Goal: Task Accomplishment & Management: Manage account settings

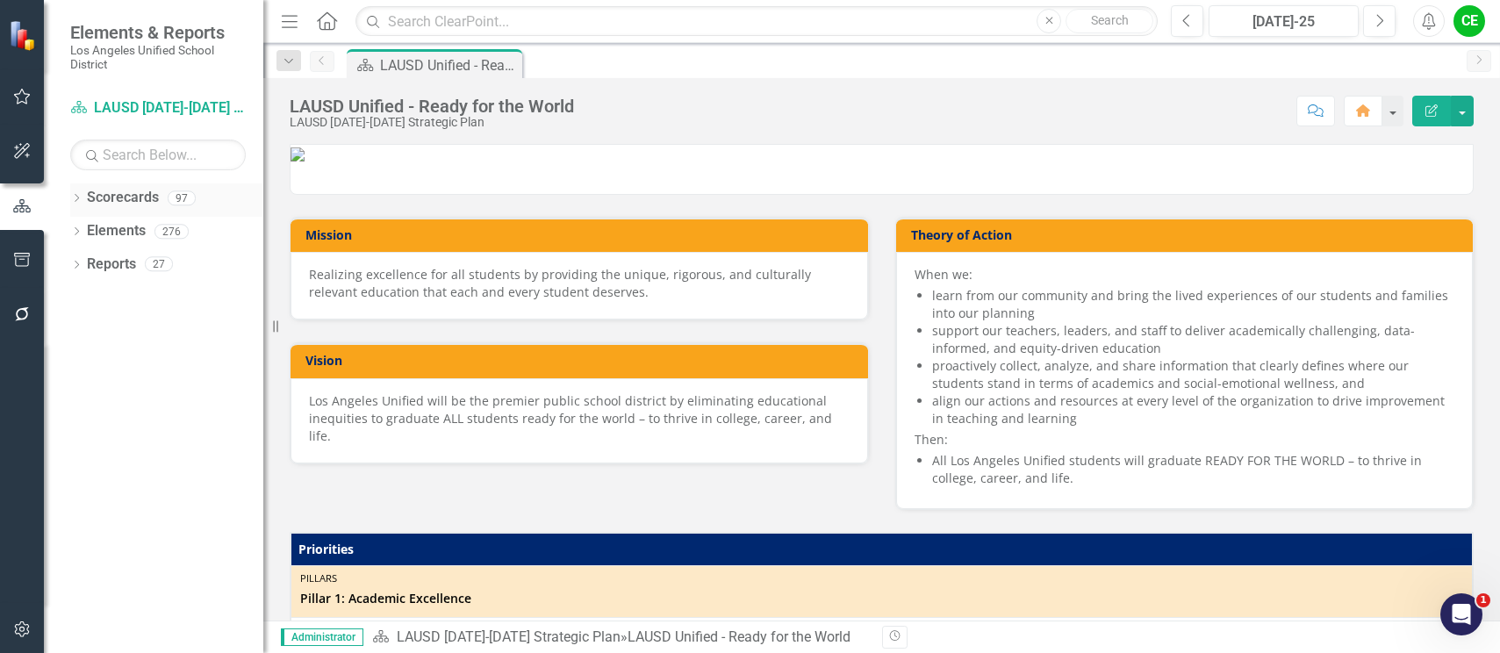
click at [77, 197] on icon at bounding box center [77, 198] width 4 height 8
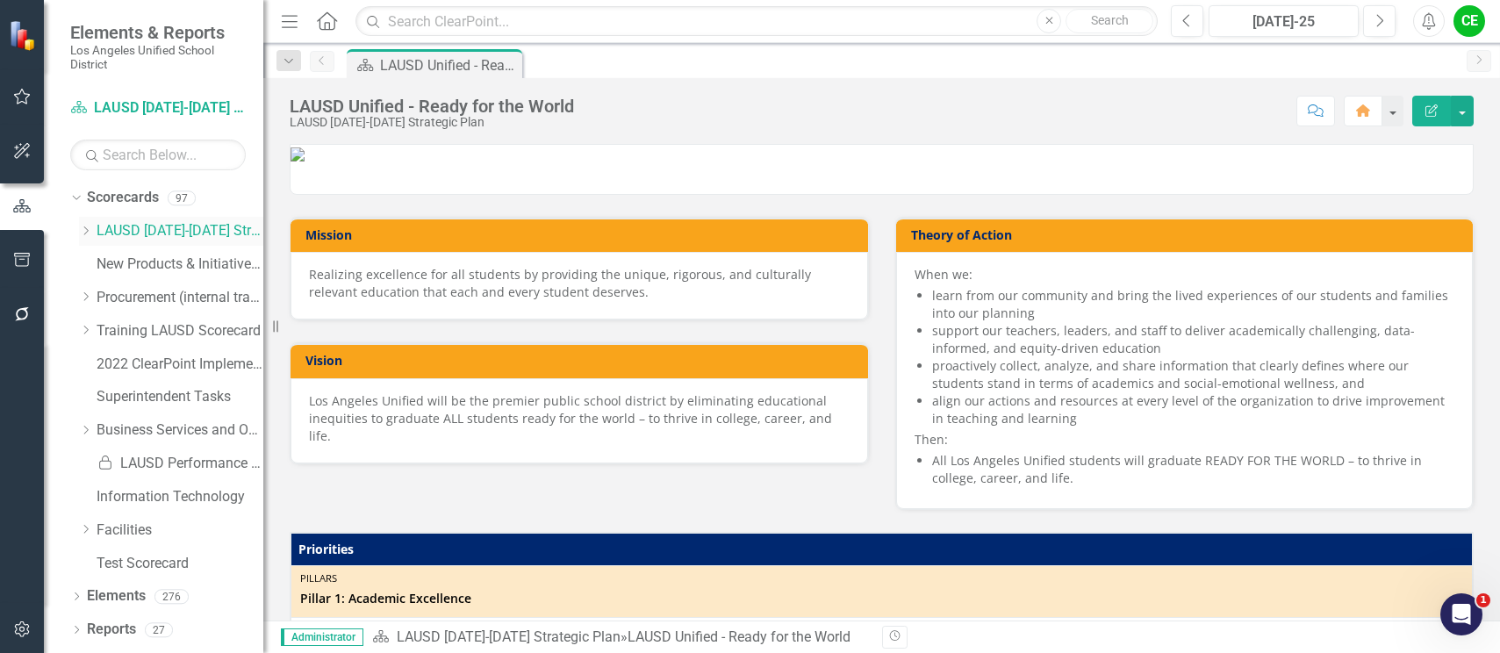
click at [84, 230] on icon "Dropdown" at bounding box center [85, 231] width 13 height 11
click at [105, 295] on icon "Dropdown" at bounding box center [103, 296] width 13 height 11
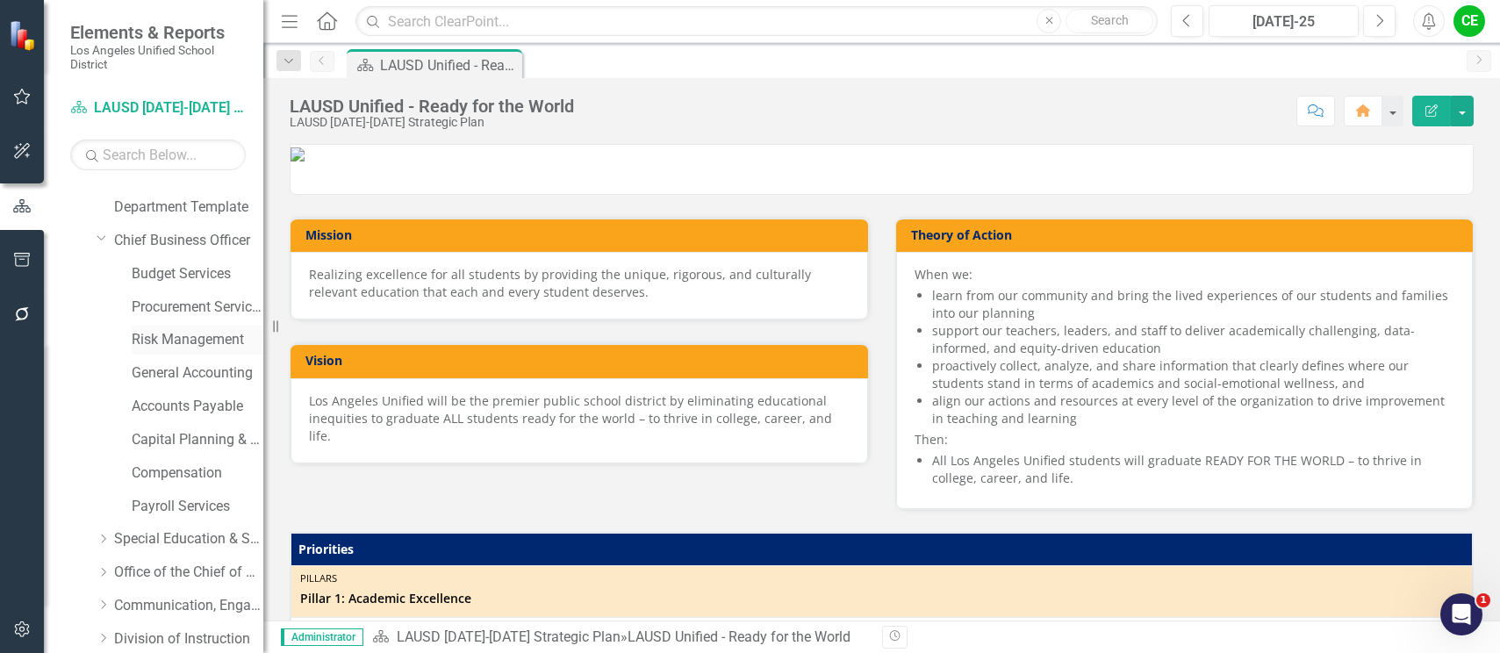
scroll to position [88, 0]
click at [182, 241] on link "Budget Services" at bounding box center [198, 244] width 132 height 20
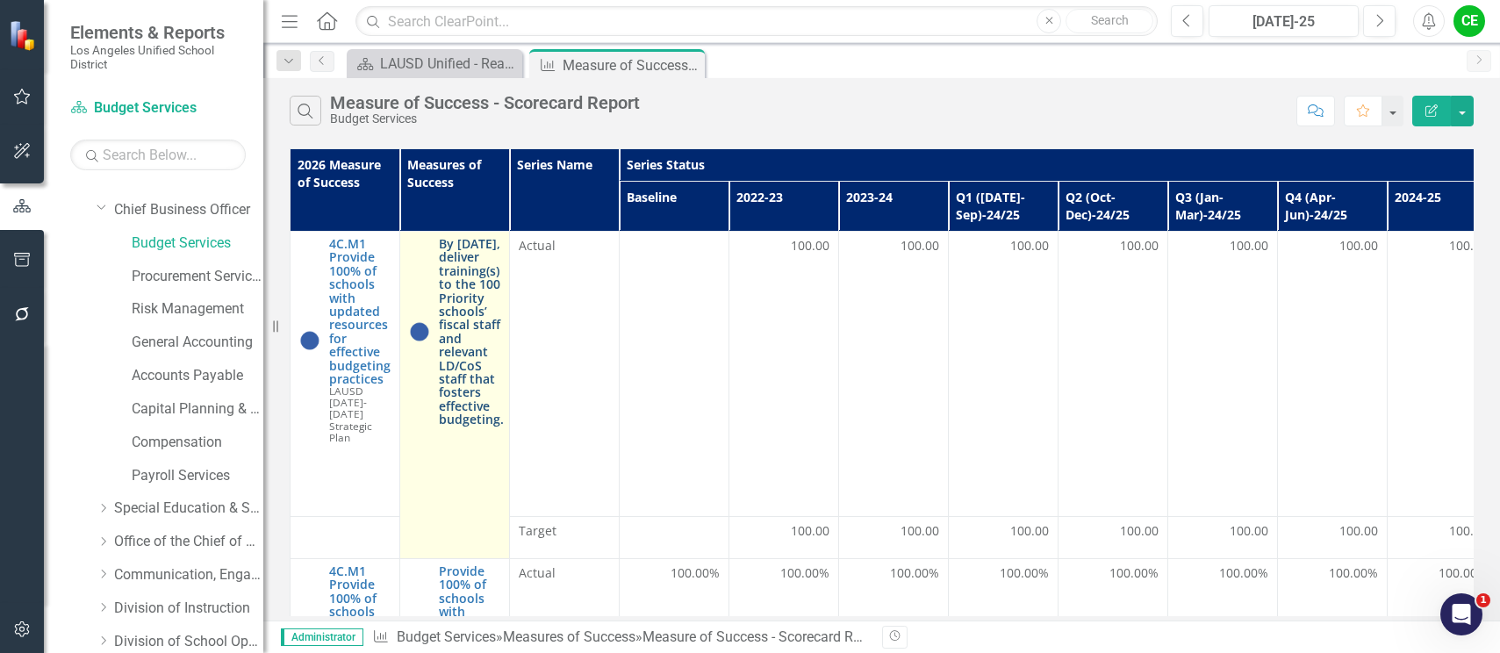
click at [468, 306] on link "By [DATE], deliver training(s) to the 100 Priority schools’ fiscal staff and re…" at bounding box center [471, 331] width 65 height 189
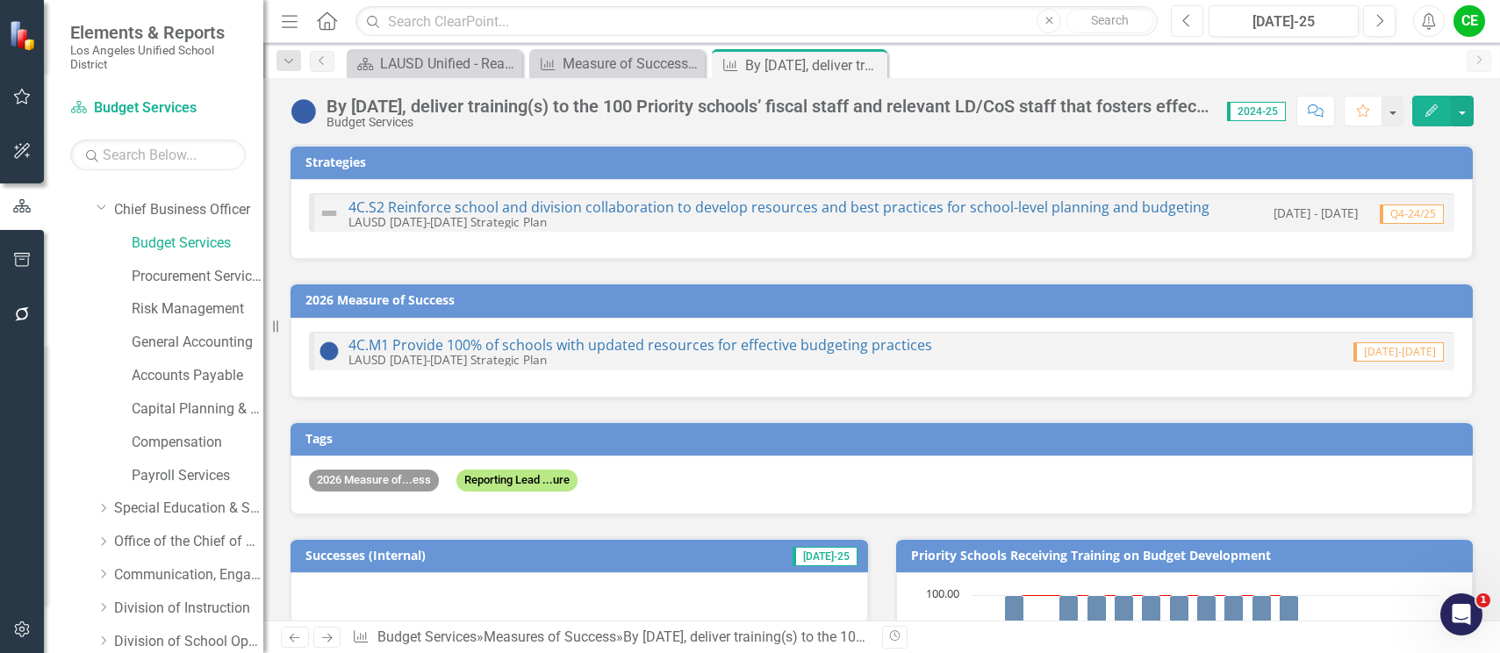
click at [1196, 24] on button "Previous" at bounding box center [1187, 21] width 32 height 32
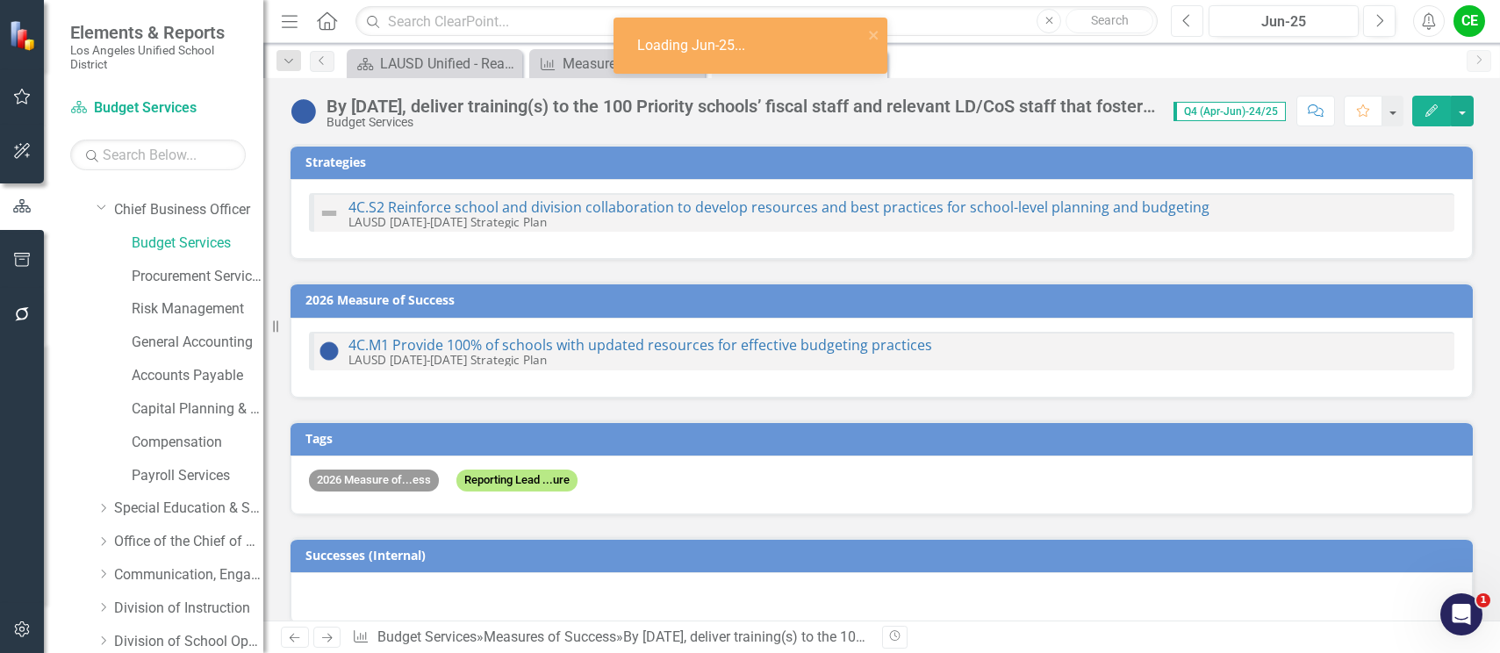
checkbox input "true"
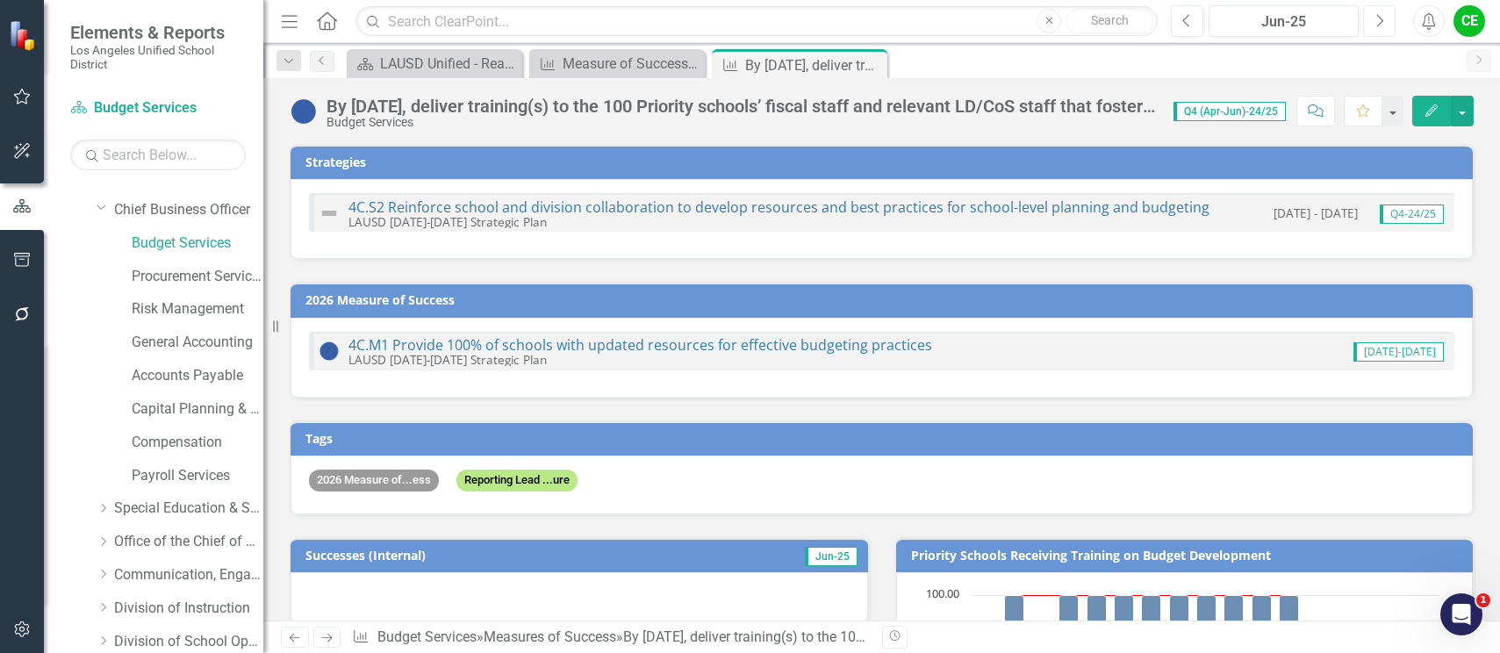
click at [1380, 29] on button "Next" at bounding box center [1380, 21] width 32 height 32
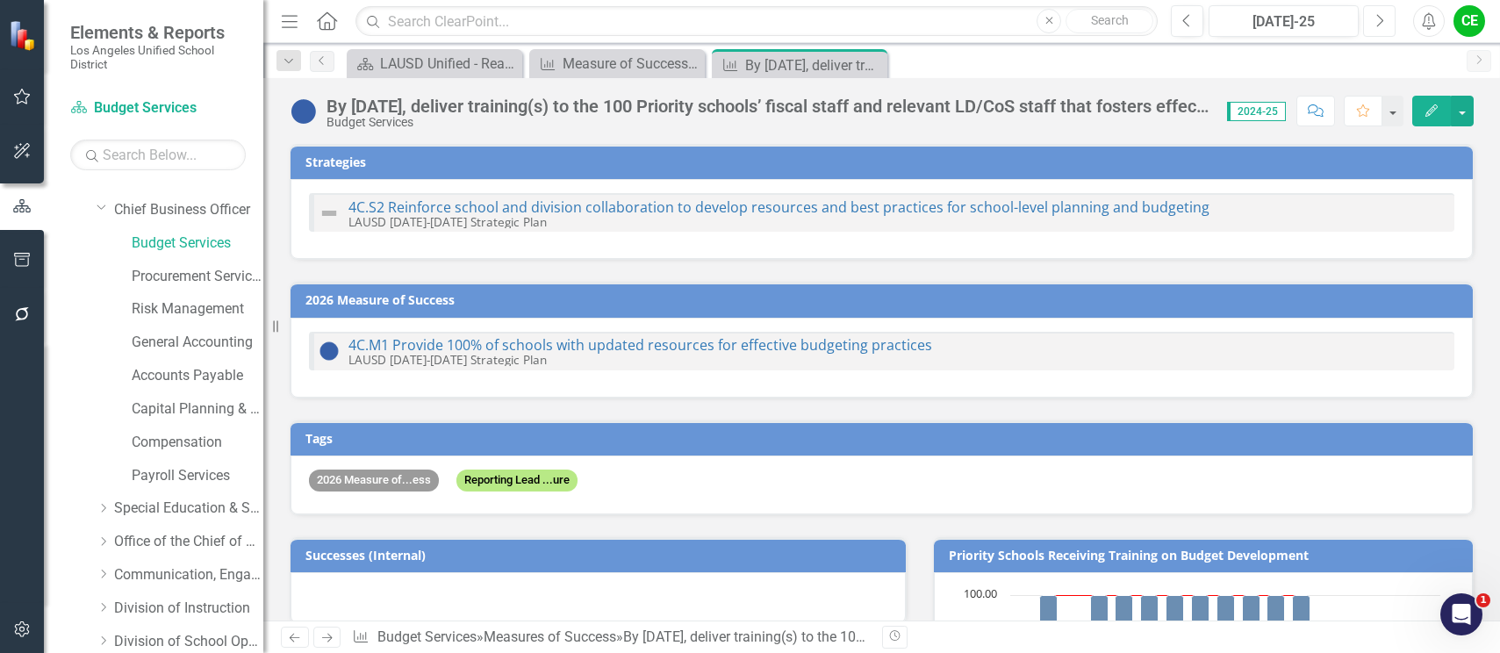
checkbox input "true"
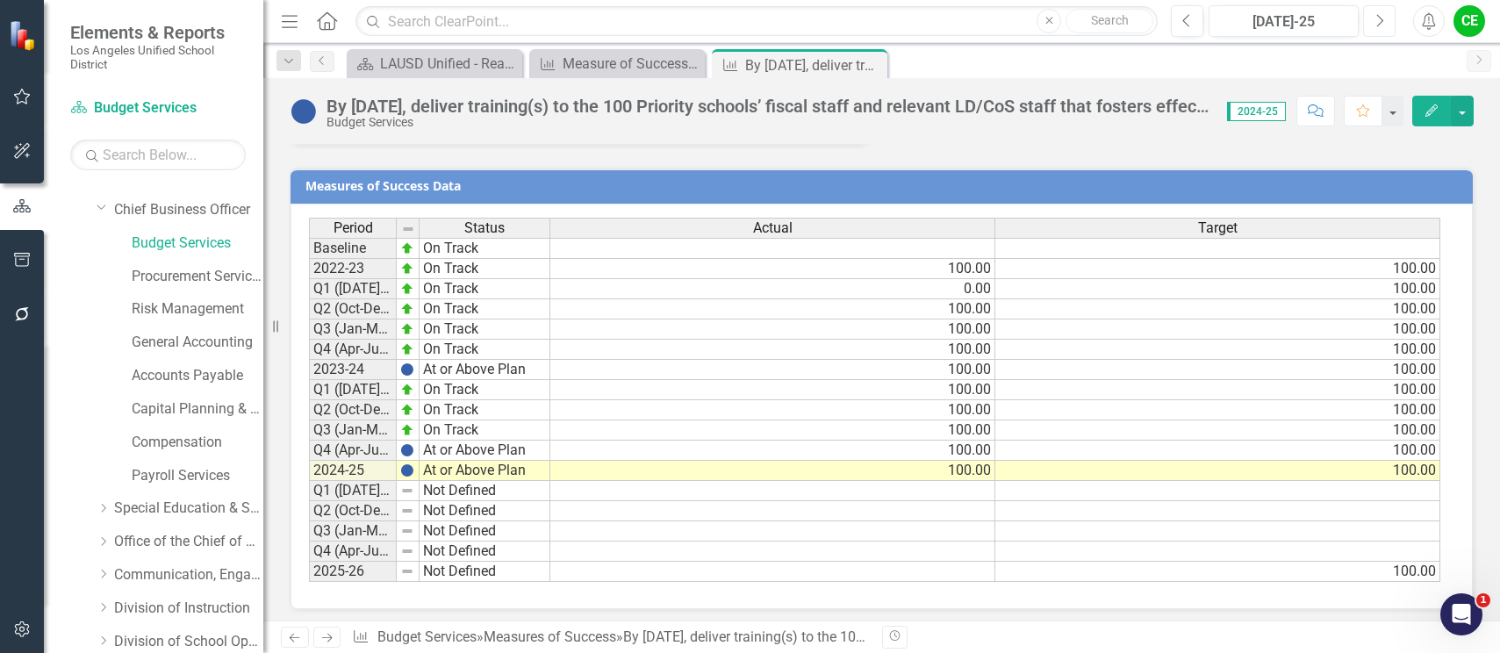
scroll to position [1293, 0]
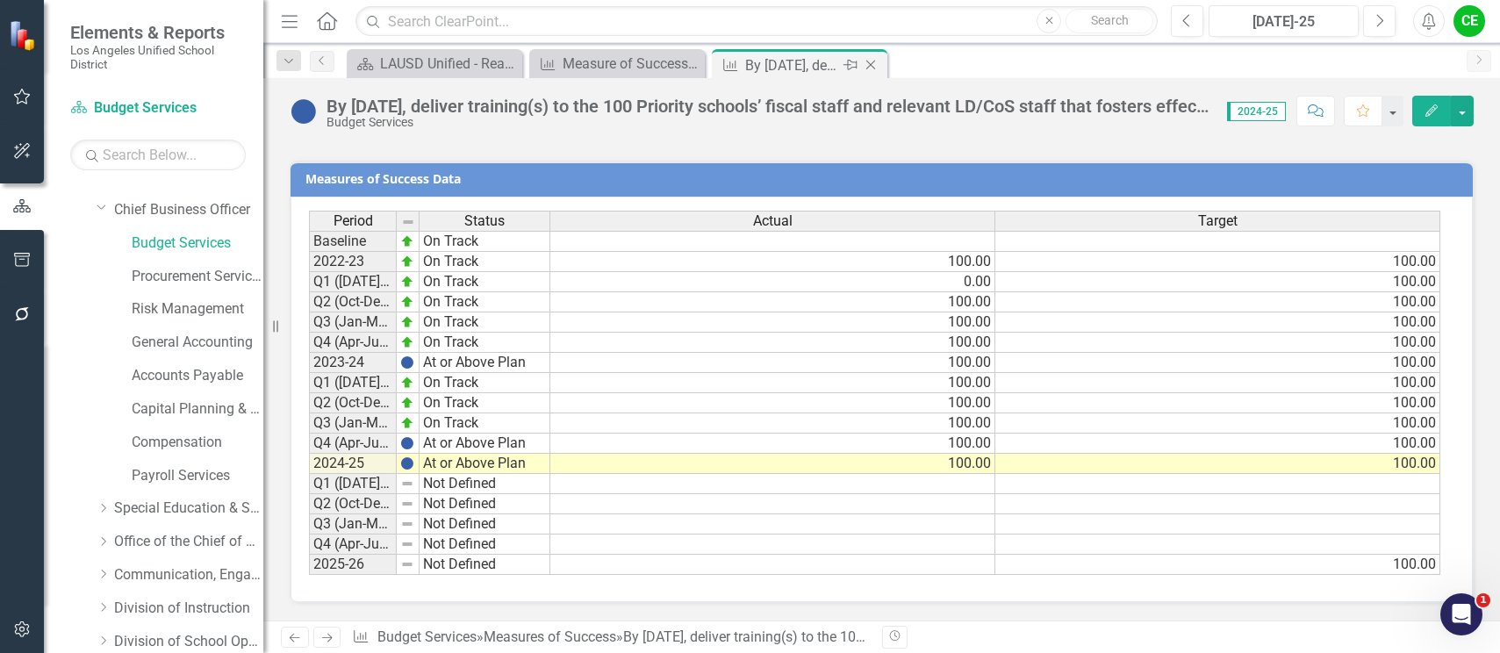
click at [870, 65] on icon "Close" at bounding box center [871, 65] width 18 height 14
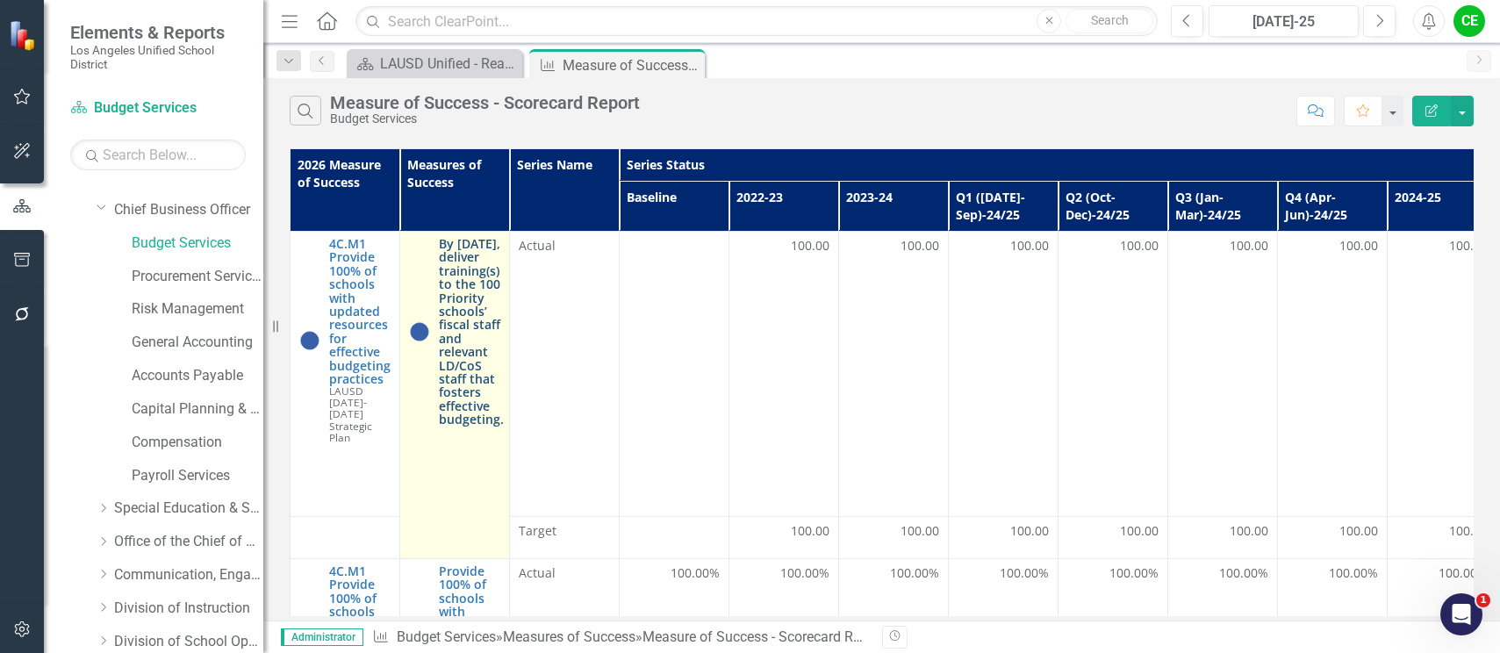
click at [469, 337] on link "By [DATE], deliver training(s) to the 100 Priority schools’ fiscal staff and re…" at bounding box center [471, 331] width 65 height 189
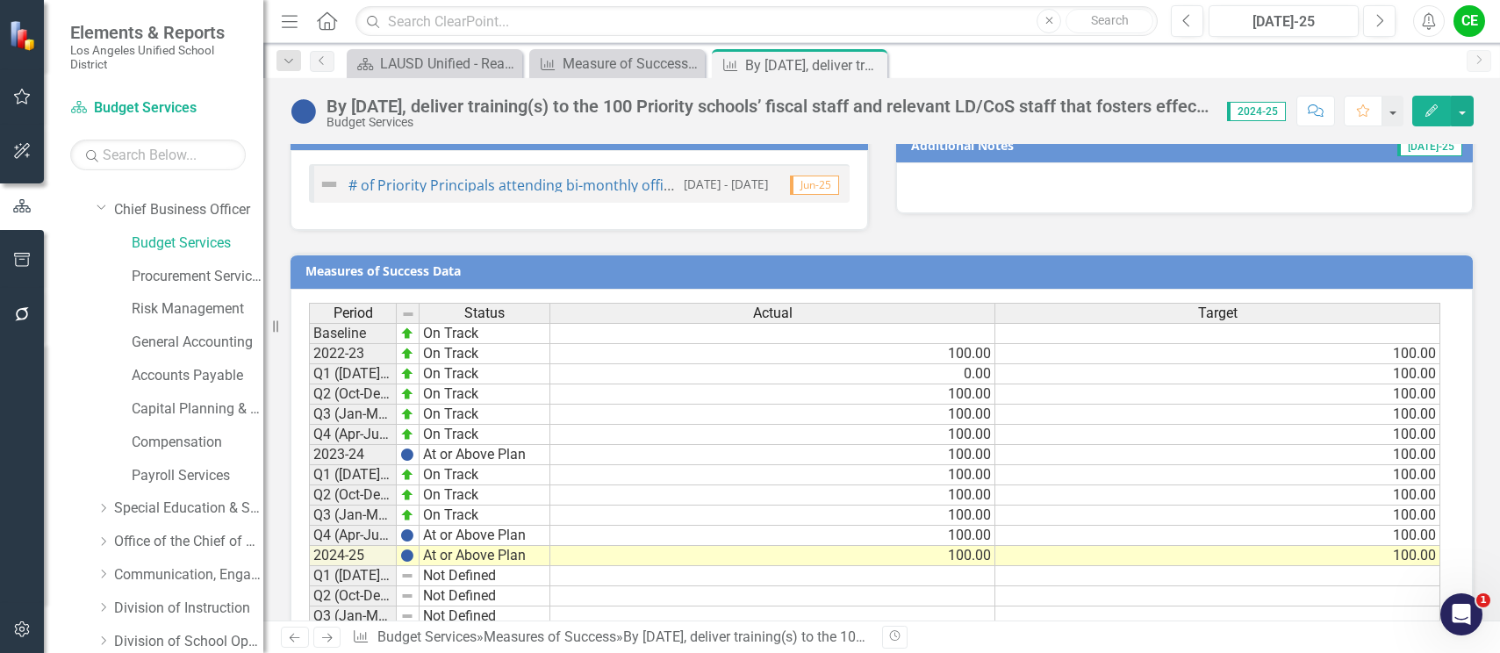
scroll to position [1293, 0]
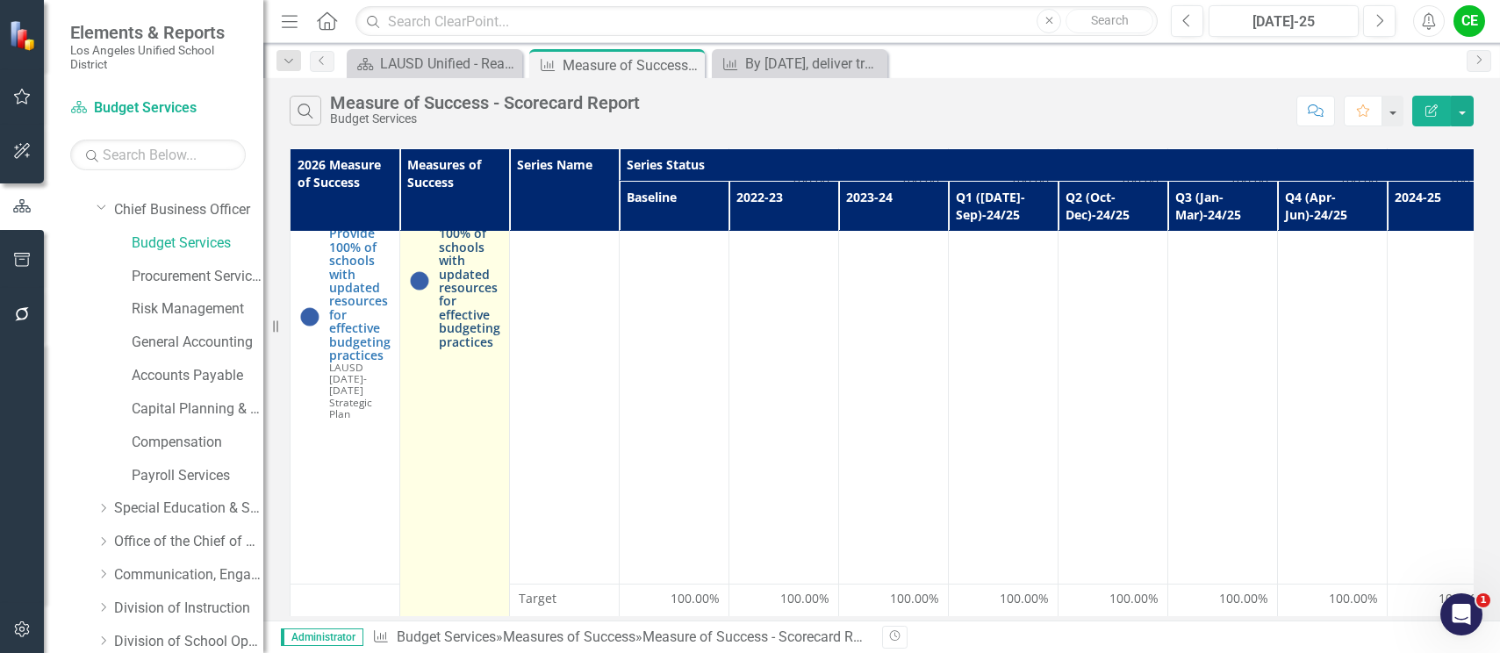
scroll to position [263, 0]
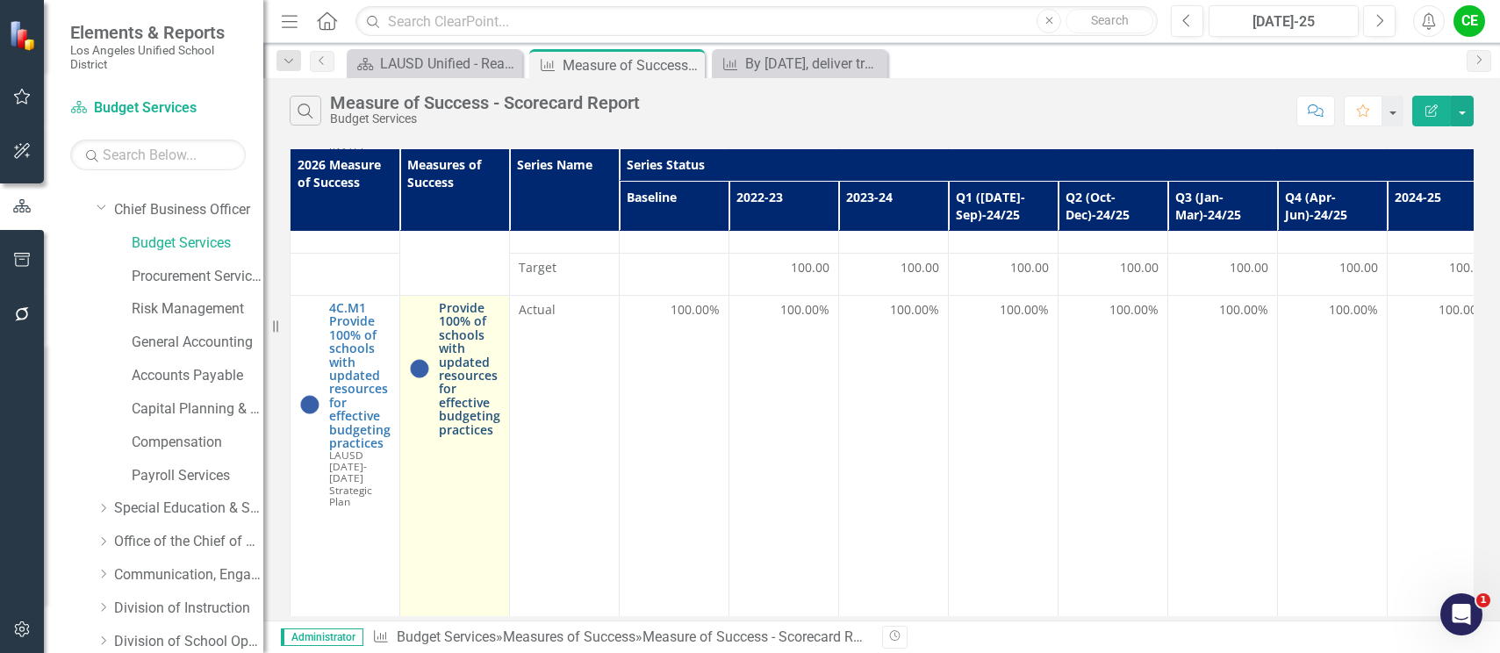
click at [476, 358] on link "Provide 100% of schools with updated resources for effective budgeting practices" at bounding box center [469, 368] width 61 height 135
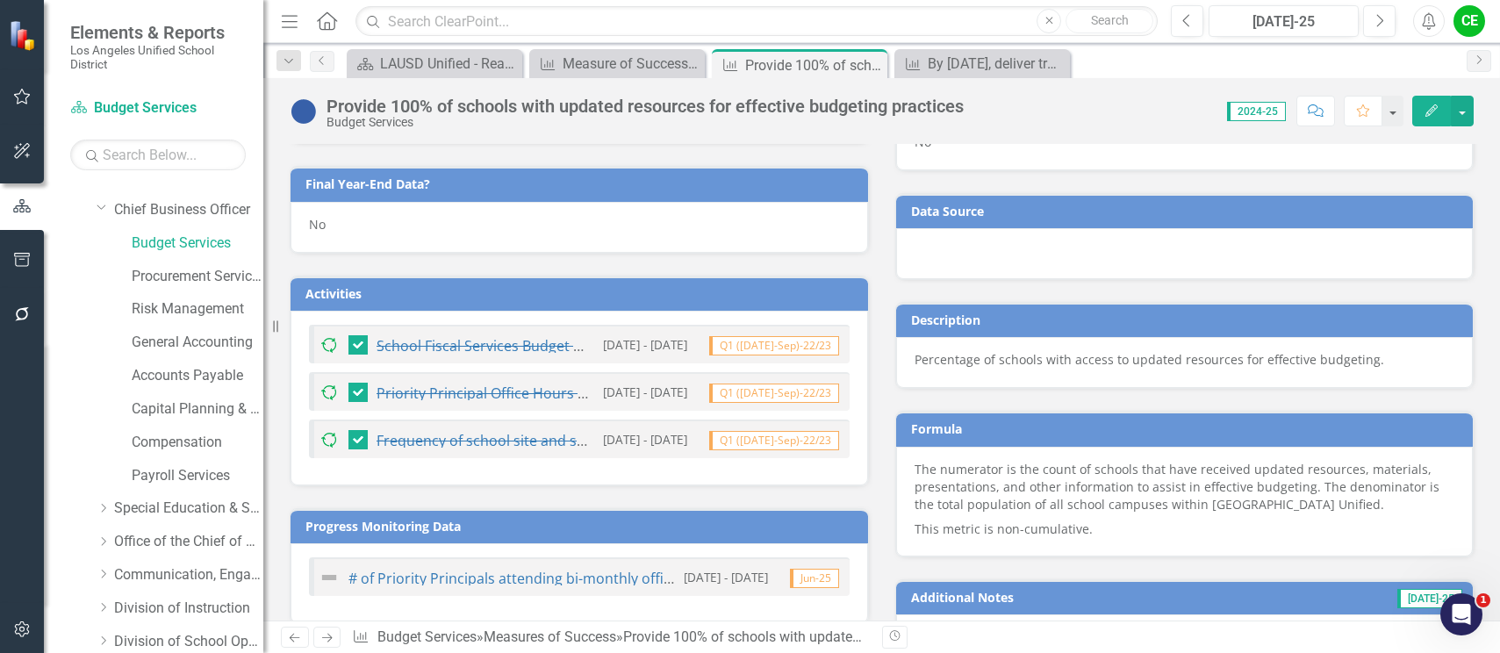
scroll to position [457, 0]
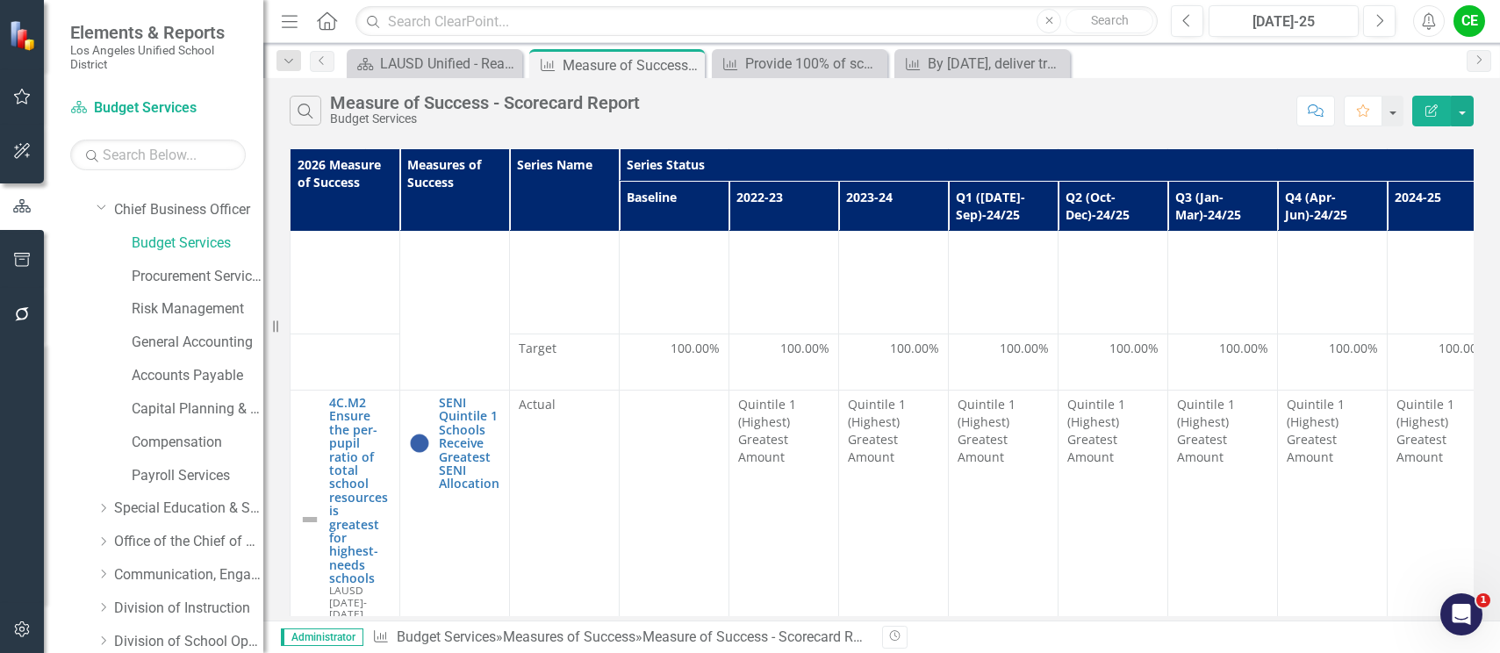
scroll to position [702, 0]
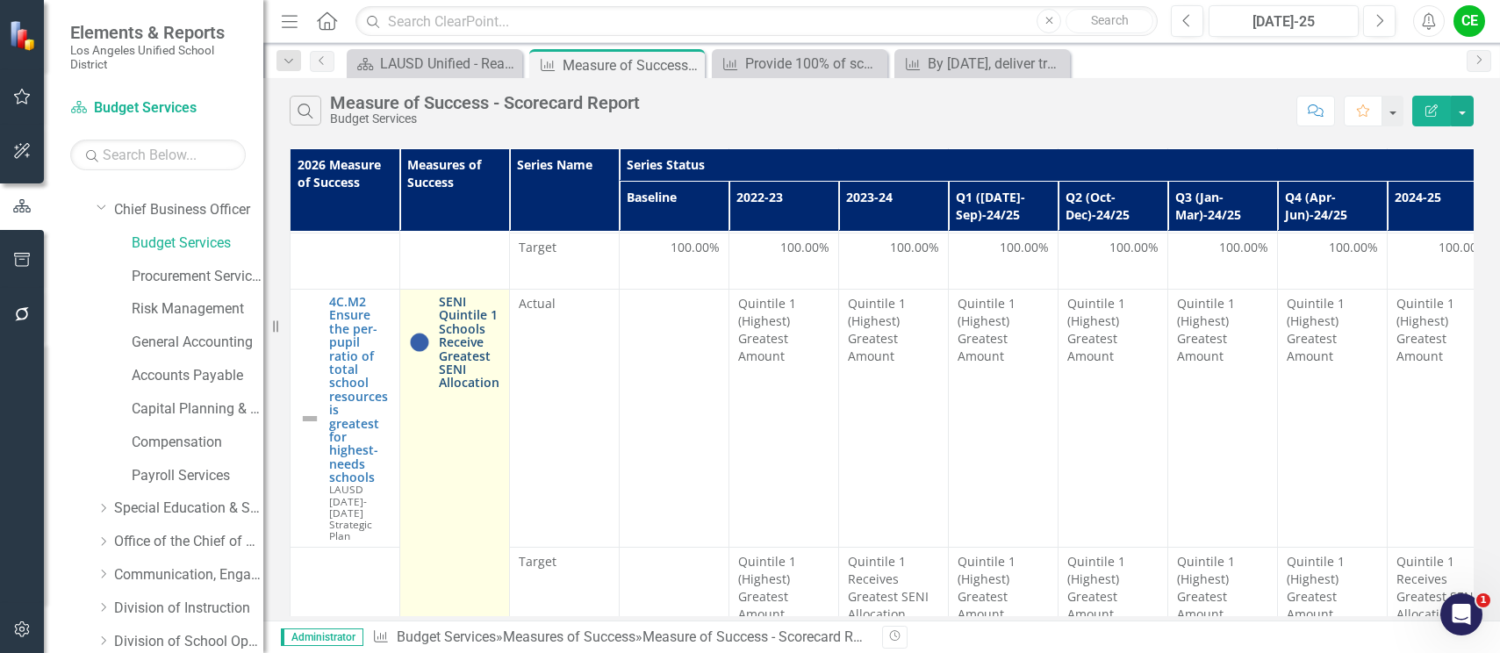
click at [455, 309] on link "SENI Quintile 1 Schools Receive Greatest SENI Allocation" at bounding box center [469, 342] width 61 height 95
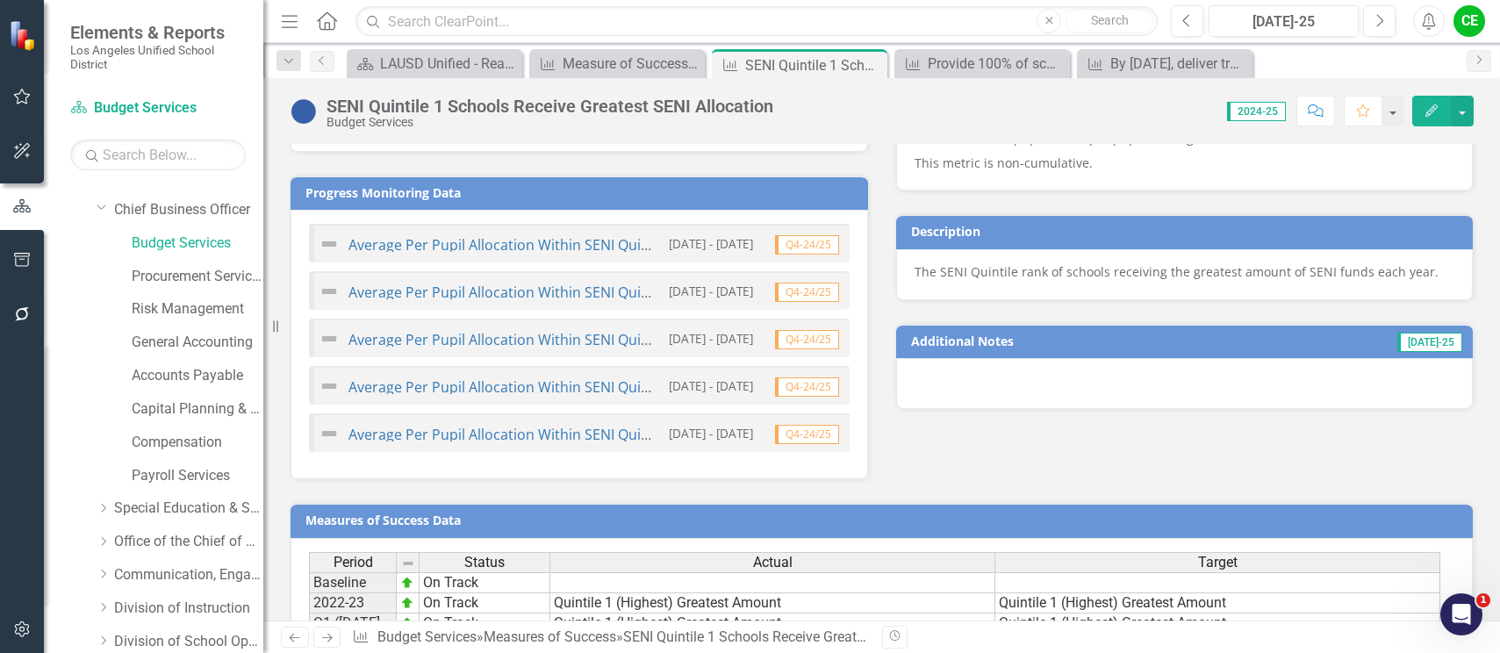
scroll to position [1037, 0]
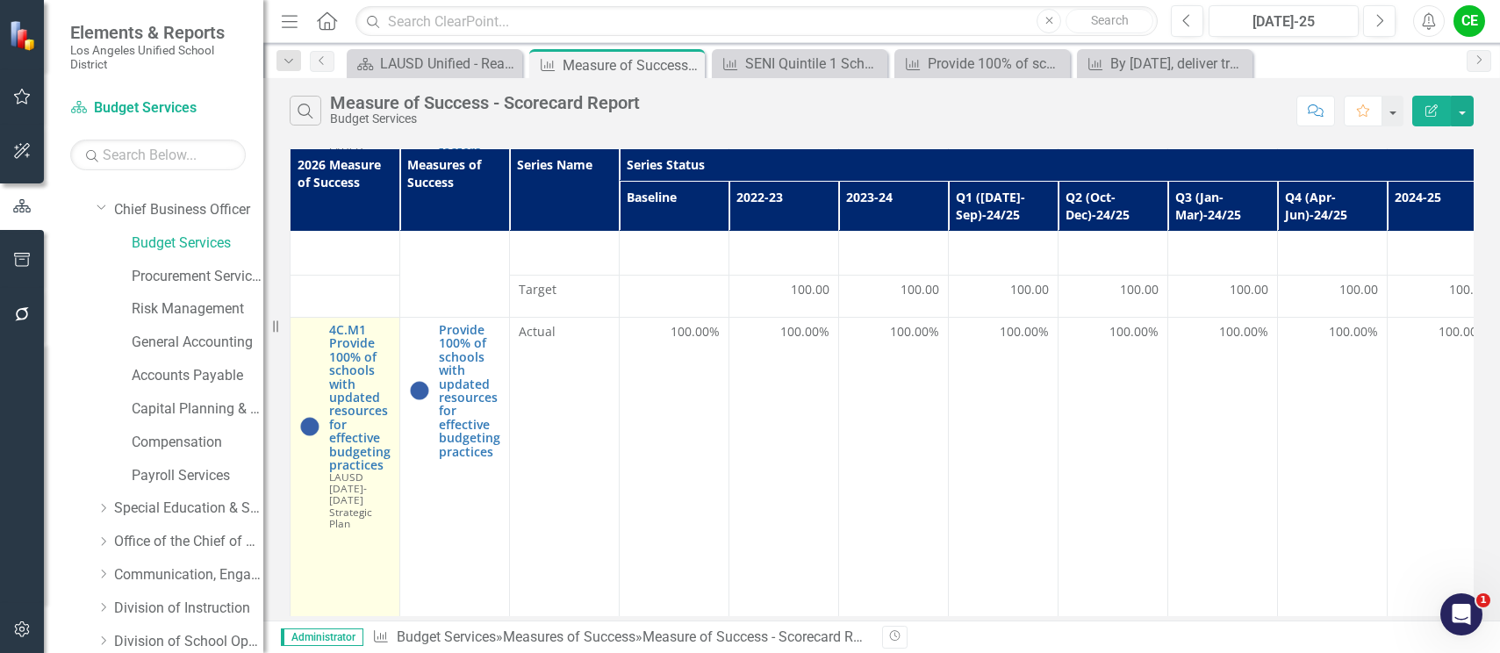
scroll to position [263, 0]
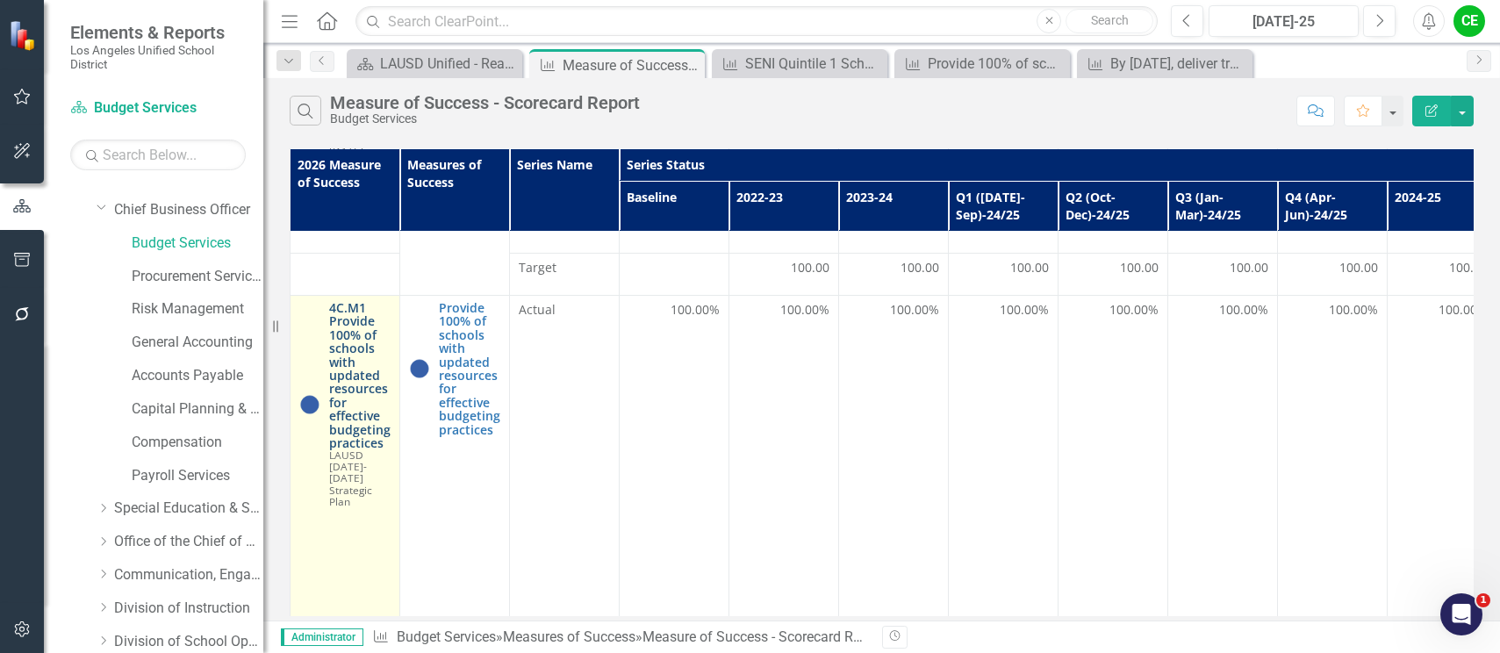
click at [360, 358] on link "4C.M1 Provide 100% of schools with updated resources for effective budgeting pr…" at bounding box center [359, 375] width 61 height 148
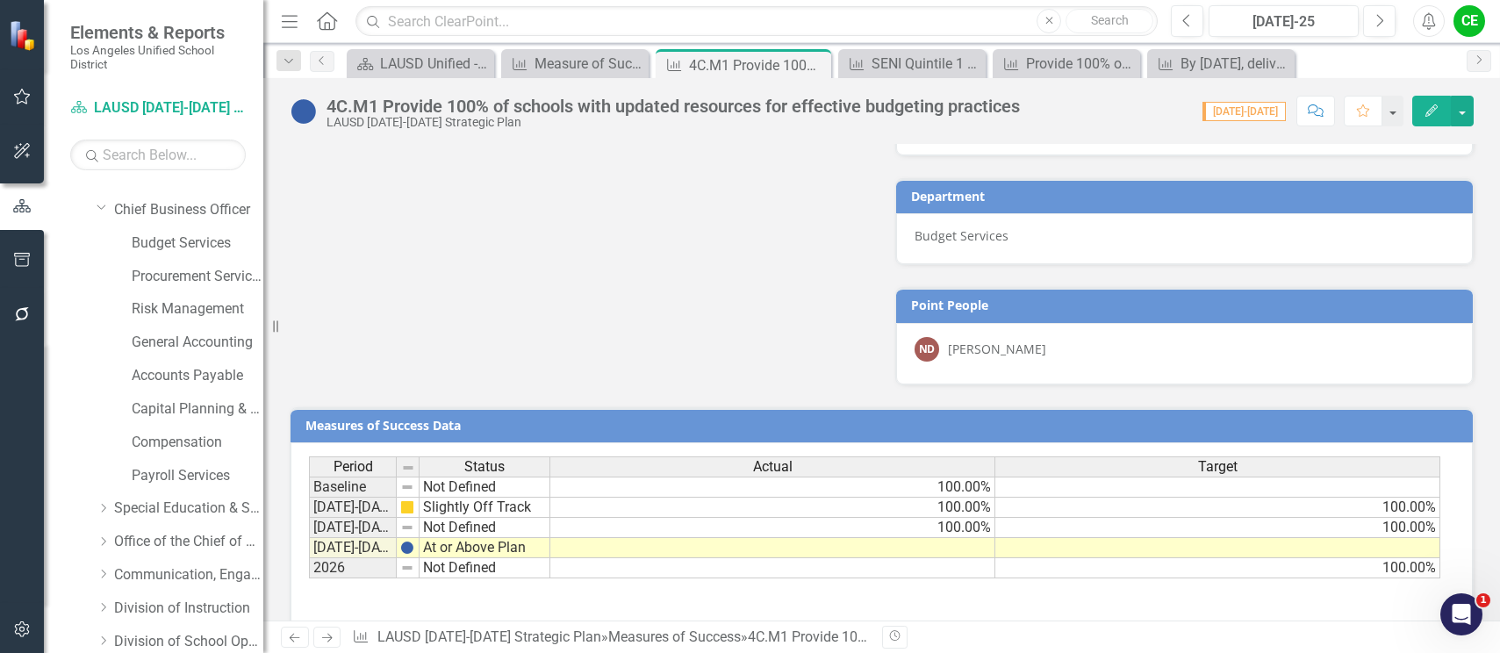
scroll to position [1405, 0]
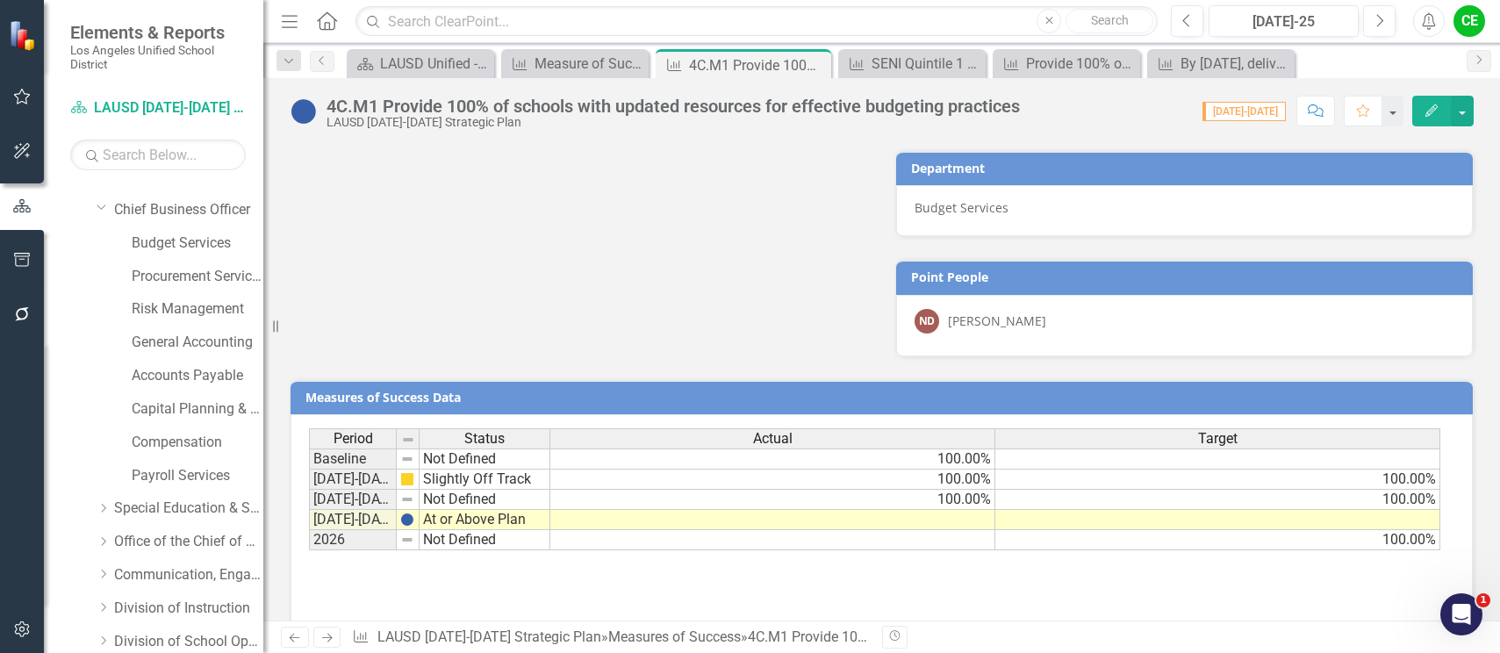
click at [1103, 313] on div "ND Nolberto Delgadillo" at bounding box center [1185, 321] width 541 height 25
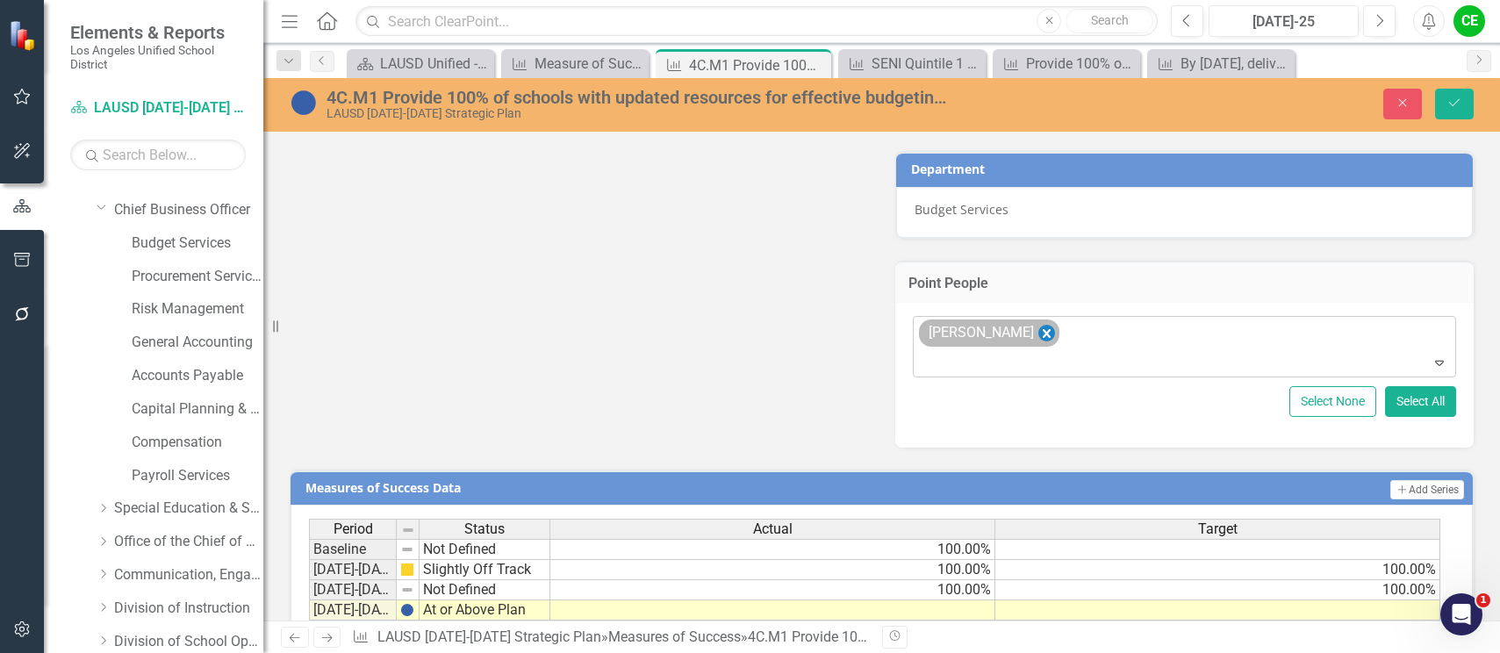
click at [1047, 331] on icon "Remove Nolberto Delgadillo" at bounding box center [1046, 333] width 17 height 22
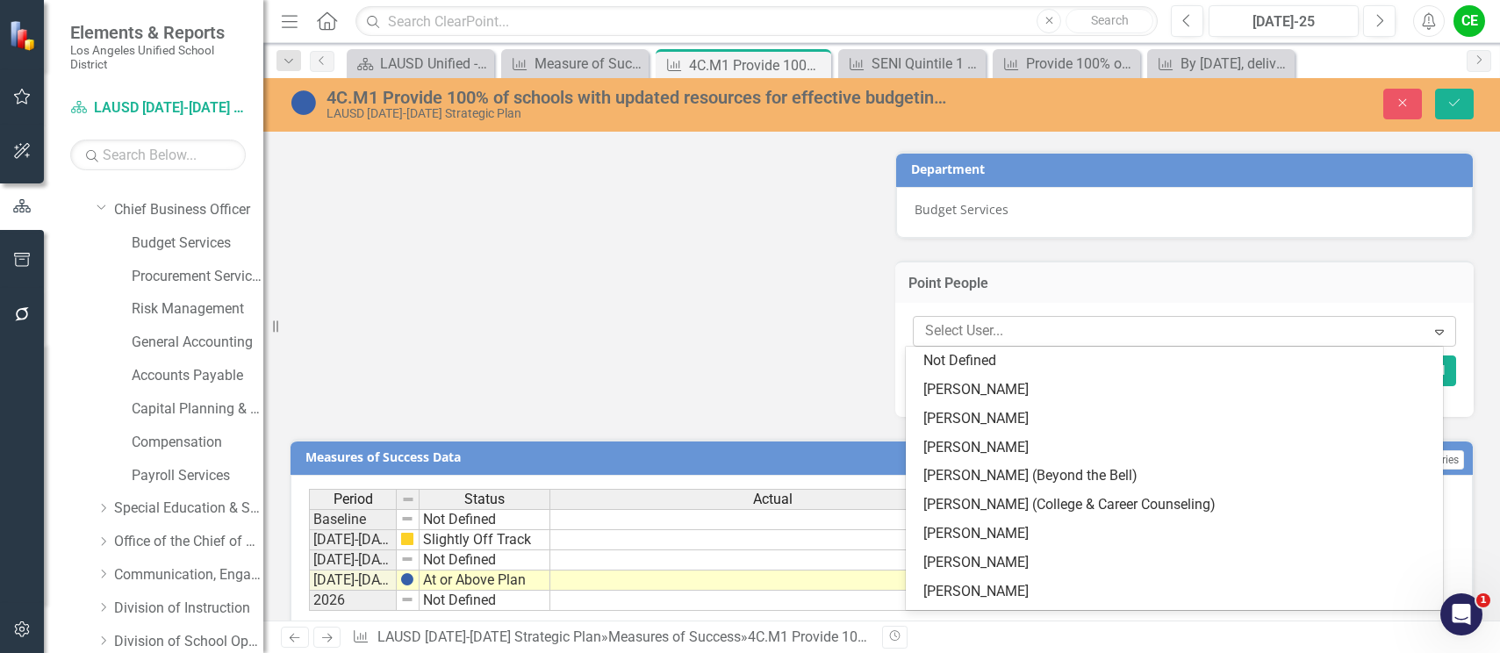
click at [1076, 320] on div at bounding box center [1171, 332] width 507 height 24
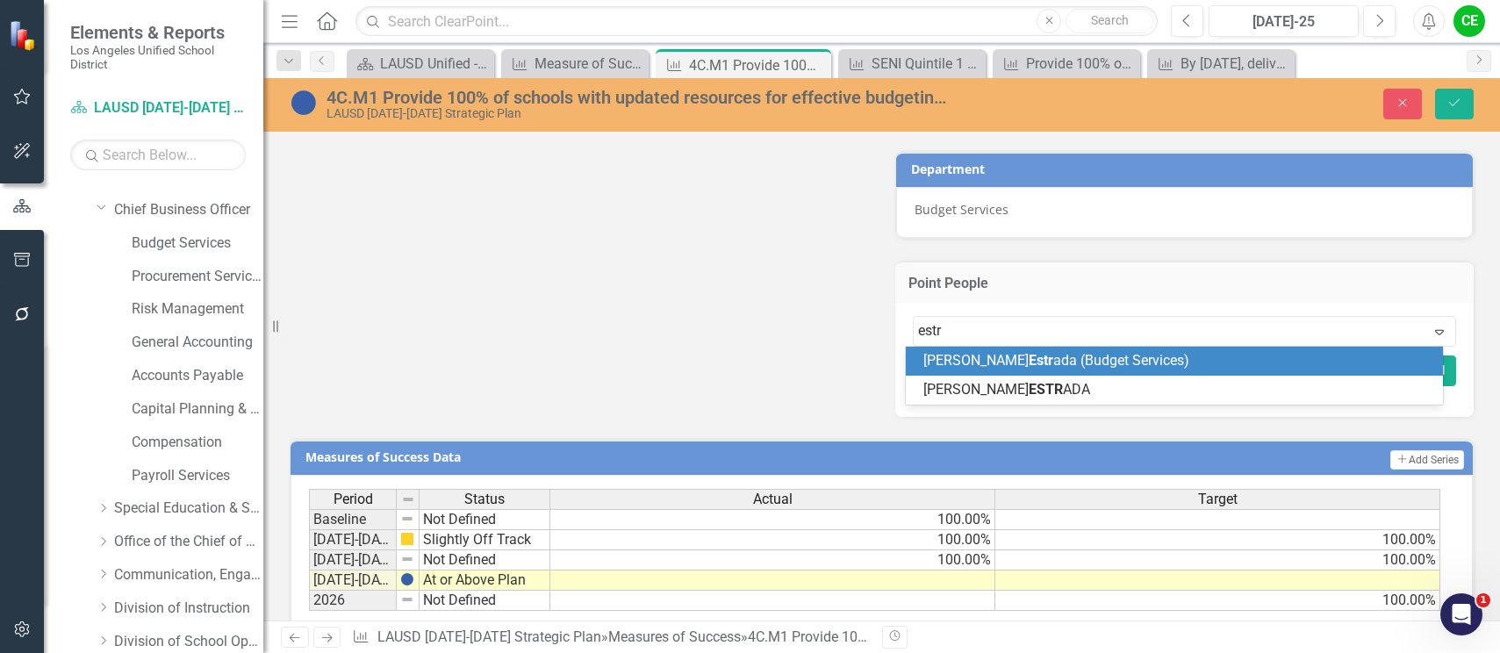
type input "estra"
click at [1060, 355] on span "David Estra da (Budget Services)" at bounding box center [1057, 360] width 266 height 17
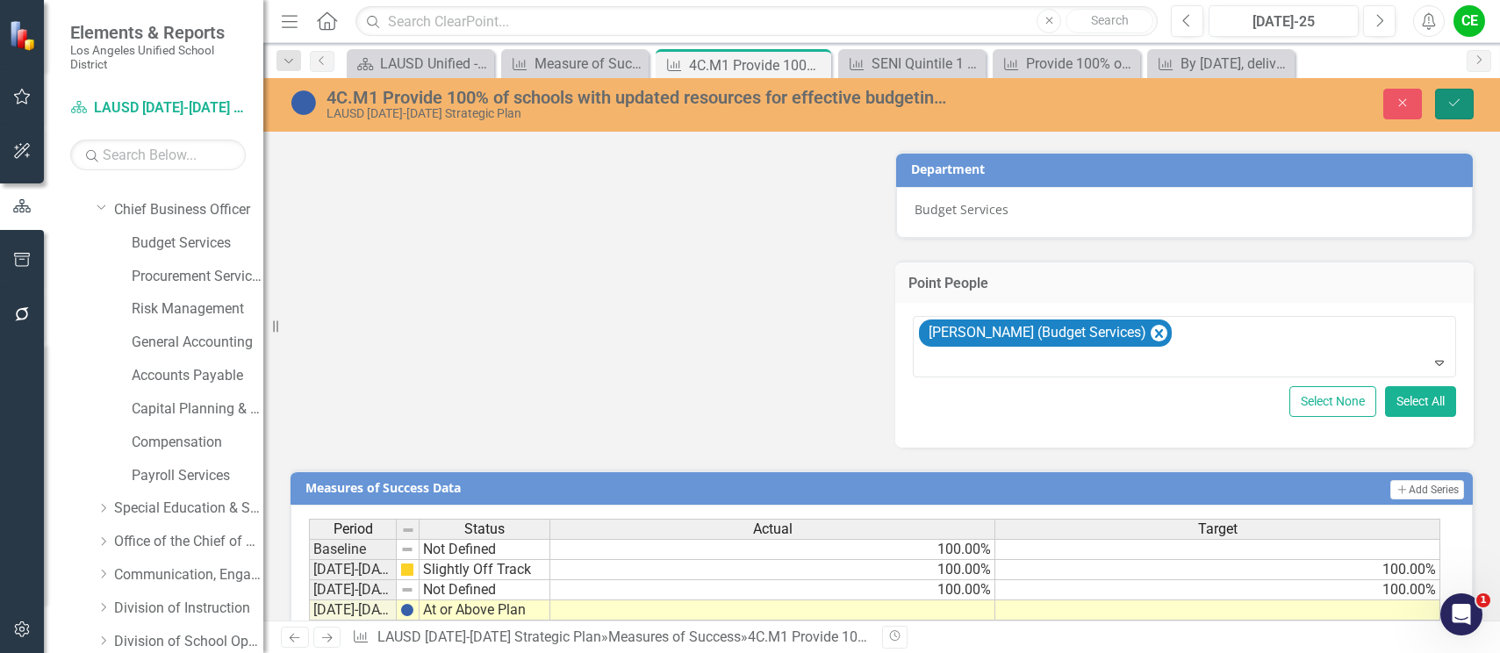
click at [1464, 99] on button "Save" at bounding box center [1454, 104] width 39 height 31
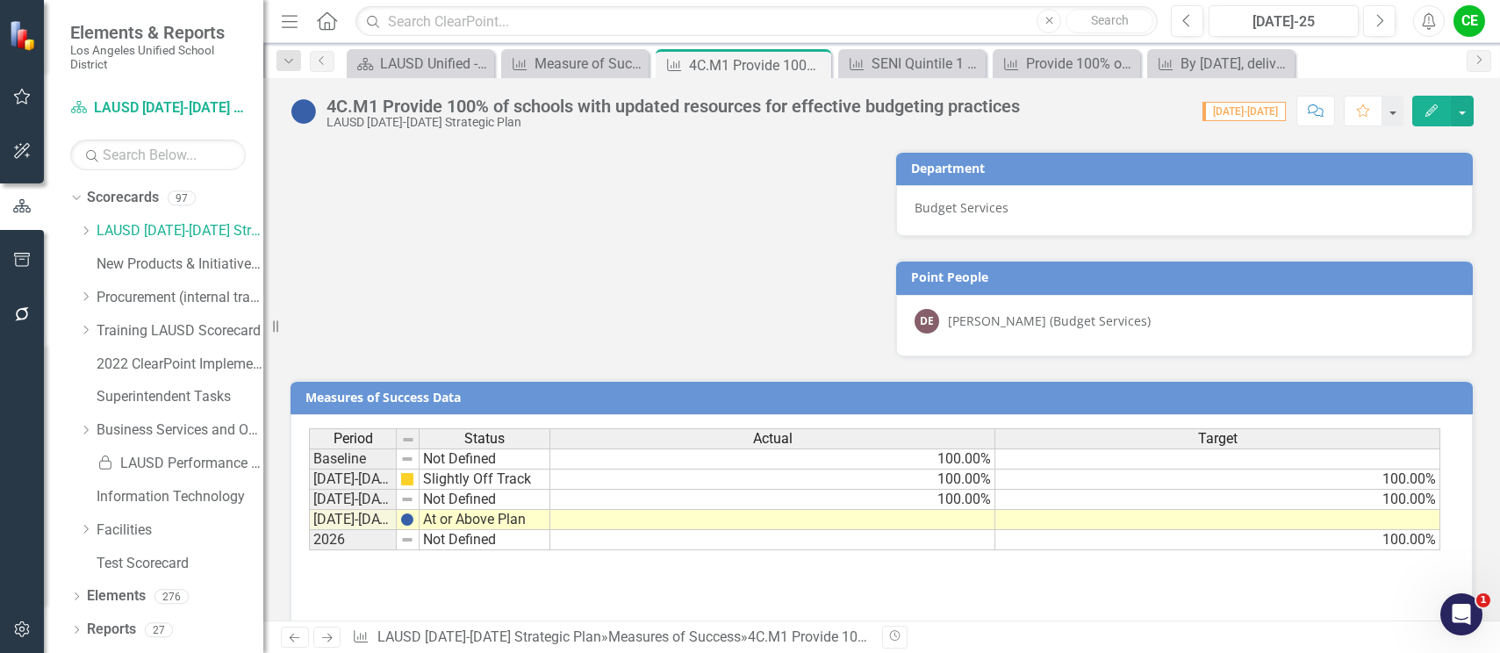
scroll to position [1433, 0]
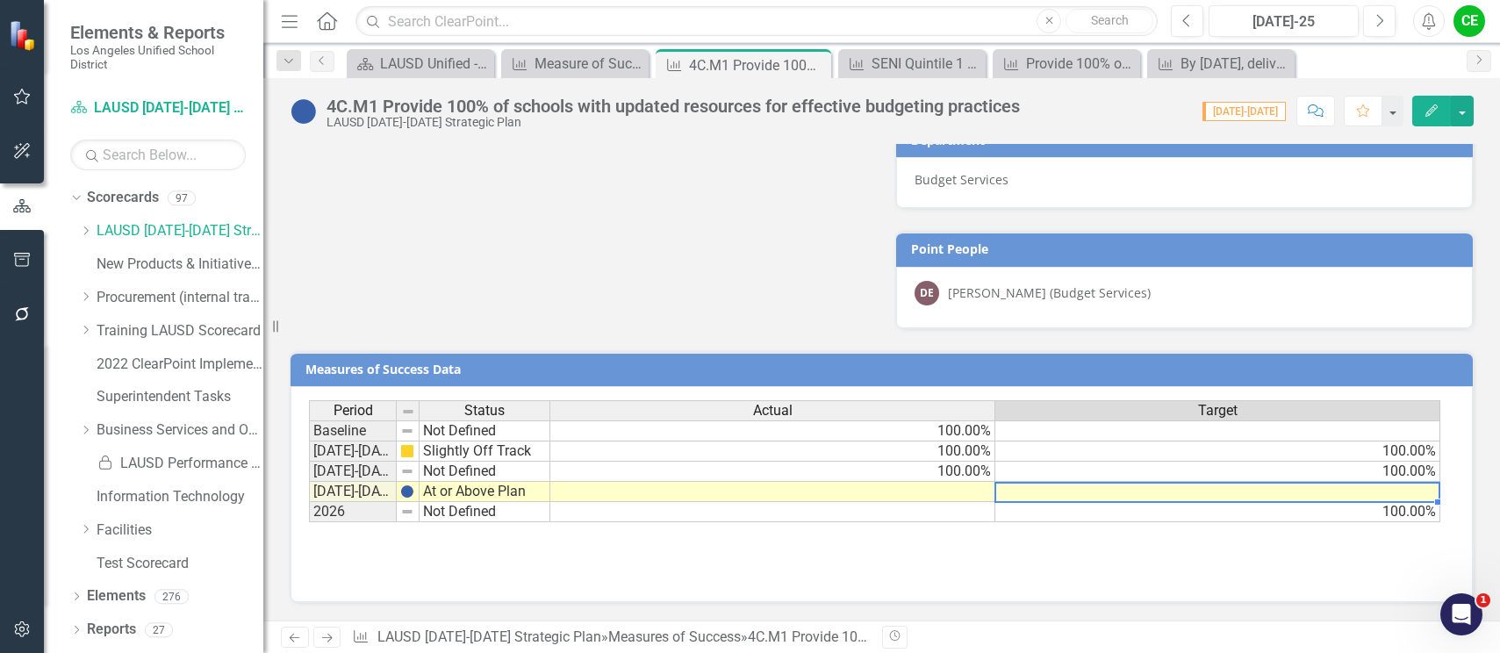
click at [1126, 498] on td at bounding box center [1218, 492] width 445 height 20
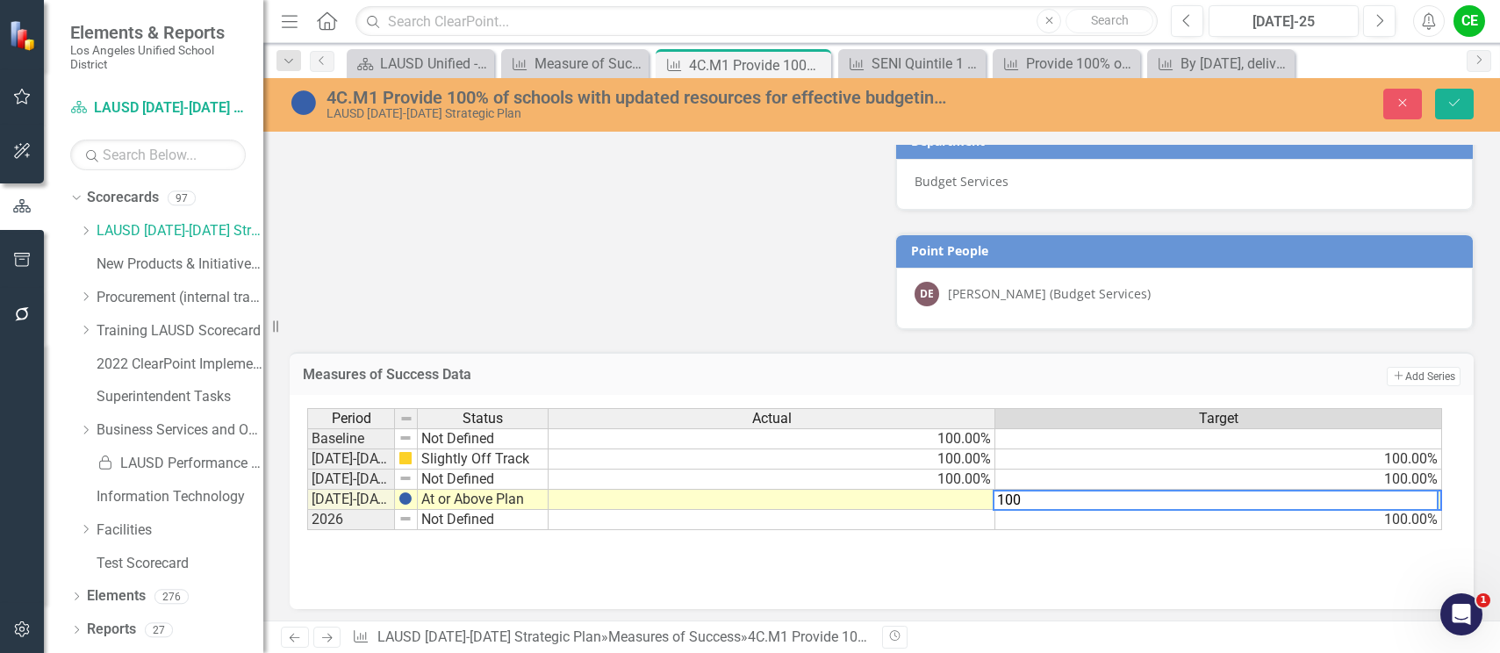
type textarea "100"
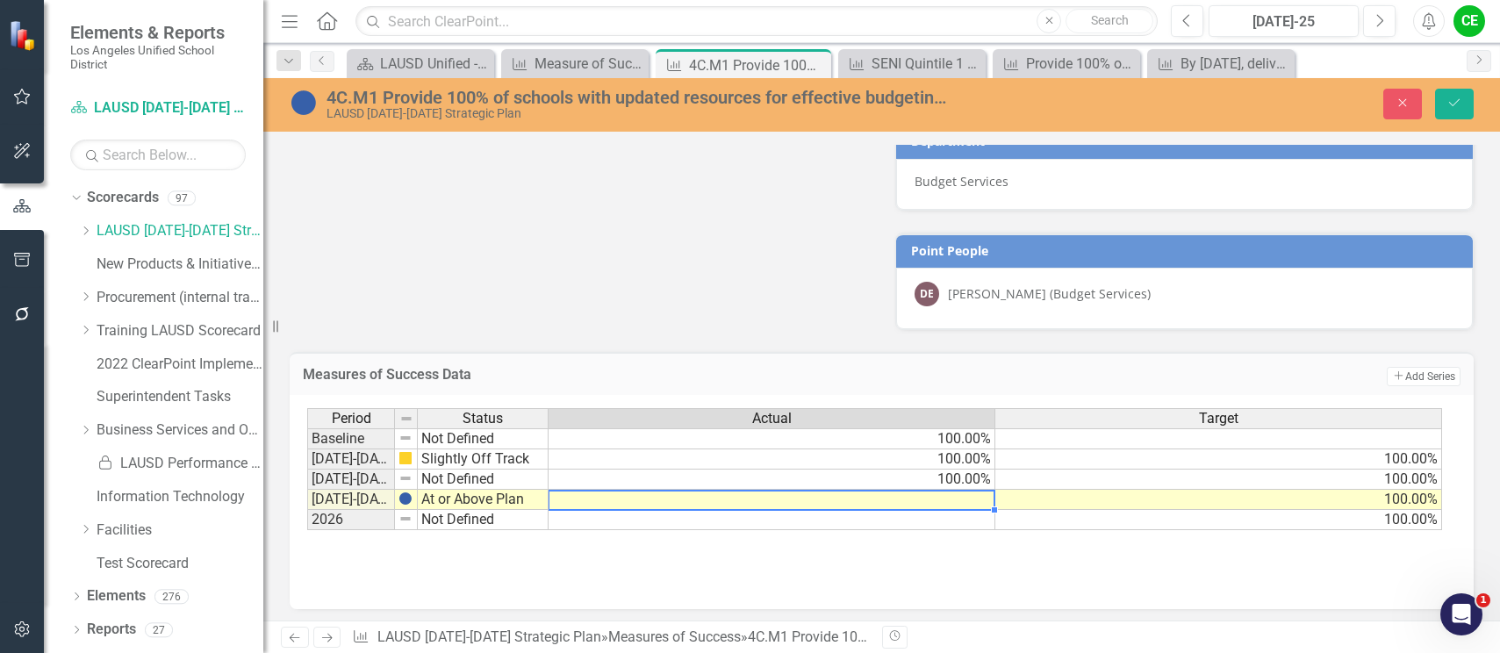
click at [307, 508] on div "Period Status Actual Target Baseline Not Defined 100.00% 2022-2023 Slightly Off…" at bounding box center [307, 469] width 0 height 122
type textarea "100"
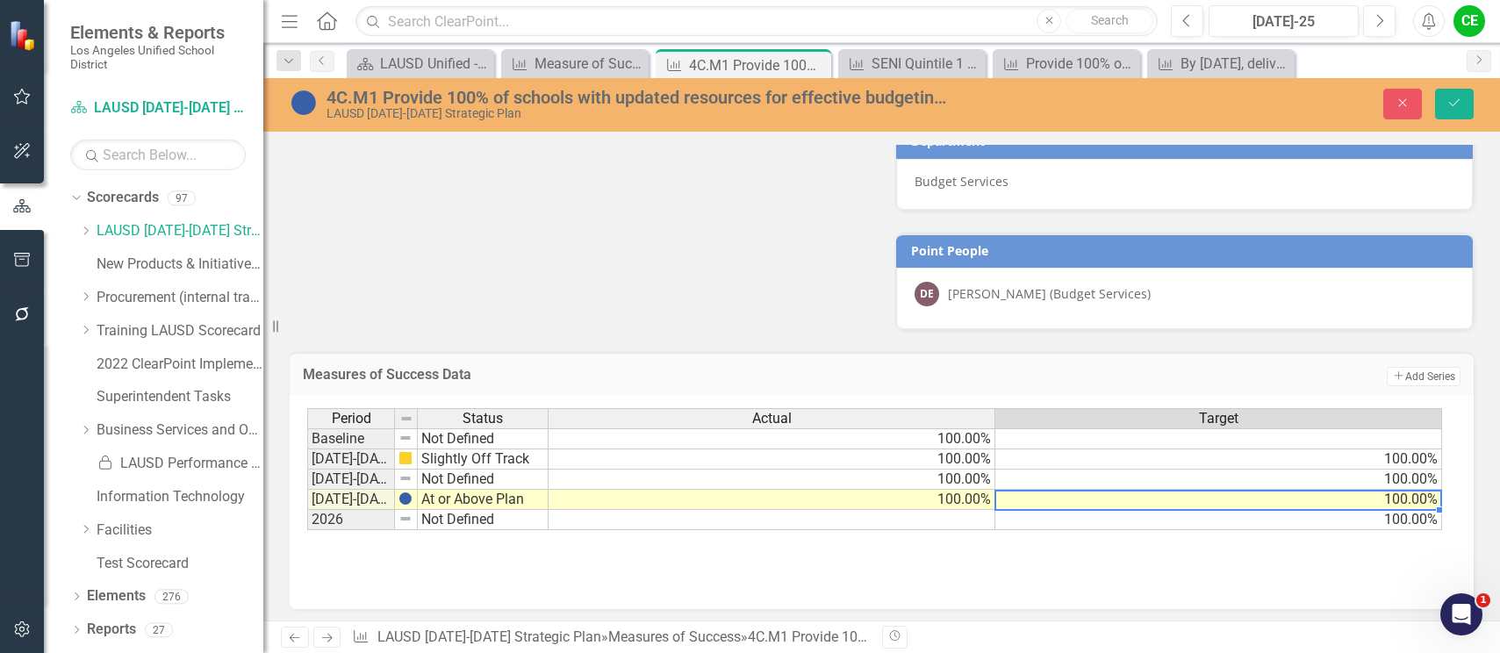
click at [1065, 506] on td "100.00%" at bounding box center [1219, 500] width 447 height 20
click at [1452, 106] on icon "Save" at bounding box center [1455, 103] width 16 height 12
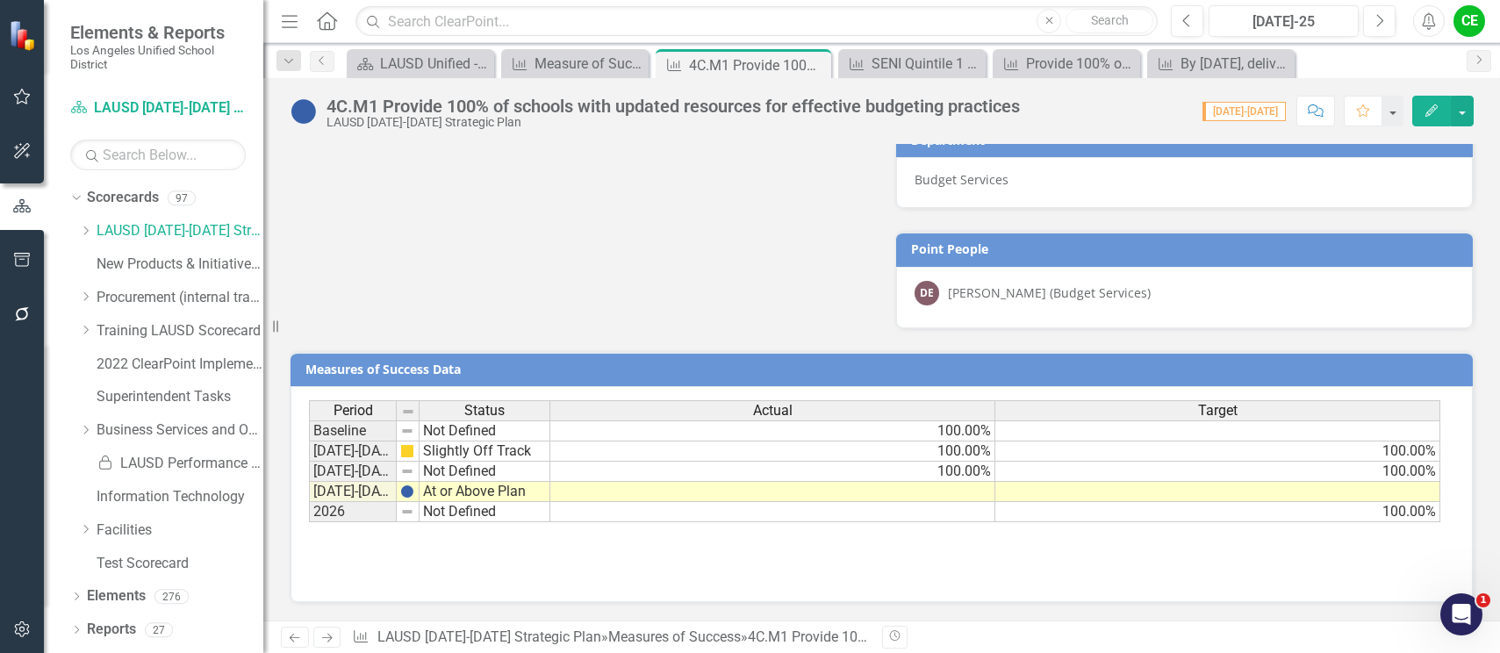
click at [1031, 542] on div "Period Status Actual Target Baseline Not Defined 100.00% 2022-2023 Slightly Off…" at bounding box center [882, 488] width 1146 height 176
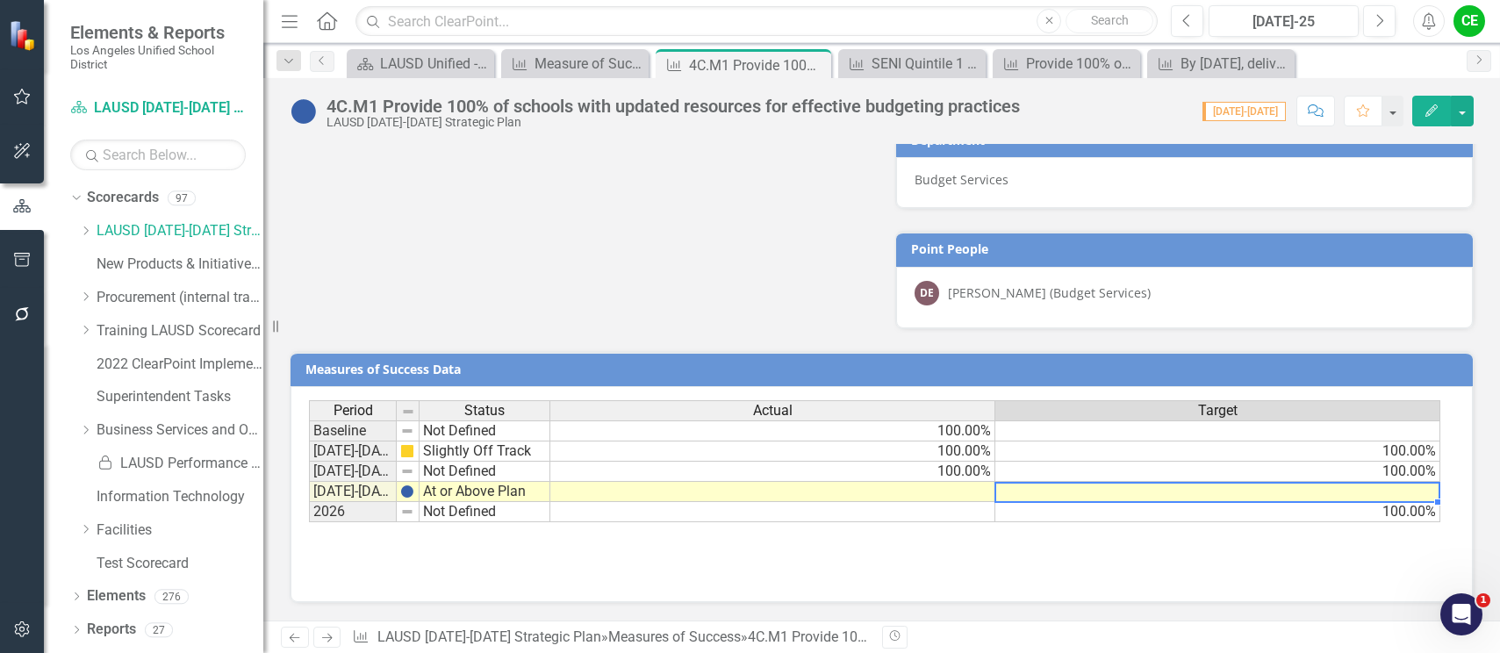
click at [1088, 492] on td at bounding box center [1218, 492] width 445 height 20
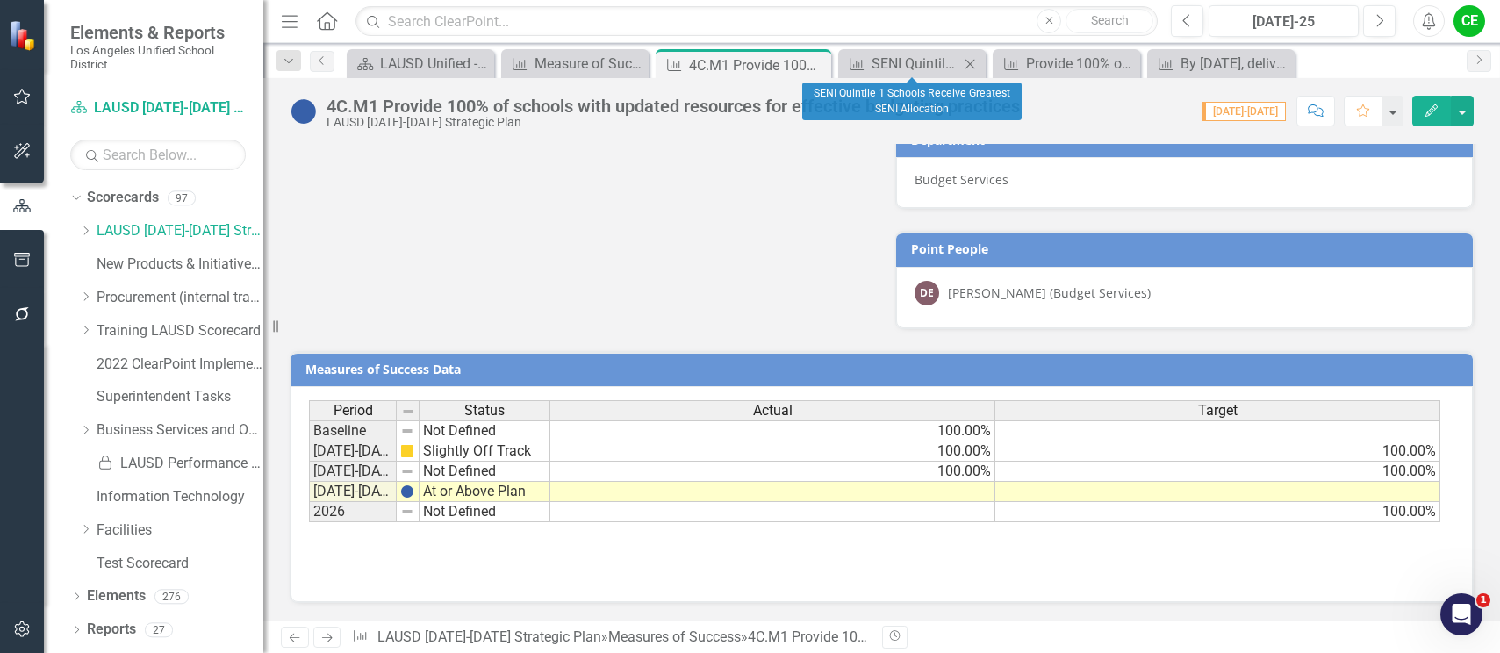
click at [973, 66] on icon at bounding box center [971, 64] width 10 height 10
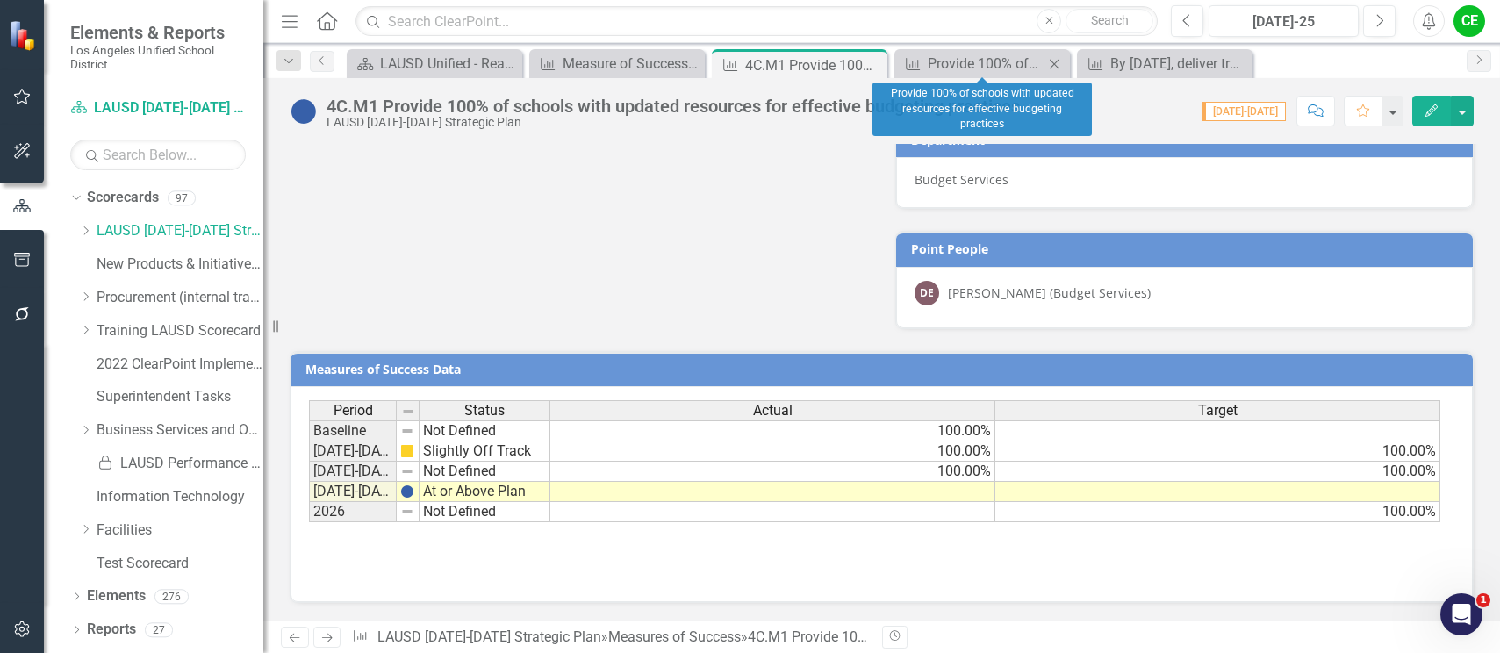
click at [1051, 66] on icon "Close" at bounding box center [1055, 64] width 18 height 14
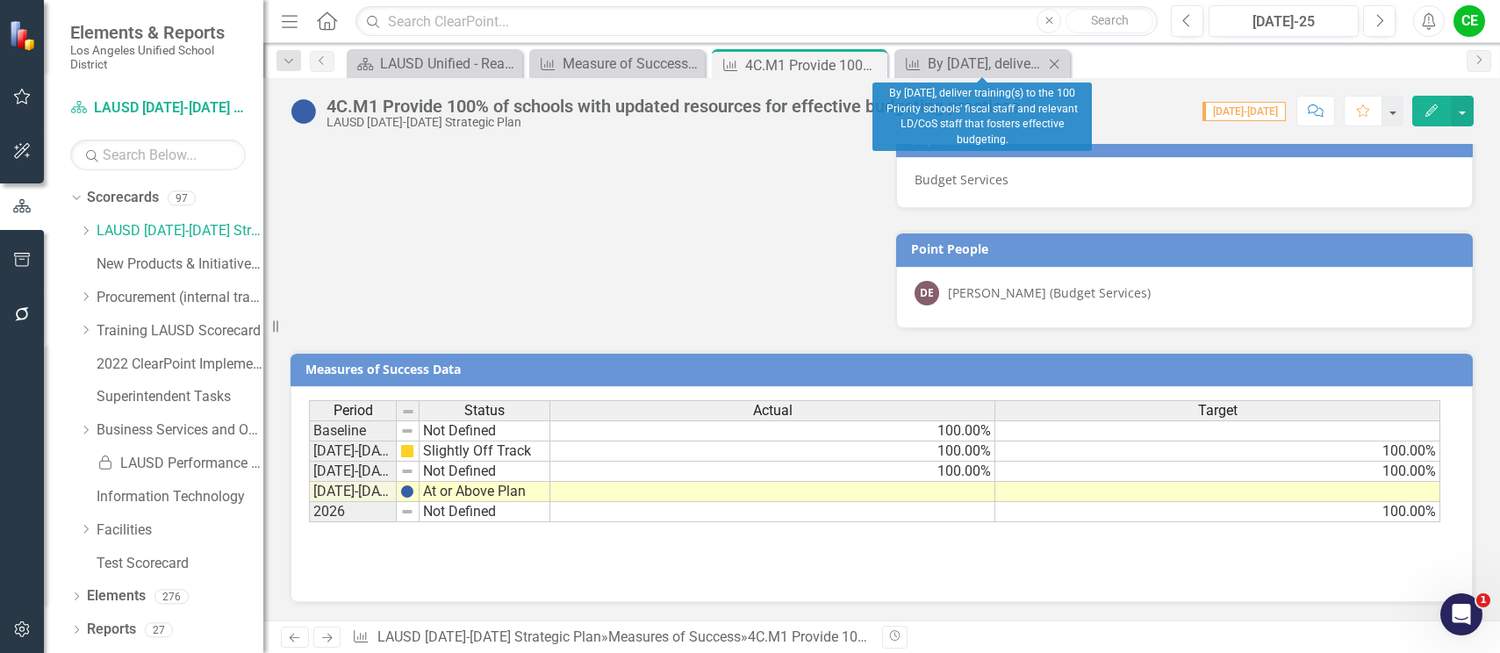
click at [1055, 67] on icon "Close" at bounding box center [1055, 64] width 18 height 14
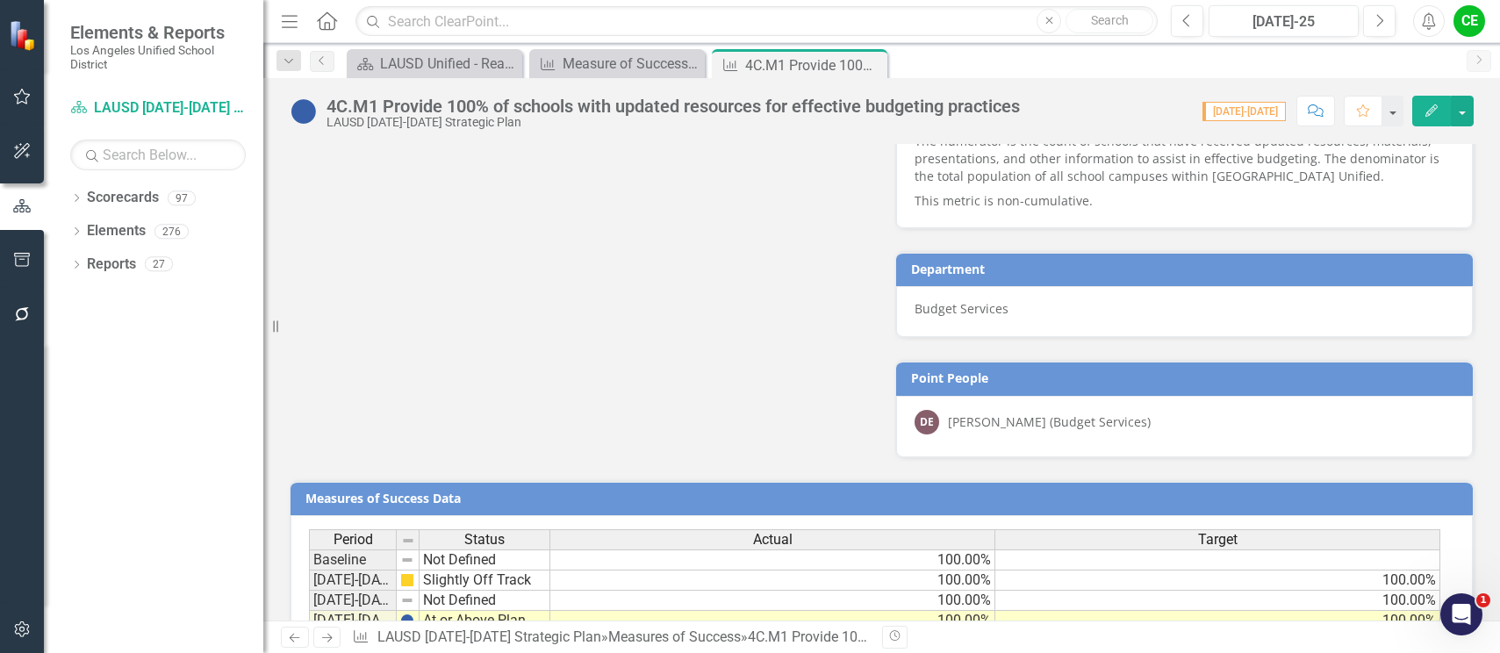
scroll to position [1433, 0]
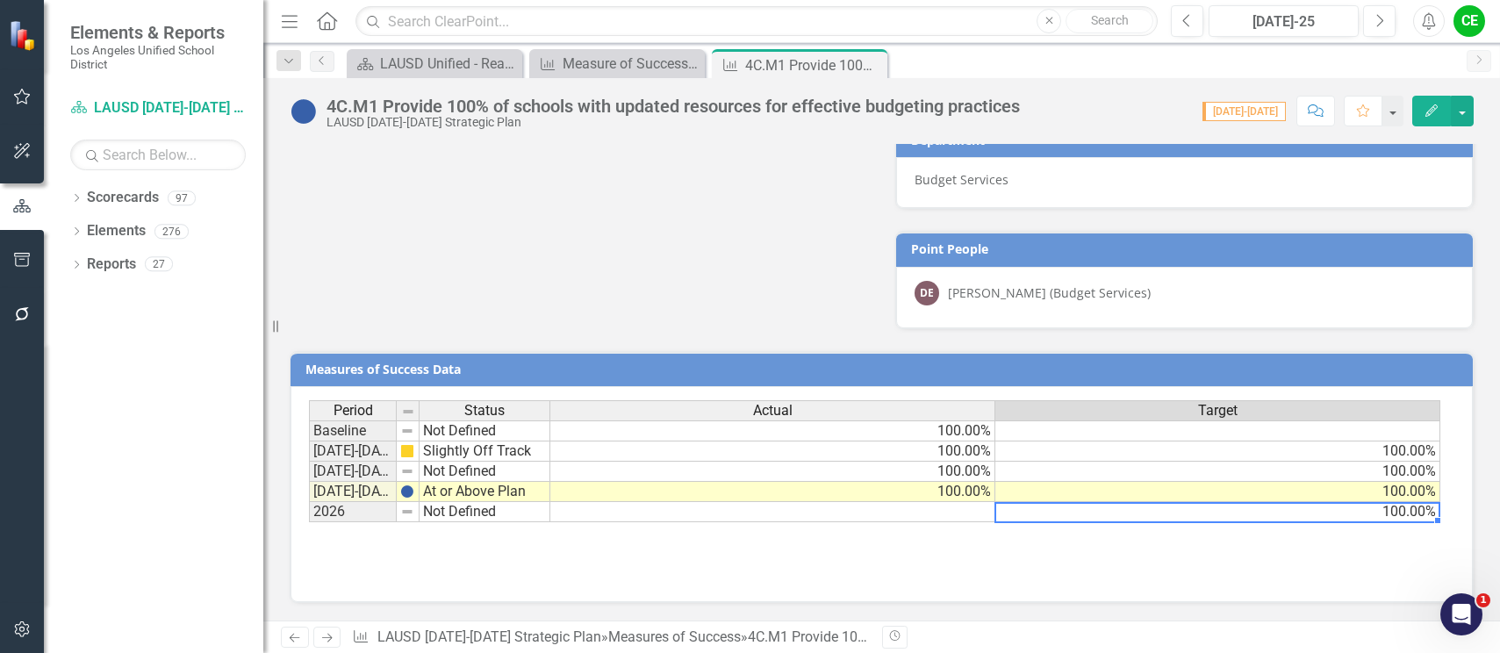
click at [1267, 511] on td "100.00%" at bounding box center [1218, 512] width 445 height 20
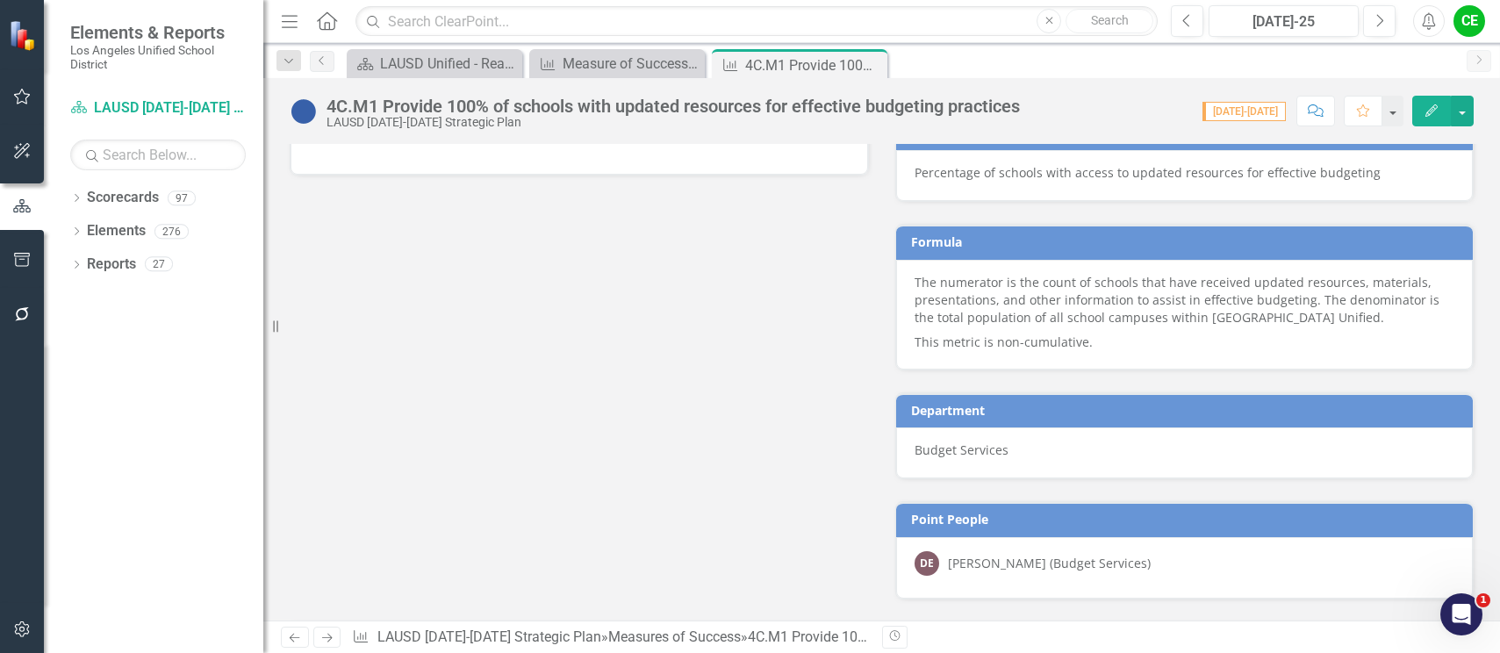
scroll to position [1082, 0]
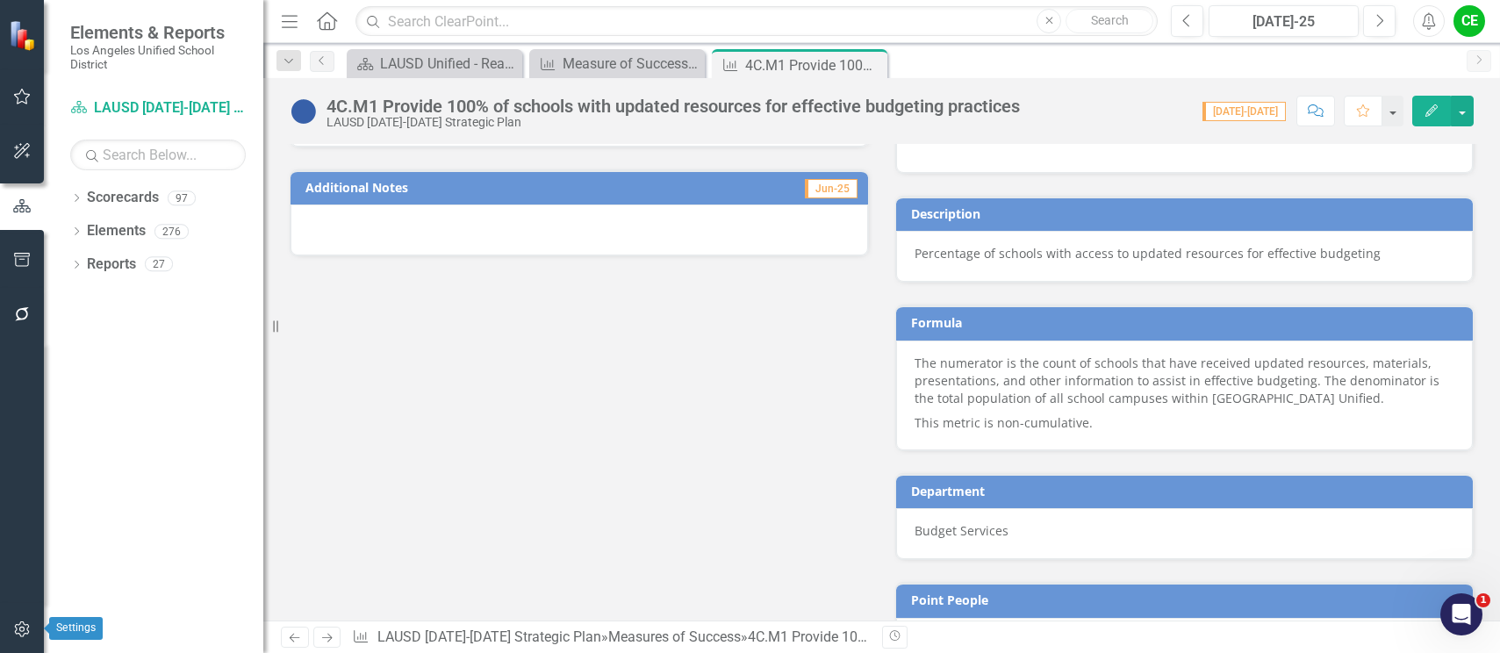
click at [16, 630] on icon "button" at bounding box center [22, 629] width 18 height 14
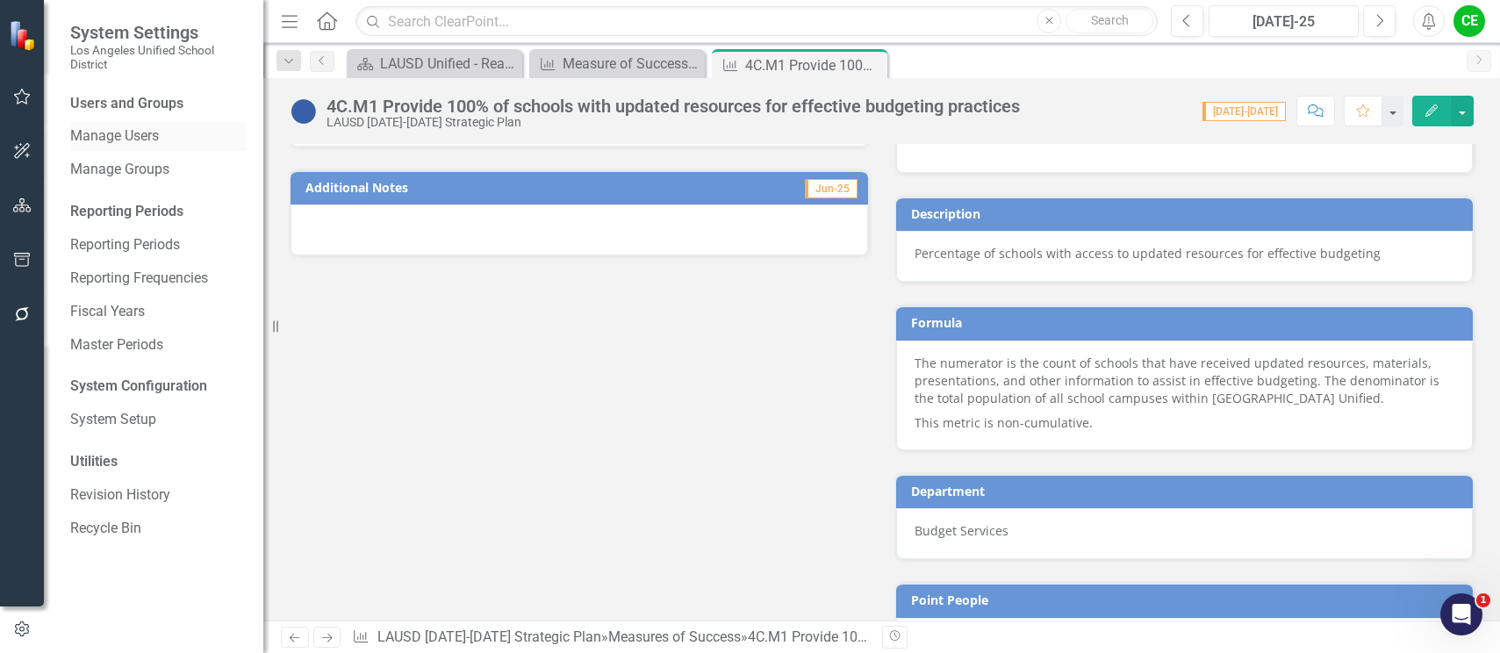
click at [141, 133] on link "Manage Users" at bounding box center [158, 136] width 176 height 20
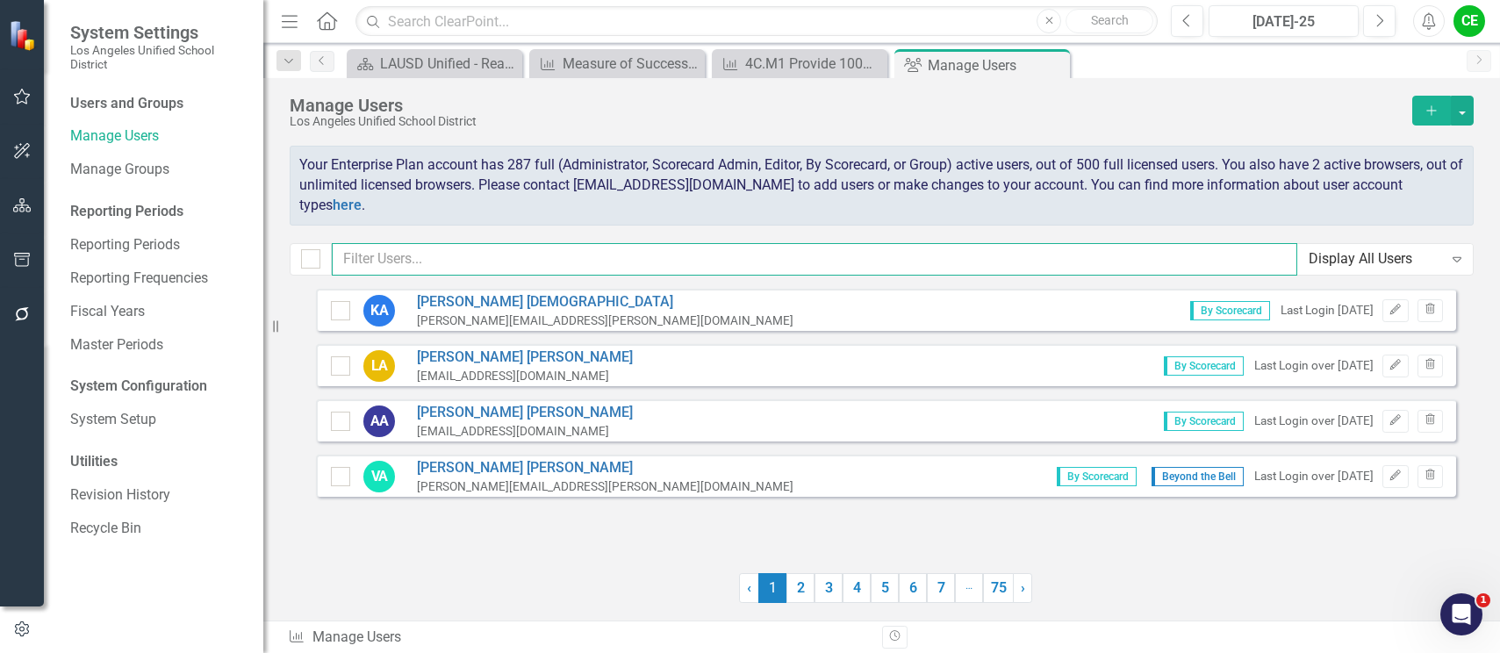
click at [435, 263] on input "text" at bounding box center [815, 259] width 966 height 32
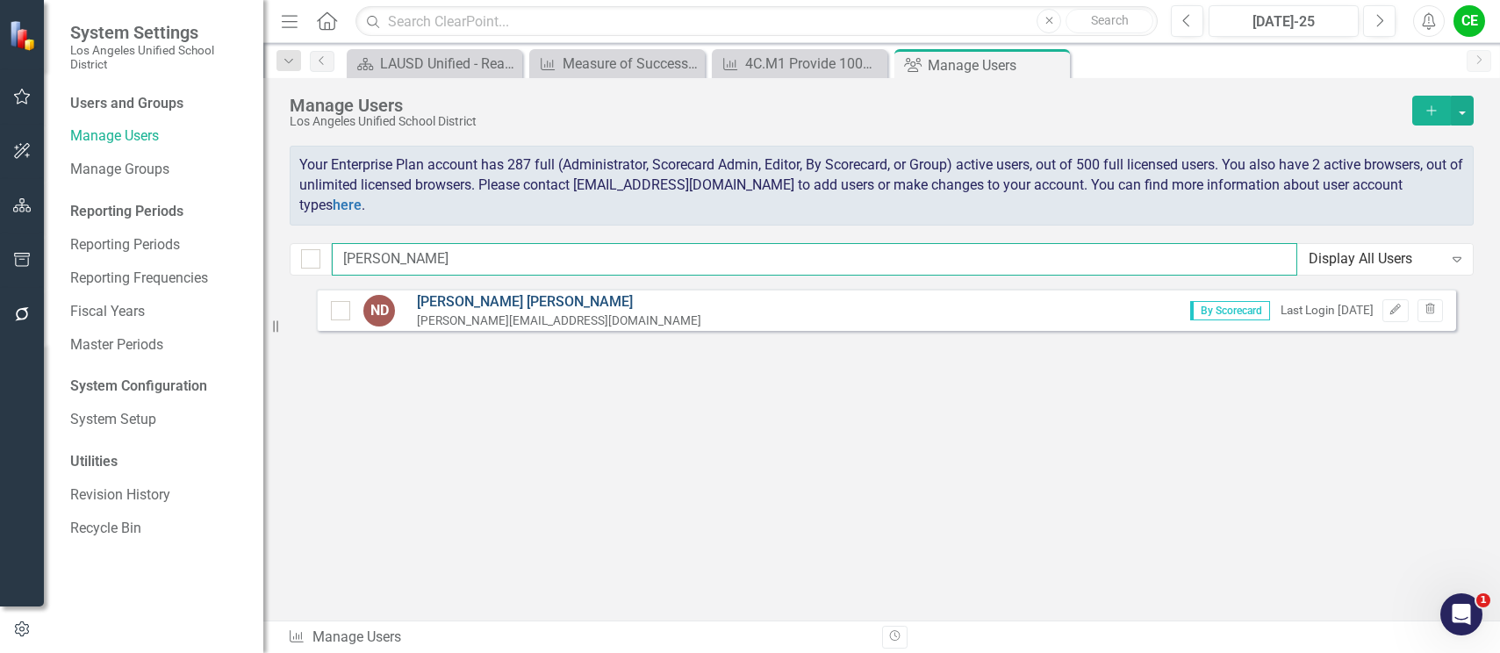
type input "[PERSON_NAME]"
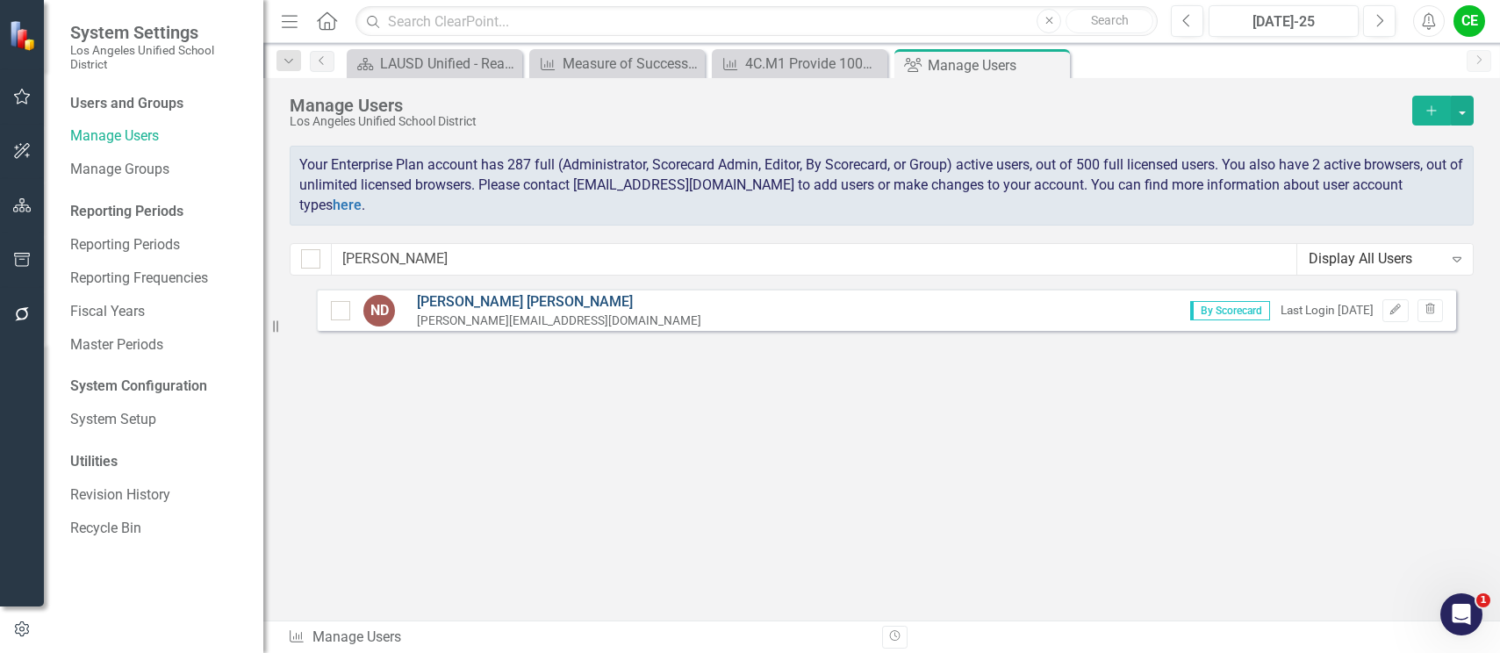
click at [515, 299] on link "[PERSON_NAME]" at bounding box center [559, 302] width 284 height 20
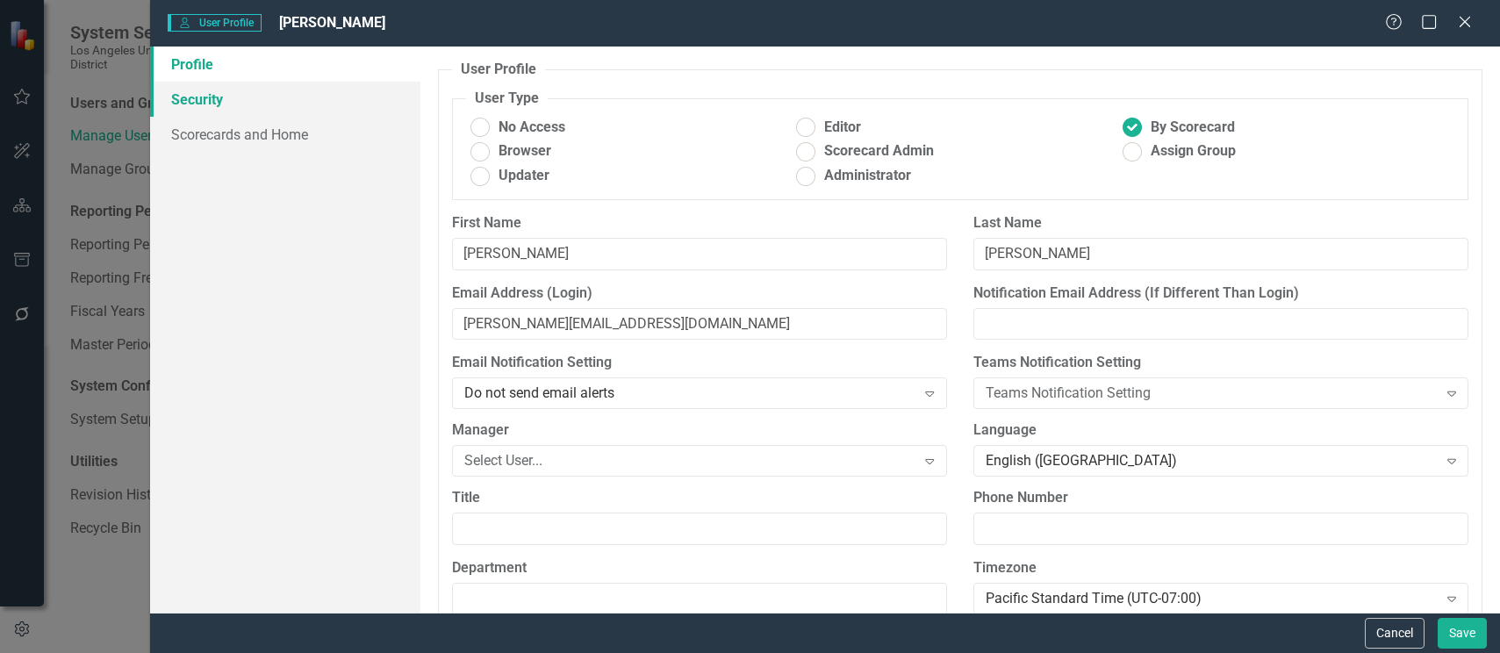
click at [203, 104] on link "Security" at bounding box center [285, 99] width 270 height 35
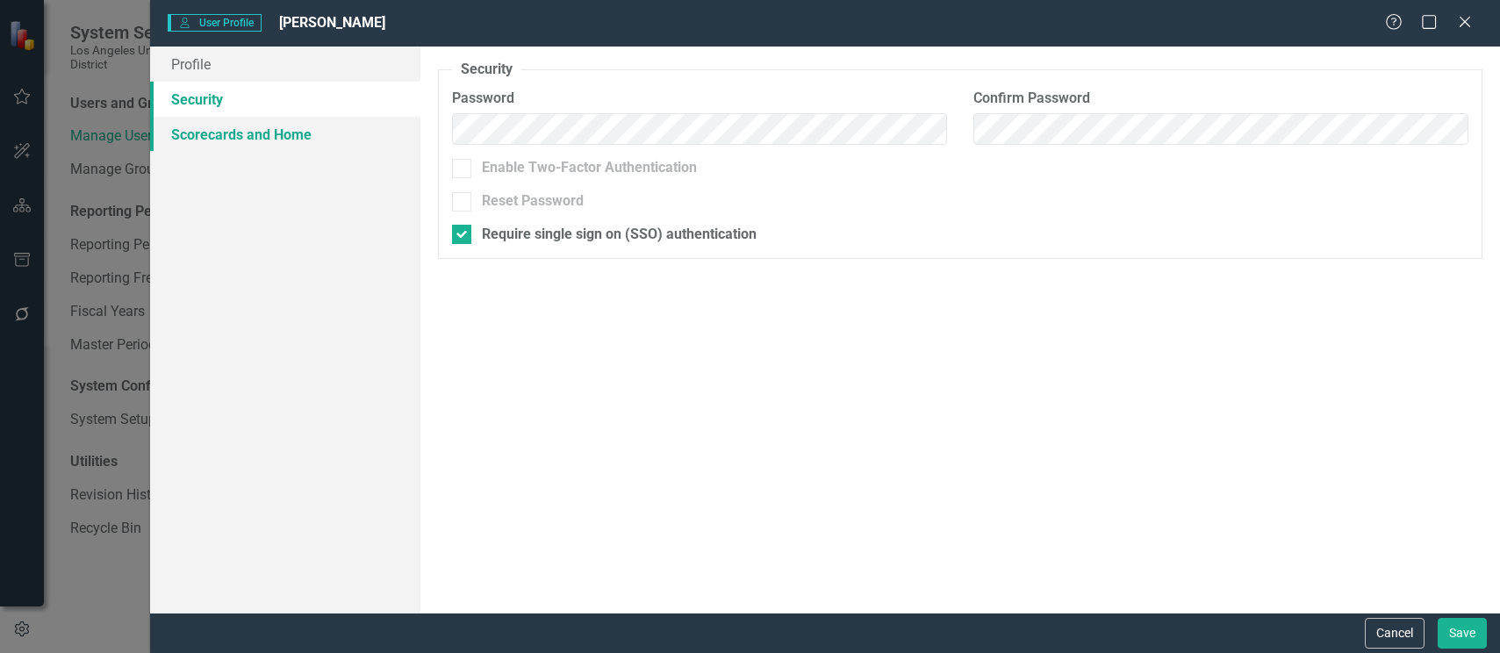
click at [227, 133] on link "Scorecards and Home" at bounding box center [285, 134] width 270 height 35
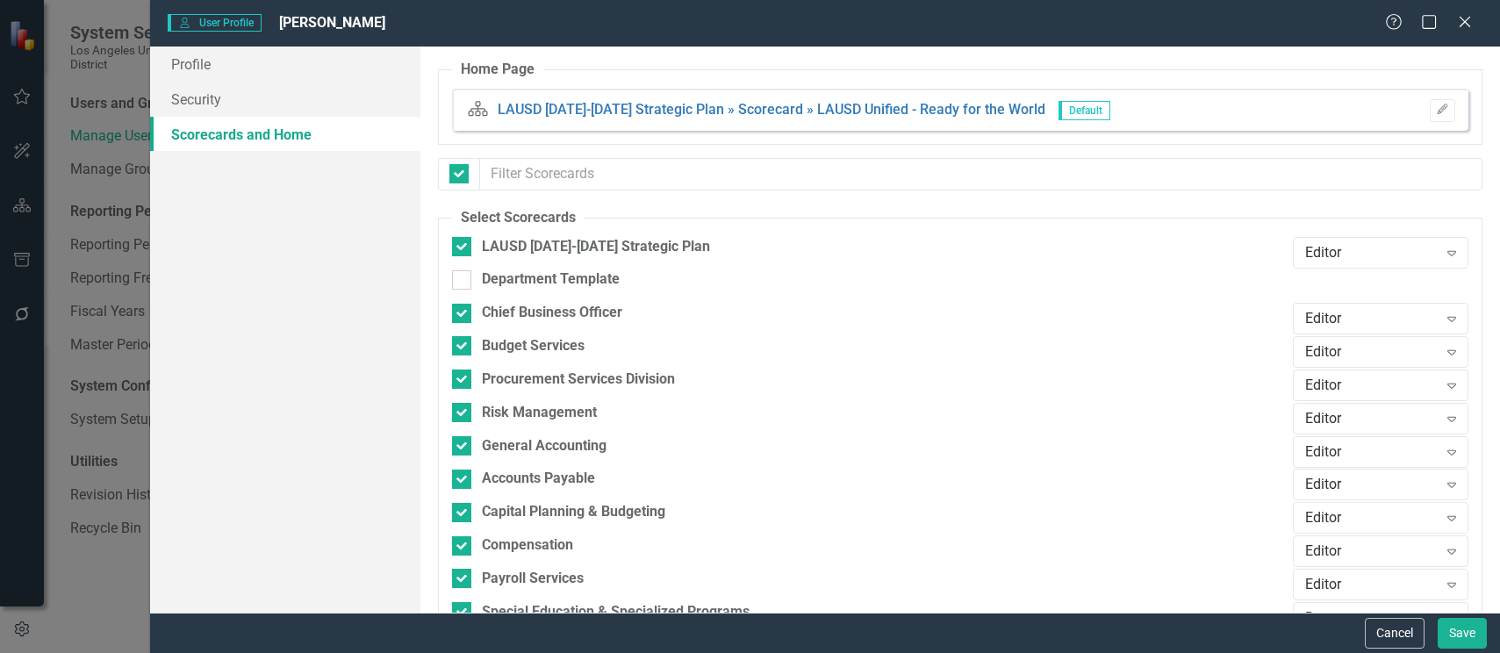
checkbox input "false"
click at [1461, 20] on icon "Close" at bounding box center [1465, 21] width 22 height 17
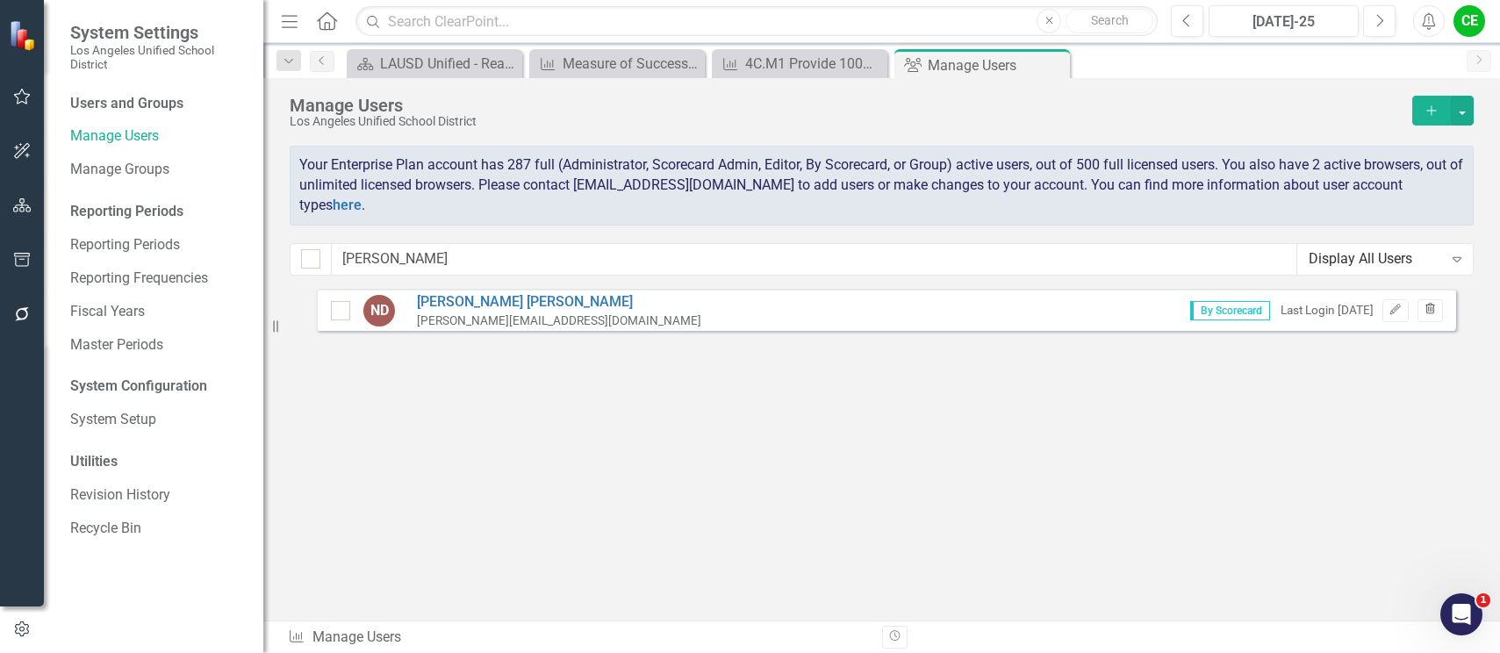
click at [1437, 309] on button "Trash" at bounding box center [1430, 310] width 25 height 23
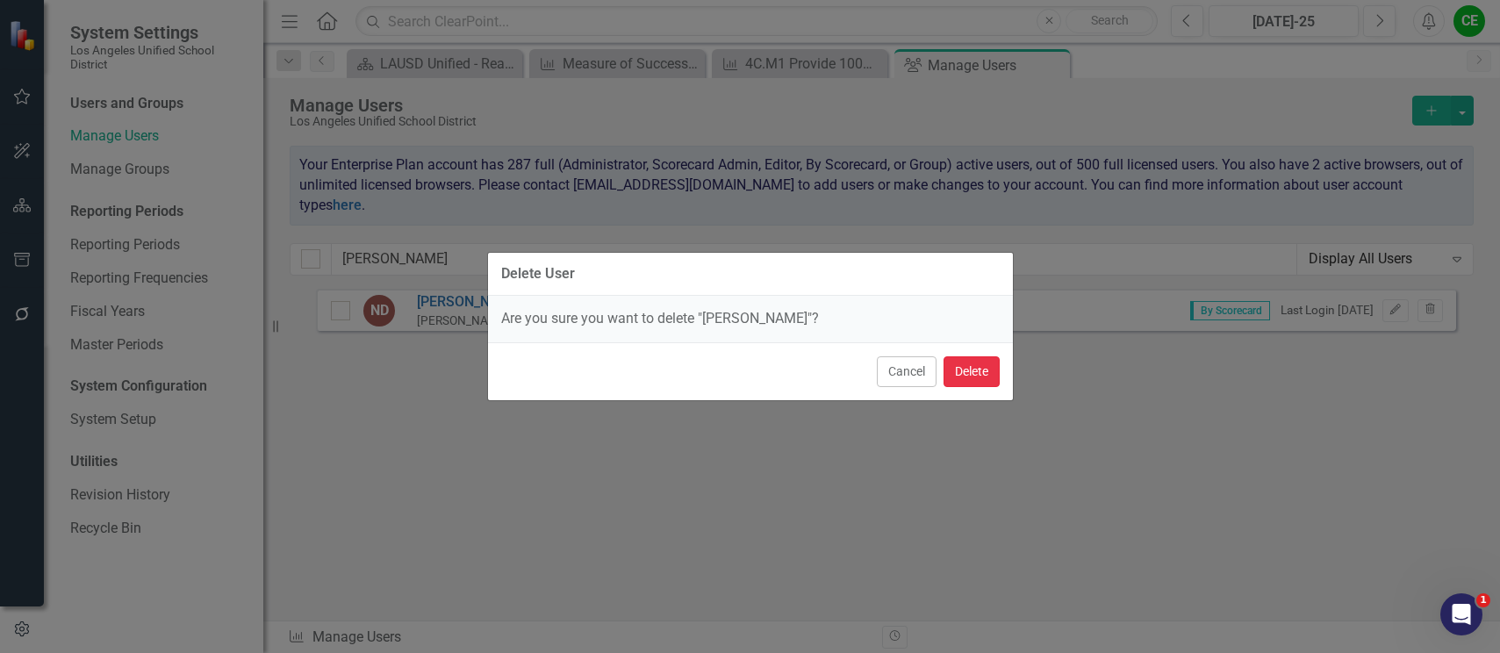
click at [986, 370] on button "Delete" at bounding box center [972, 371] width 56 height 31
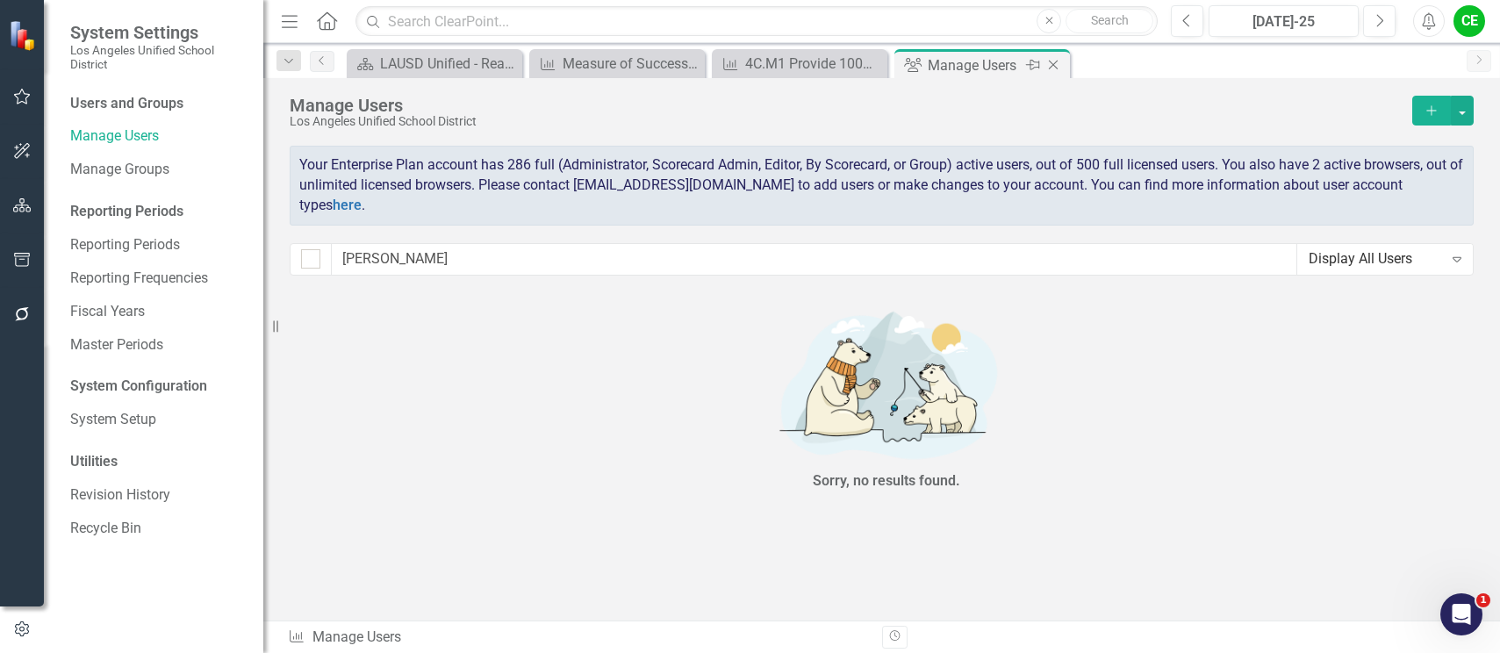
click at [1050, 63] on icon "Close" at bounding box center [1054, 65] width 18 height 14
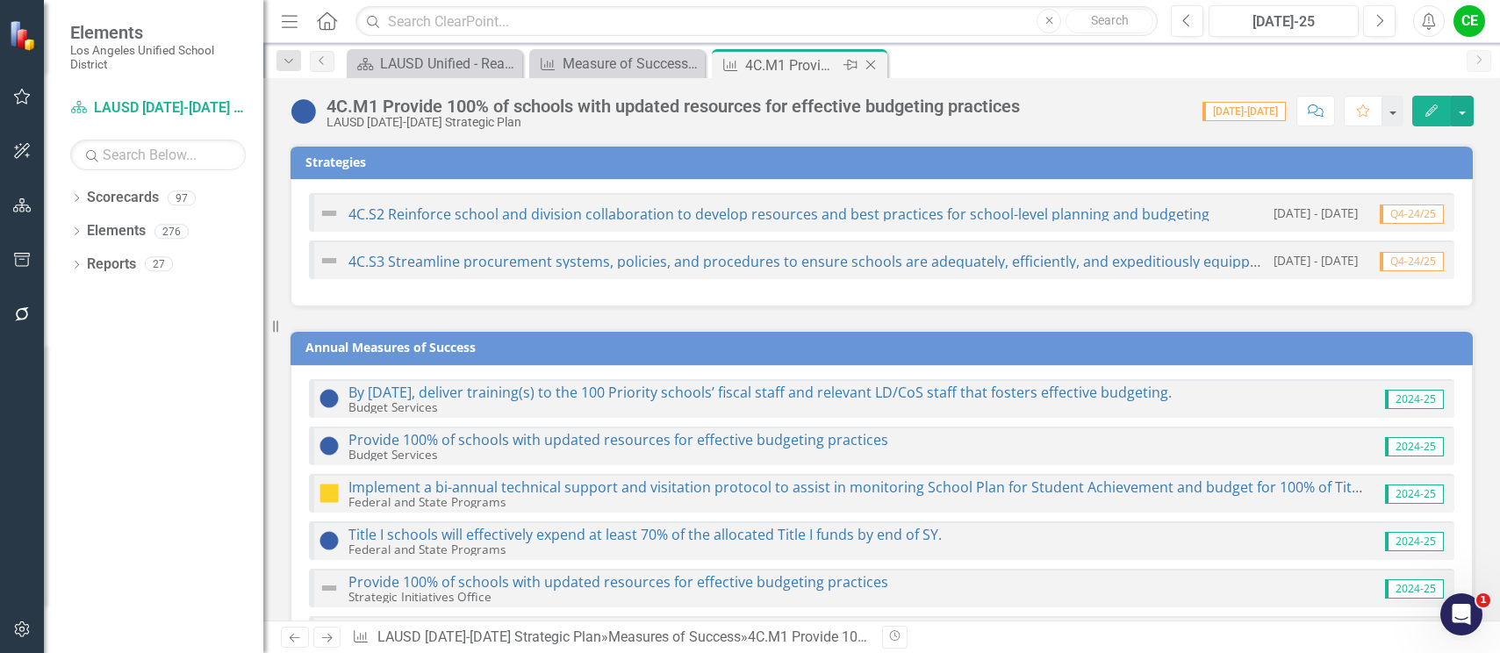
click at [870, 65] on icon "Close" at bounding box center [871, 65] width 18 height 14
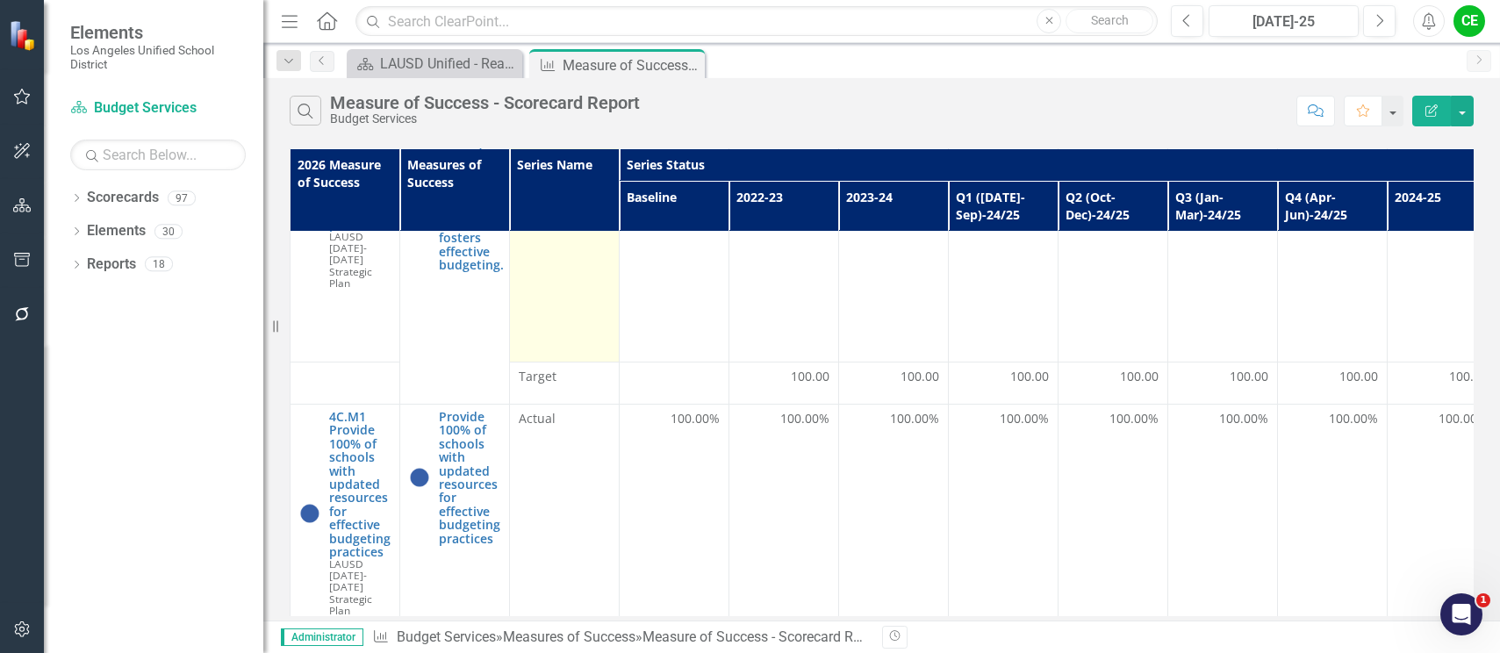
scroll to position [263, 0]
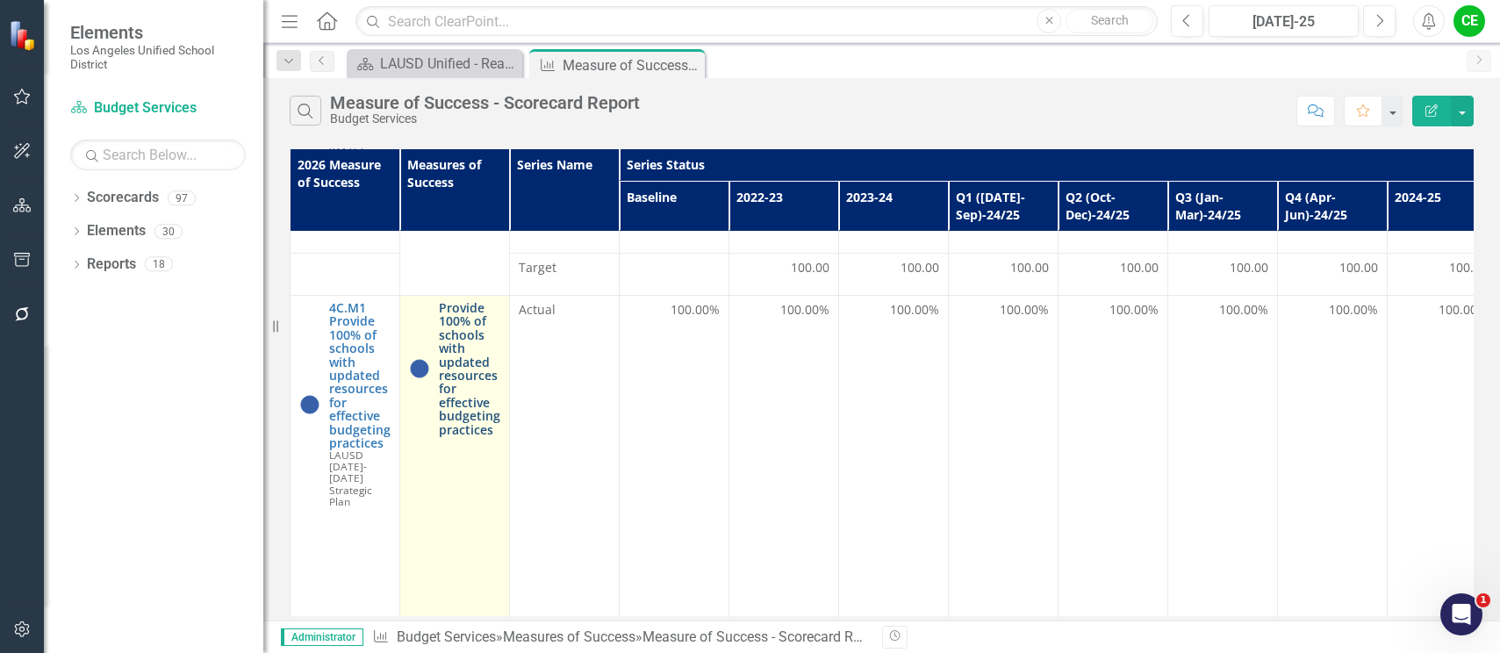
click at [468, 394] on link "Provide 100% of schools with updated resources for effective budgeting practices" at bounding box center [469, 368] width 61 height 135
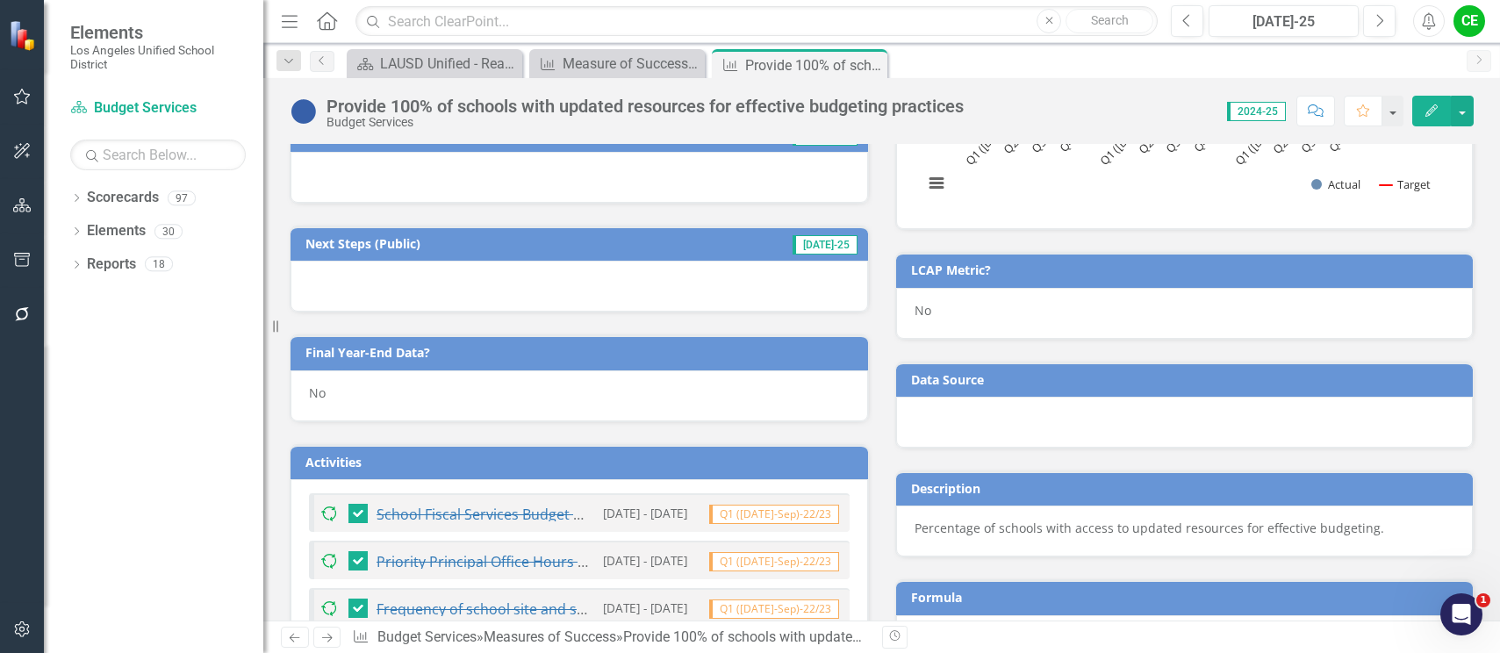
scroll to position [369, 0]
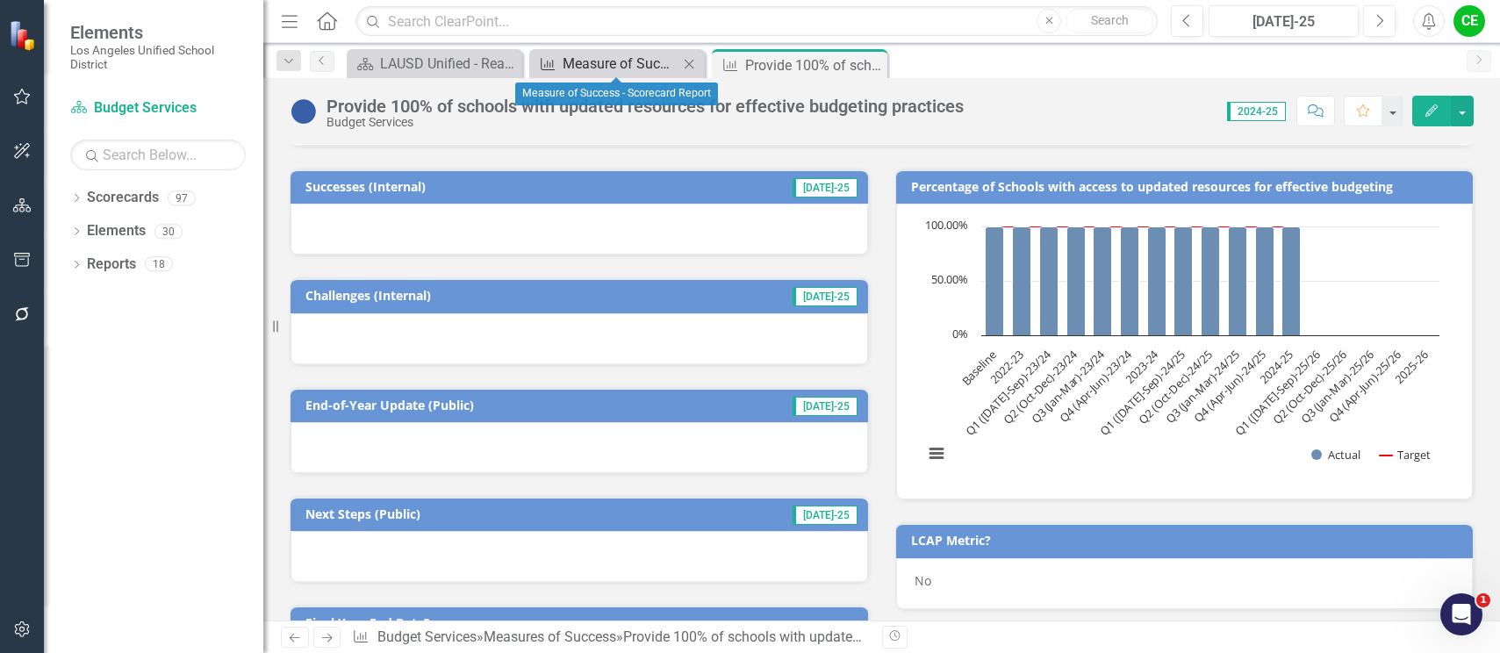
click at [628, 62] on div "Measure of Success - Scorecard Report" at bounding box center [621, 64] width 116 height 22
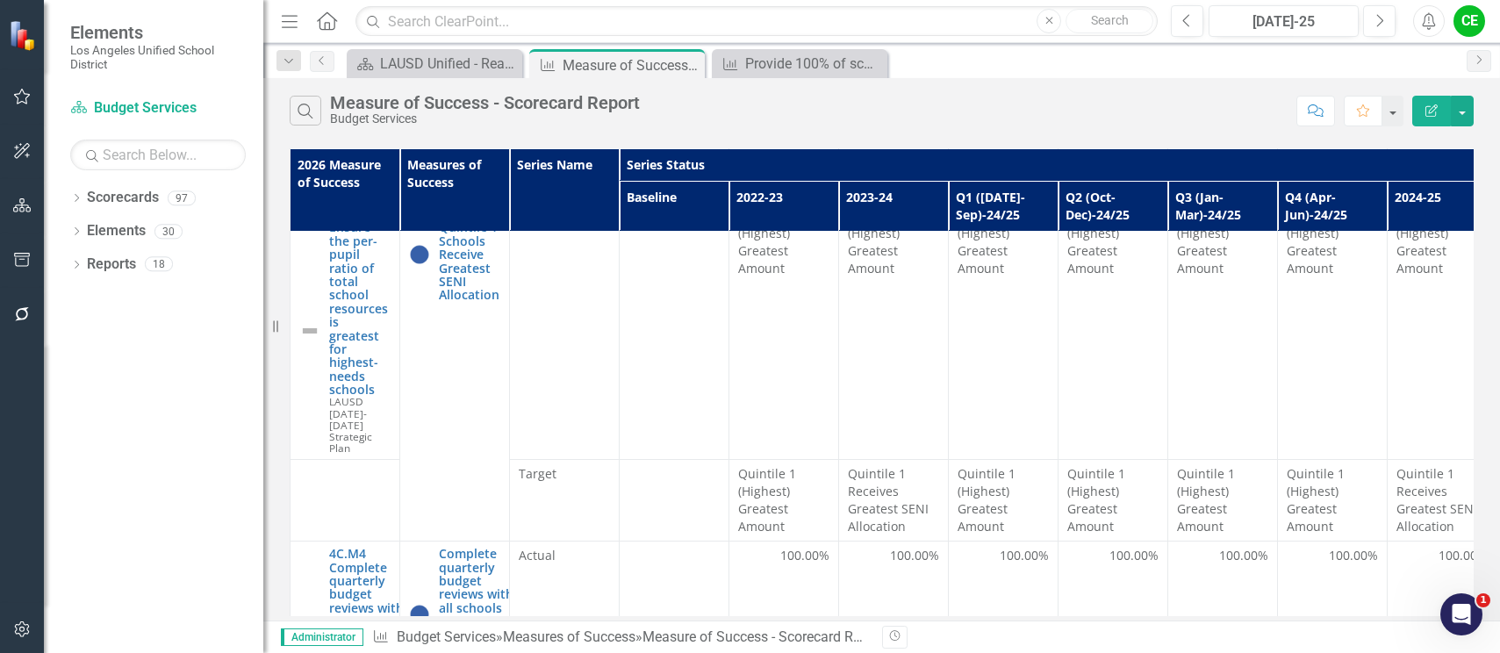
scroll to position [702, 0]
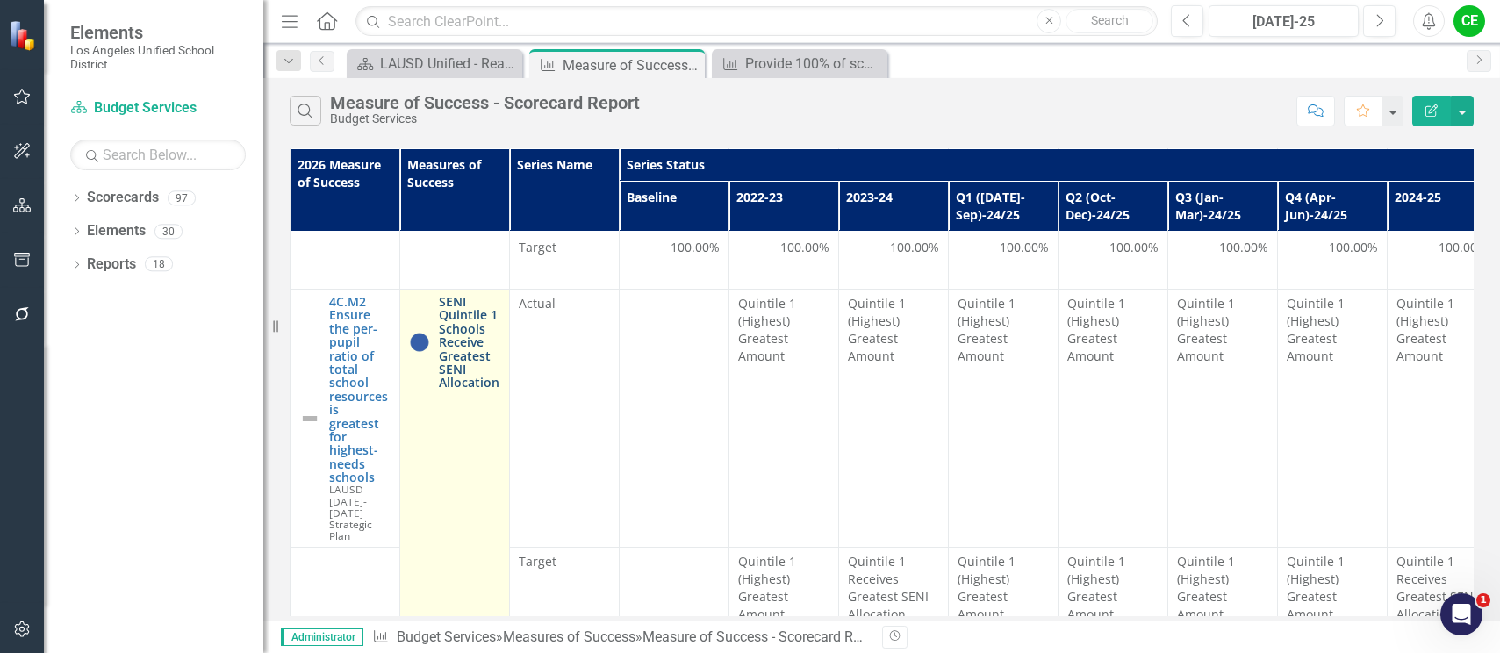
click at [464, 346] on link "SENI Quintile 1 Schools Receive Greatest SENI Allocation" at bounding box center [469, 342] width 61 height 95
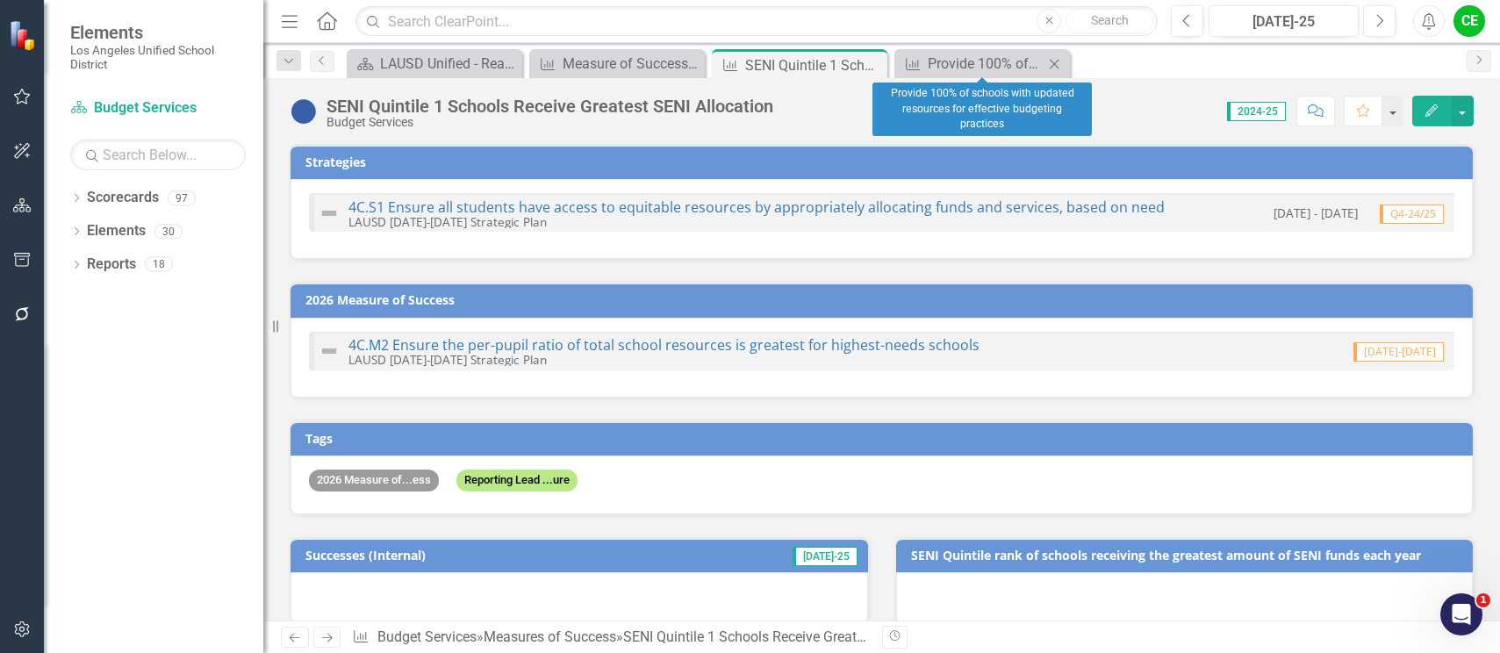
click at [1056, 61] on icon "Close" at bounding box center [1055, 64] width 18 height 14
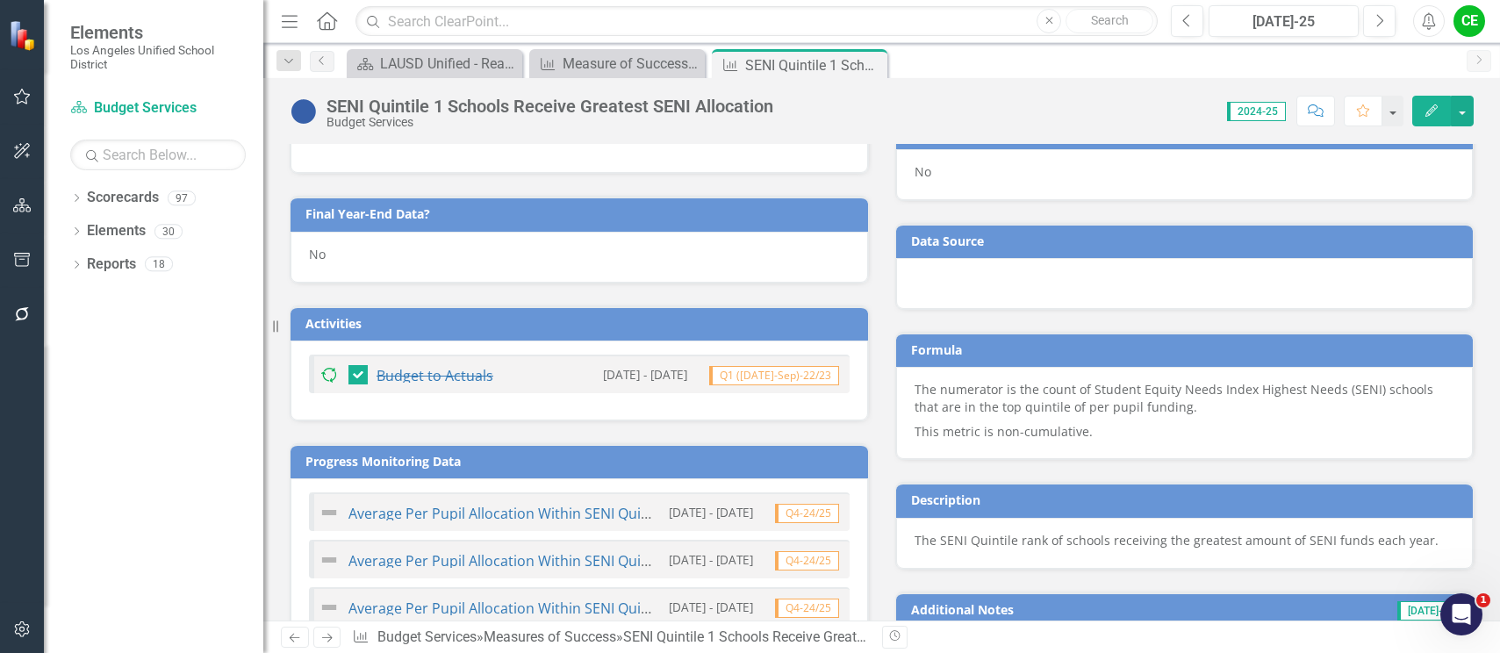
scroll to position [790, 0]
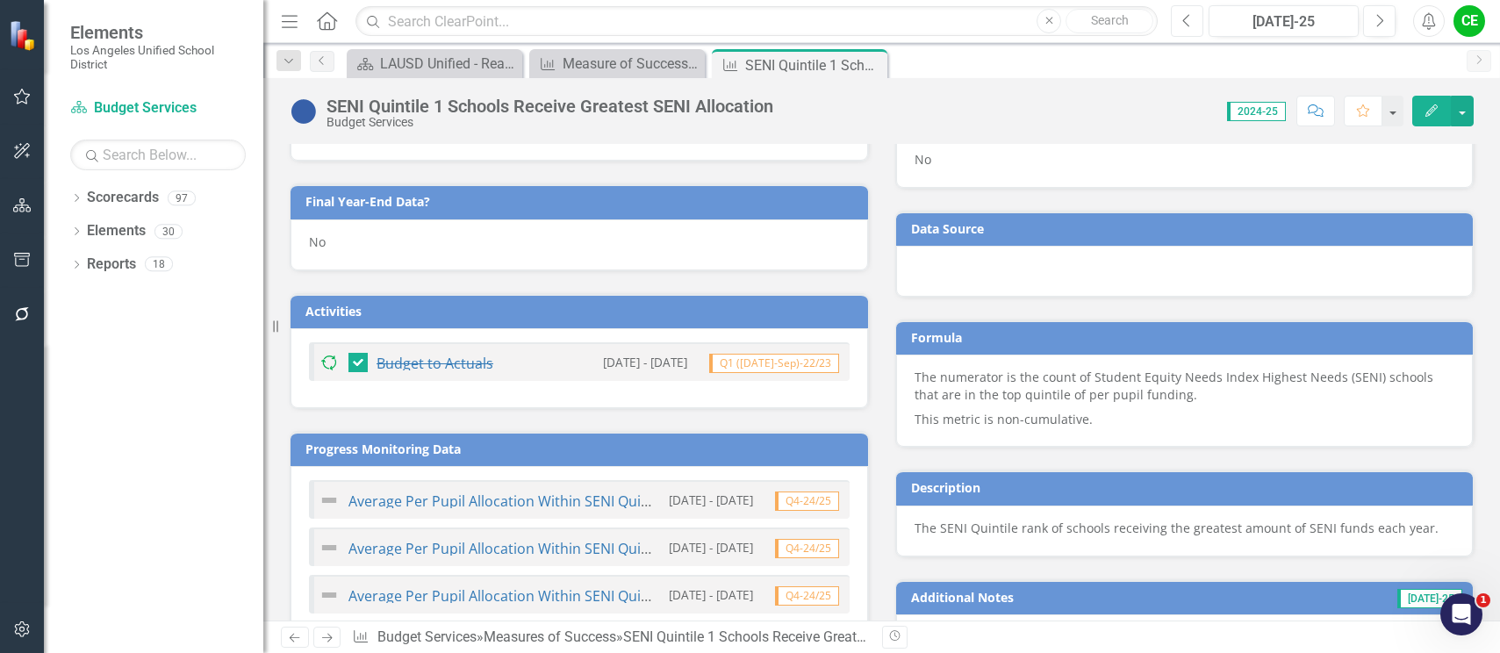
click at [1179, 18] on button "Previous" at bounding box center [1187, 21] width 32 height 32
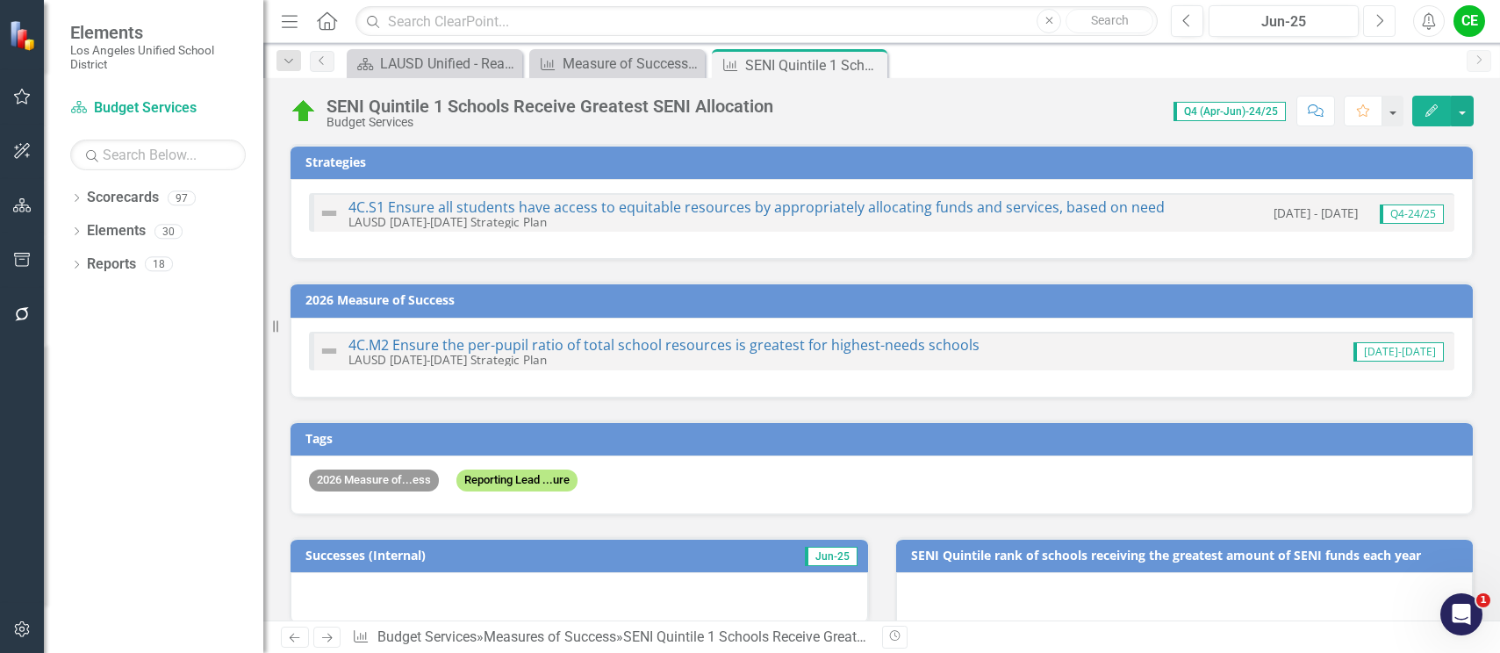
click at [1381, 19] on icon "Next" at bounding box center [1380, 21] width 10 height 16
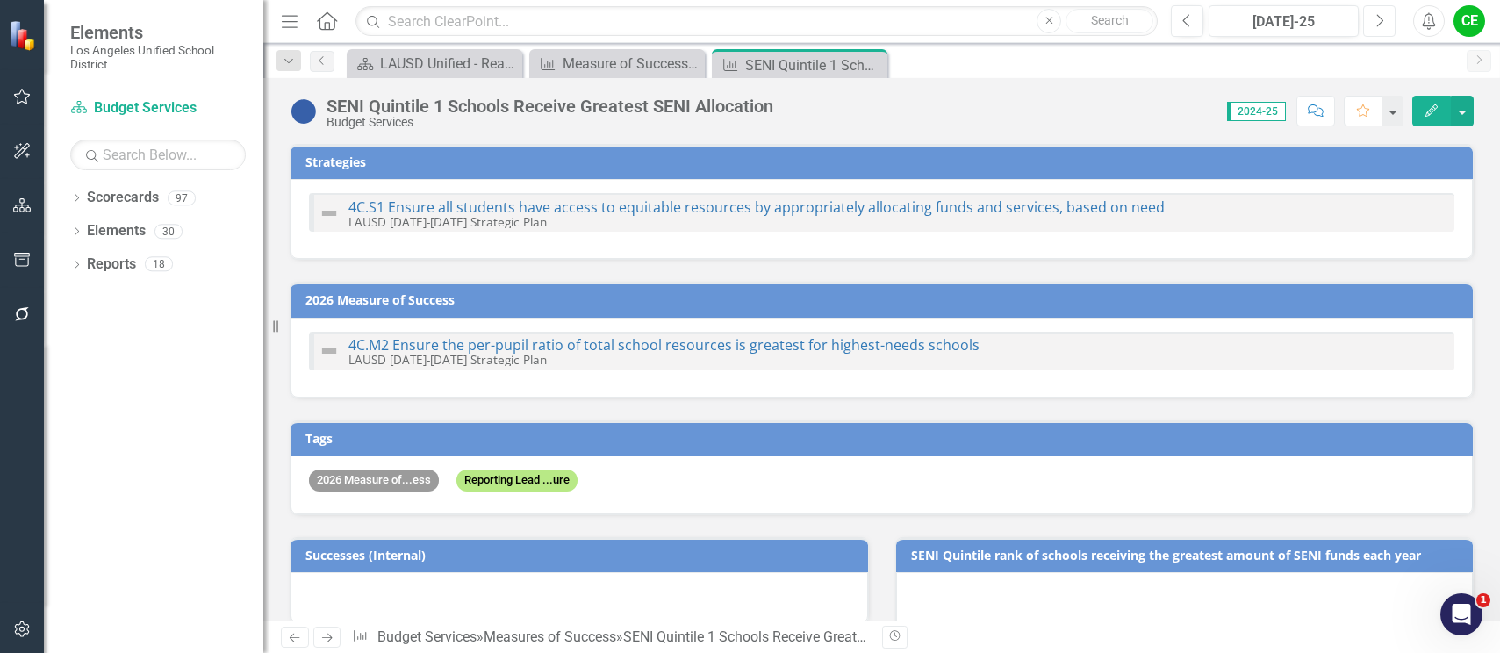
checkbox input "true"
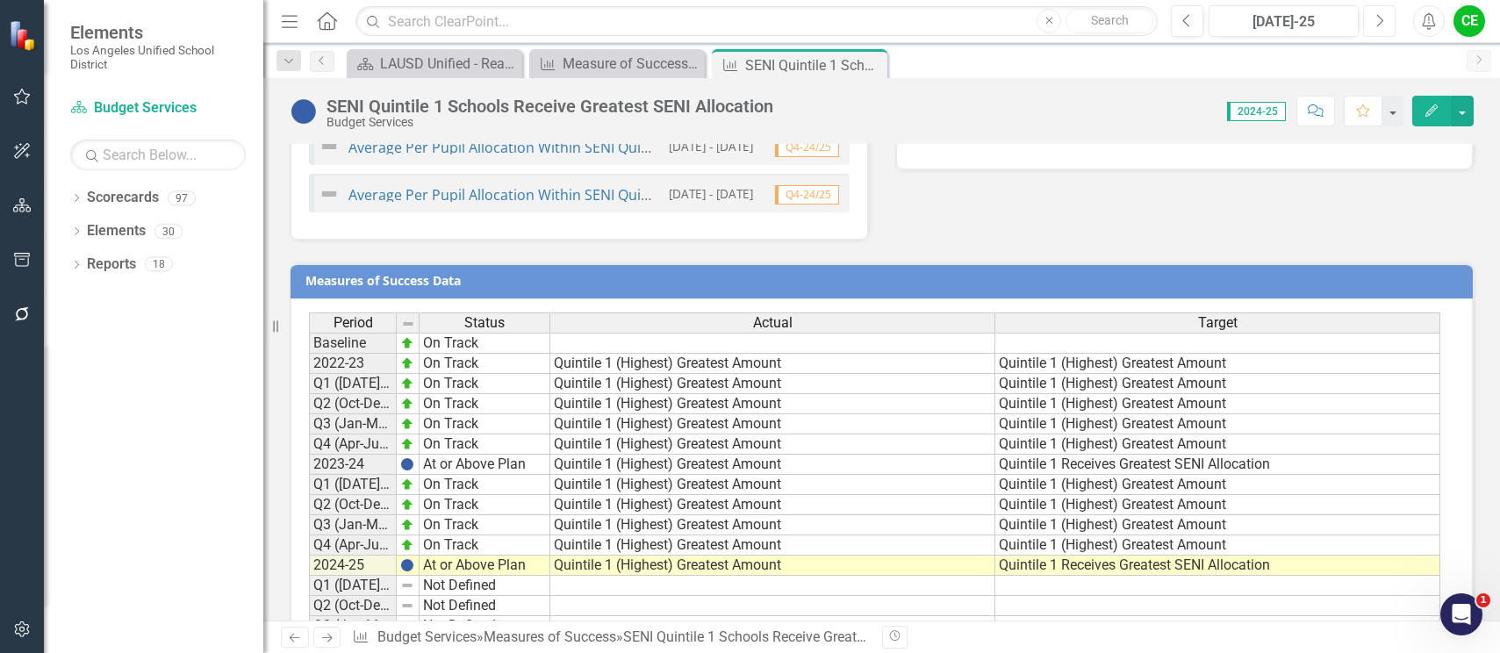
scroll to position [1317, 0]
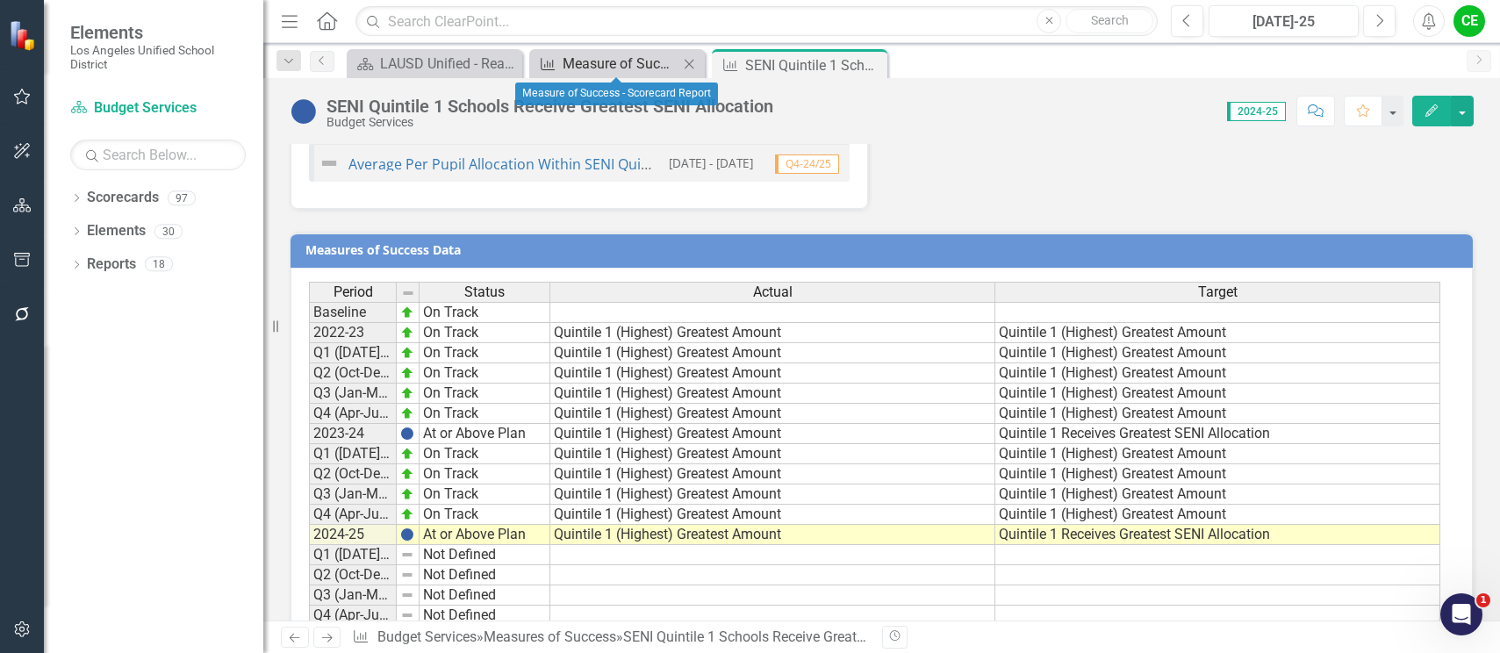
click at [607, 60] on div "Measure of Success - Scorecard Report" at bounding box center [621, 64] width 116 height 22
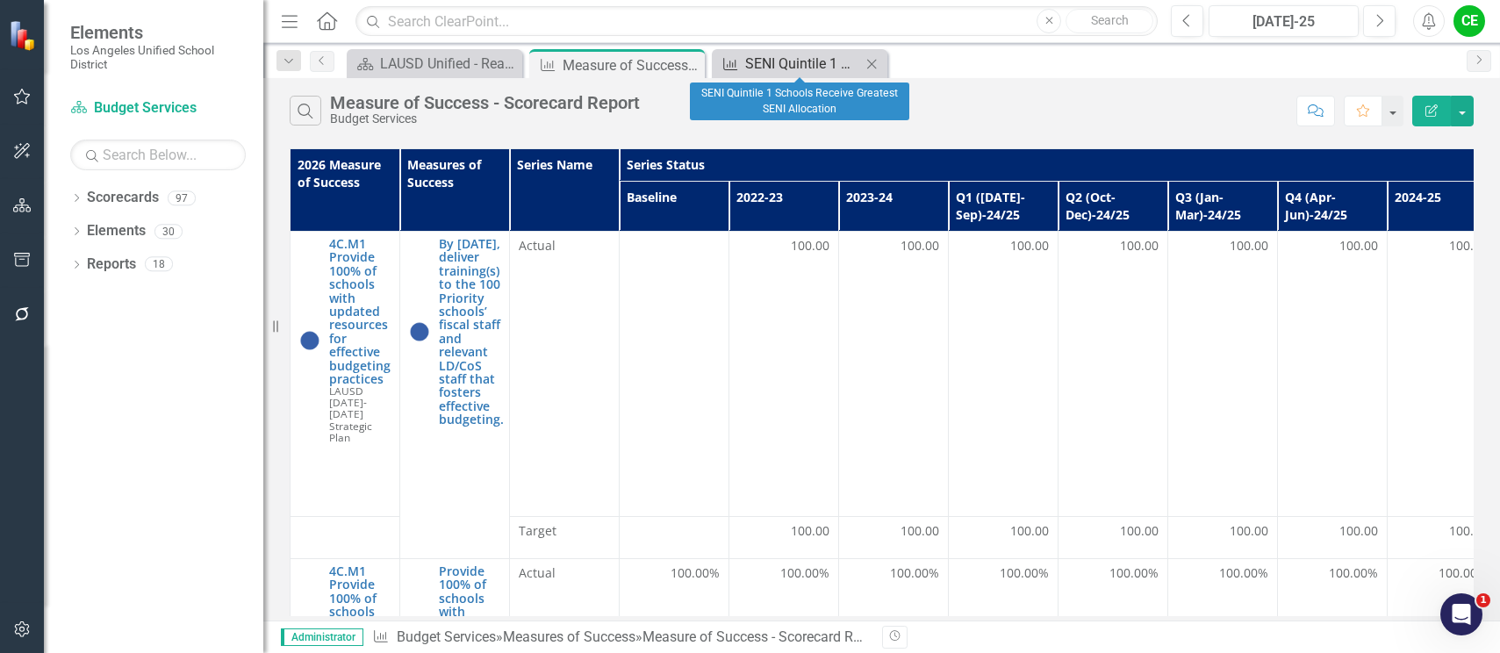
click at [777, 66] on div "SENI Quintile 1 Schools Receive Greatest SENI Allocation" at bounding box center [803, 64] width 116 height 22
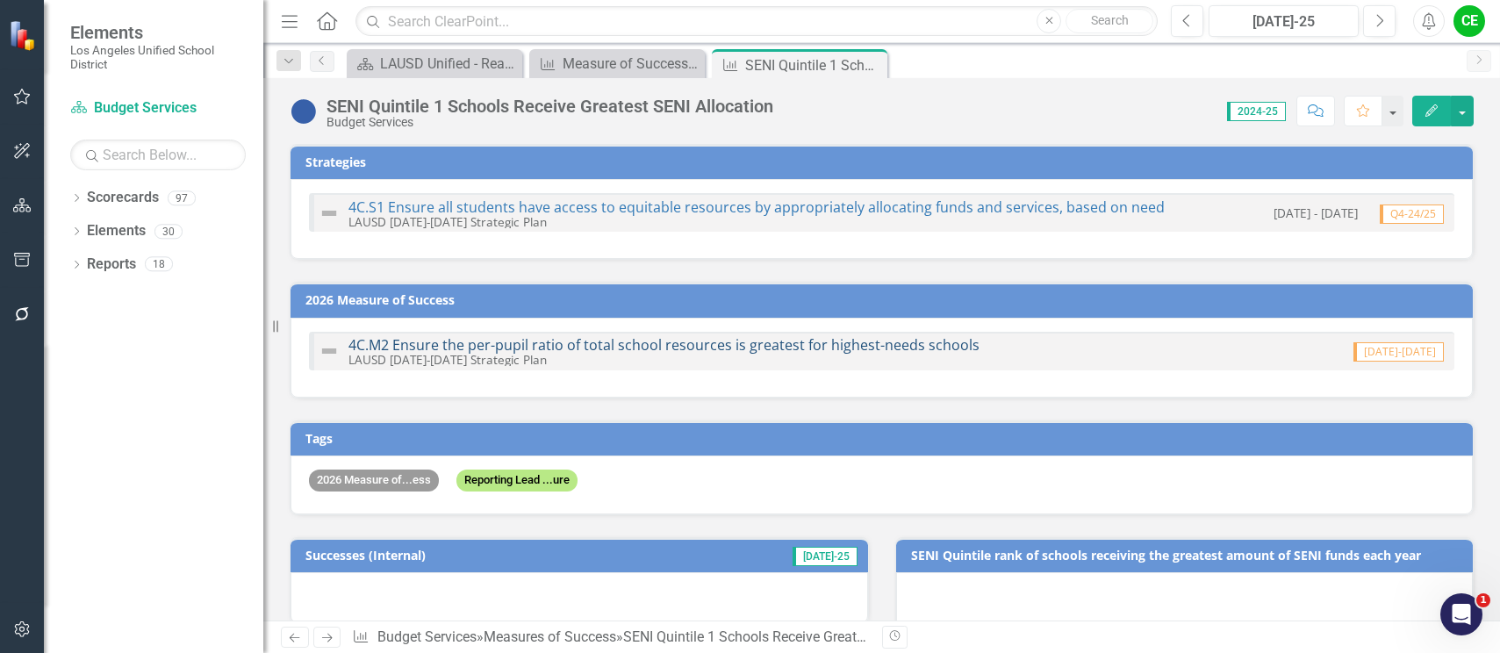
click at [723, 340] on link "4C.M2 Ensure the per-pupil ratio of total school resources is greatest for high…" at bounding box center [664, 344] width 631 height 19
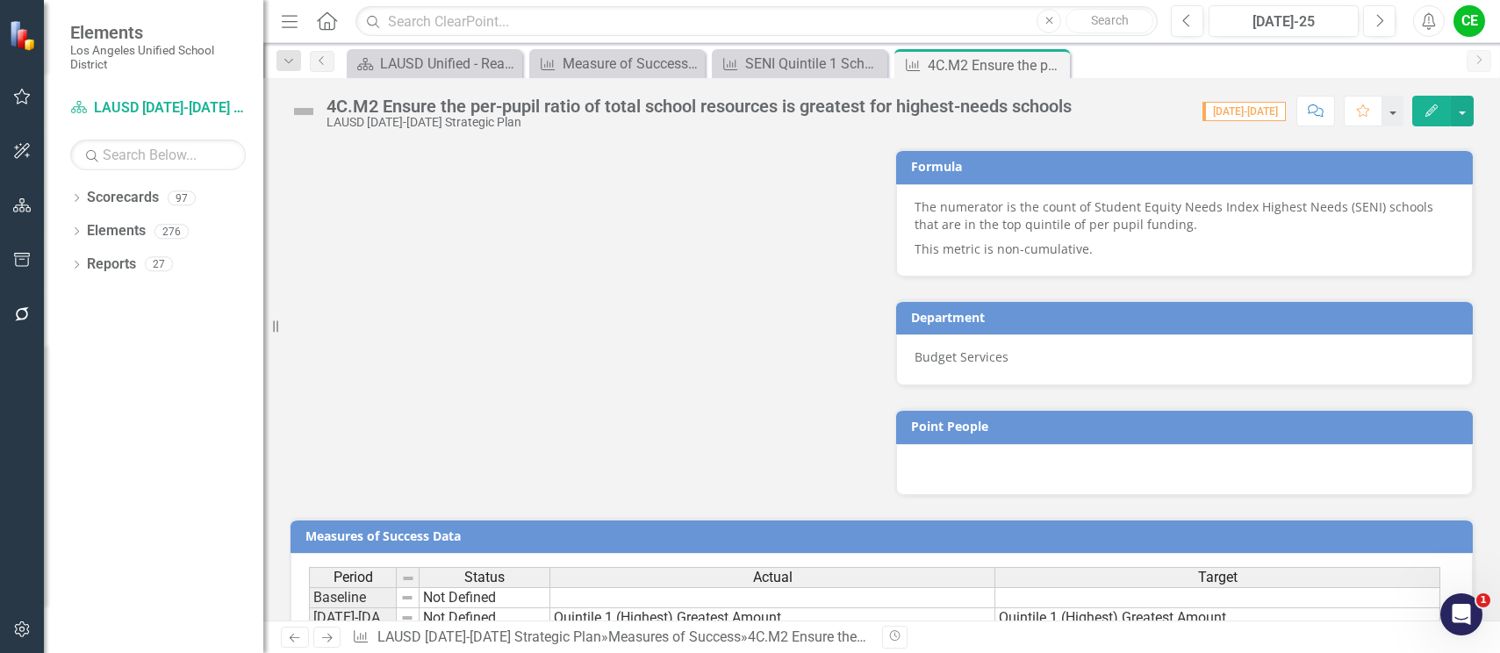
scroll to position [1181, 0]
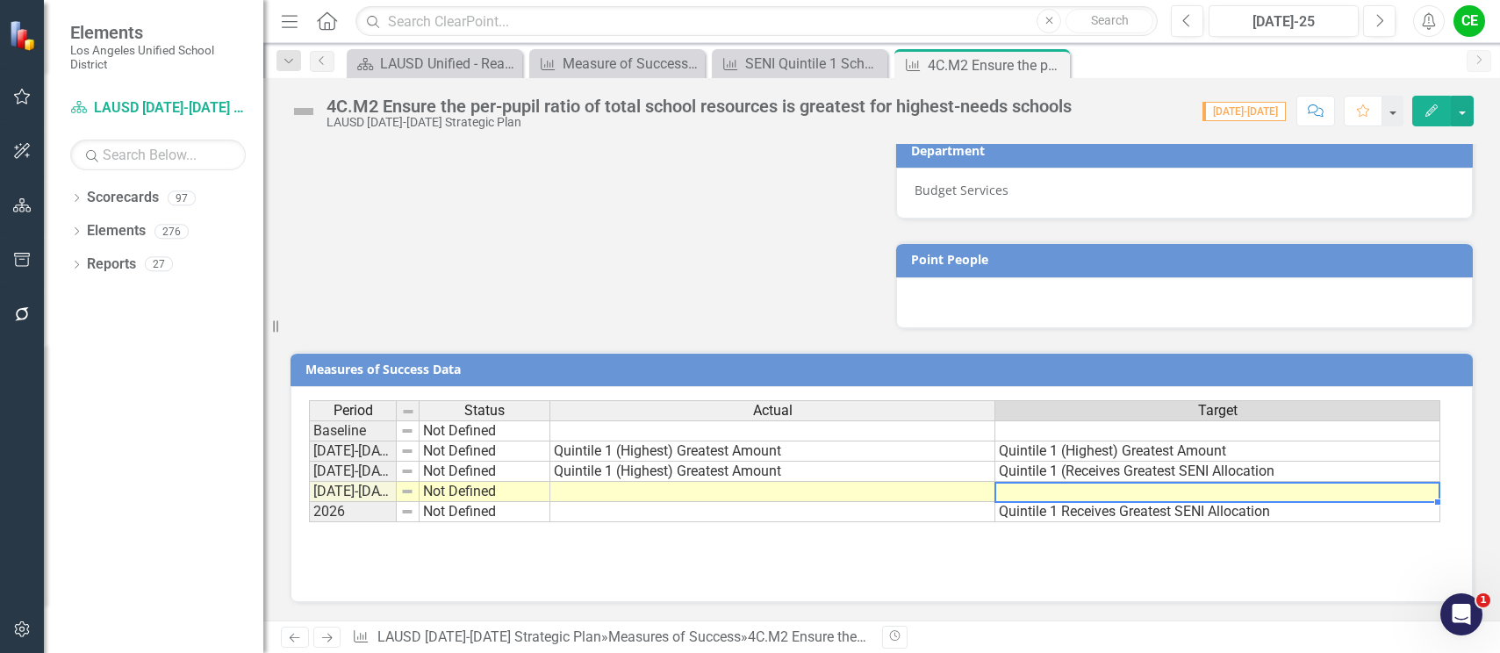
click at [1132, 487] on td at bounding box center [1218, 492] width 445 height 20
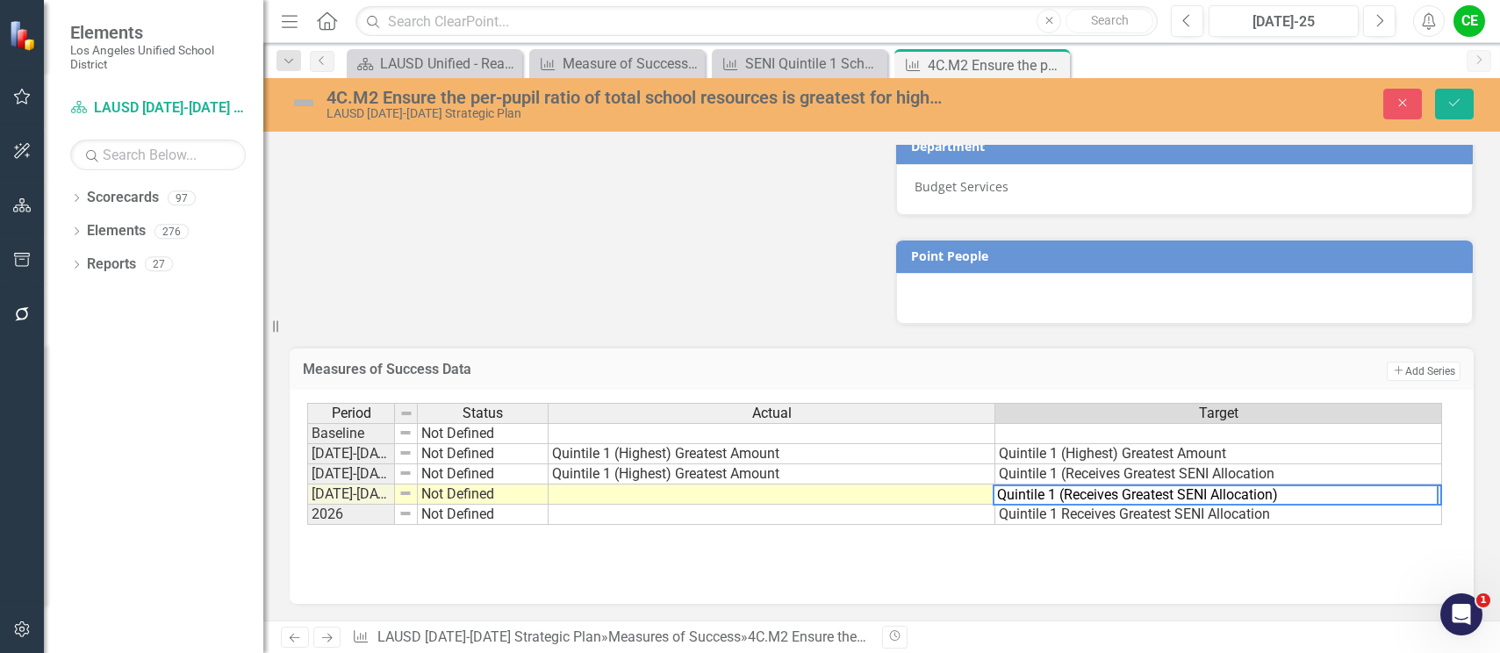
type textarea "Quintile 1 (Receives Greatest SENI Allocation)"
click at [915, 504] on td at bounding box center [772, 495] width 447 height 20
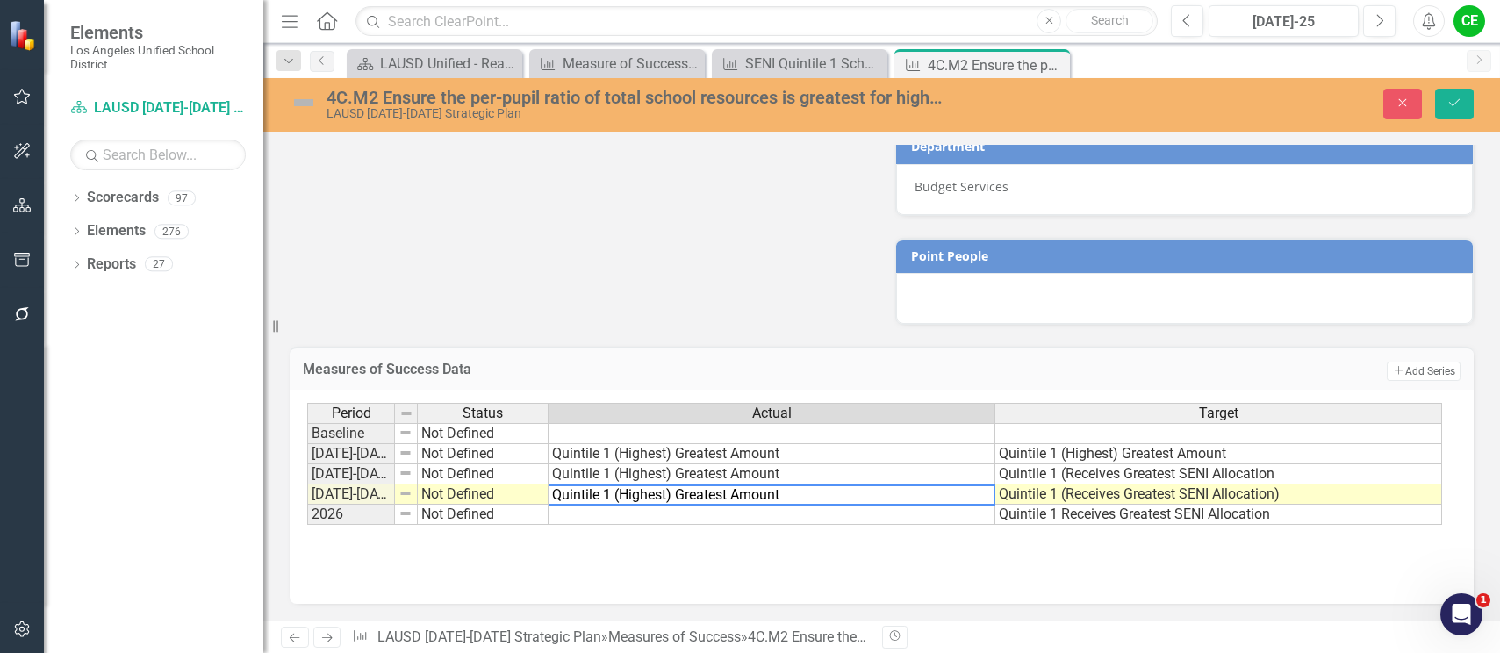
type textarea "Quintile 1 (Highest) Greatest Amount"
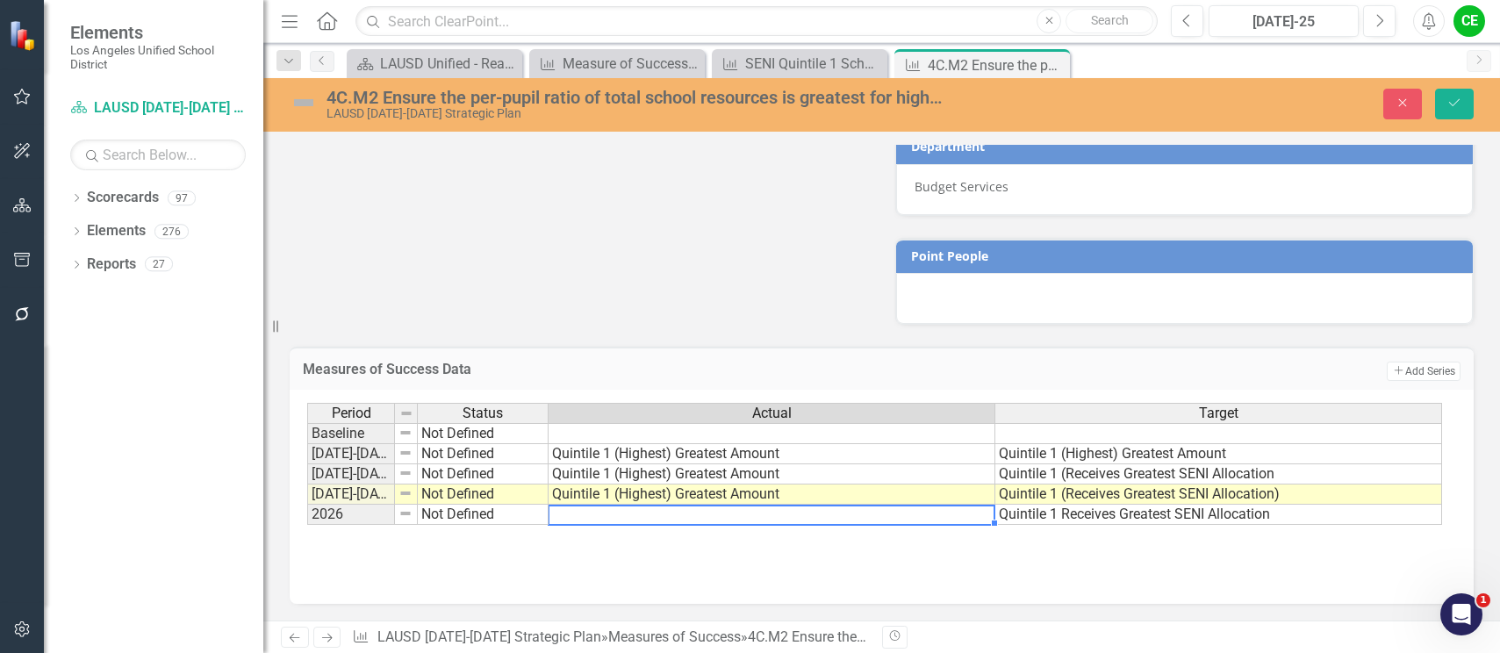
click at [863, 519] on td at bounding box center [772, 515] width 447 height 20
click at [1449, 100] on icon "Save" at bounding box center [1455, 103] width 16 height 12
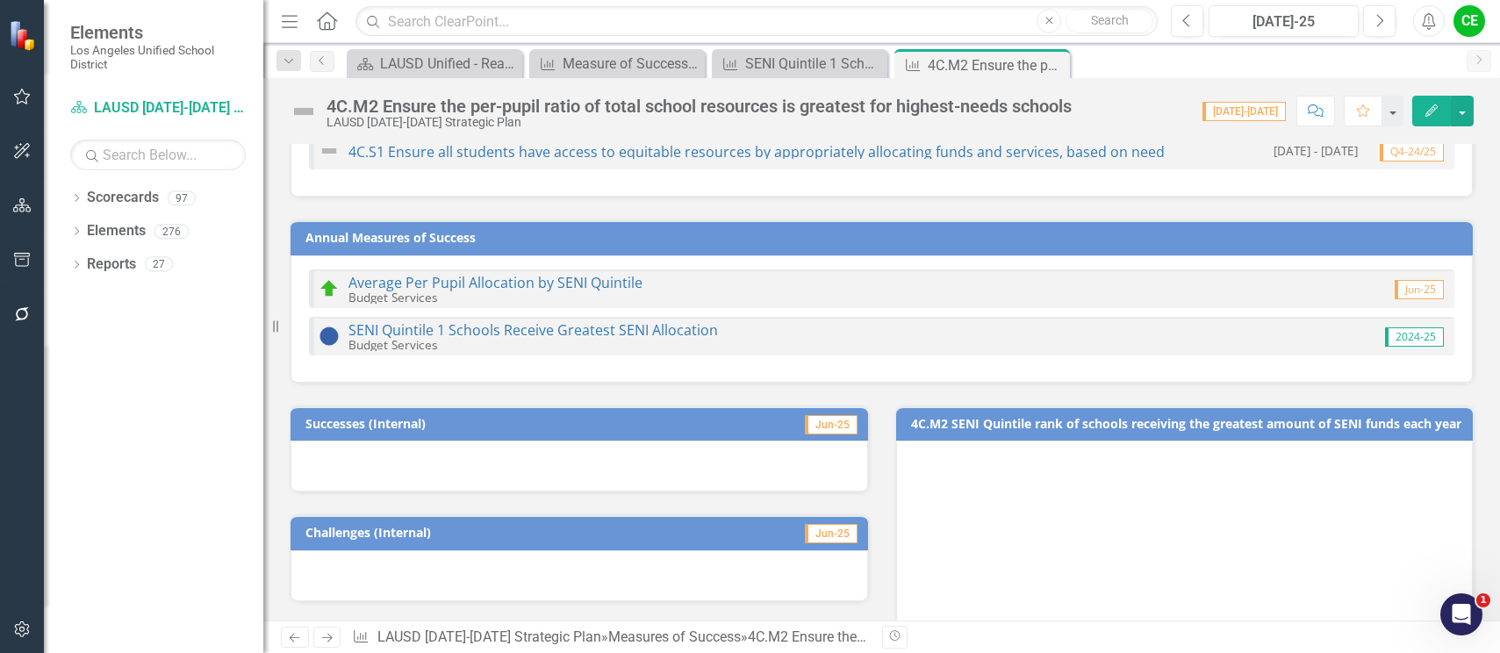
scroll to position [0, 0]
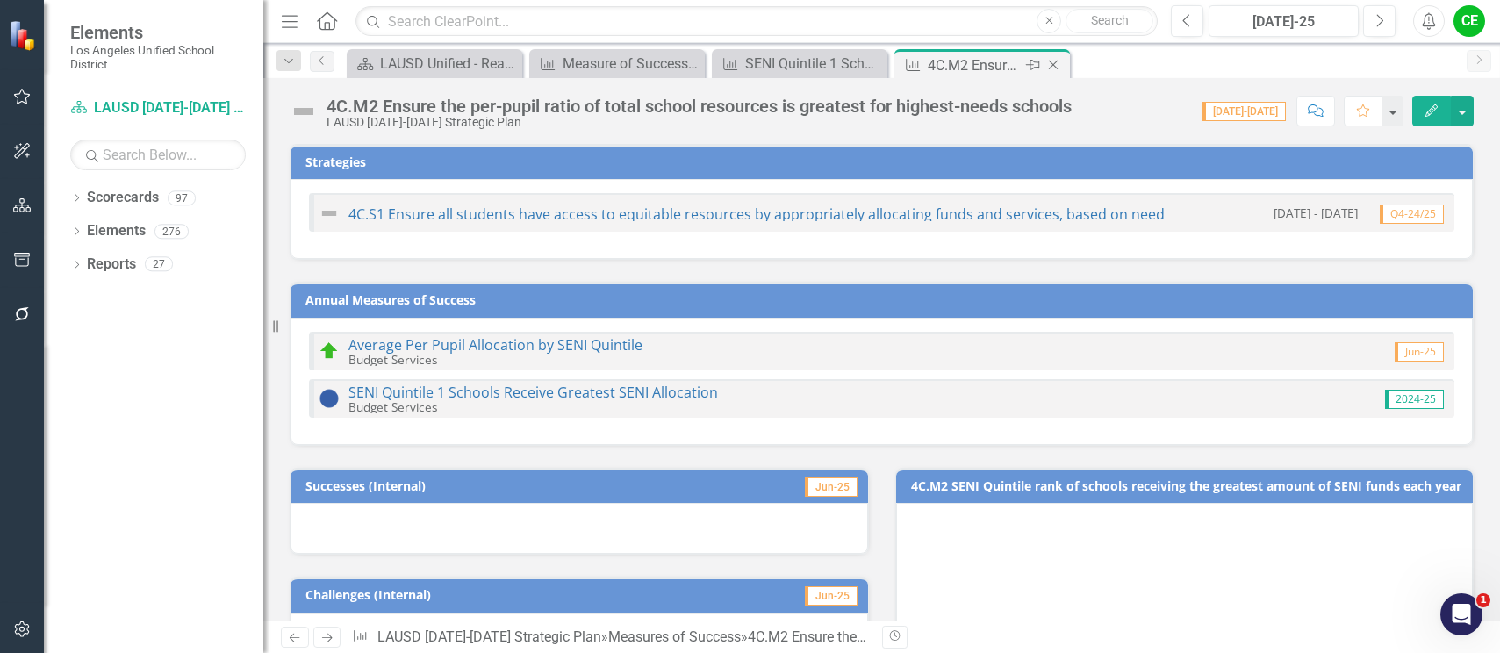
click at [1051, 66] on icon "Close" at bounding box center [1054, 65] width 18 height 14
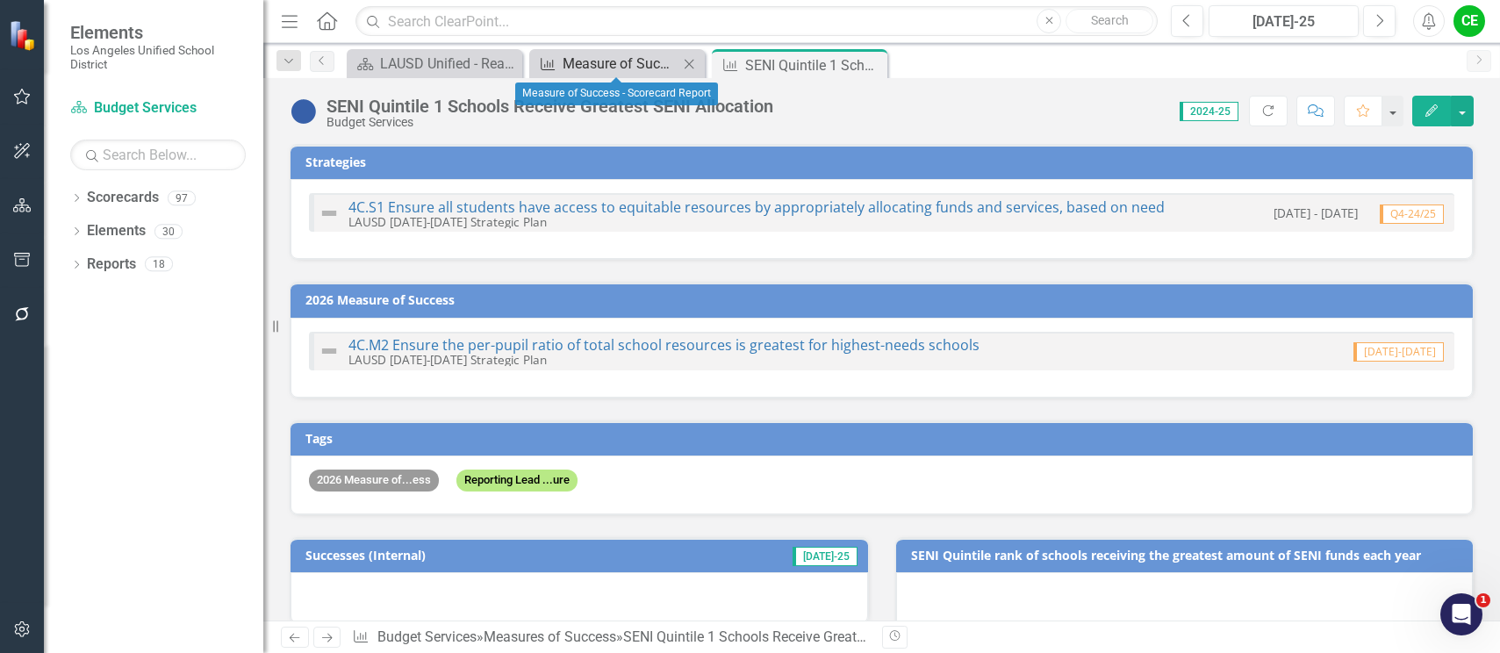
click at [650, 57] on div "Measure of Success - Scorecard Report" at bounding box center [621, 64] width 116 height 22
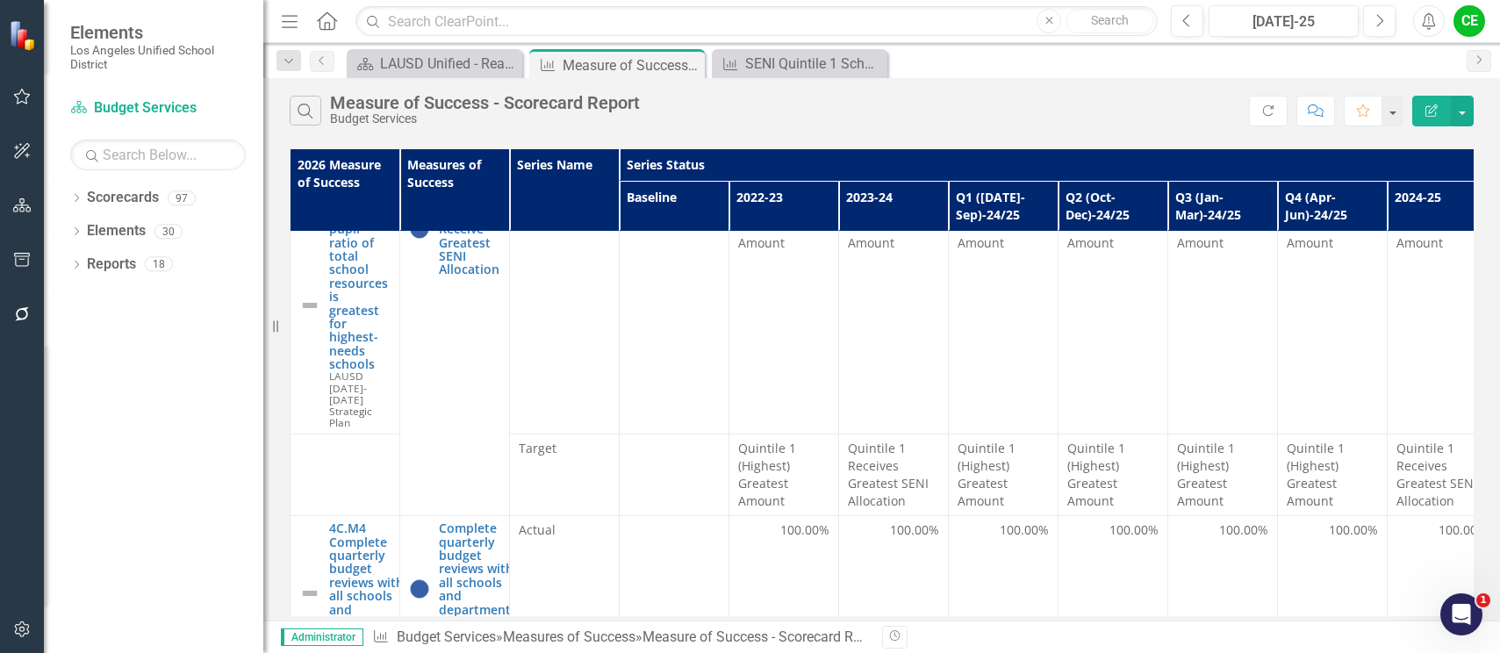
scroll to position [966, 0]
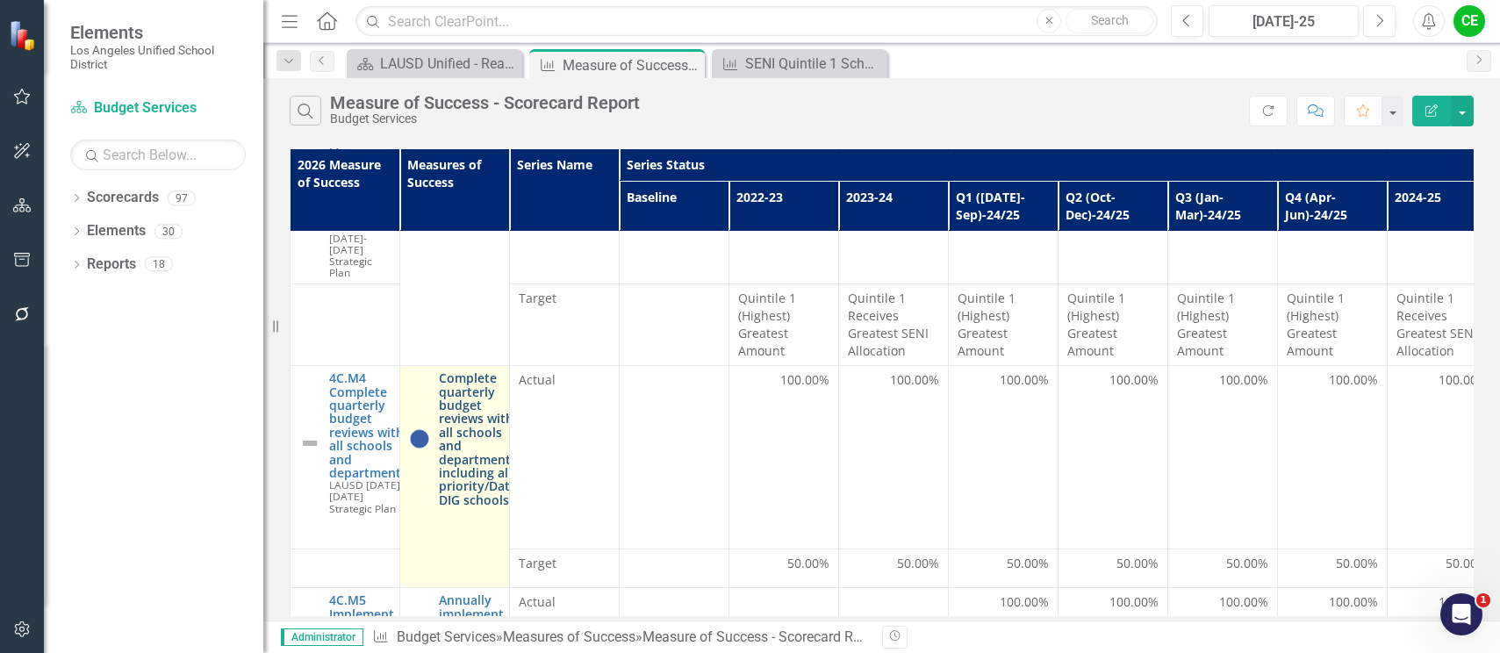
click at [473, 386] on link "Complete quarterly budget reviews with all schools and departments, including a…" at bounding box center [480, 438] width 82 height 135
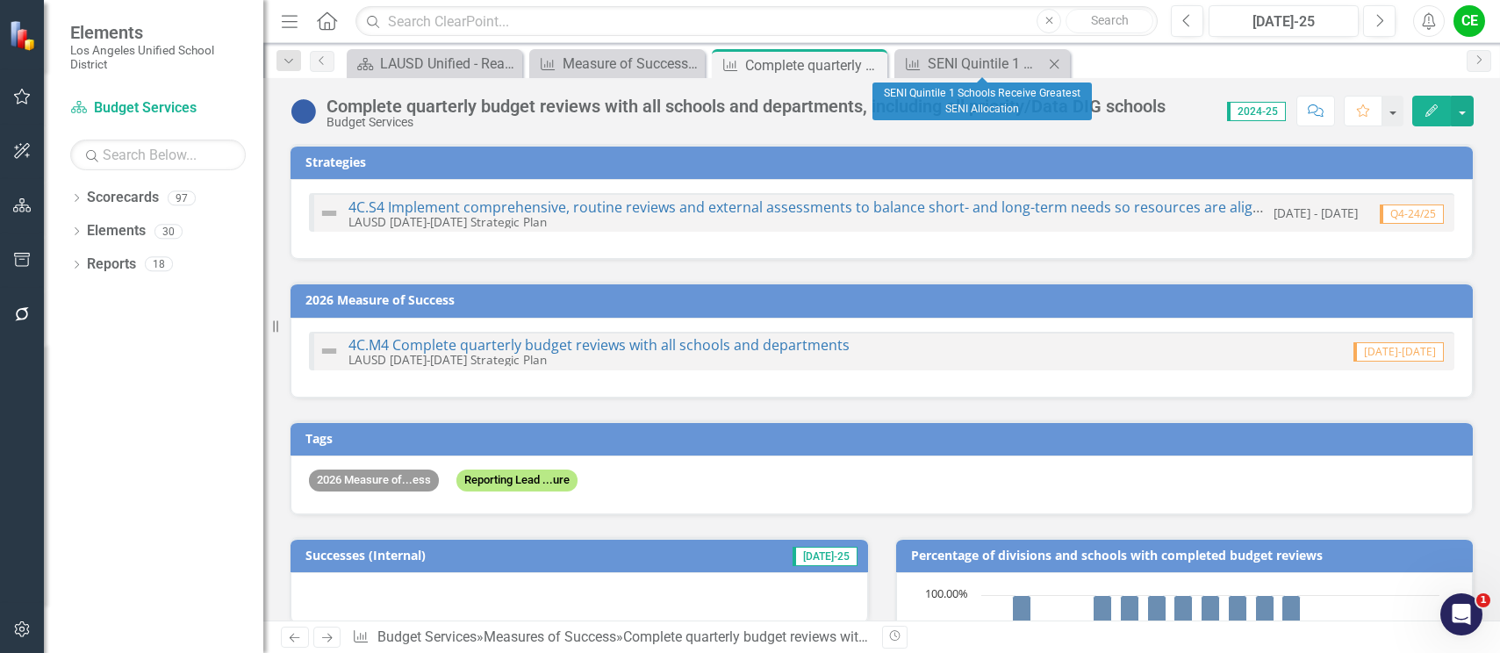
click at [1061, 67] on icon "Close" at bounding box center [1055, 64] width 18 height 14
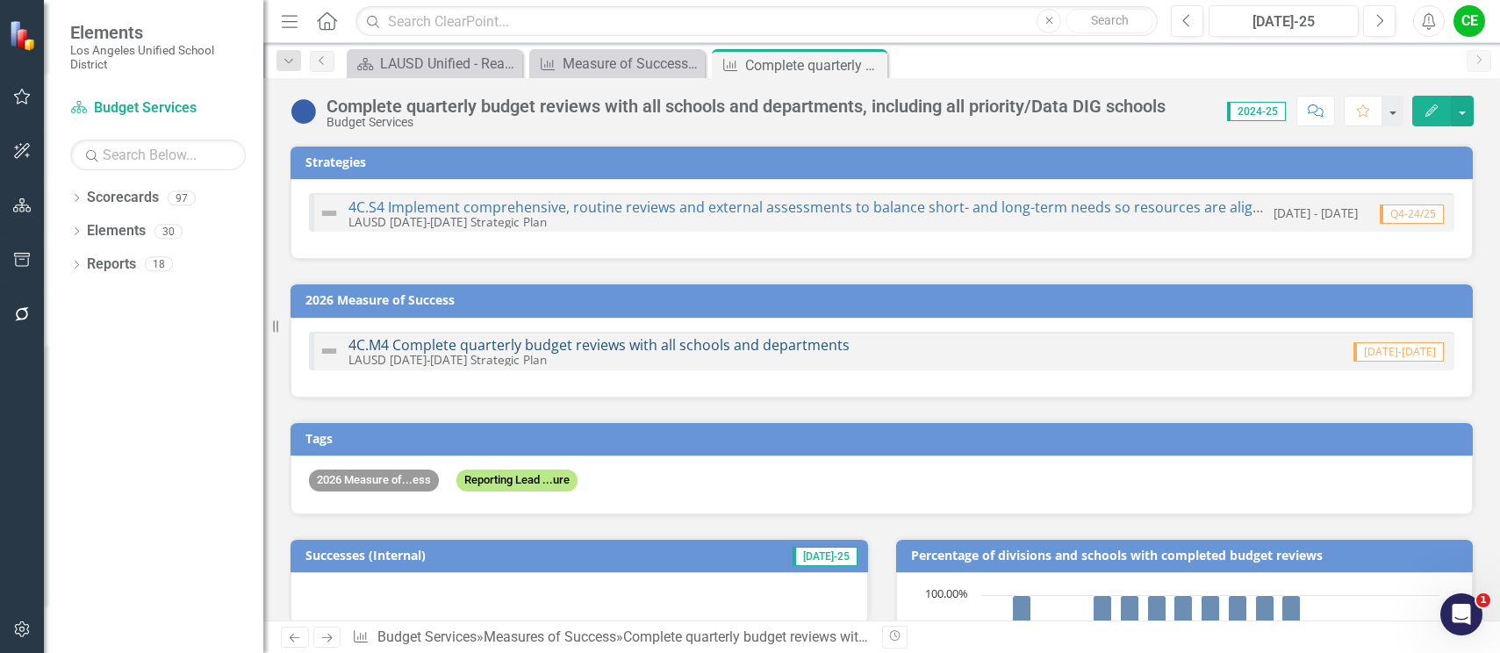
click at [703, 339] on link "4C.M4 Complete quarterly budget reviews with all schools and departments" at bounding box center [599, 344] width 501 height 19
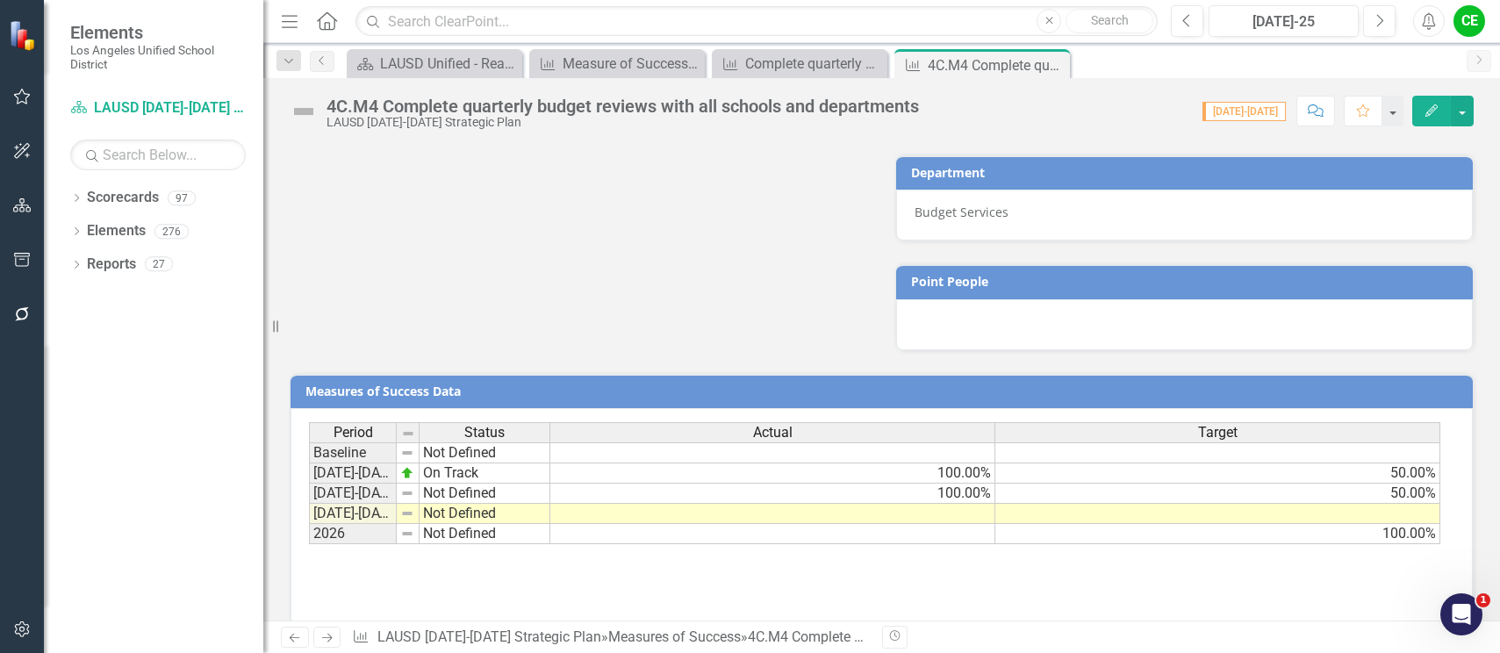
scroll to position [1321, 0]
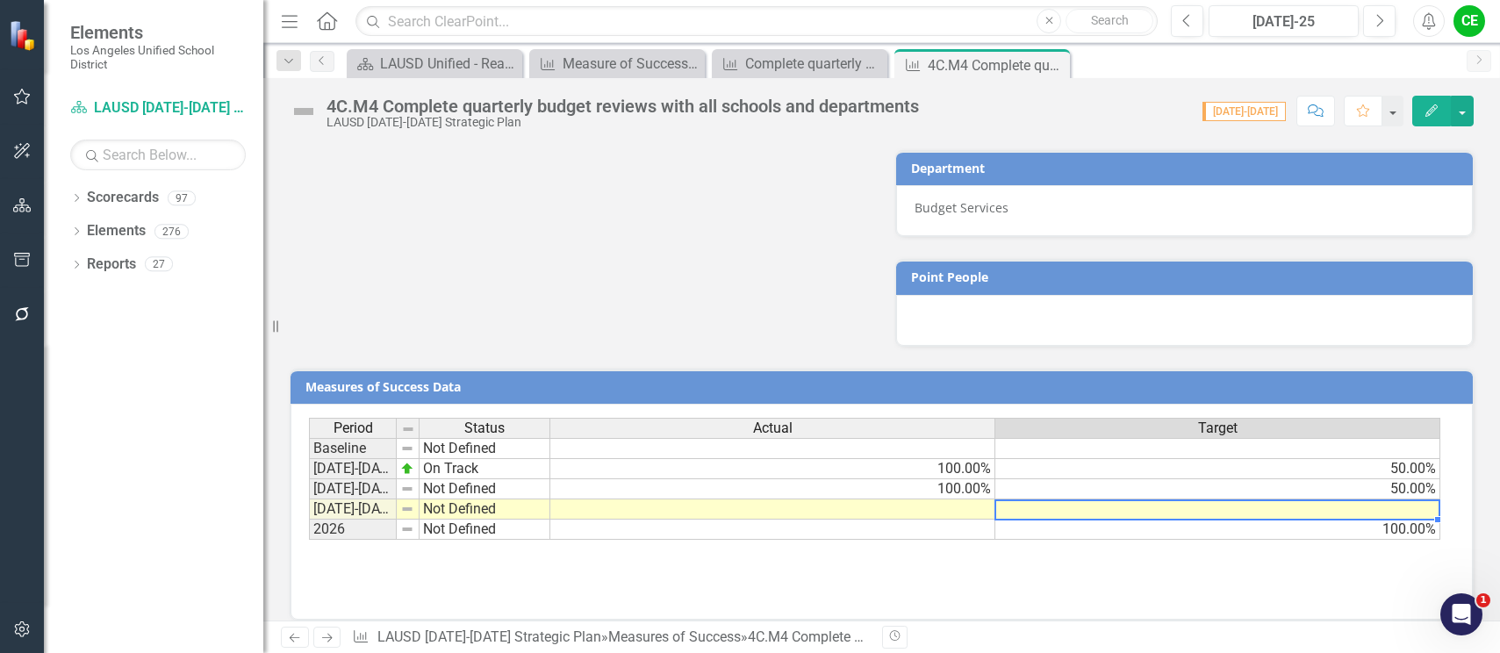
click at [1056, 500] on td at bounding box center [1218, 510] width 445 height 20
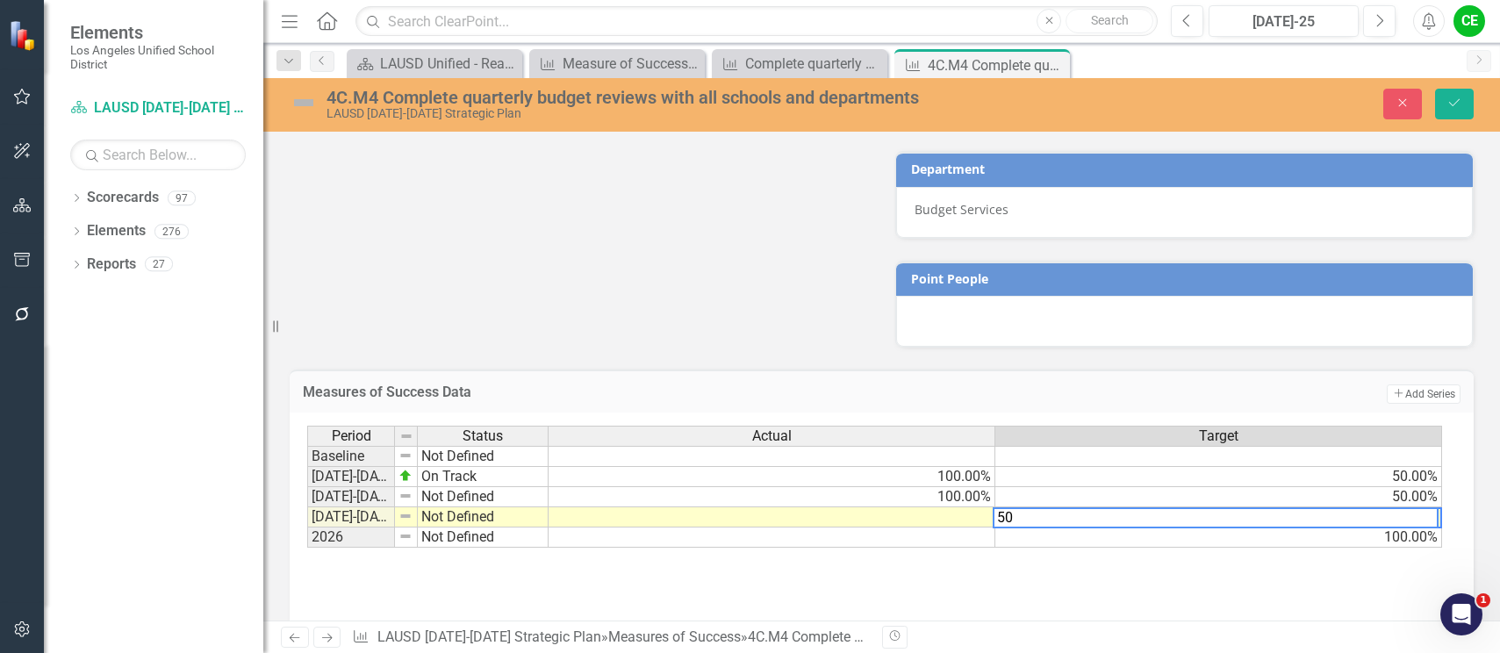
type textarea "50"
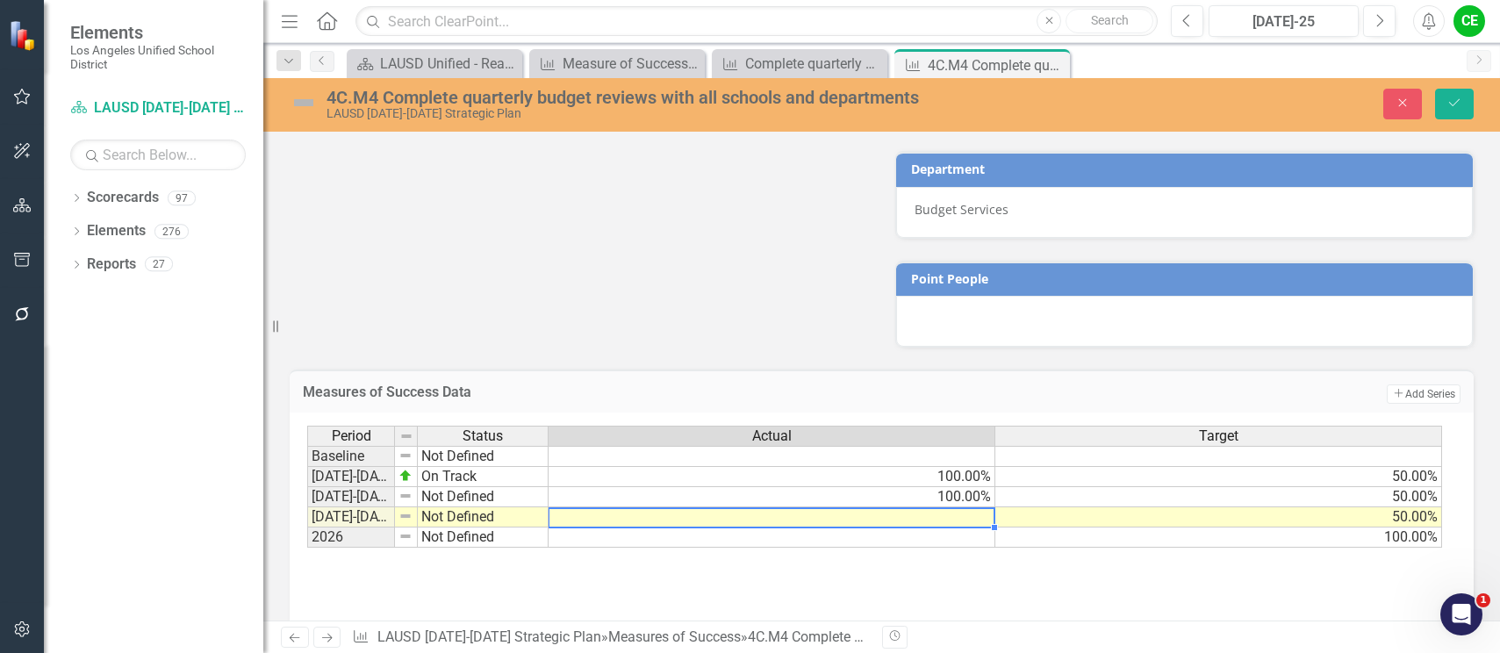
click at [917, 507] on td at bounding box center [772, 517] width 447 height 20
type textarea "100"
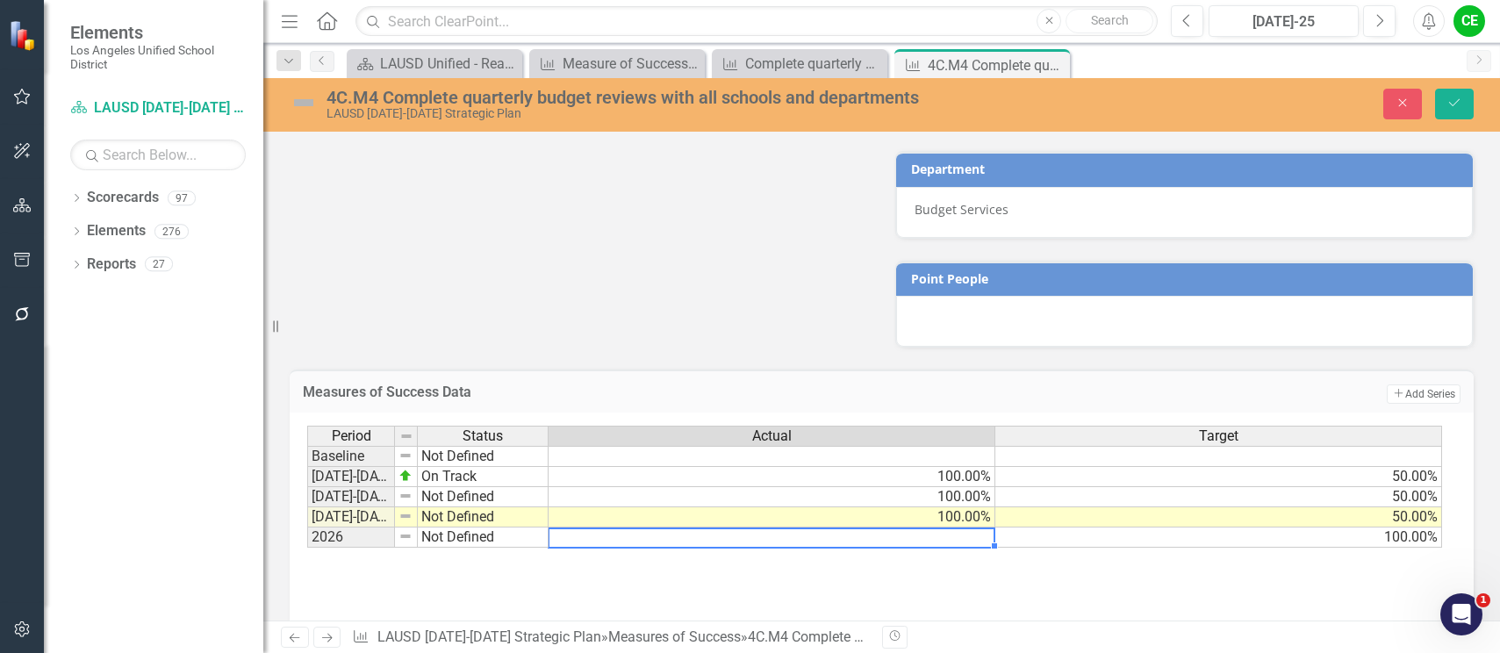
click at [945, 528] on td at bounding box center [772, 538] width 447 height 20
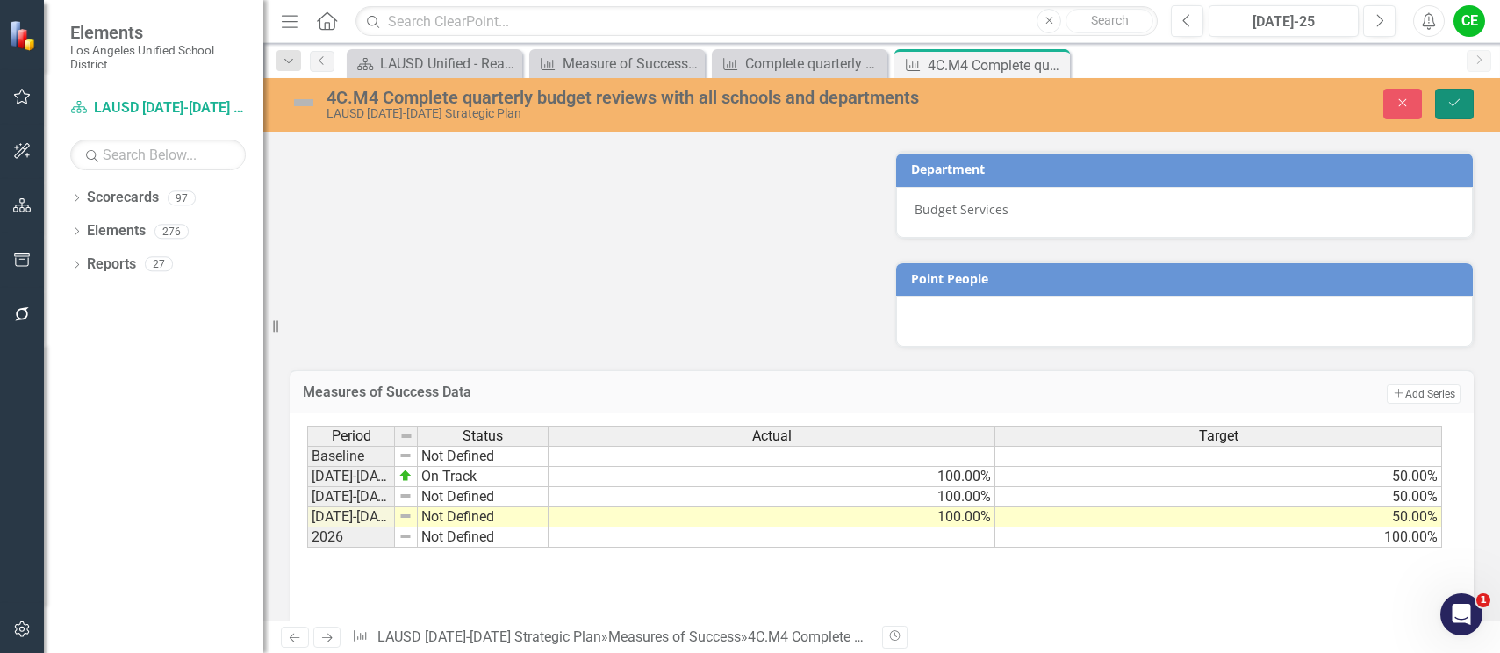
click at [1466, 102] on button "Save" at bounding box center [1454, 104] width 39 height 31
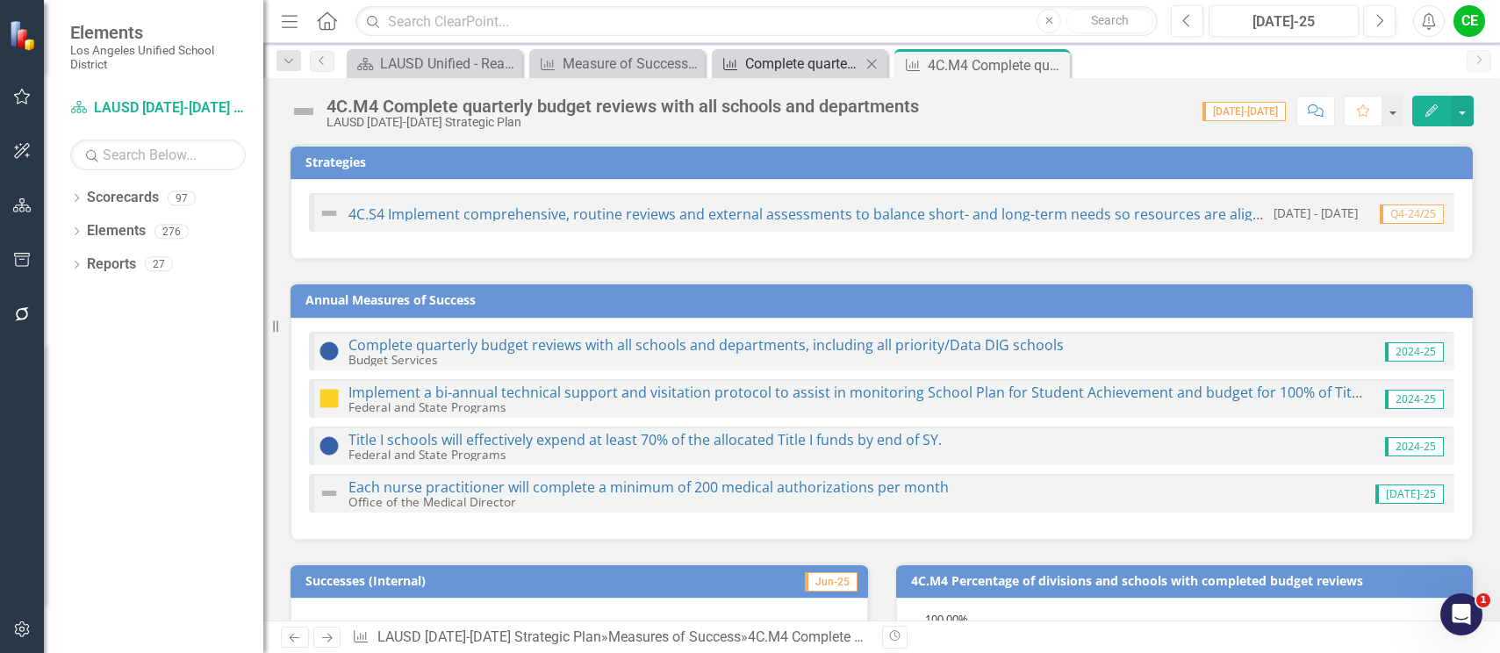
scroll to position [263, 0]
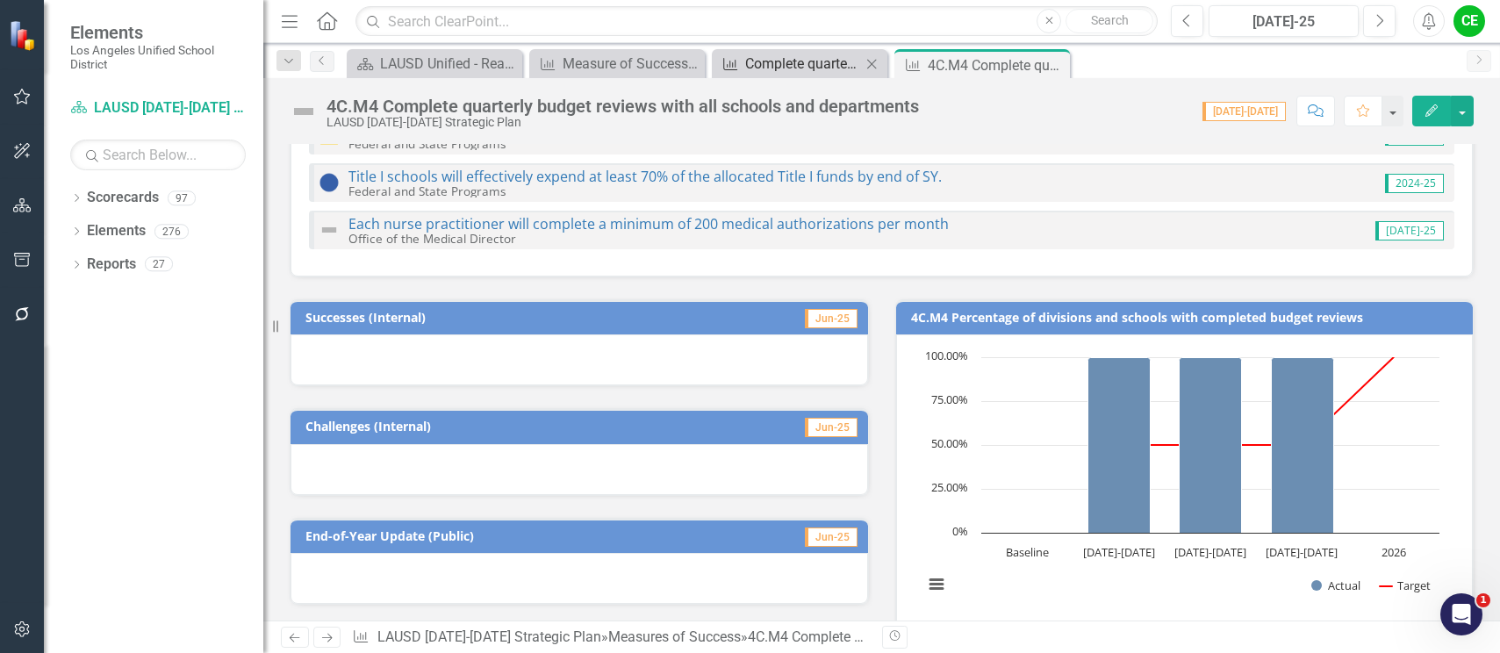
click at [802, 60] on div "Complete quarterly budget reviews with all schools and departments, including a…" at bounding box center [803, 64] width 116 height 22
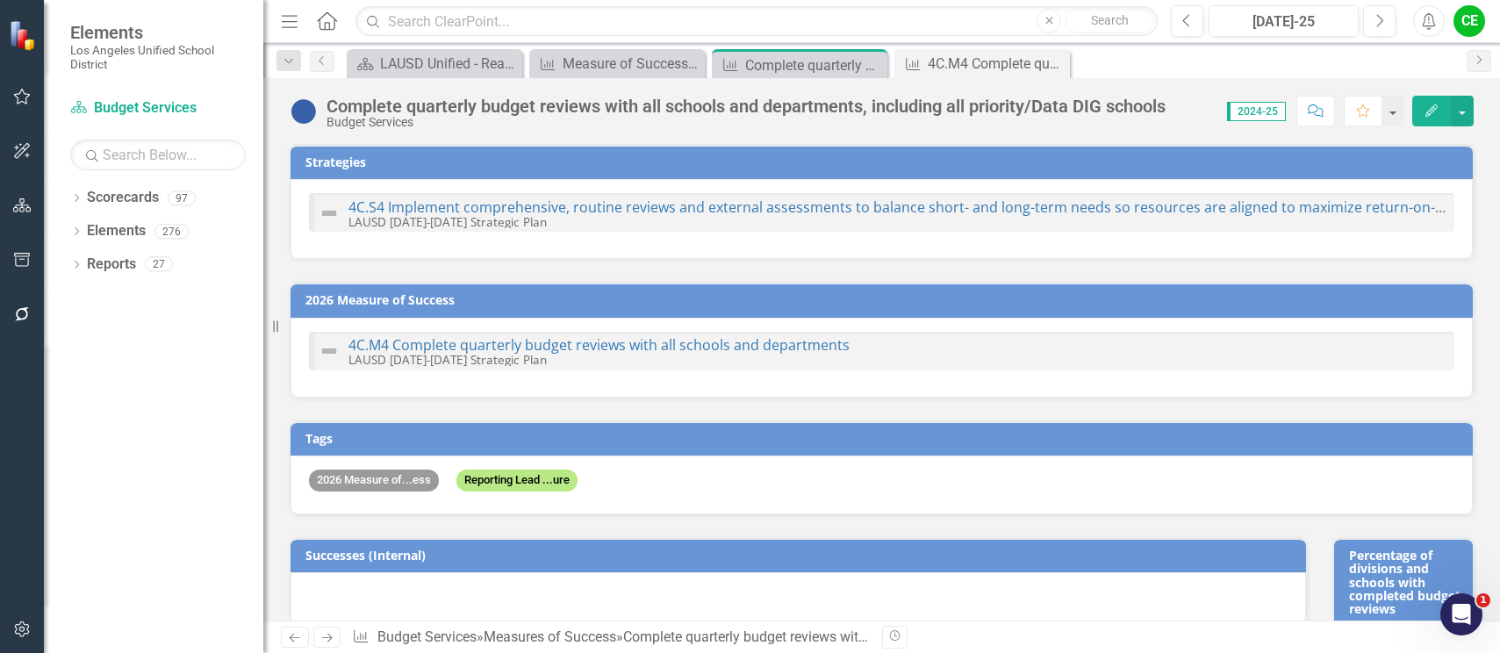
checkbox input "true"
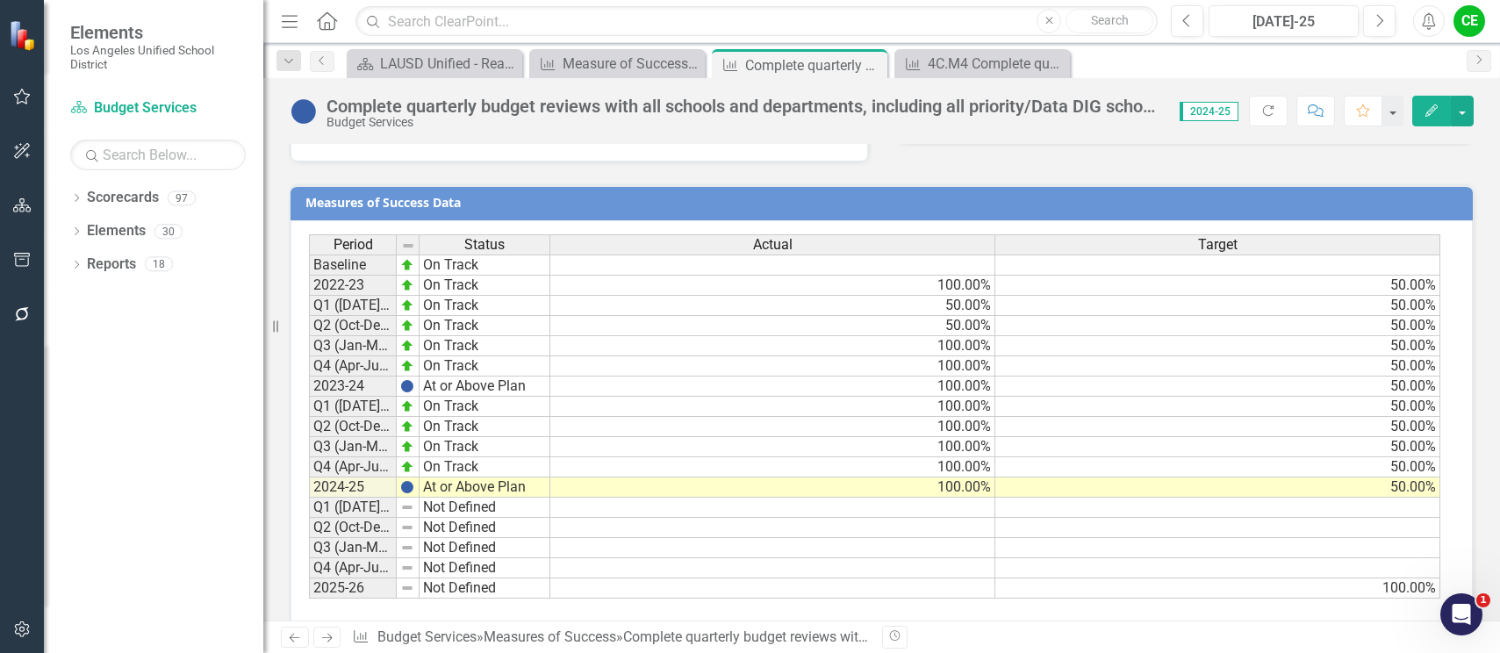
scroll to position [1388, 0]
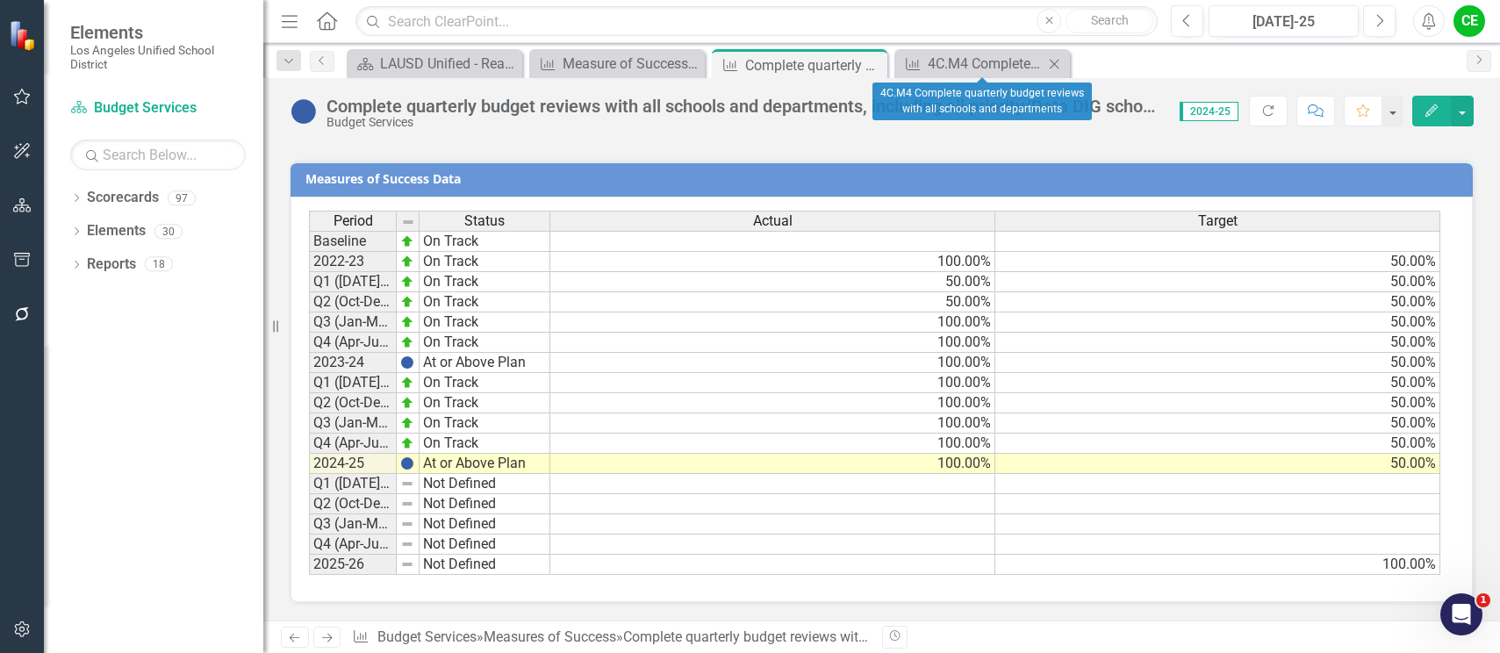
click at [995, 51] on div "Measures of Success 4C.M4 Complete quarterly budget reviews with all schools an…" at bounding box center [983, 63] width 176 height 29
click at [995, 61] on div "4C.M4 Complete quarterly budget reviews with all schools and departments" at bounding box center [986, 64] width 116 height 22
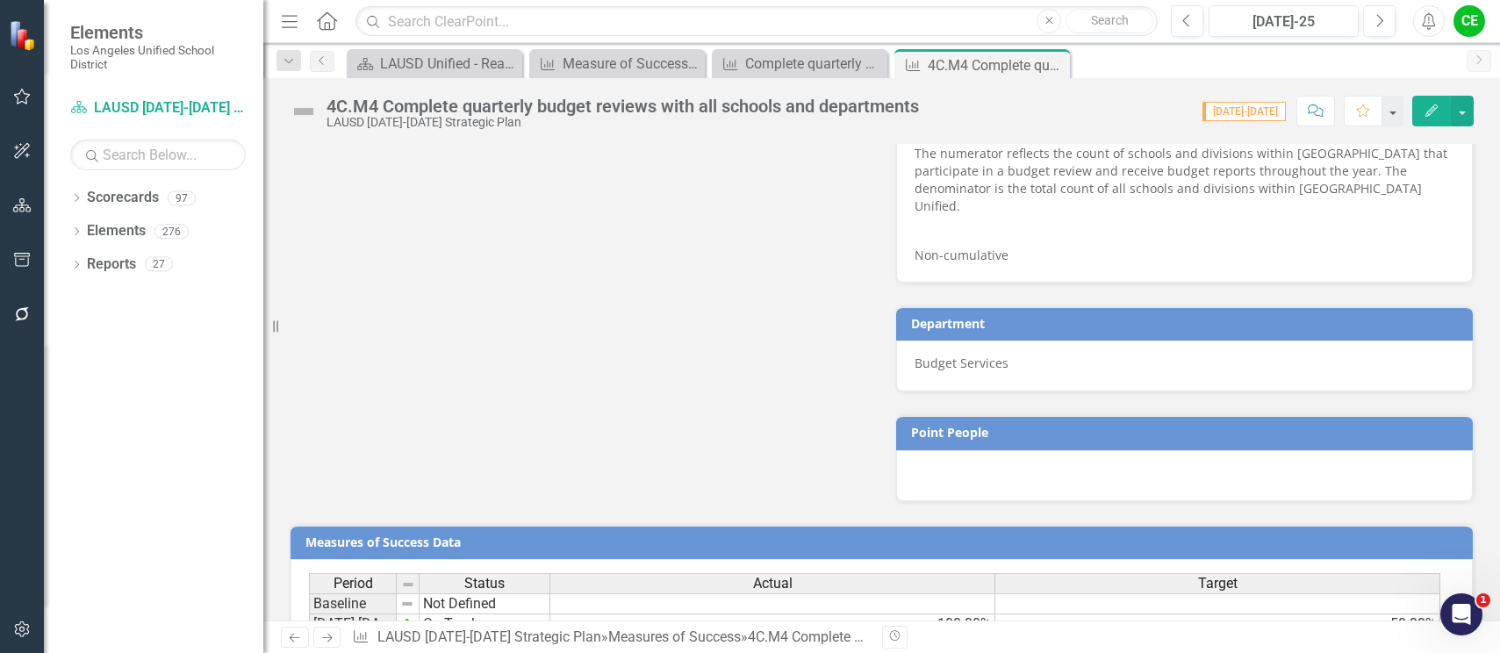
scroll to position [1321, 0]
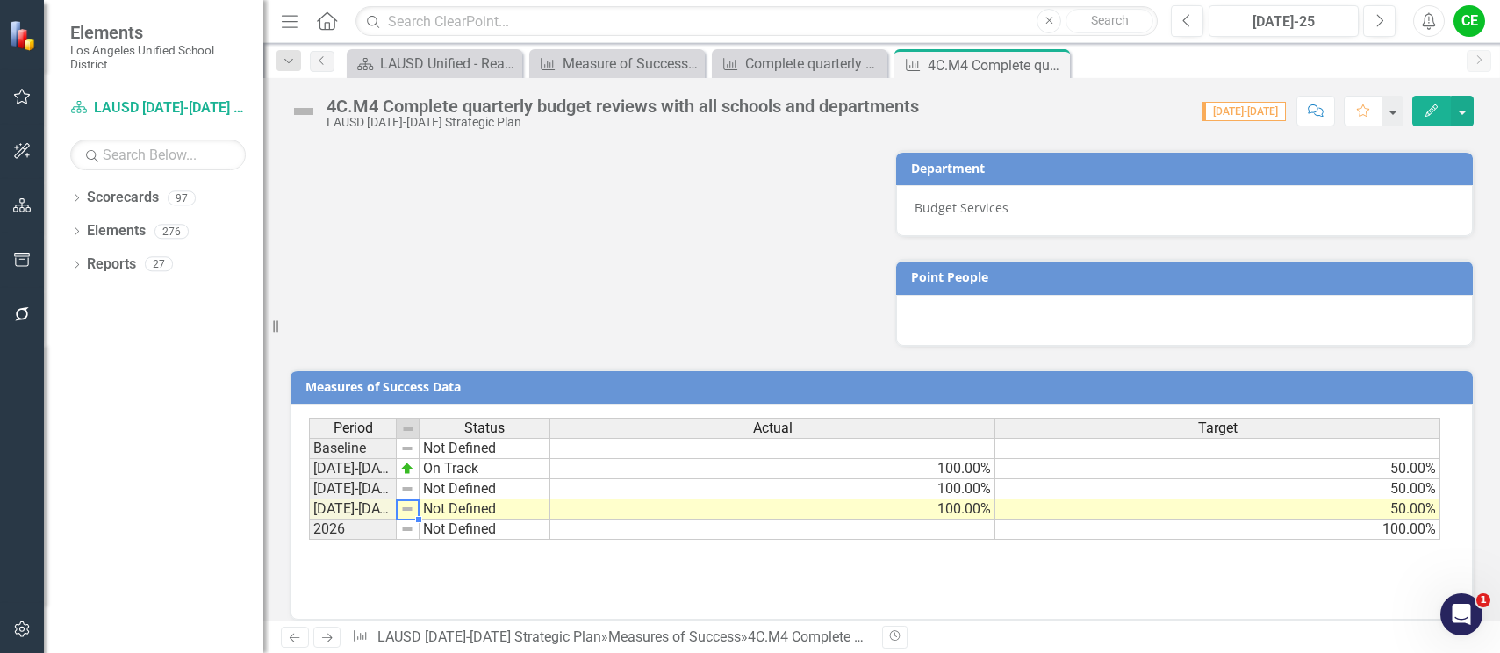
click at [410, 502] on img at bounding box center [407, 509] width 14 height 14
click at [447, 500] on td "Not Defined" at bounding box center [485, 510] width 131 height 20
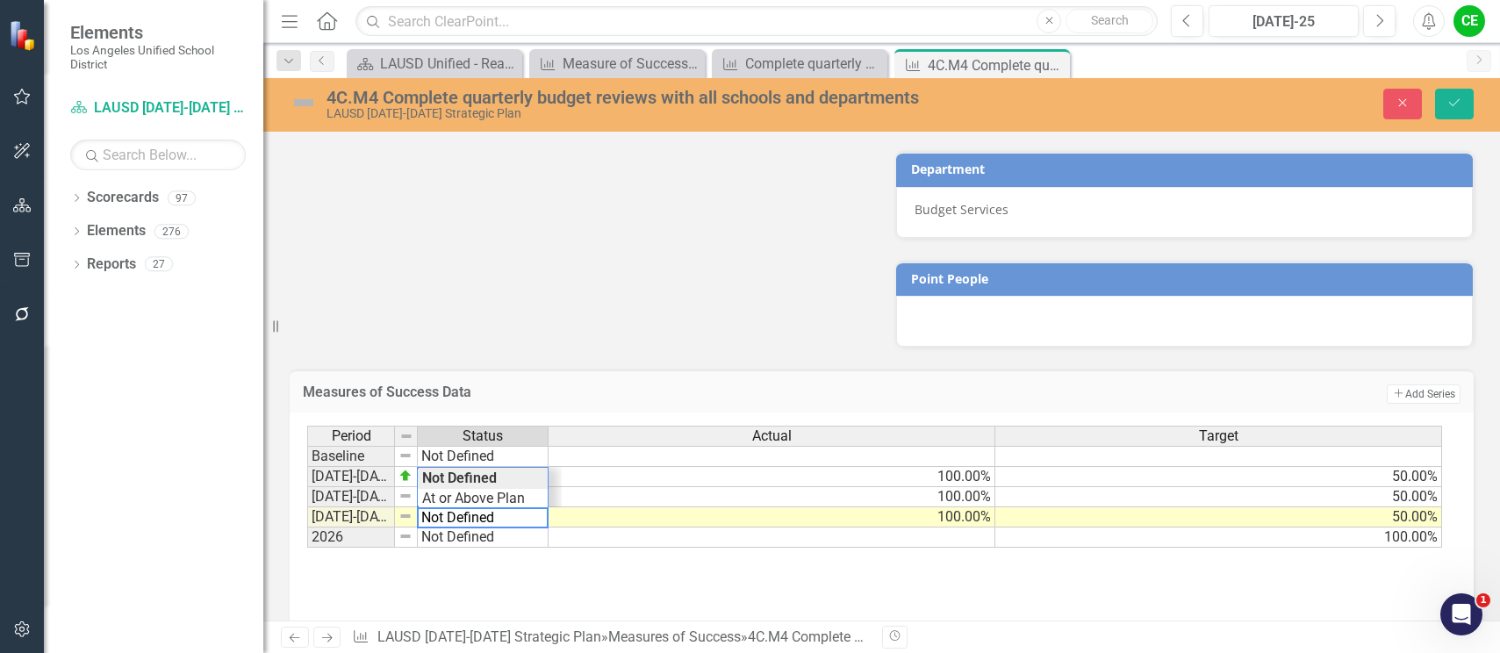
scroll to position [1327, 0]
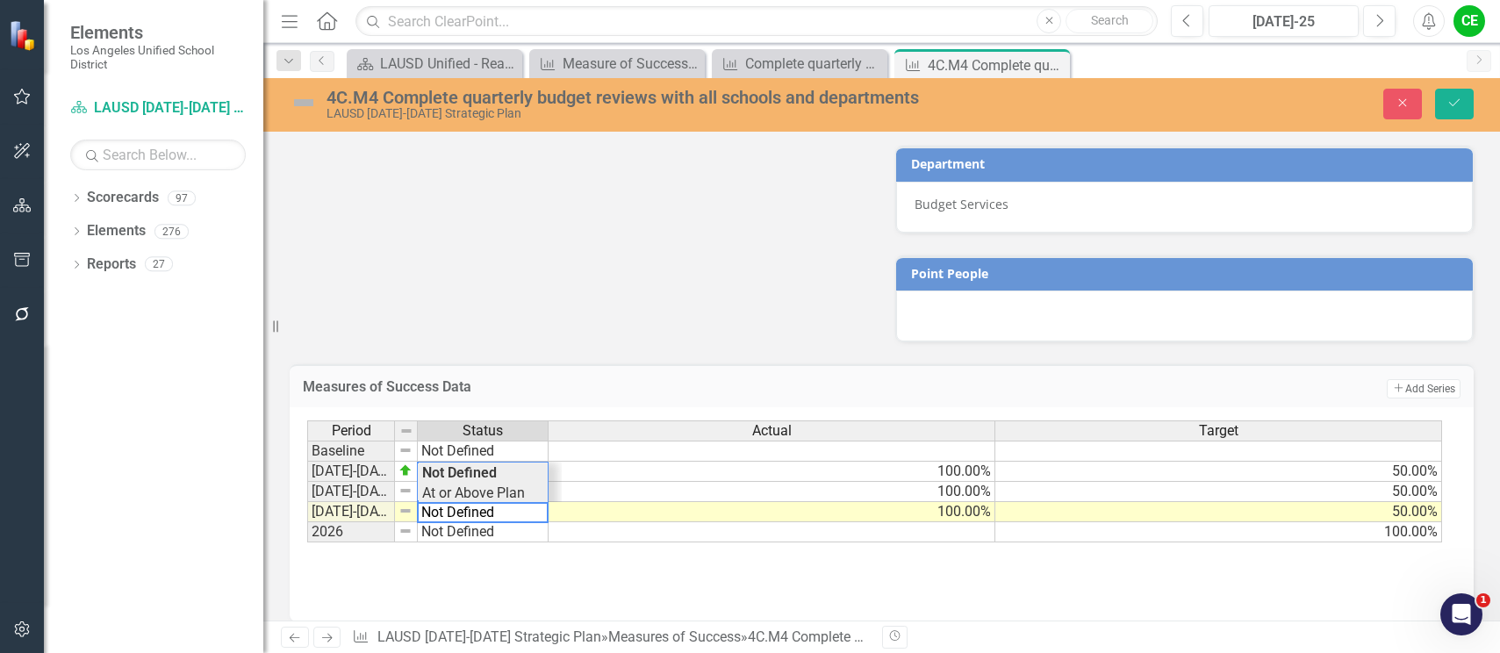
type textarea "At or Above Plan"
click at [502, 478] on div "Period Status Actual Target Baseline Not Defined [DATE]-[DATE] On Track 100.00%…" at bounding box center [875, 482] width 1136 height 123
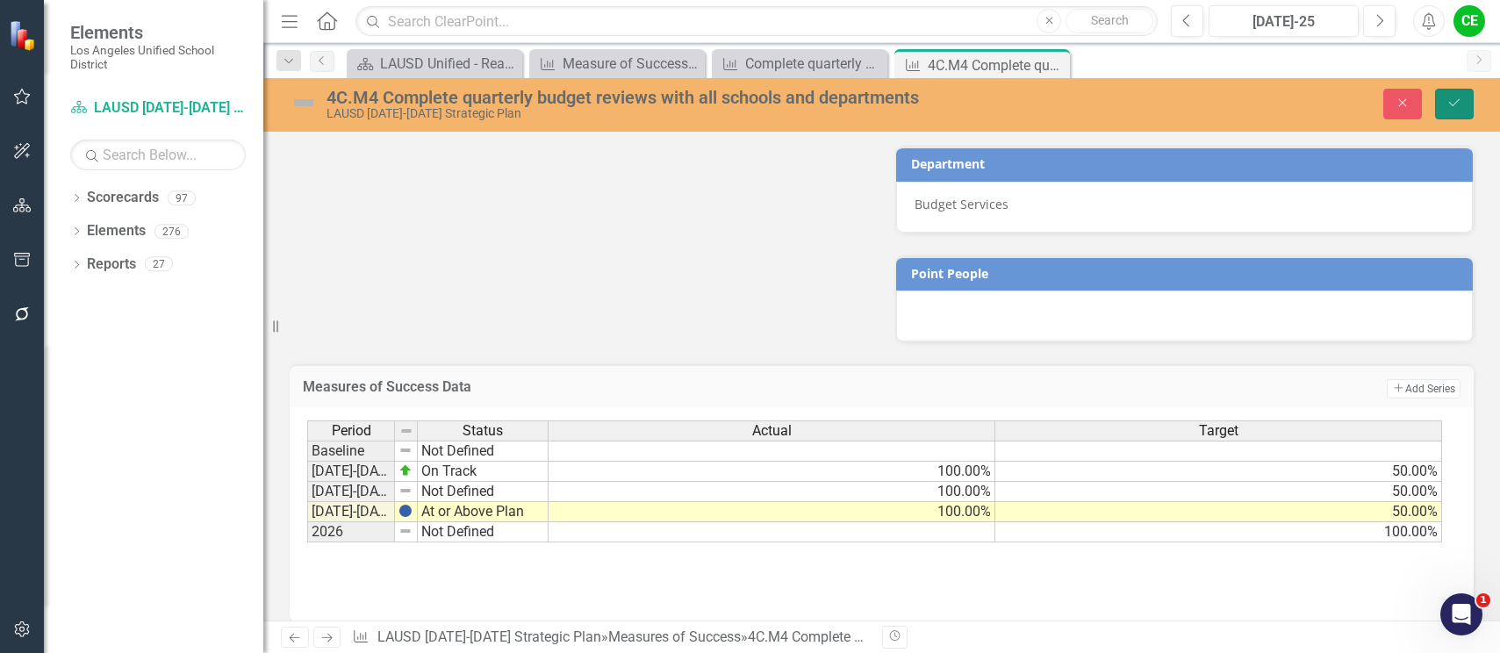
click at [1465, 106] on button "Save" at bounding box center [1454, 104] width 39 height 31
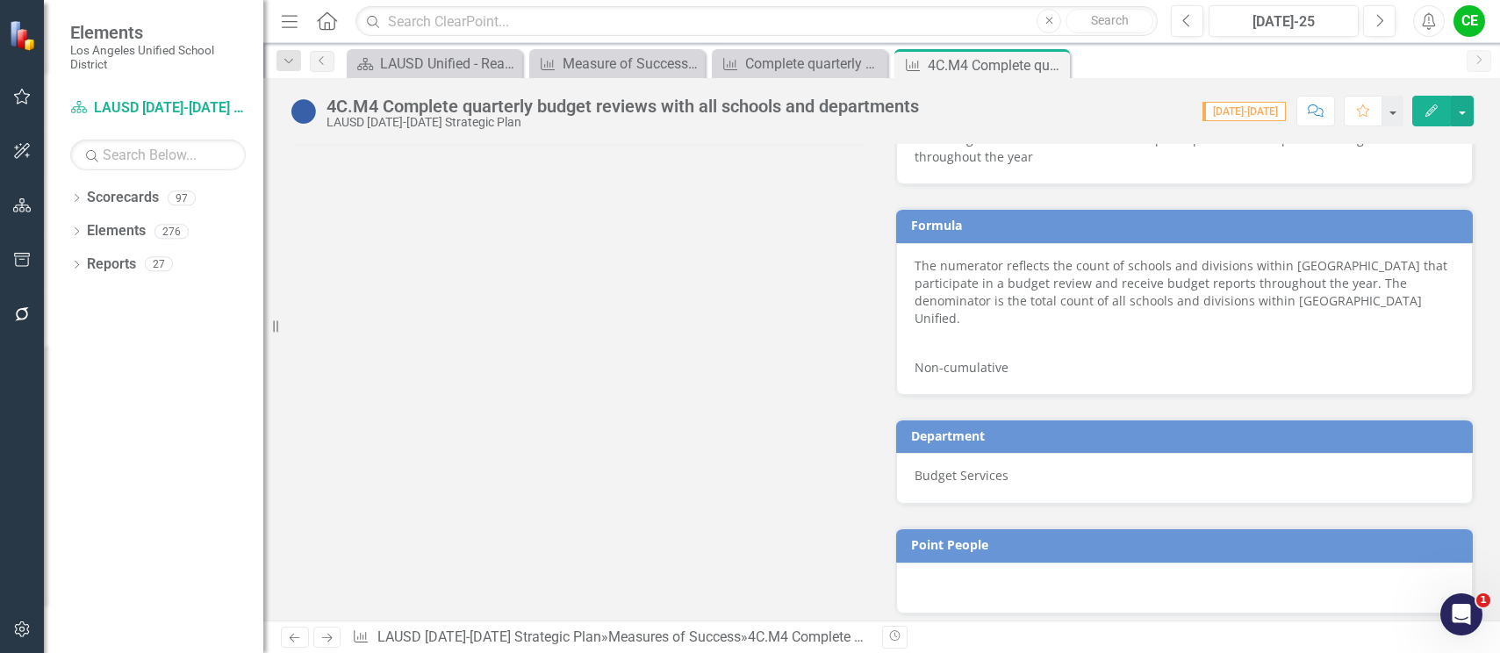
scroll to position [1321, 0]
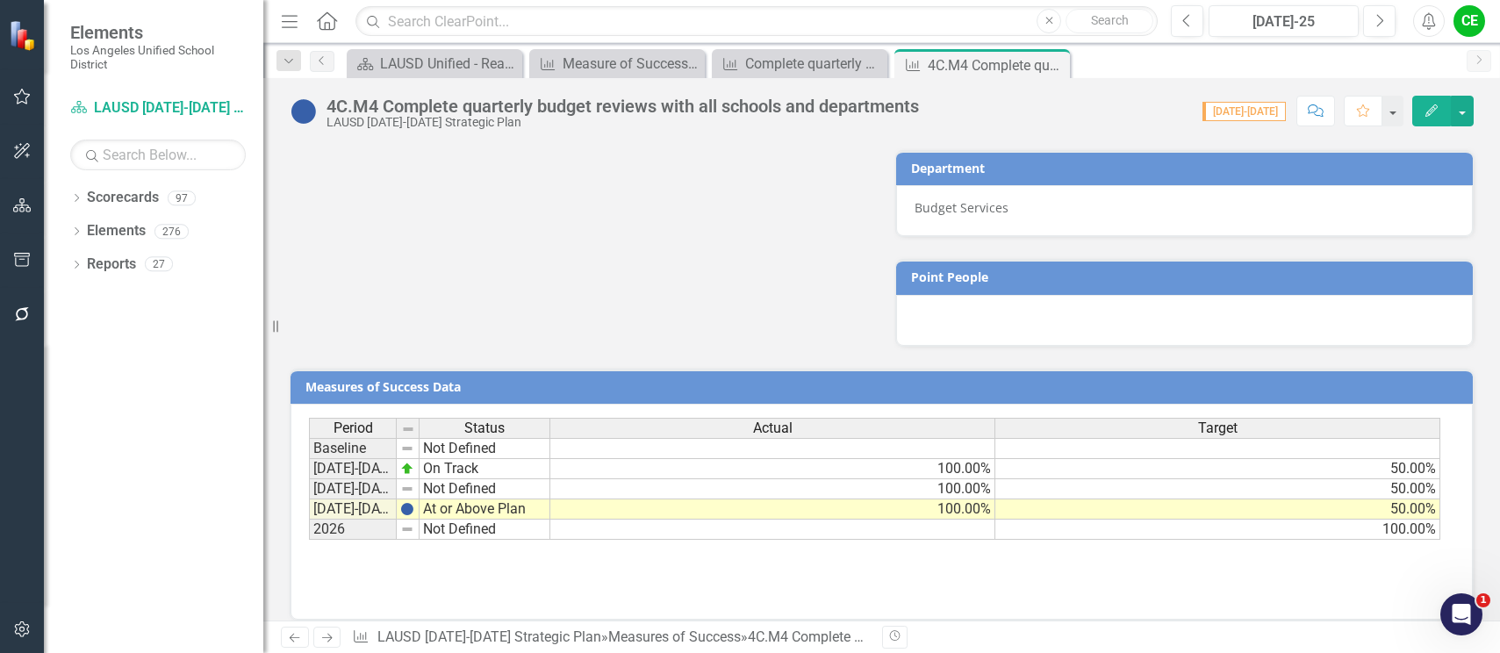
click at [1263, 566] on div "Period Status Actual Target Baseline Not Defined [DATE]-[DATE] On Track 100.00%…" at bounding box center [882, 506] width 1146 height 176
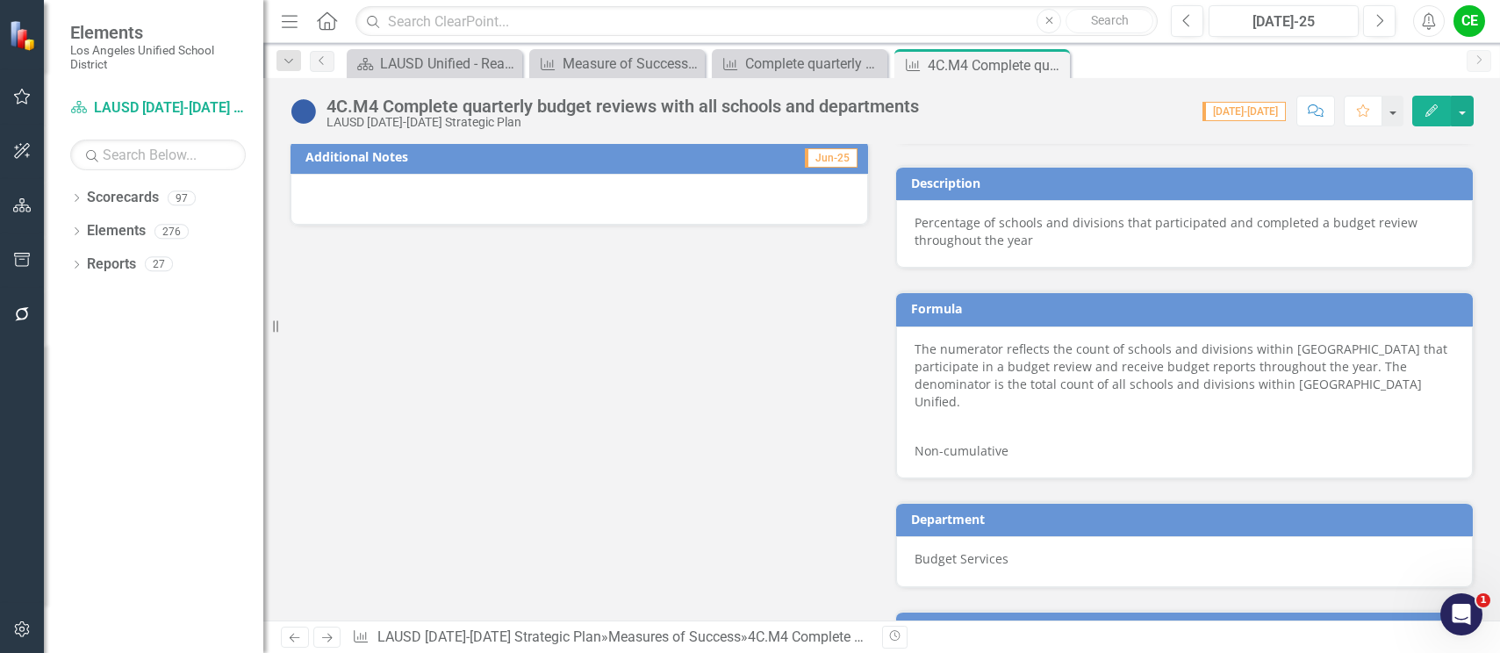
scroll to position [882, 0]
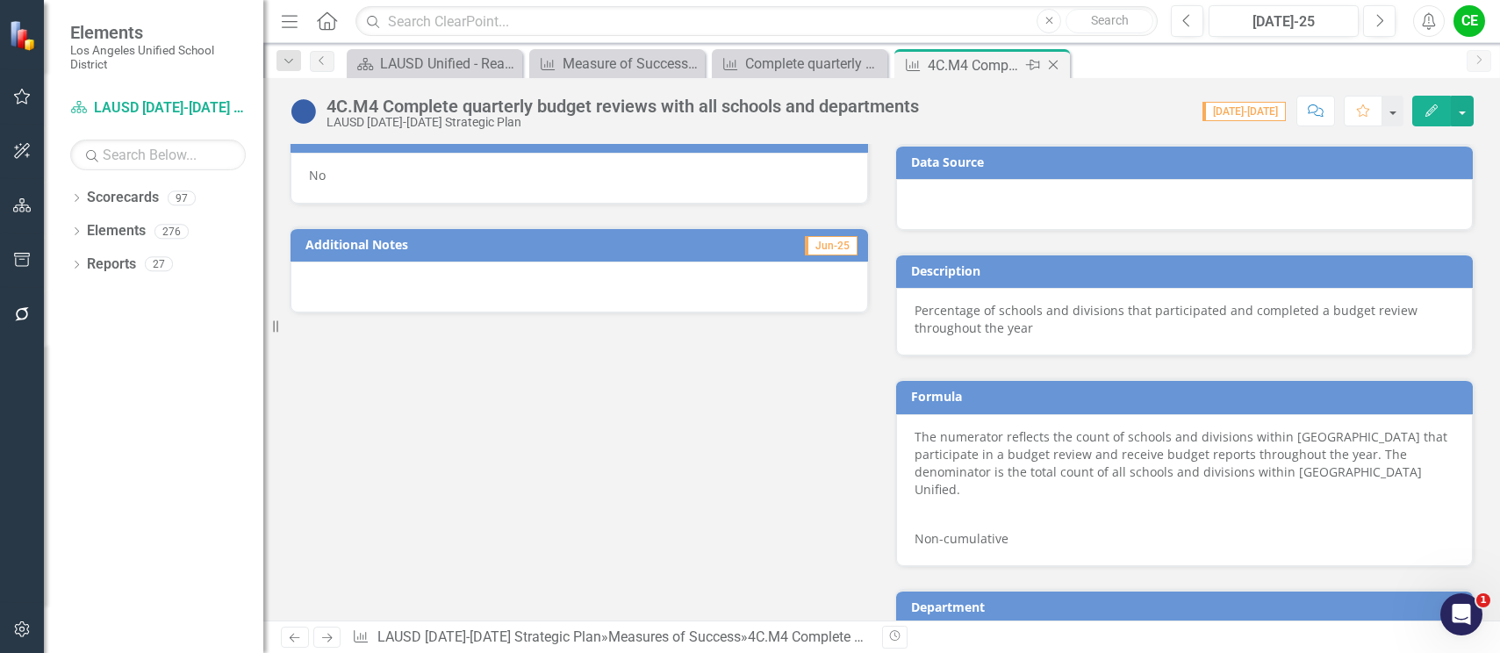
click at [1055, 66] on icon "Close" at bounding box center [1054, 65] width 18 height 14
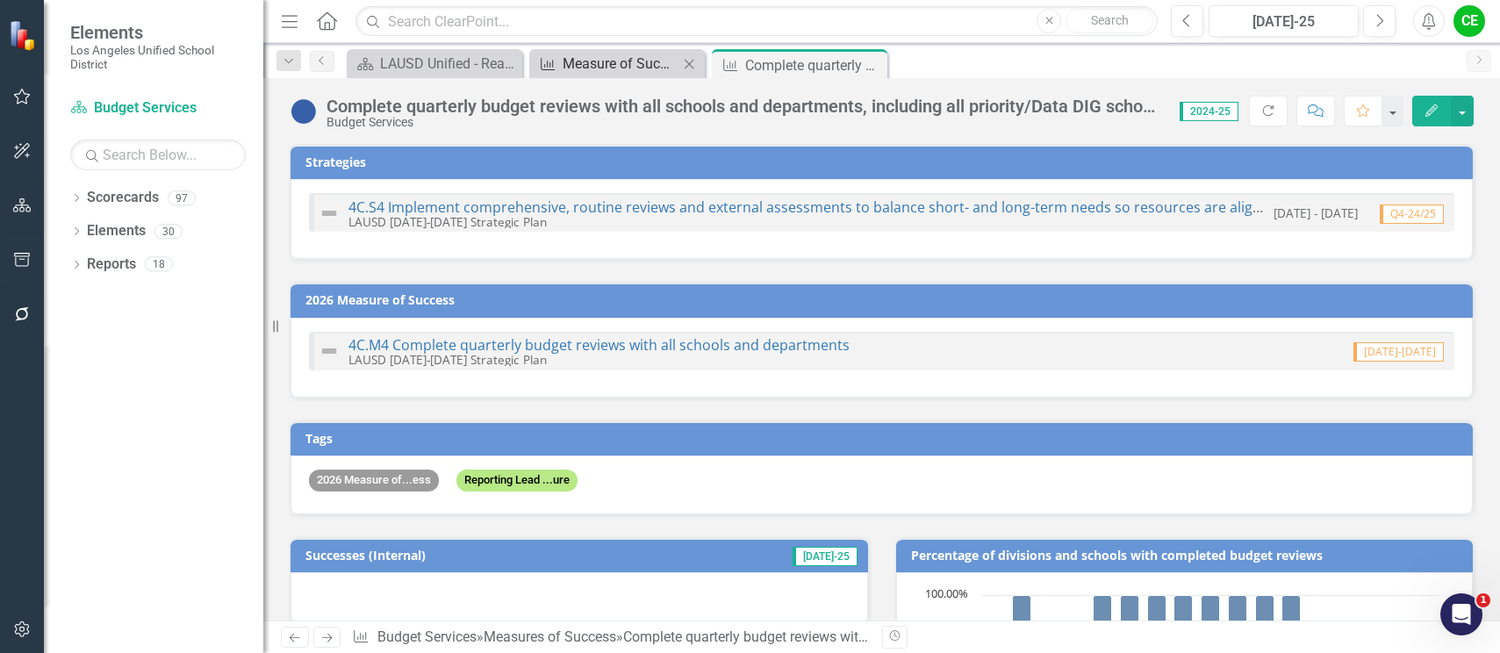
click at [620, 59] on div "Measure of Success - Scorecard Report" at bounding box center [621, 64] width 116 height 22
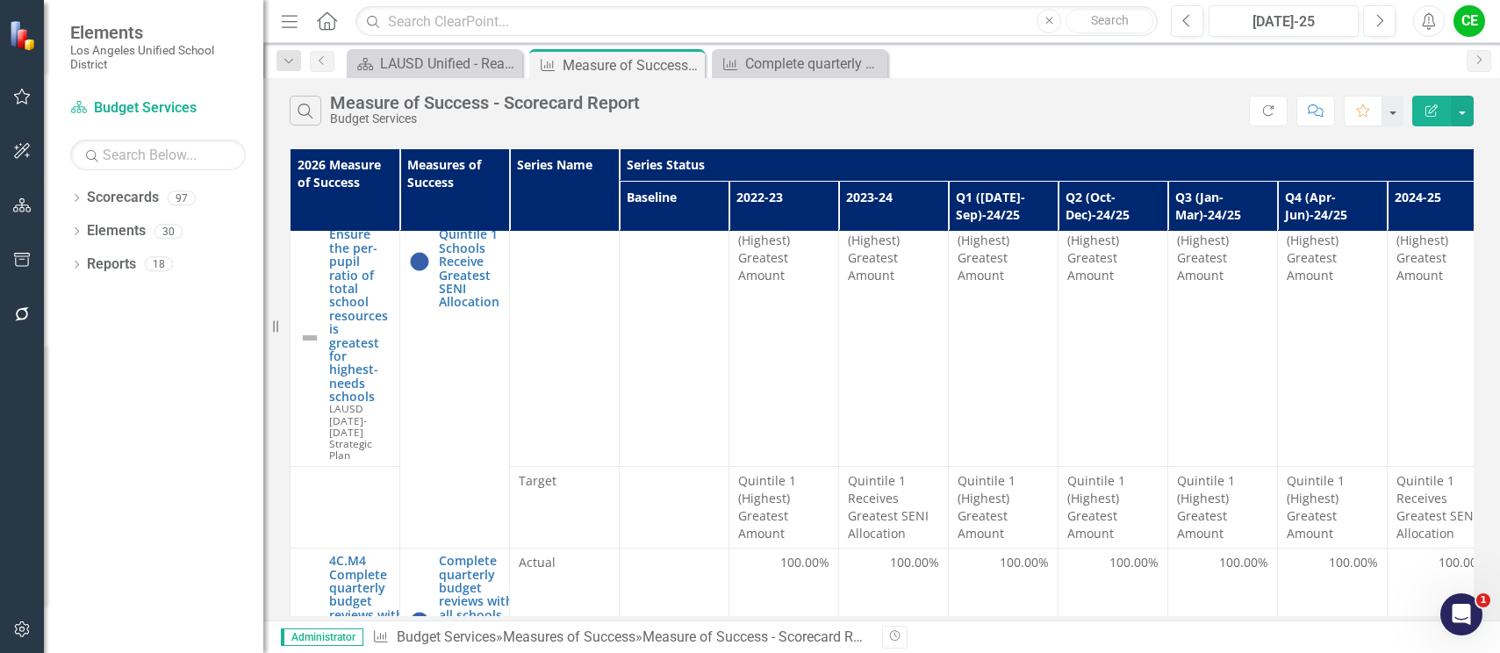
scroll to position [1141, 0]
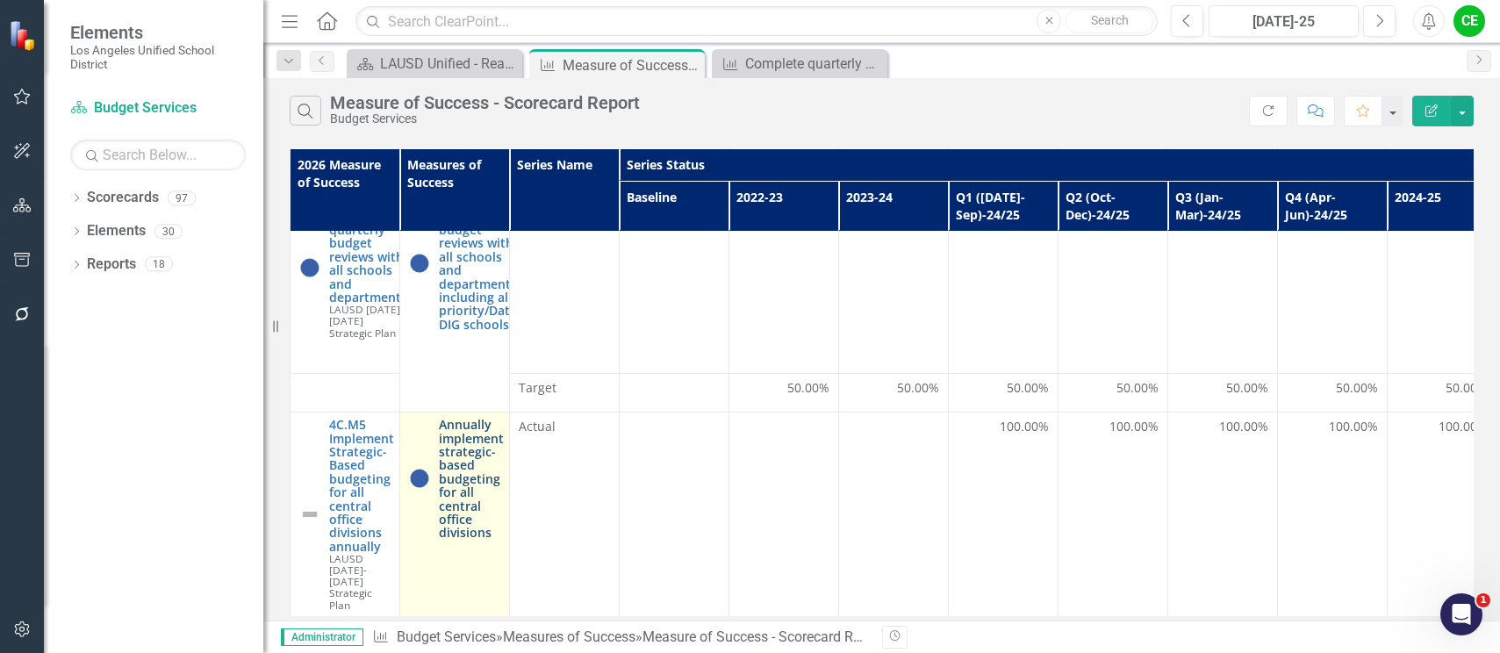
click at [454, 428] on link "Annually implement strategic-based budgeting for all central office divisions" at bounding box center [471, 479] width 65 height 122
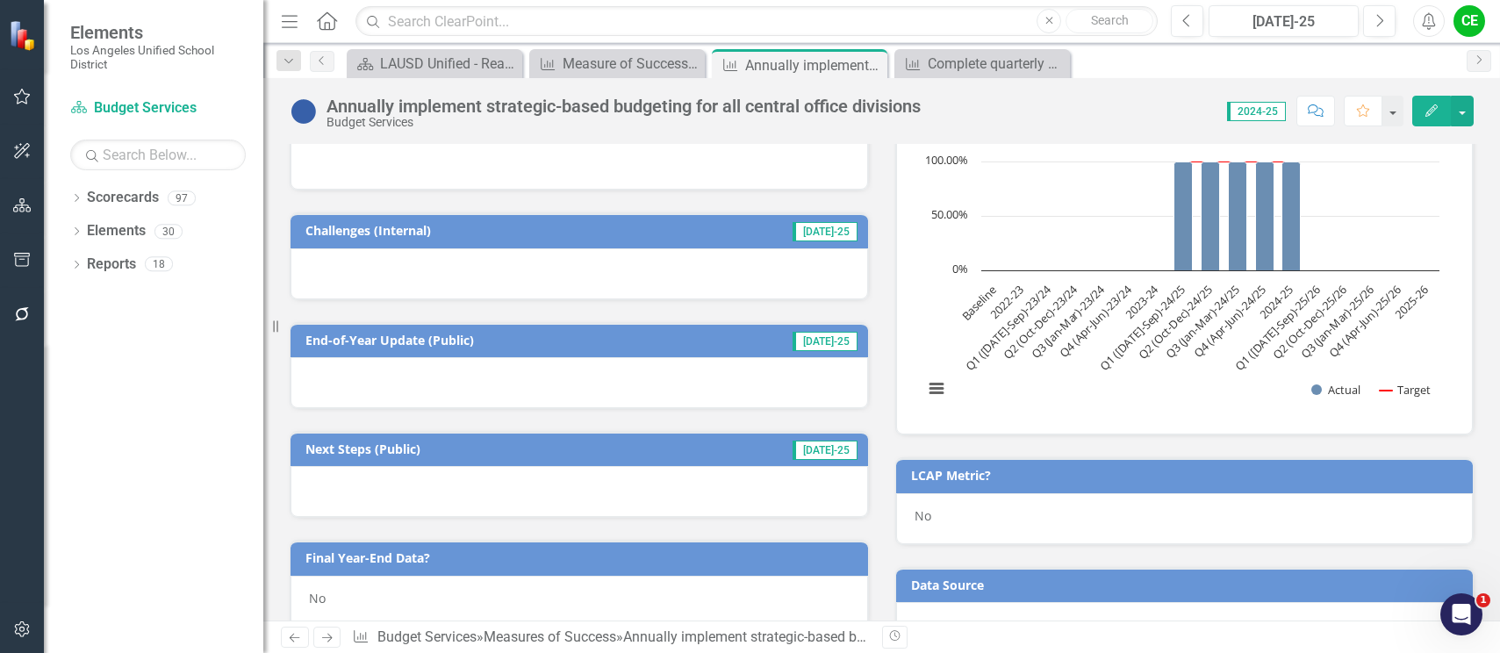
scroll to position [439, 0]
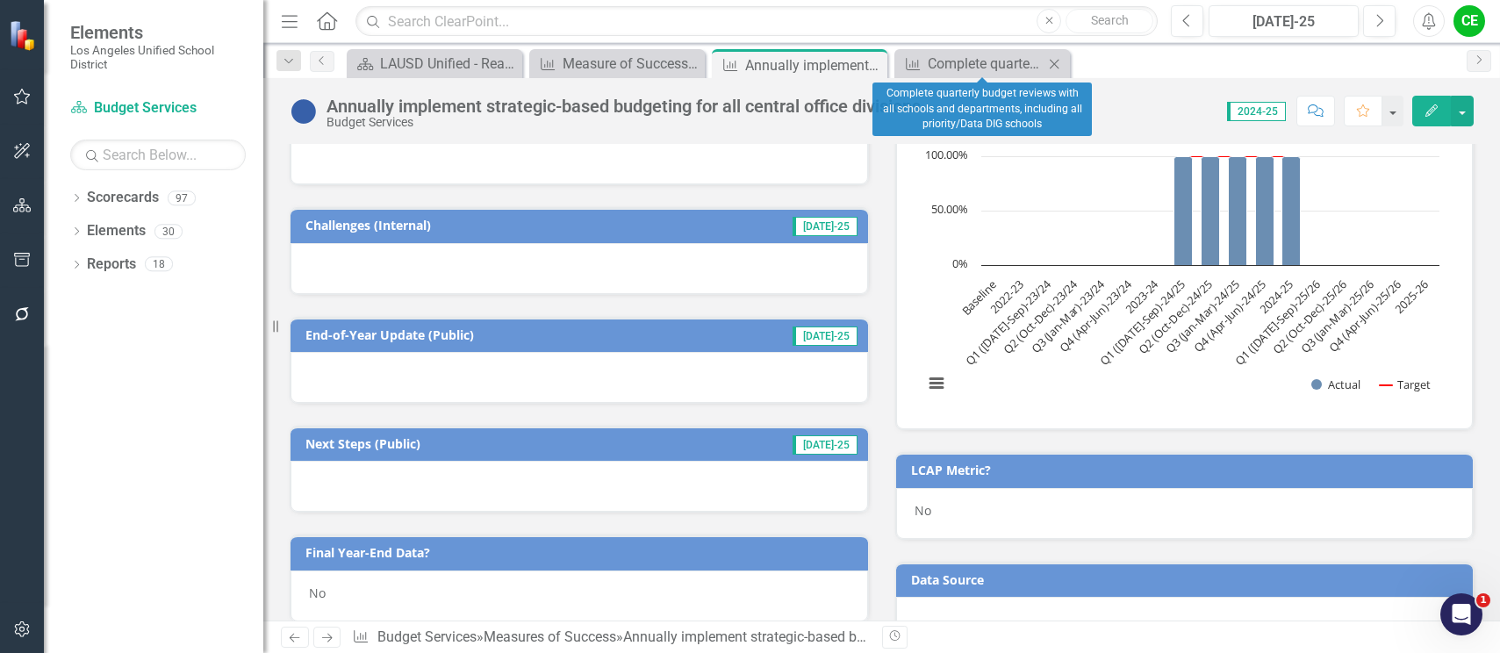
click at [1055, 61] on icon "Close" at bounding box center [1055, 64] width 18 height 14
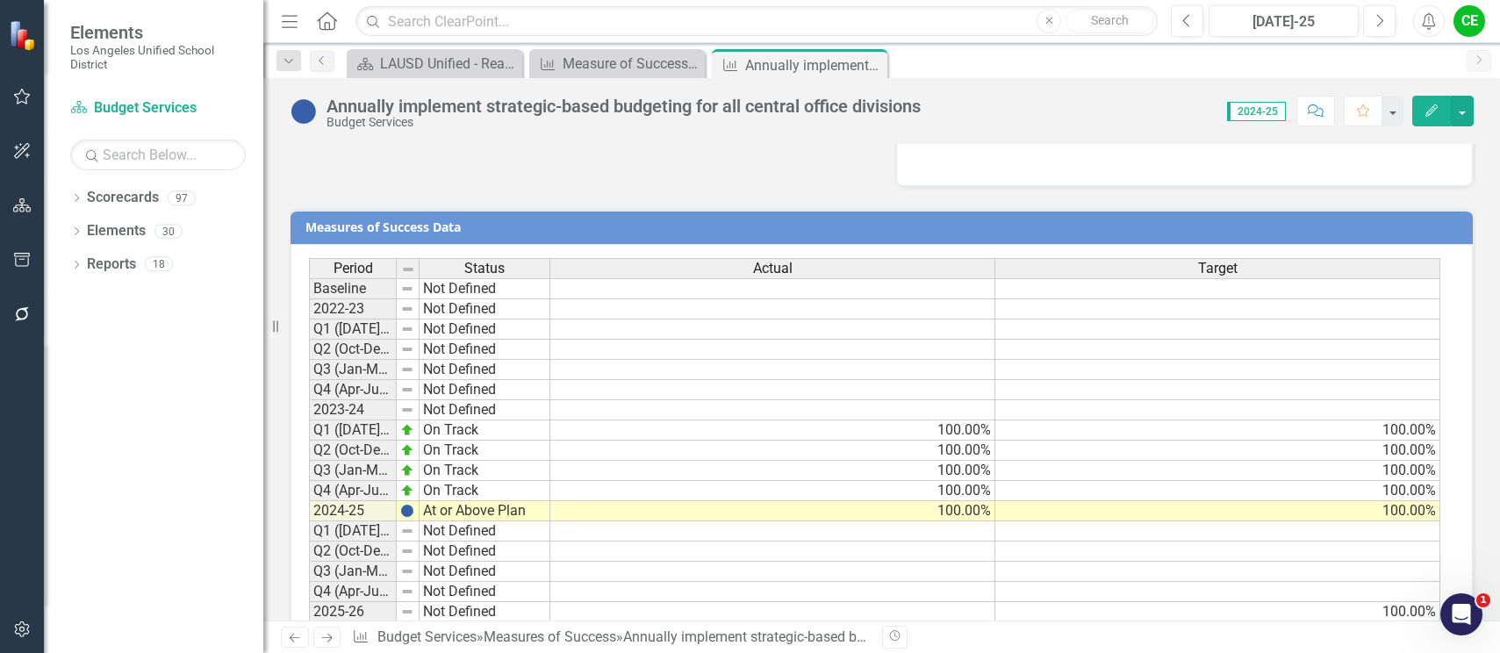
scroll to position [1317, 0]
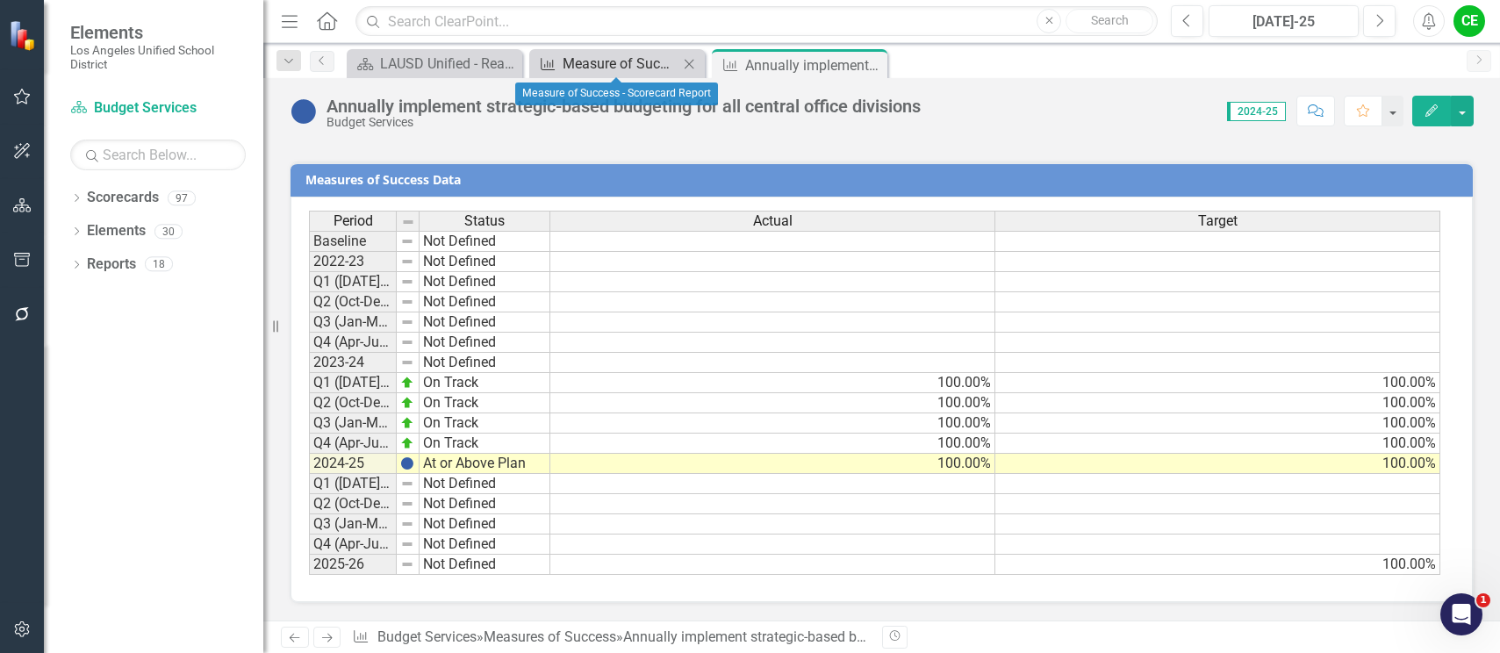
click at [583, 61] on div "Measure of Success - Scorecard Report" at bounding box center [621, 64] width 116 height 22
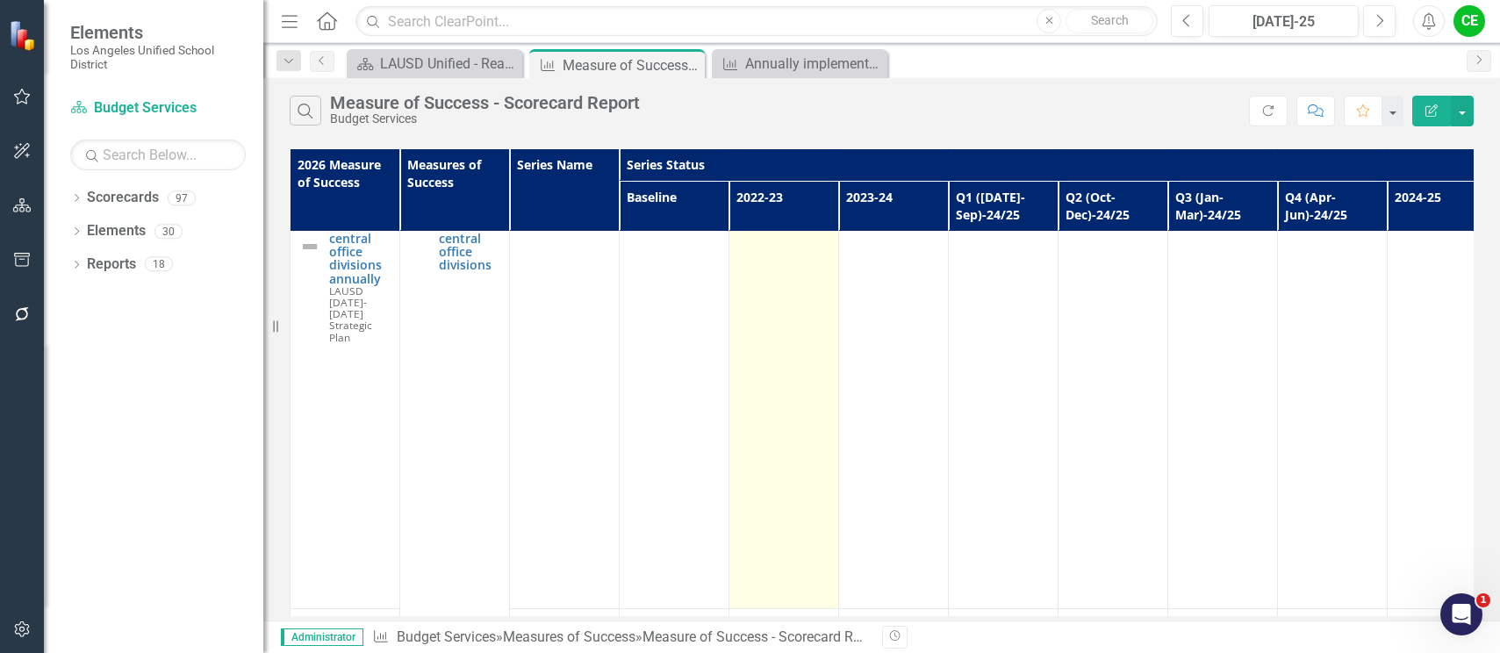
scroll to position [1412, 0]
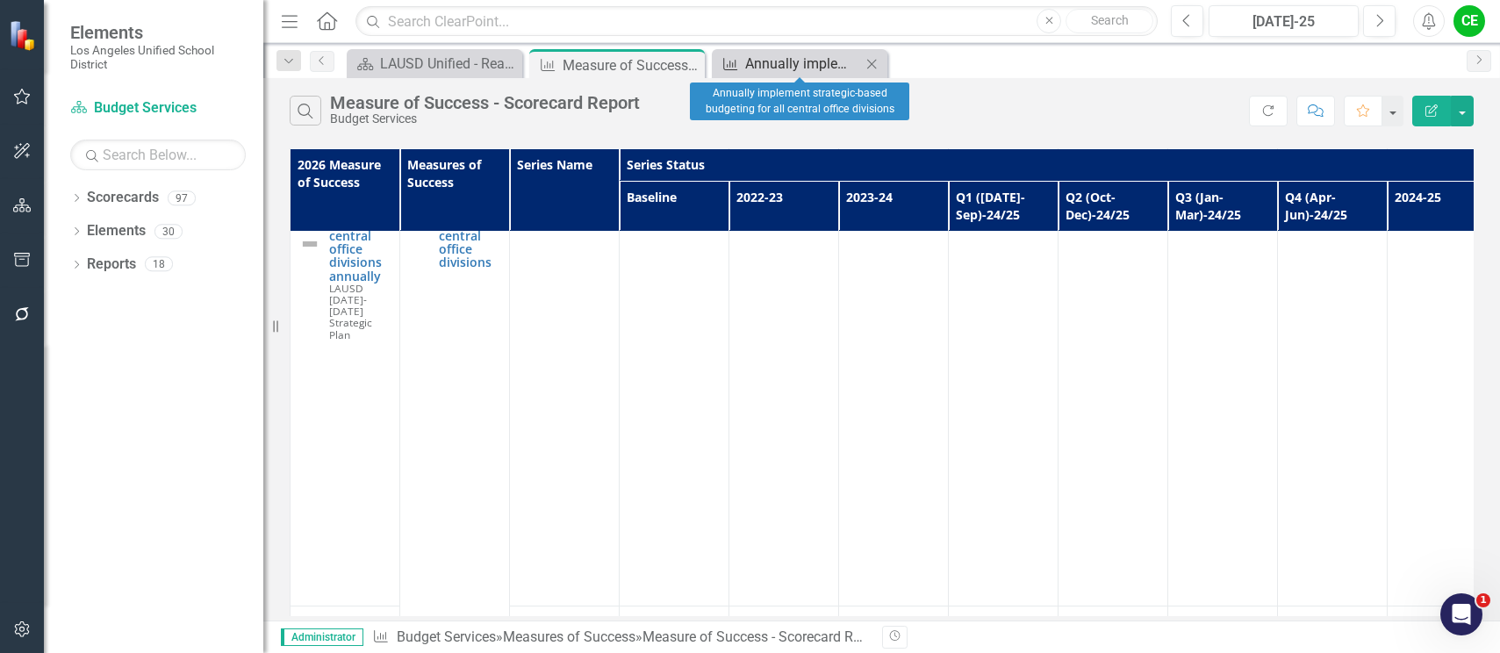
click at [768, 70] on div "Annually implement strategic-based budgeting for all central office divisions" at bounding box center [803, 64] width 116 height 22
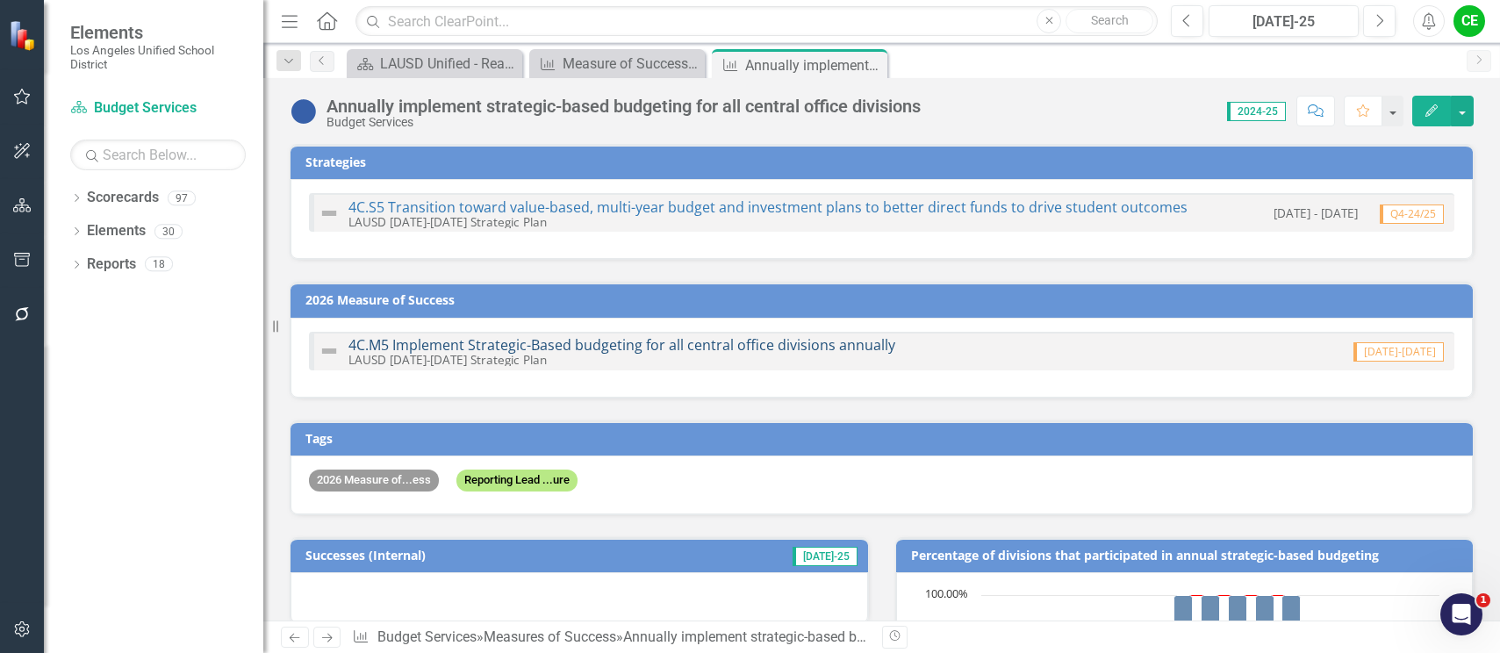
click at [725, 347] on link "4C.M5 Implement Strategic-Based budgeting for all central office divisions annu…" at bounding box center [622, 344] width 547 height 19
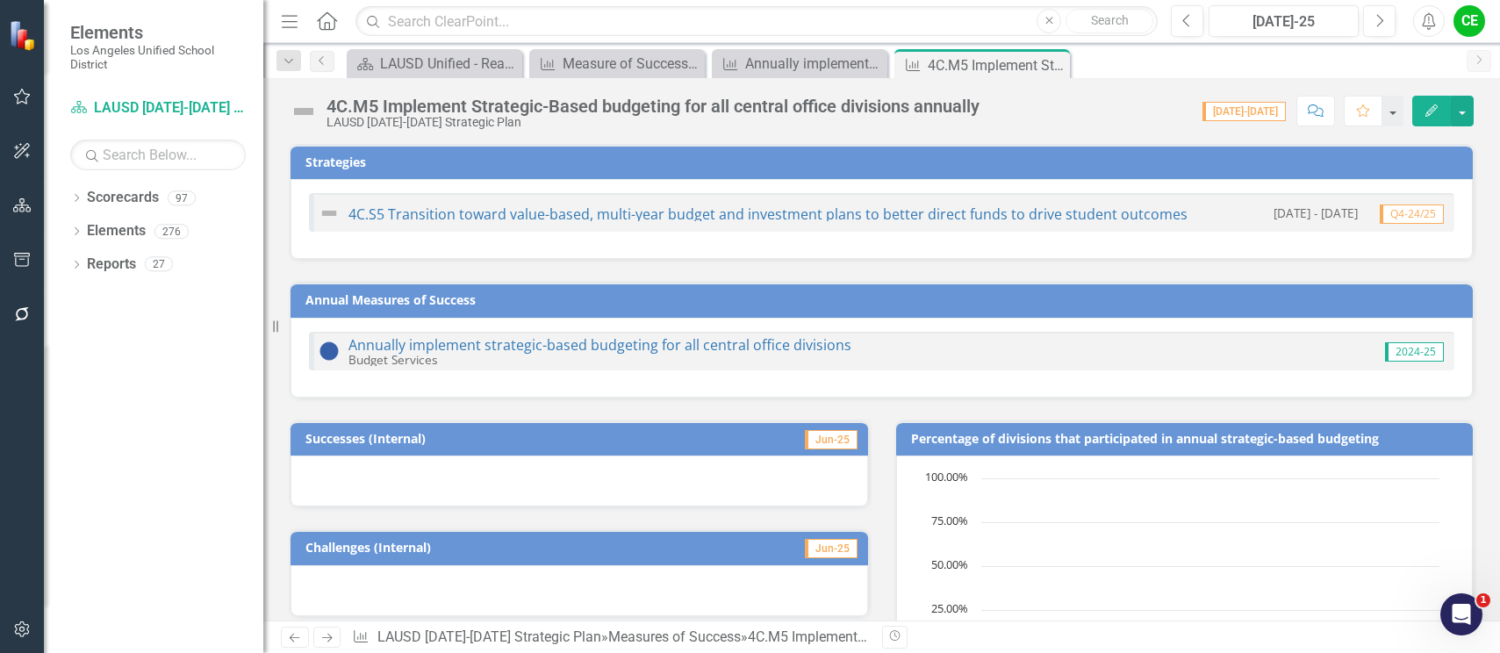
click at [991, 441] on h3 "Percentage of divisions that participated in annual strategic-based budgeting" at bounding box center [1188, 438] width 554 height 13
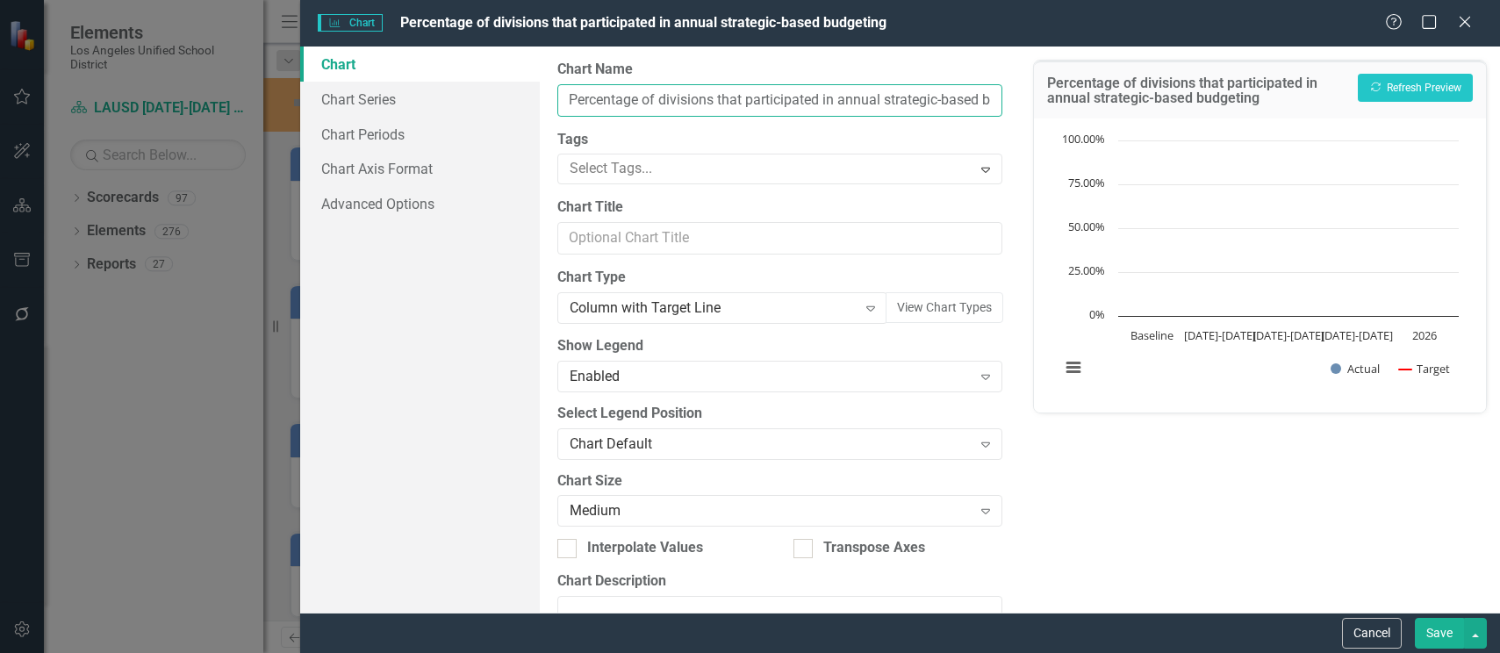
click at [572, 101] on input "Percentage of divisions that participated in annual strategic-based budgeting" at bounding box center [780, 100] width 445 height 32
type input "4C.M5 Percentage of divisions that participated in annual strategic-based budge…"
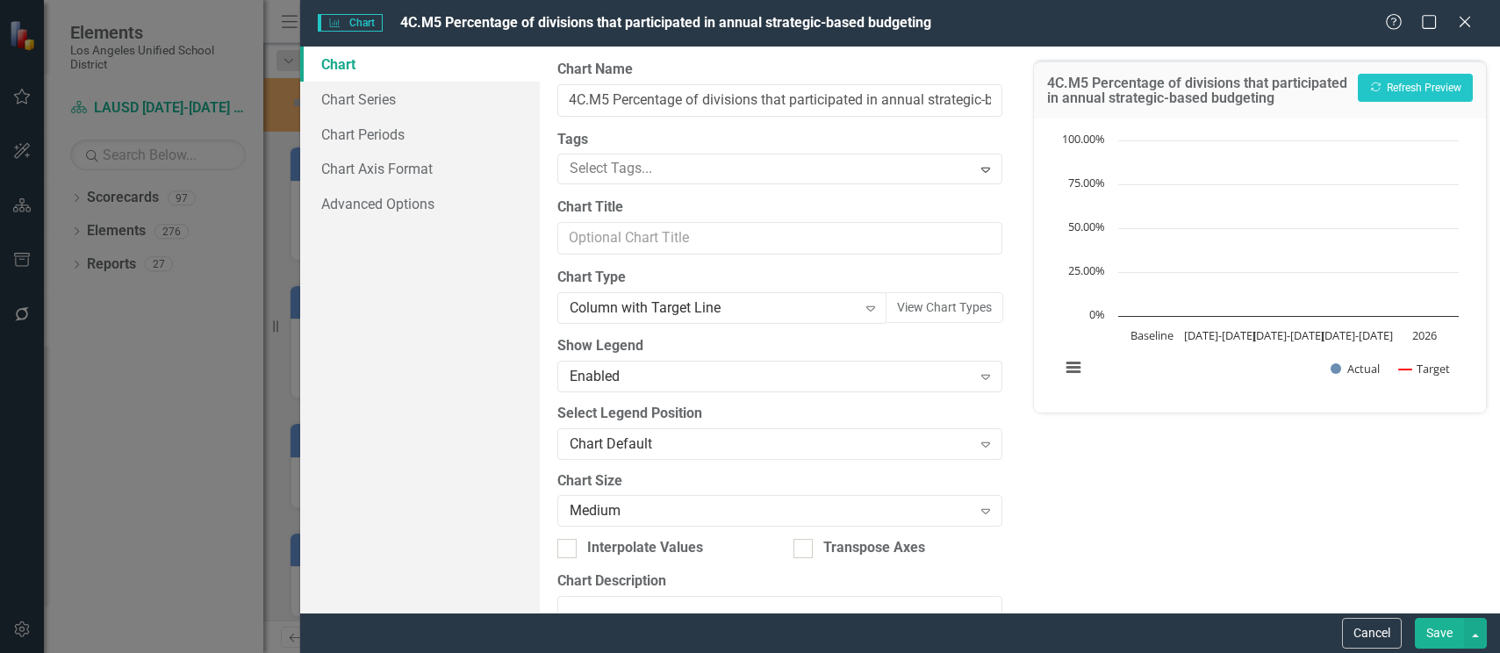
drag, startPoint x: 1443, startPoint y: 632, endPoint x: 1415, endPoint y: 467, distance: 167.3
click at [1443, 629] on button "Save" at bounding box center [1439, 633] width 49 height 31
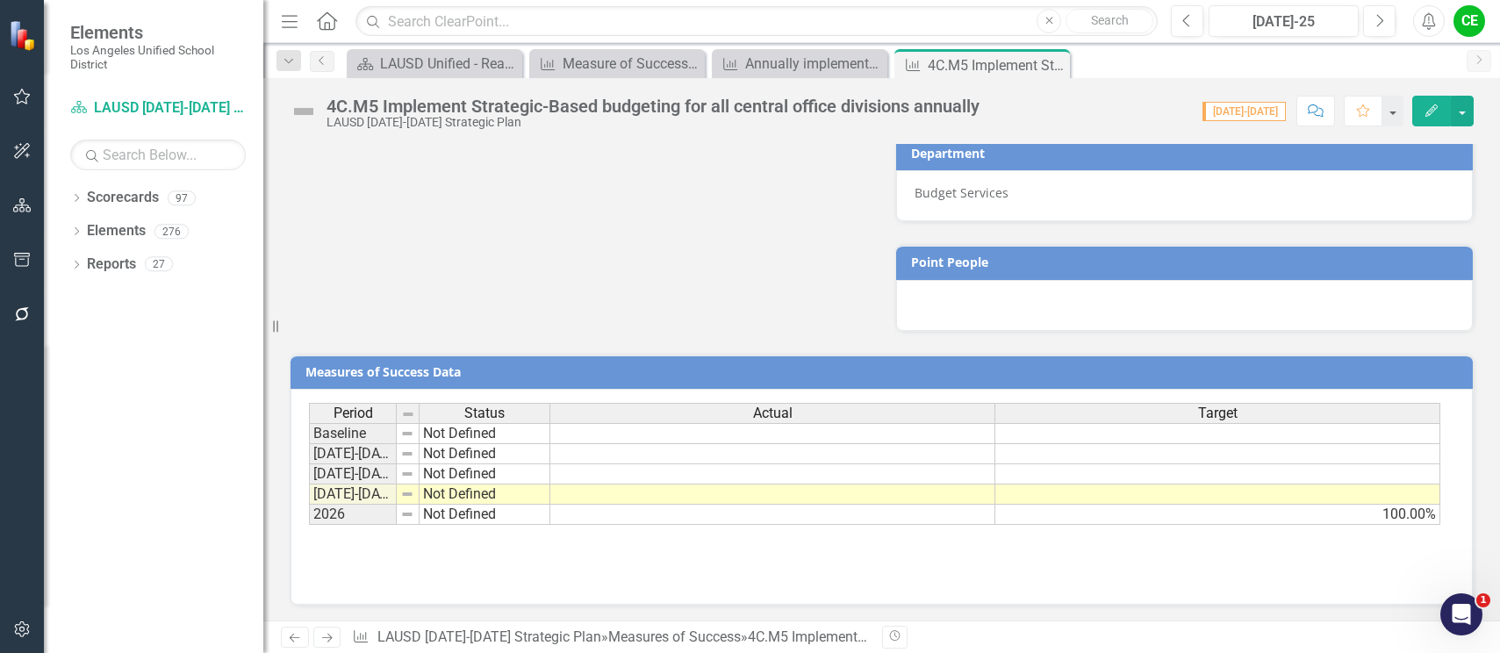
scroll to position [1120, 0]
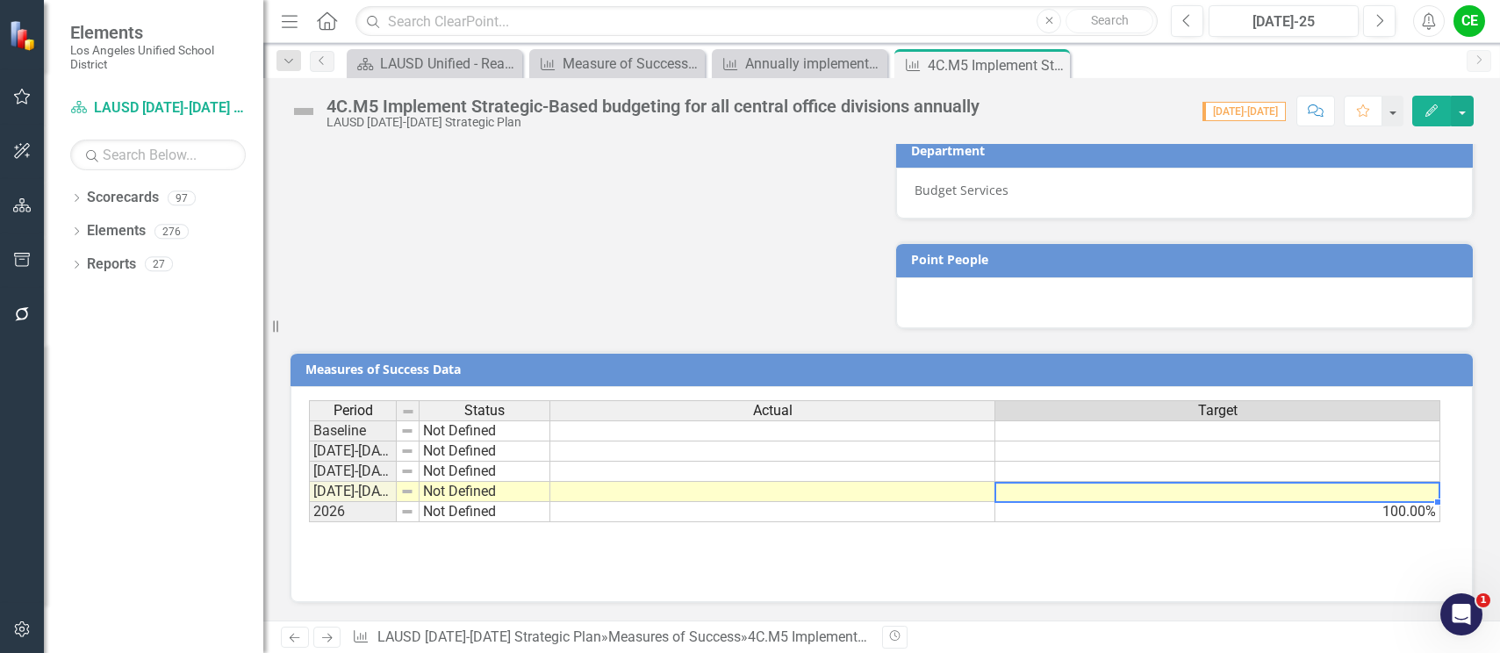
click at [1040, 495] on td at bounding box center [1218, 492] width 445 height 20
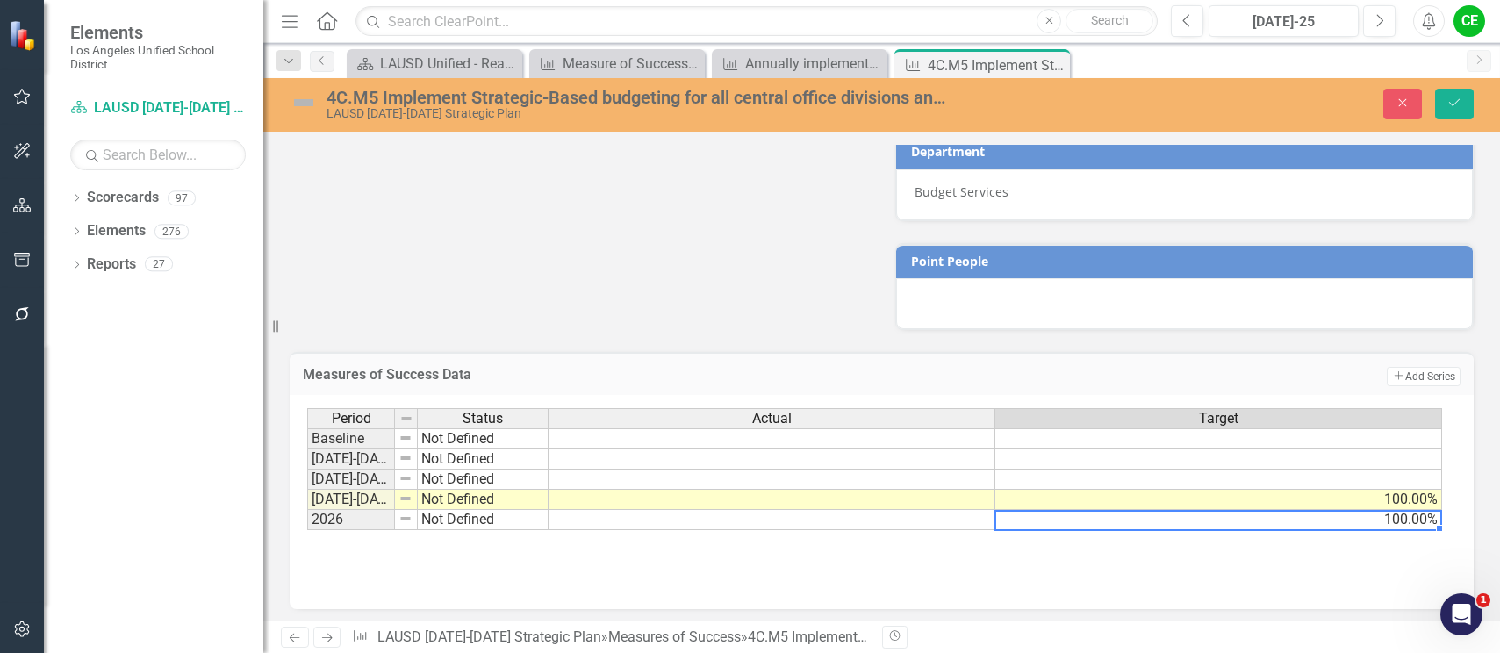
click at [1153, 518] on td "100.00%" at bounding box center [1219, 520] width 447 height 20
click at [865, 501] on td at bounding box center [772, 500] width 447 height 20
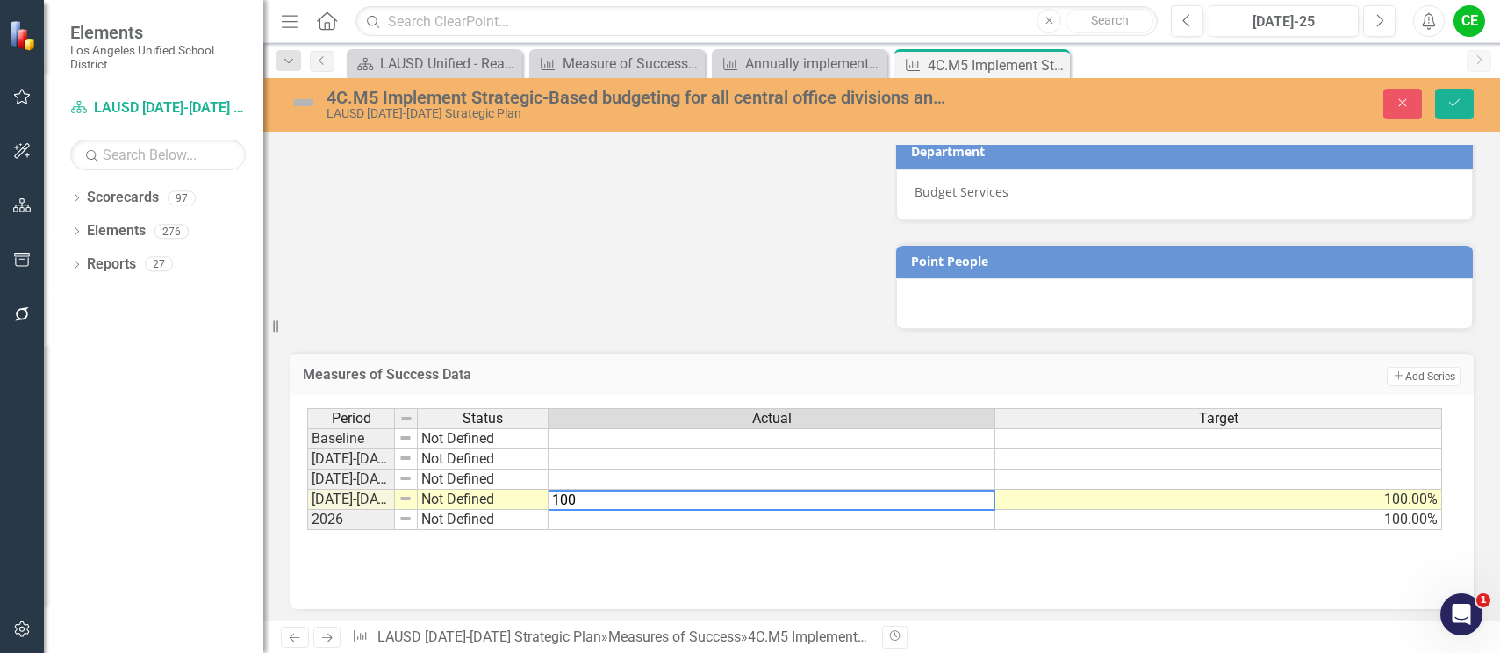
type textarea "100"
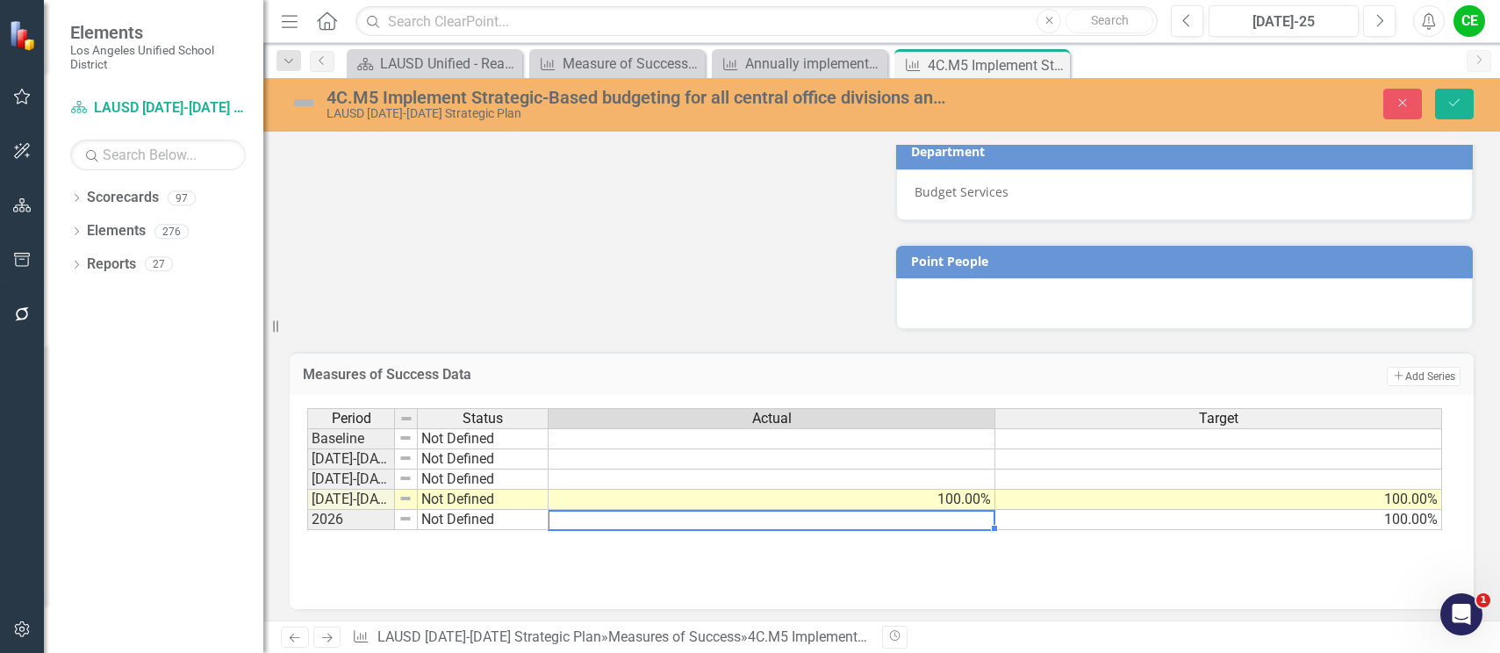
click at [884, 515] on td at bounding box center [772, 520] width 447 height 20
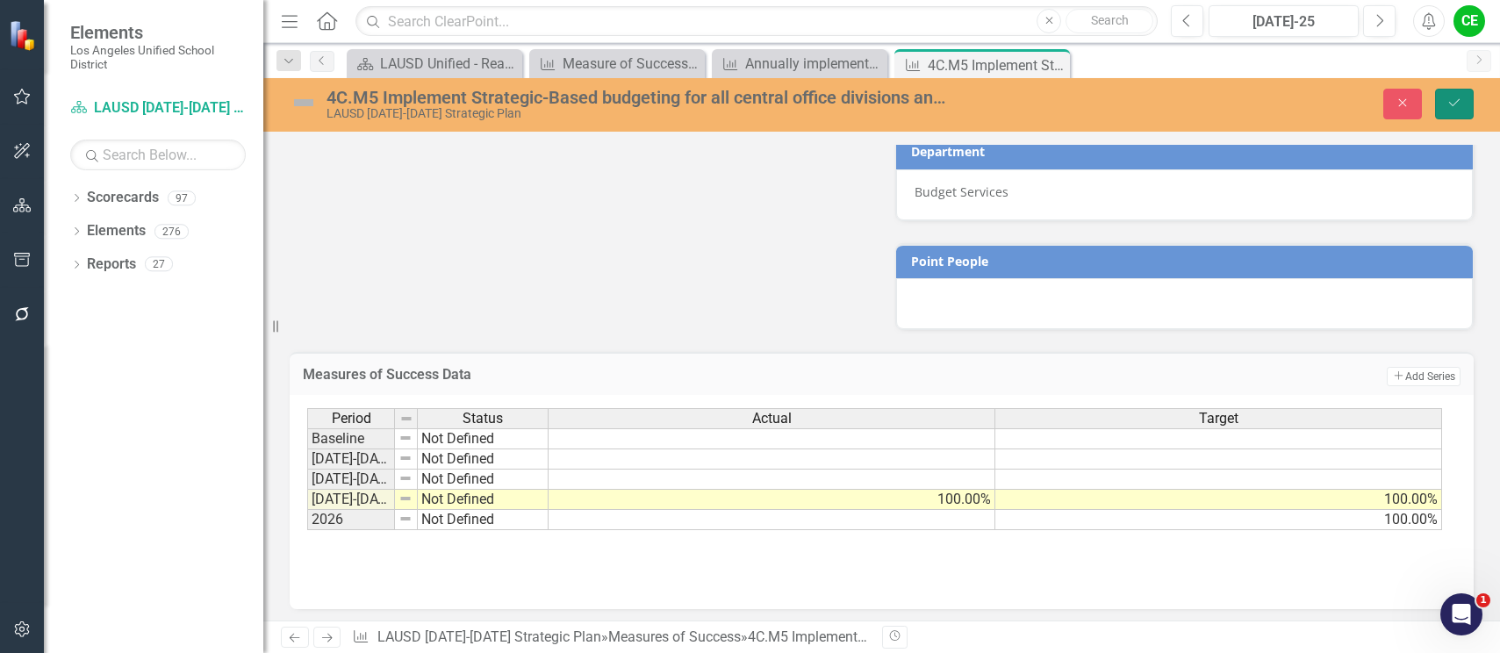
click at [1452, 100] on icon "Save" at bounding box center [1455, 103] width 16 height 12
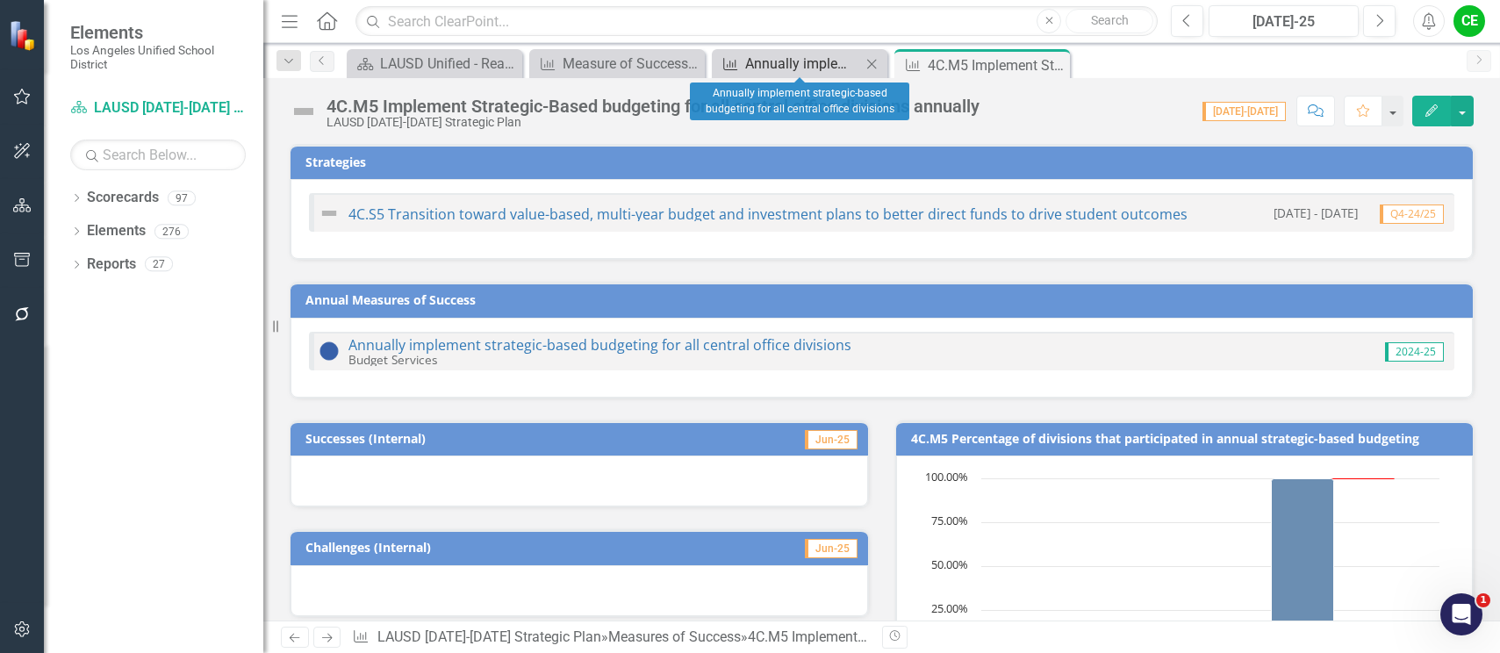
click at [812, 67] on div "Annually implement strategic-based budgeting for all central office divisions" at bounding box center [803, 64] width 116 height 22
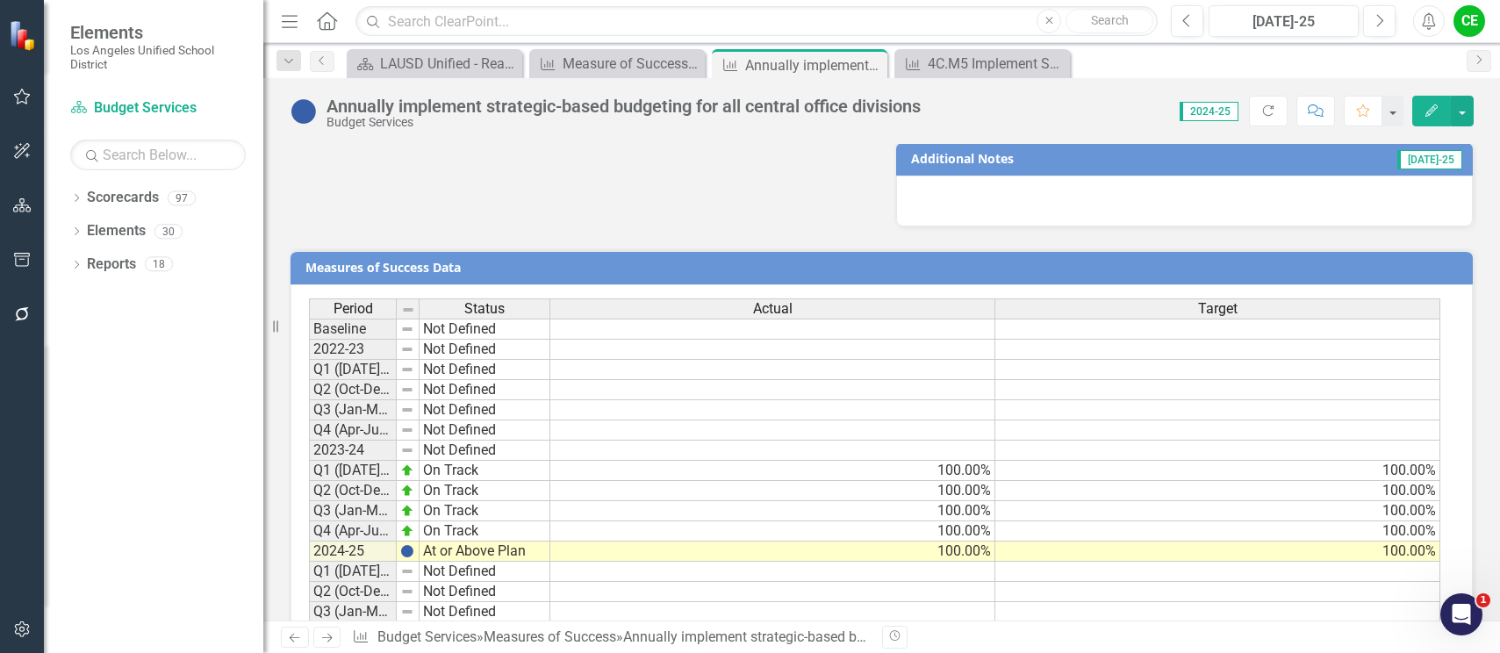
scroll to position [1317, 0]
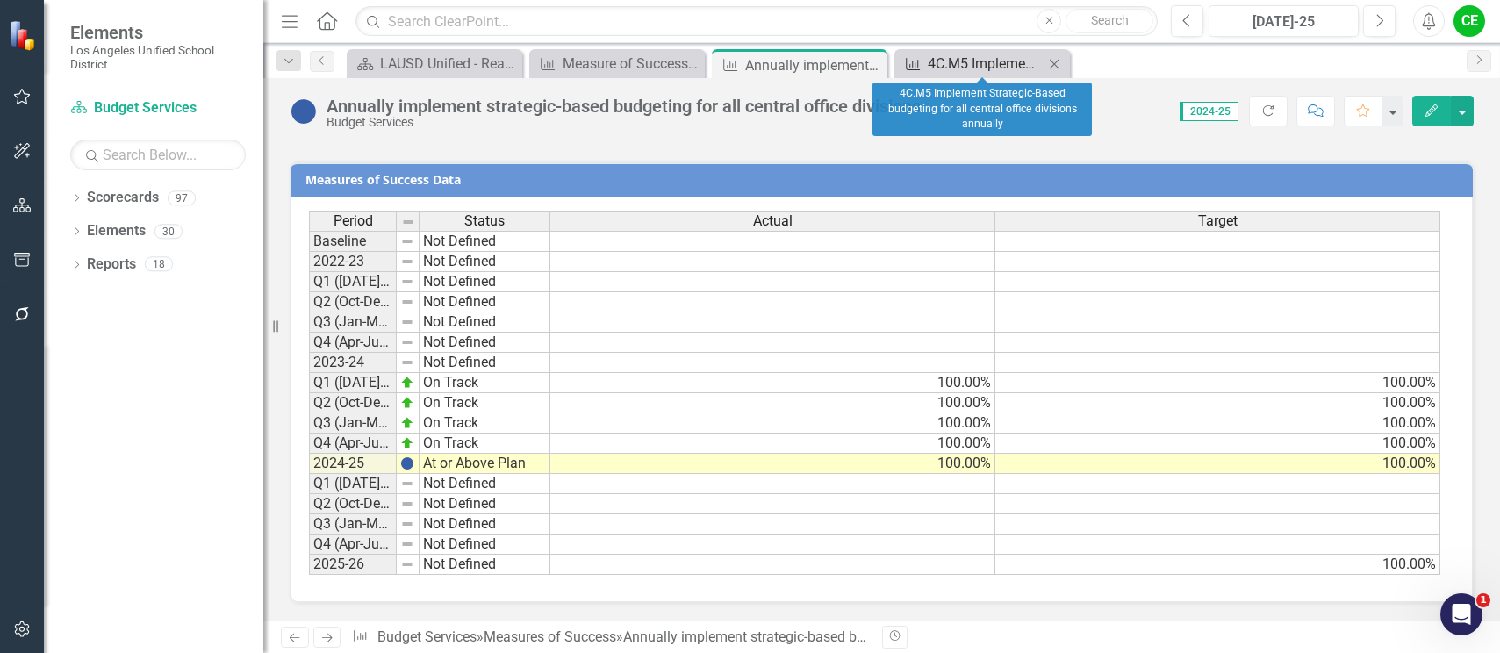
click at [953, 63] on div "4C.M5 Implement Strategic-Based budgeting for all central office divisions annu…" at bounding box center [986, 64] width 116 height 22
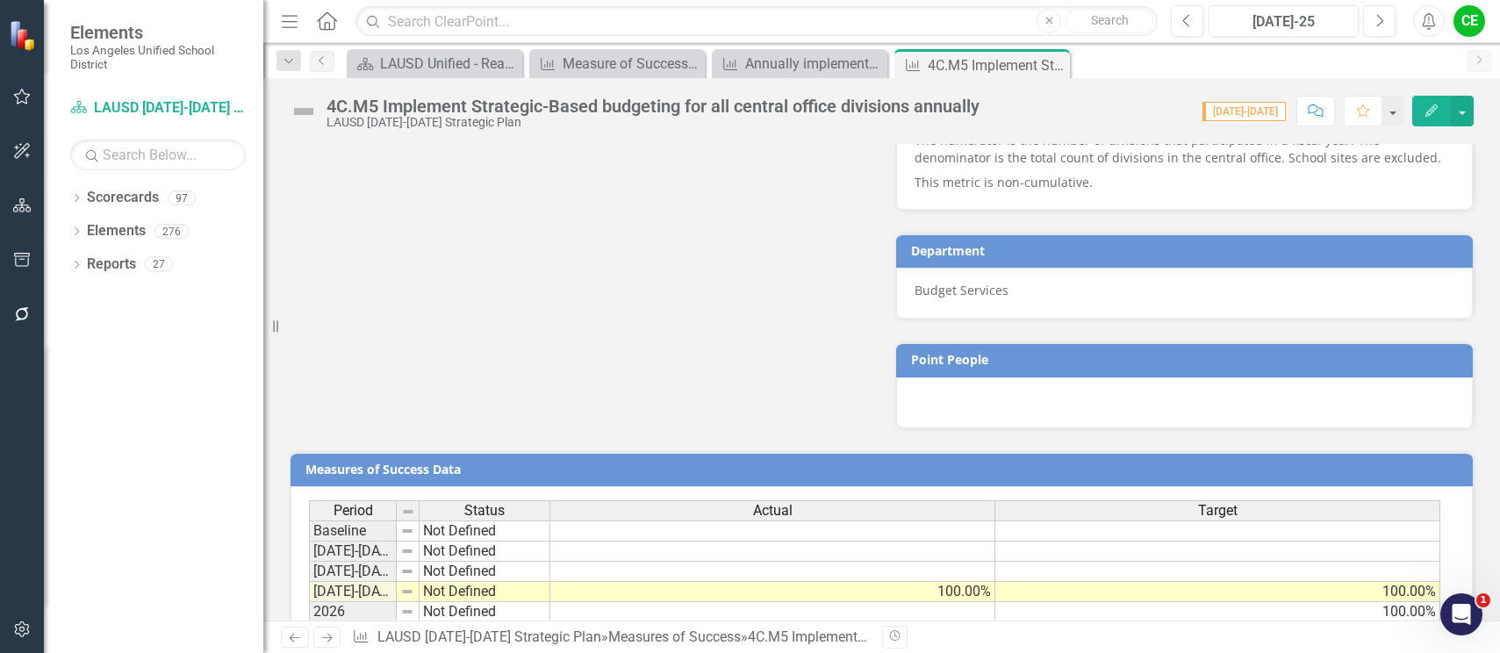
scroll to position [1120, 0]
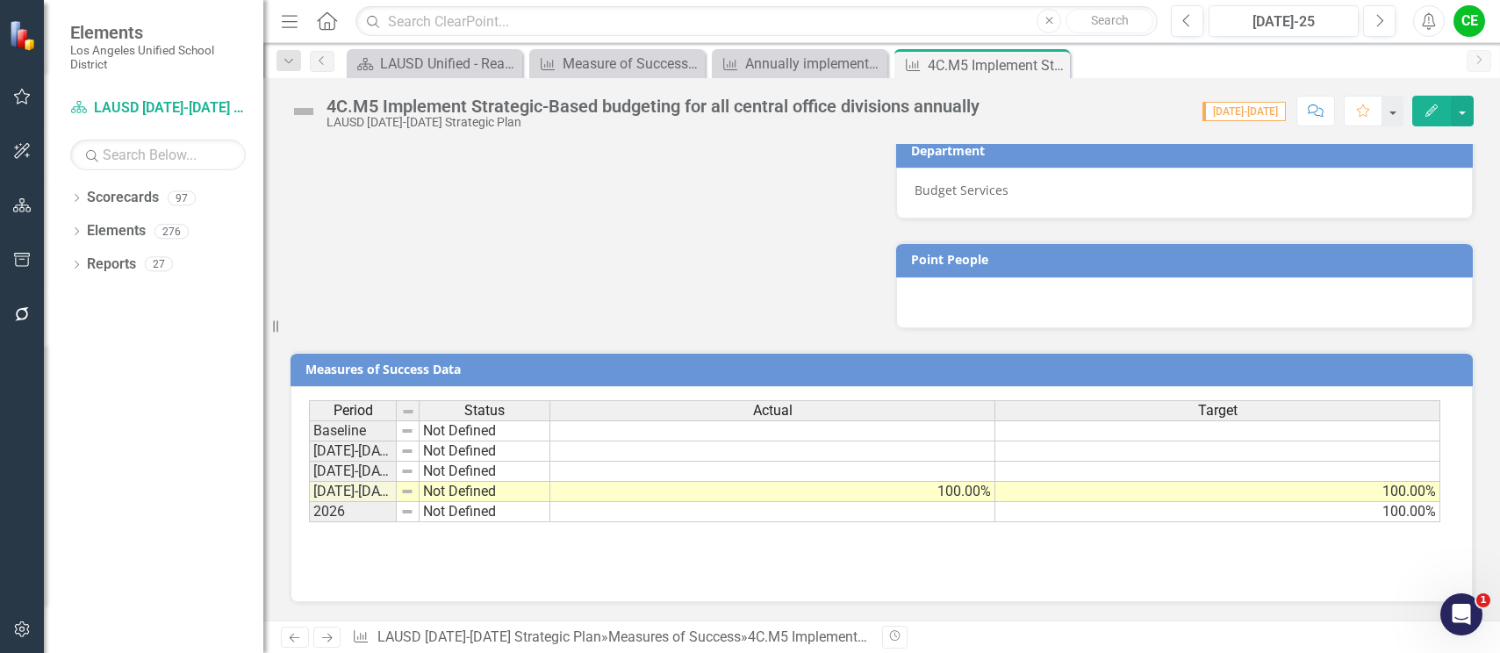
click at [467, 491] on td "Not Defined" at bounding box center [485, 492] width 131 height 20
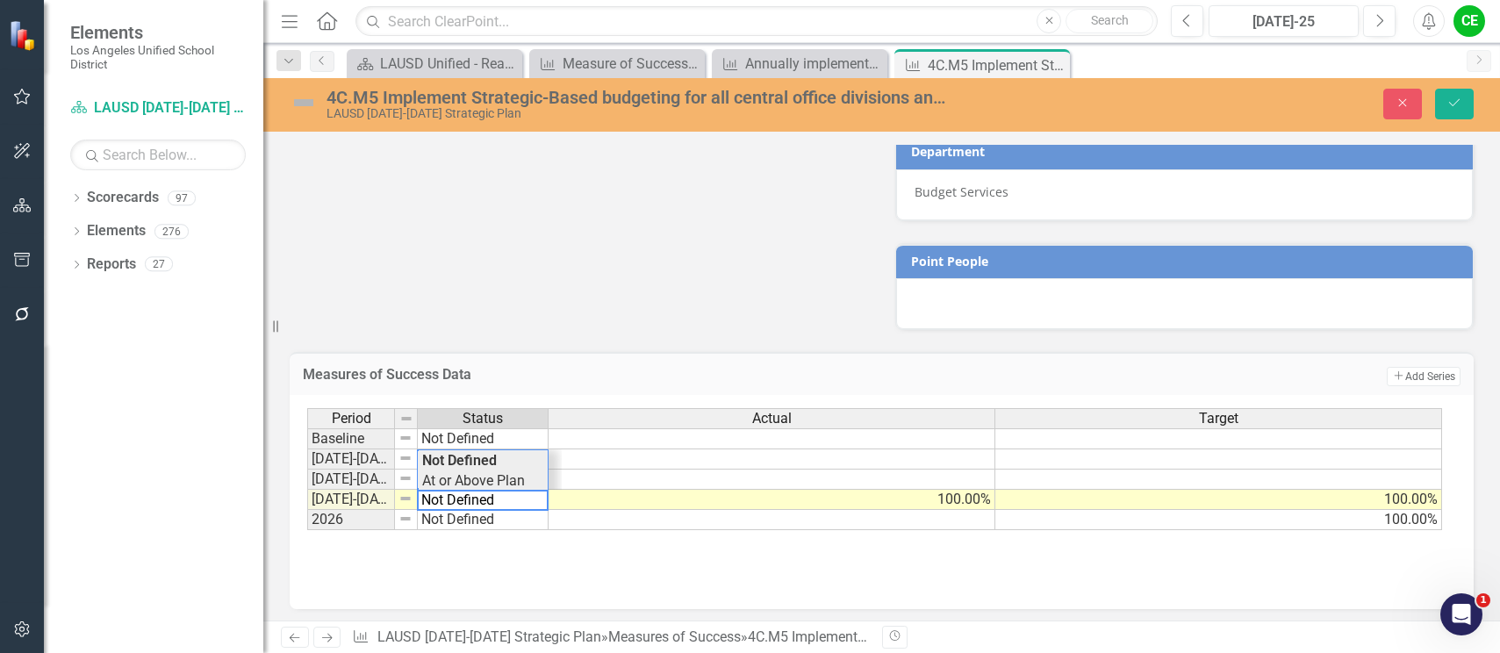
type textarea "At or Above Plan"
click at [477, 483] on div "Period Status Actual Target Baseline Not Defined [DATE]-[DATE] Not Defined [DAT…" at bounding box center [875, 469] width 1136 height 123
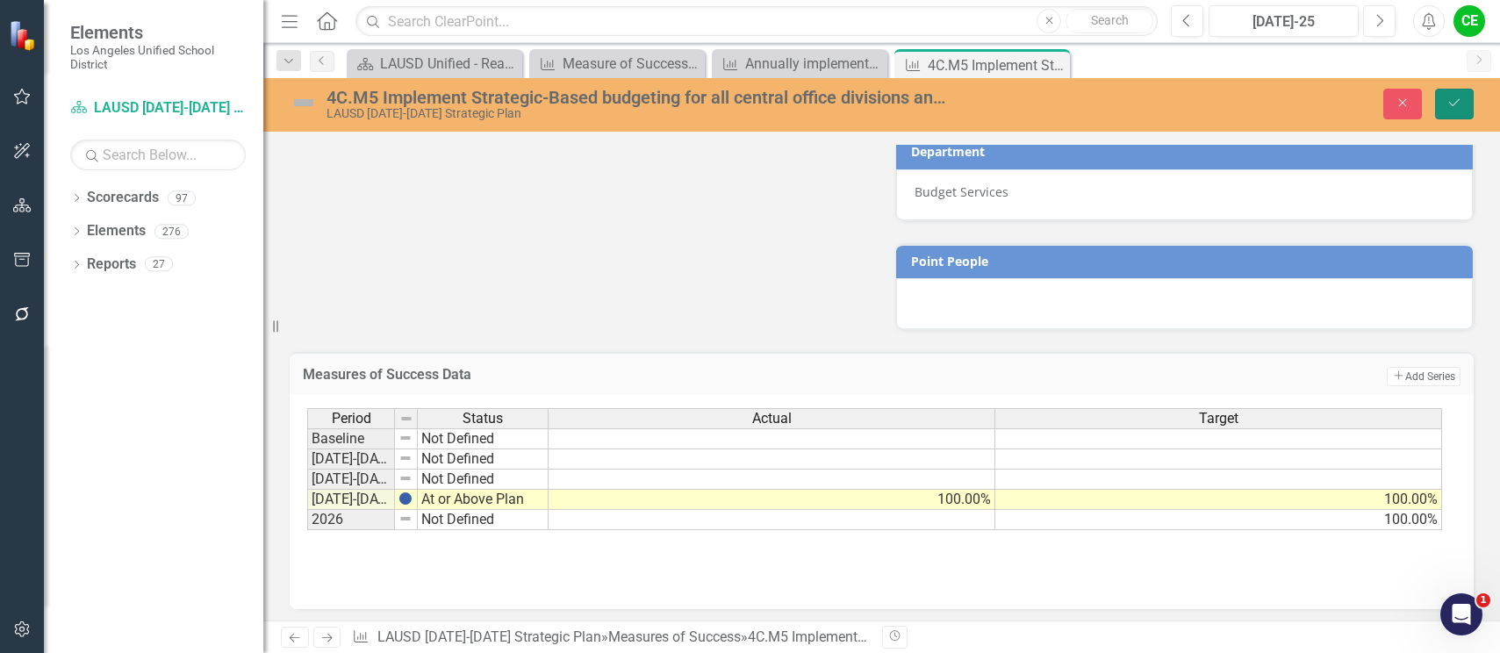
click at [1452, 101] on icon "Save" at bounding box center [1455, 103] width 16 height 12
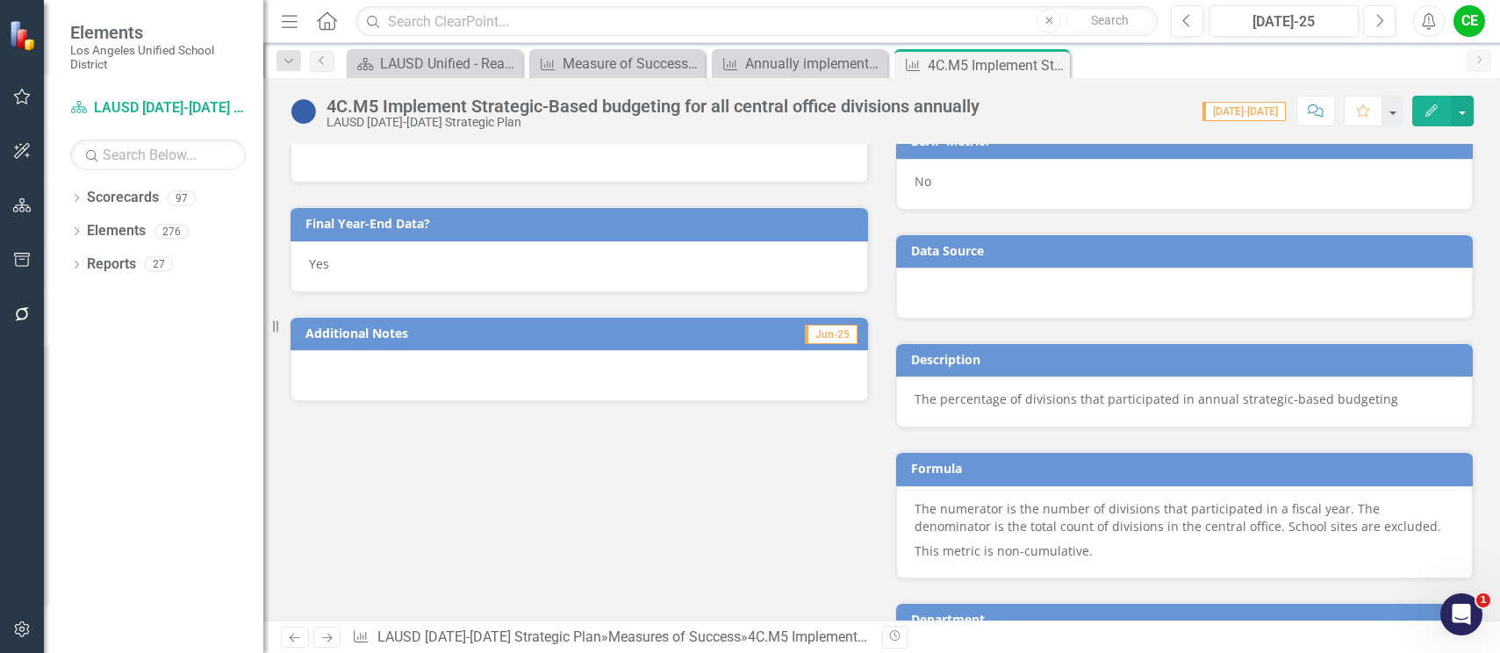
scroll to position [506, 0]
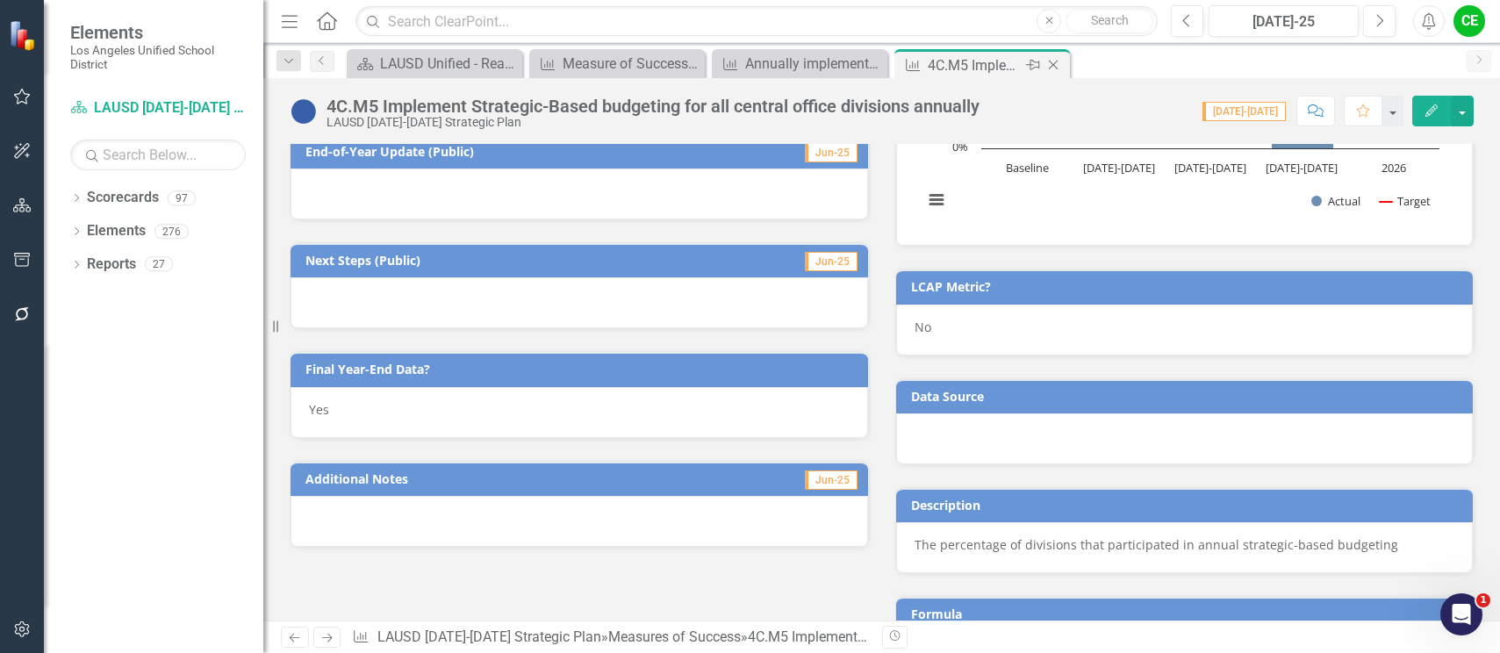
click at [1054, 60] on icon "Close" at bounding box center [1054, 65] width 18 height 14
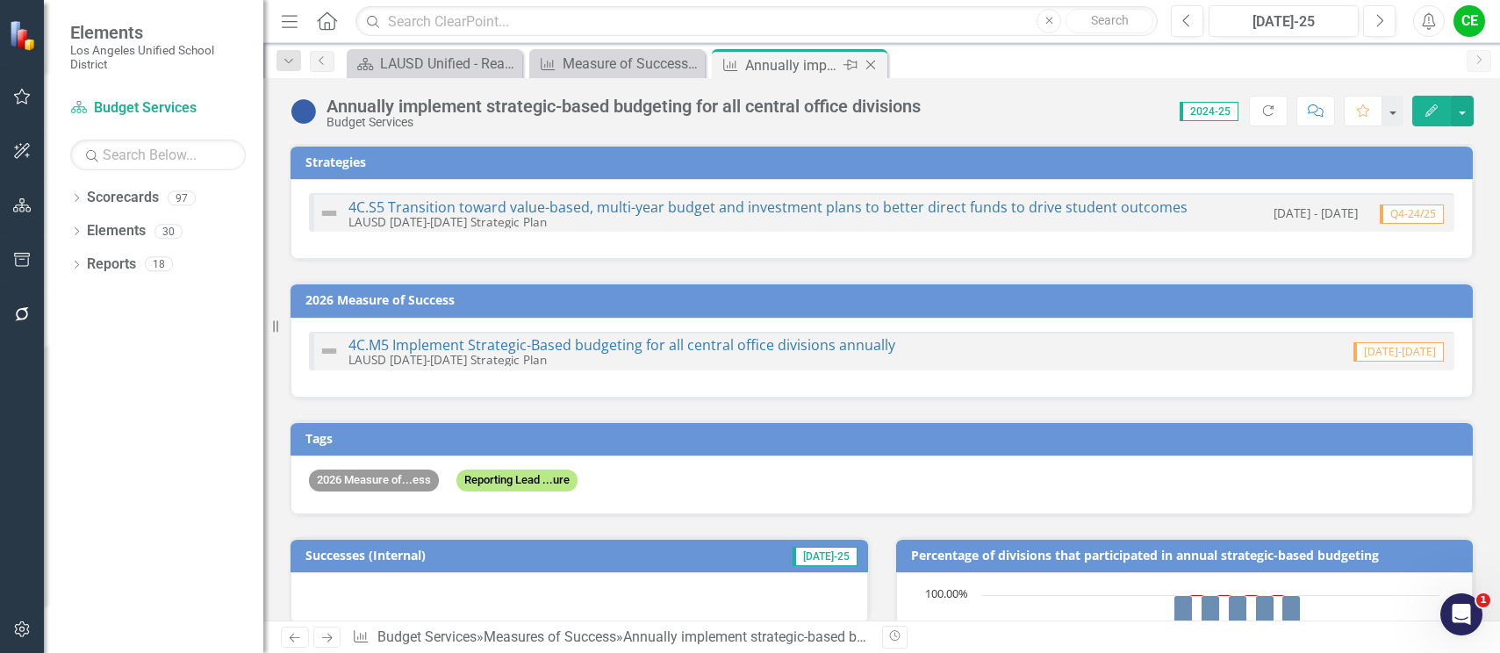
click at [875, 62] on icon "Close" at bounding box center [871, 65] width 18 height 14
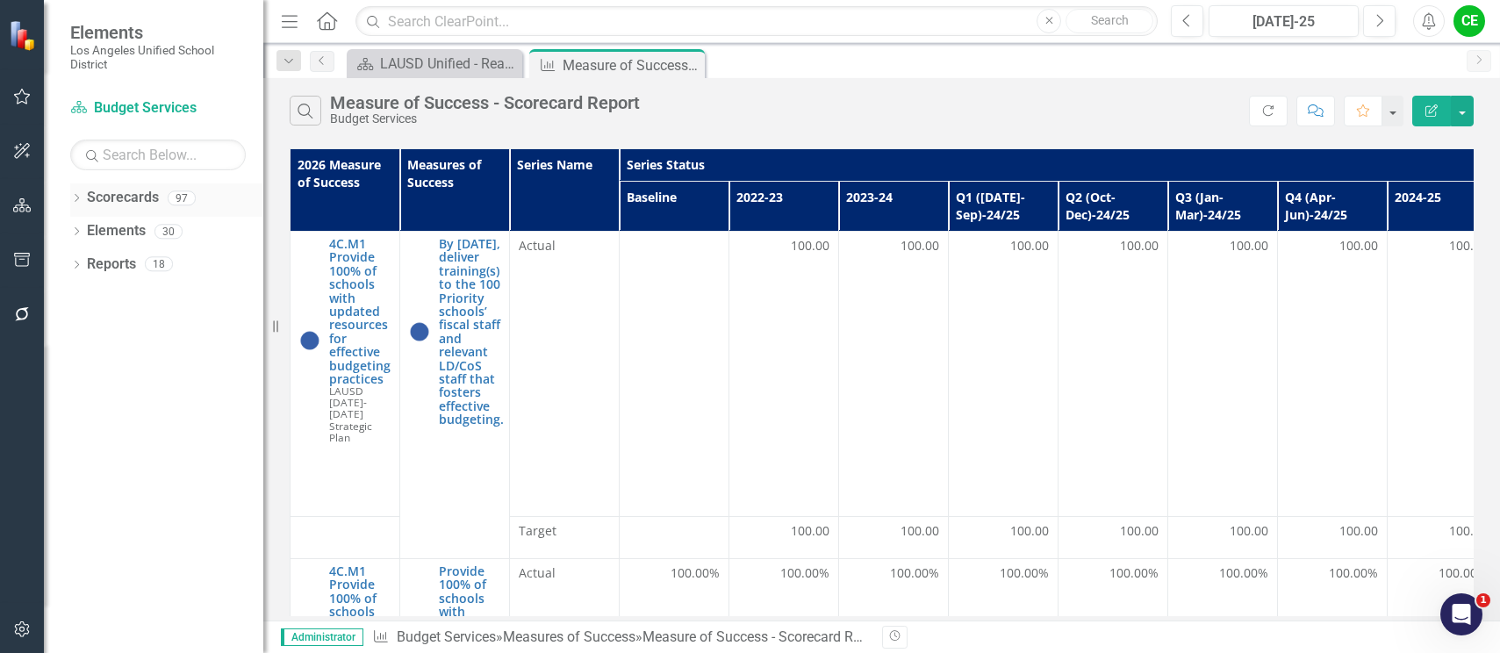
click at [76, 201] on icon at bounding box center [77, 198] width 4 height 8
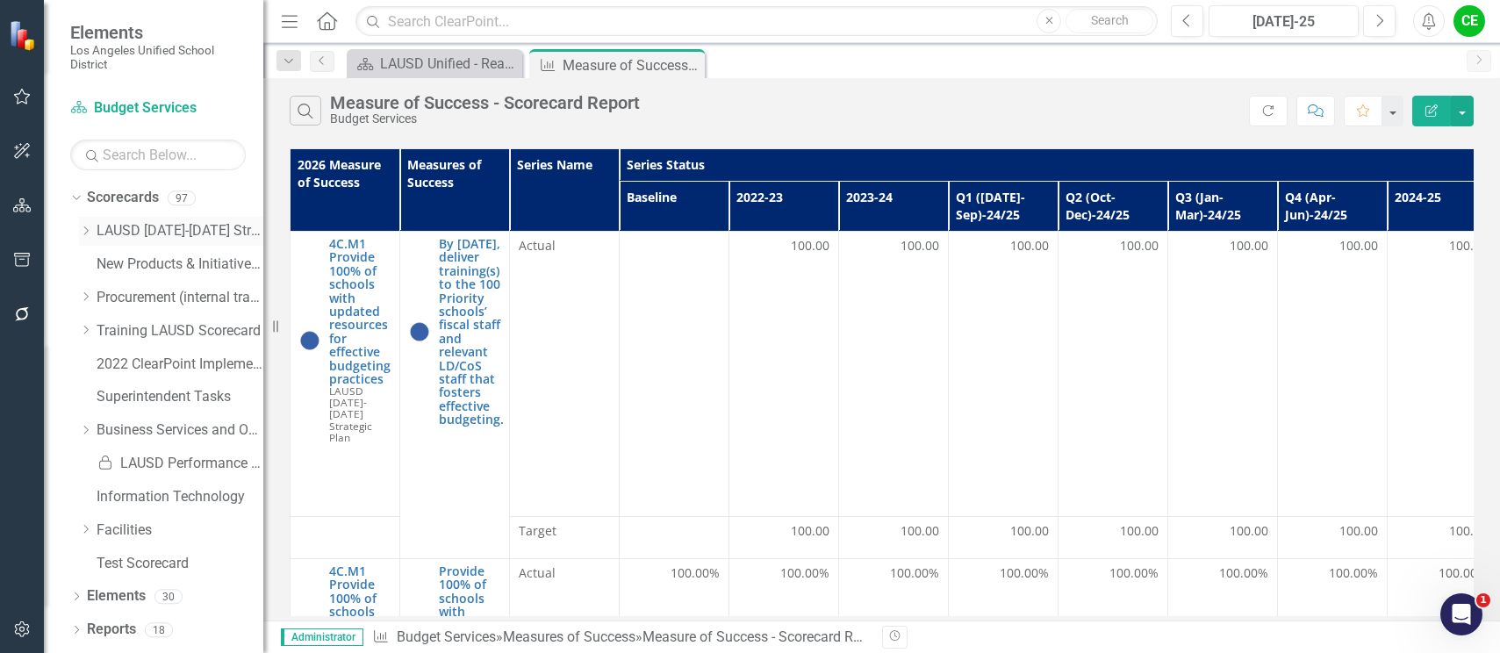
click at [83, 232] on icon "Dropdown" at bounding box center [85, 231] width 13 height 11
click at [102, 294] on icon "Dropdown" at bounding box center [103, 296] width 13 height 11
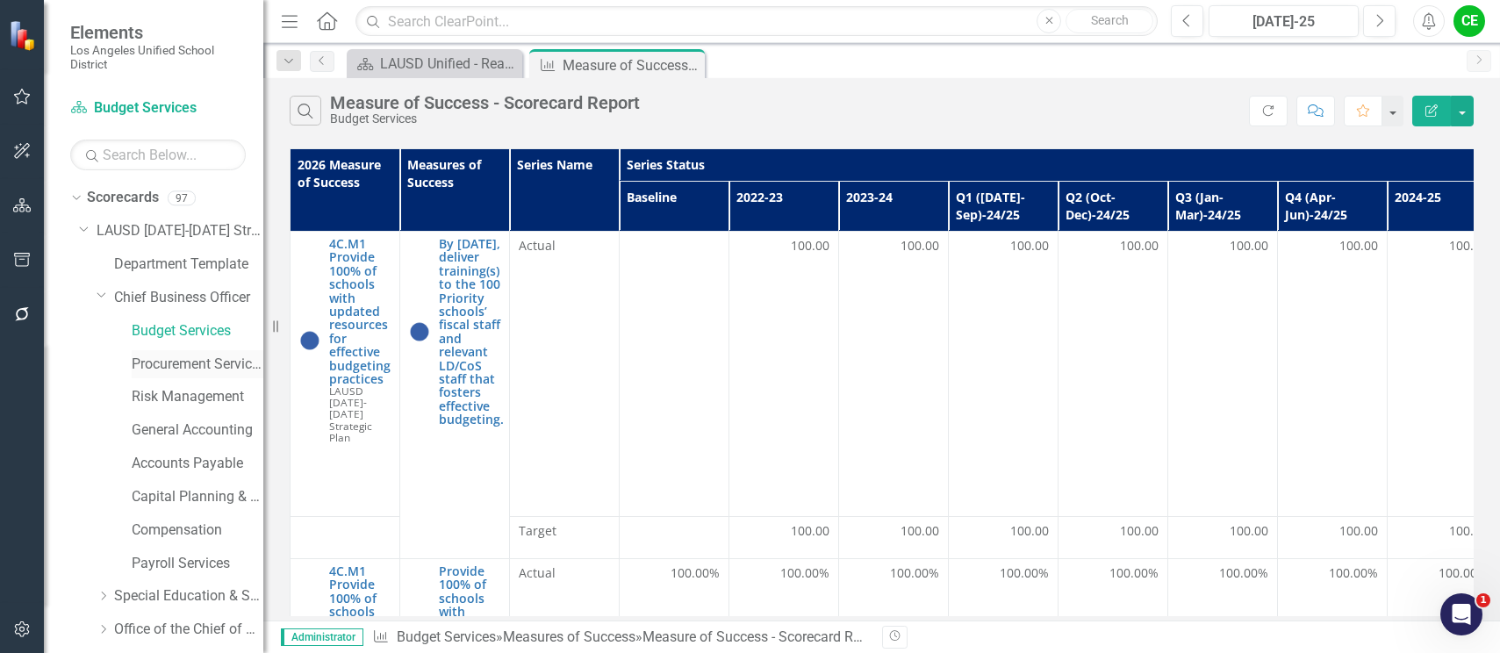
click at [169, 357] on link "Procurement Services Division" at bounding box center [198, 365] width 132 height 20
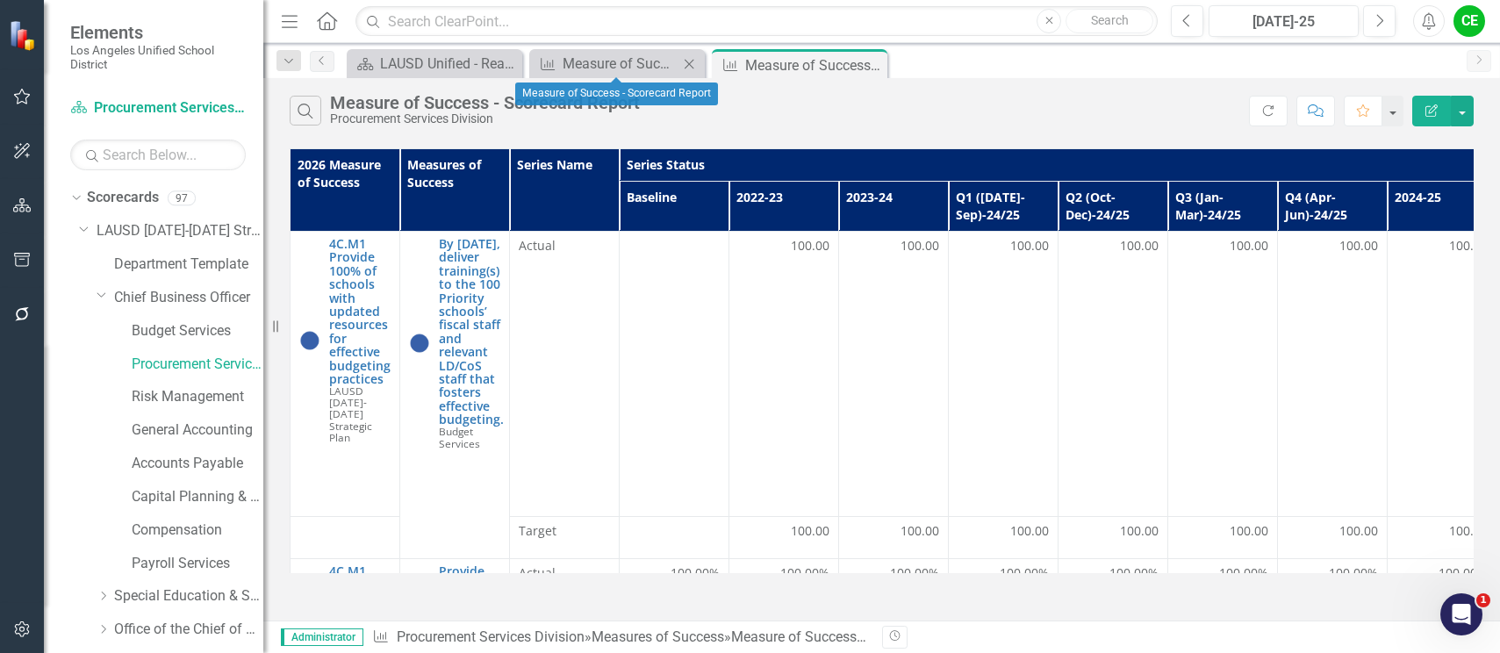
click at [693, 63] on icon "Close" at bounding box center [689, 64] width 18 height 14
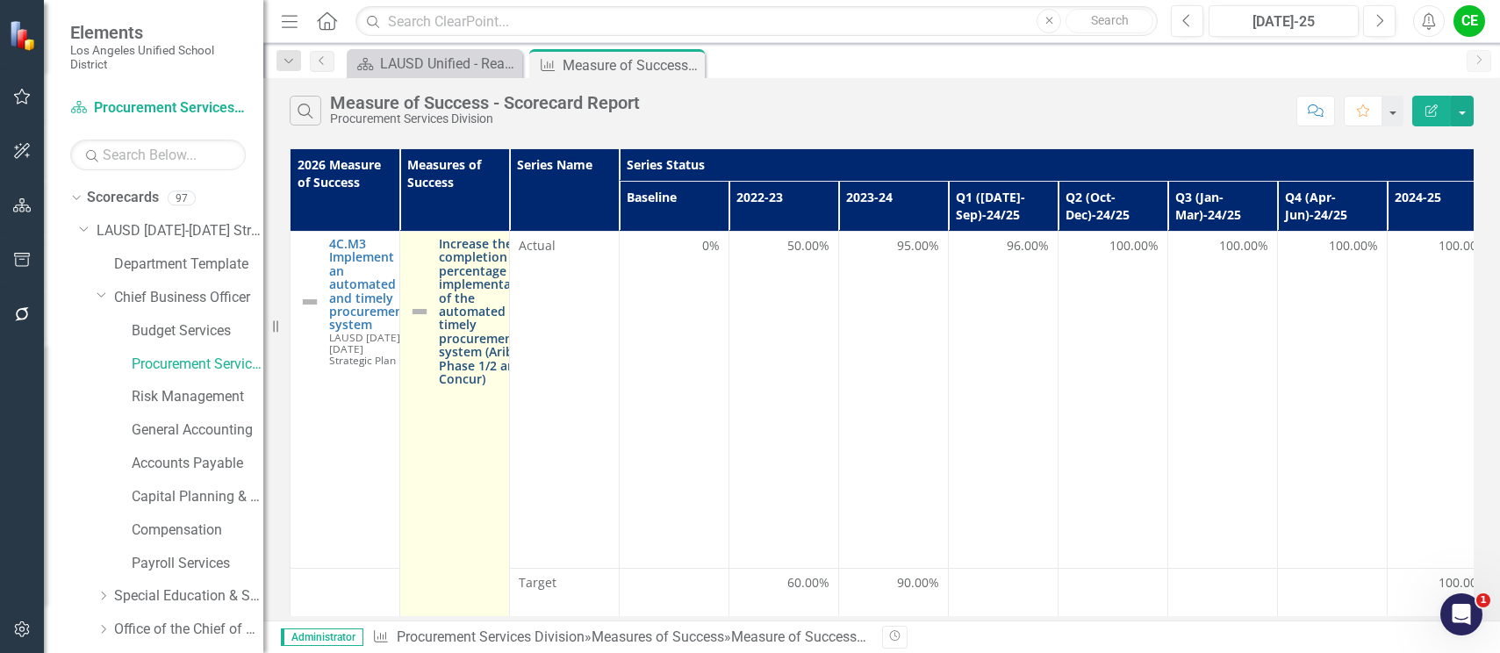
click at [476, 304] on link "Increase the completion percentage for implementation of the automated and time…" at bounding box center [487, 311] width 97 height 148
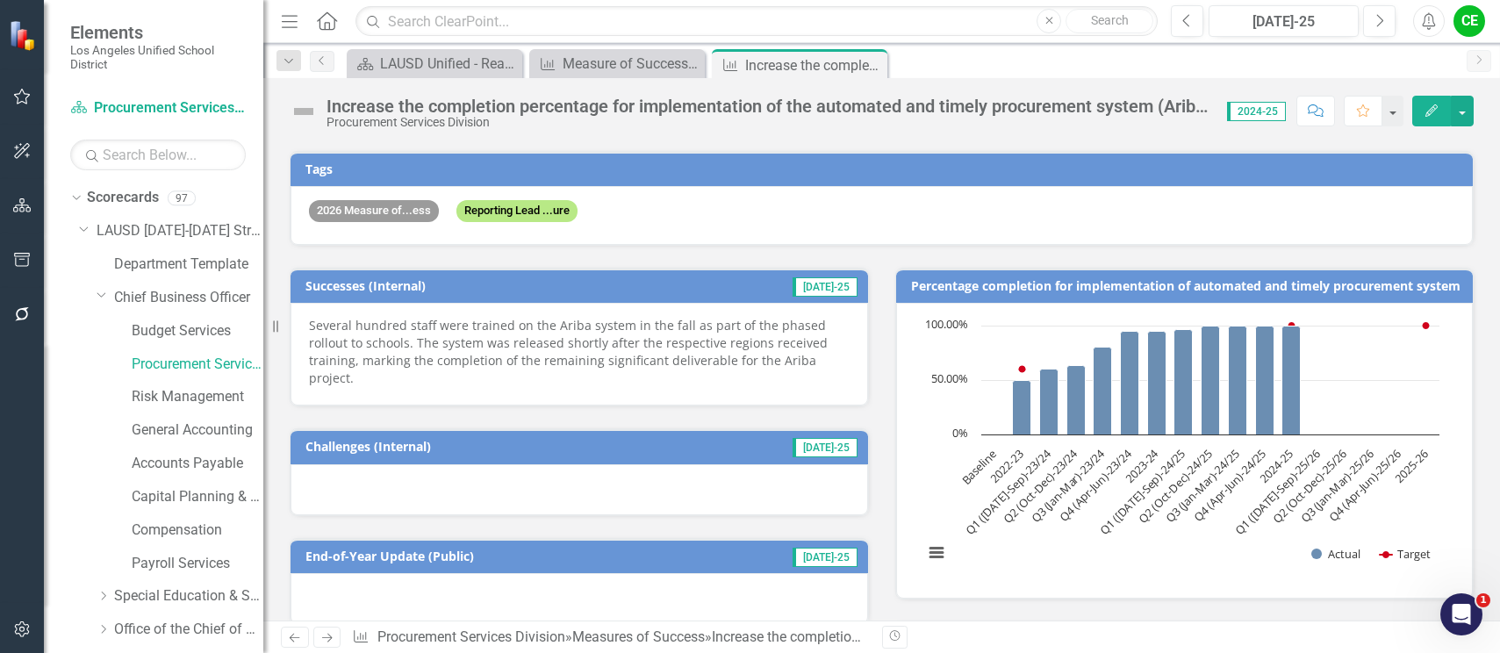
scroll to position [263, 0]
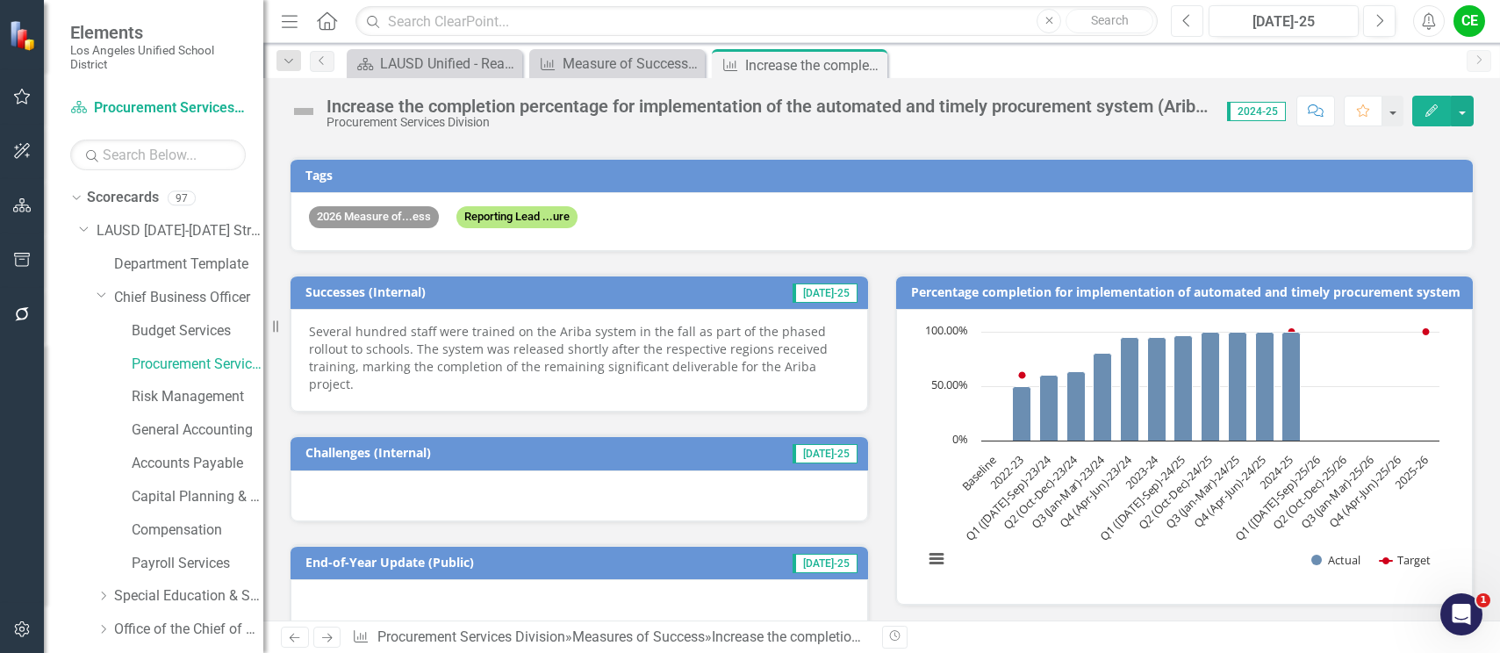
click at [1195, 22] on button "Previous" at bounding box center [1187, 21] width 32 height 32
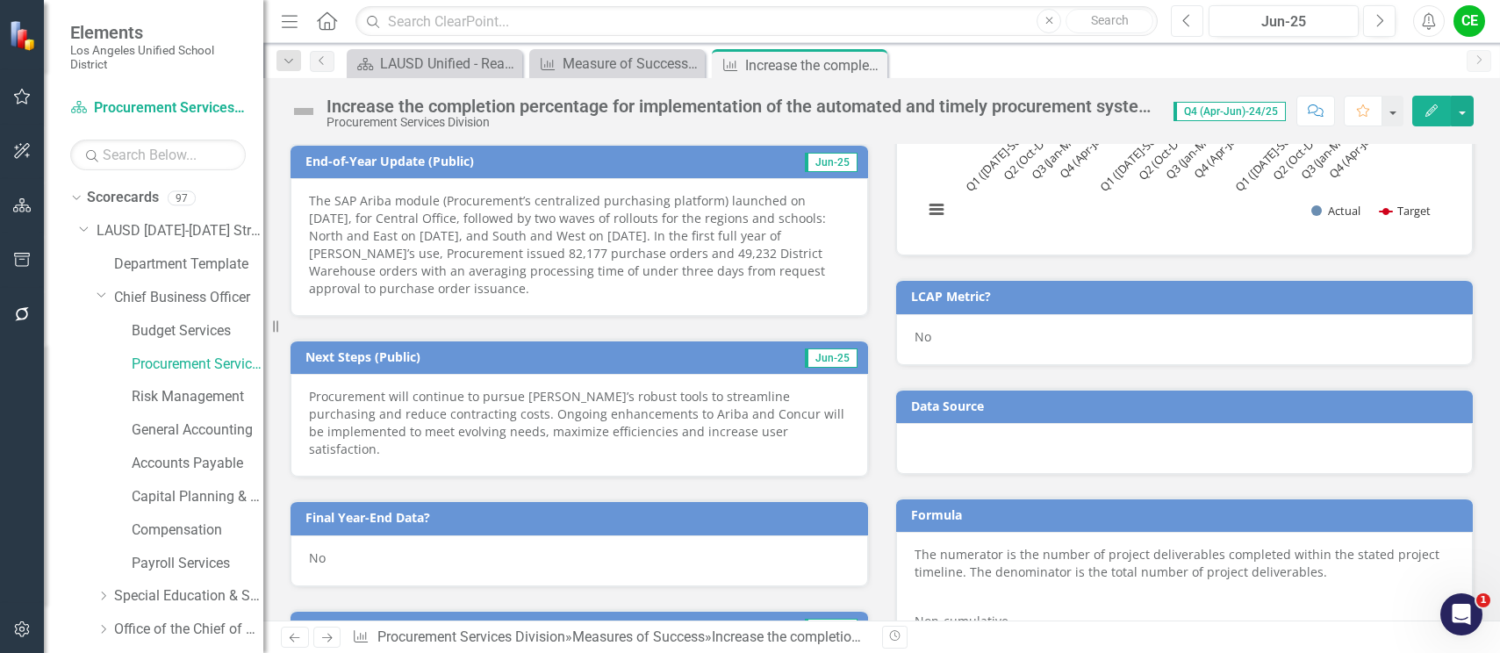
scroll to position [615, 0]
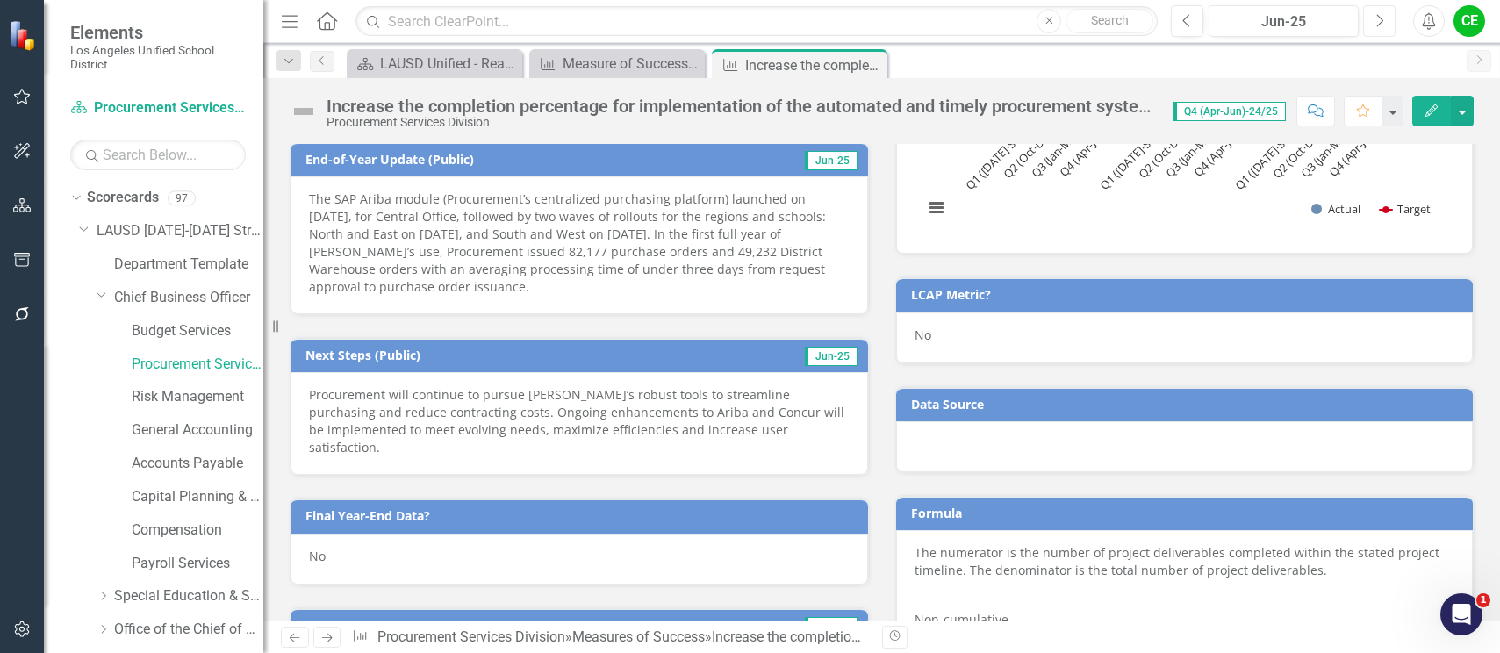
click at [1382, 25] on icon "Next" at bounding box center [1380, 21] width 10 height 16
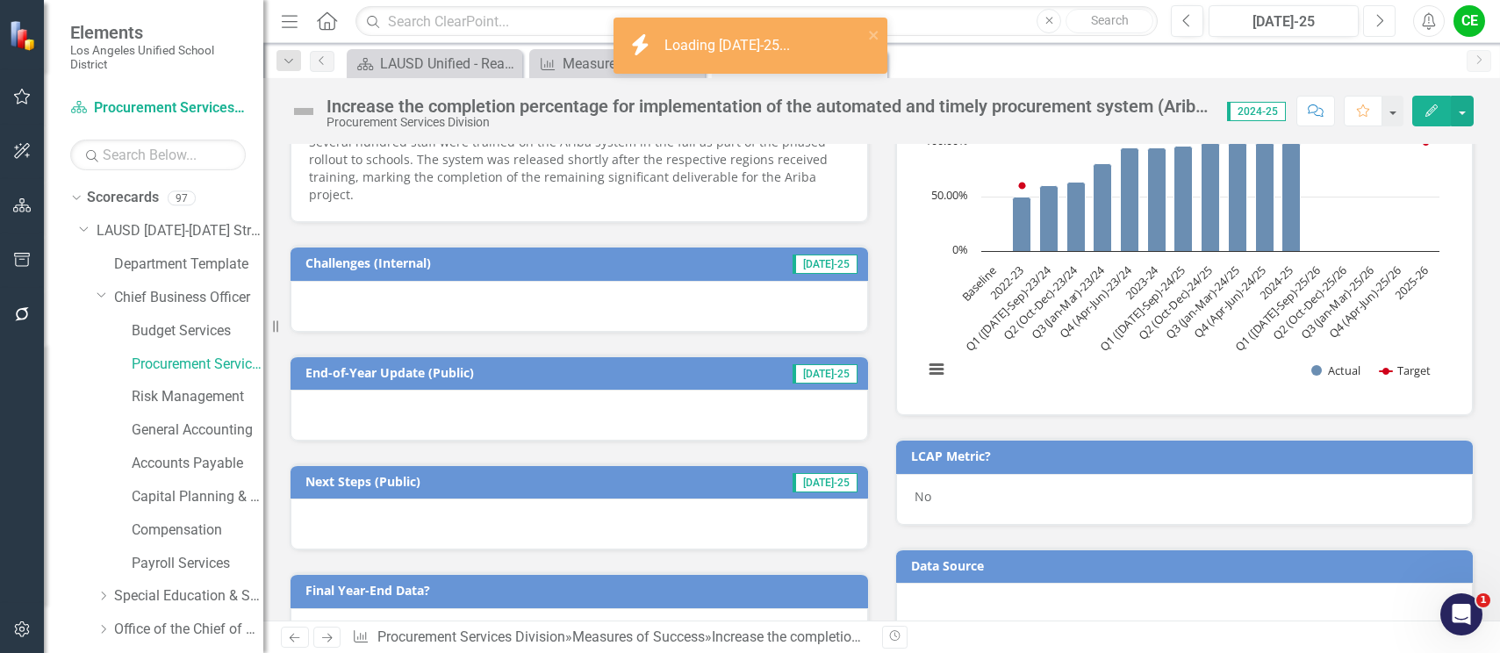
scroll to position [439, 0]
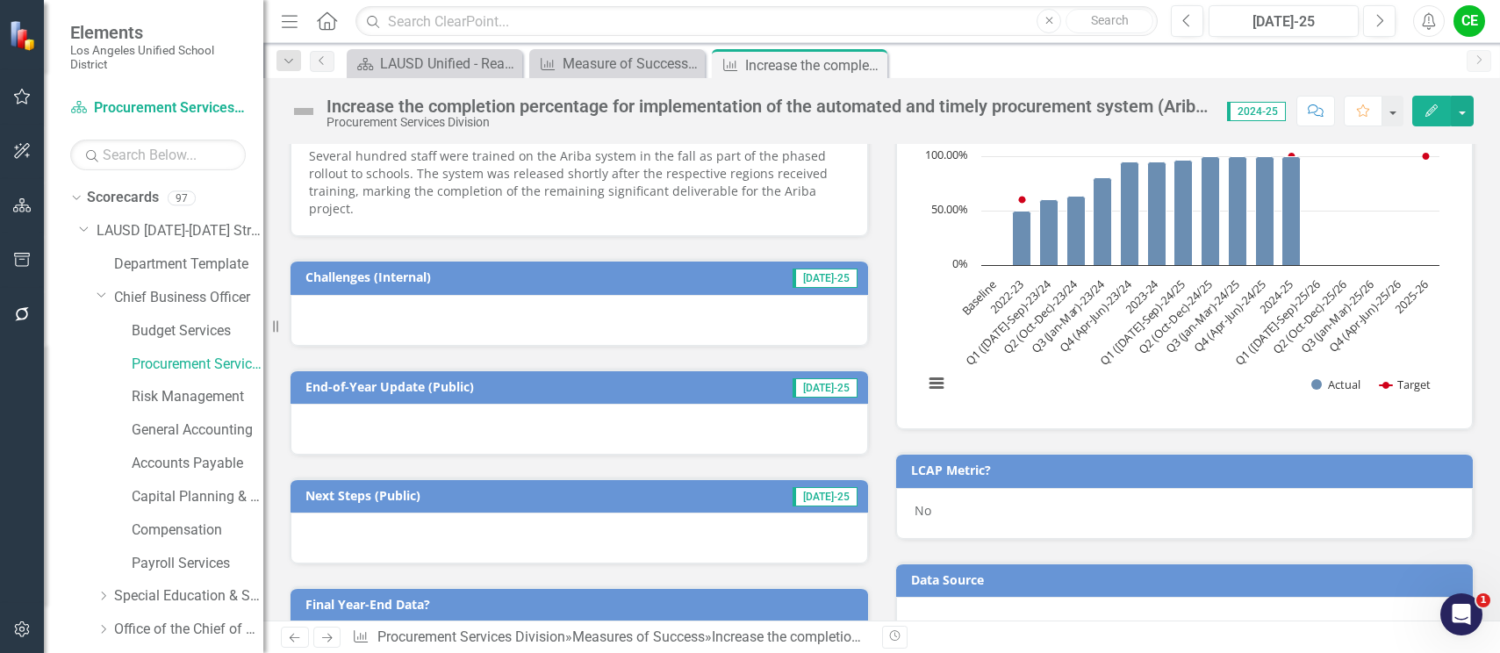
click at [397, 437] on div at bounding box center [580, 429] width 578 height 51
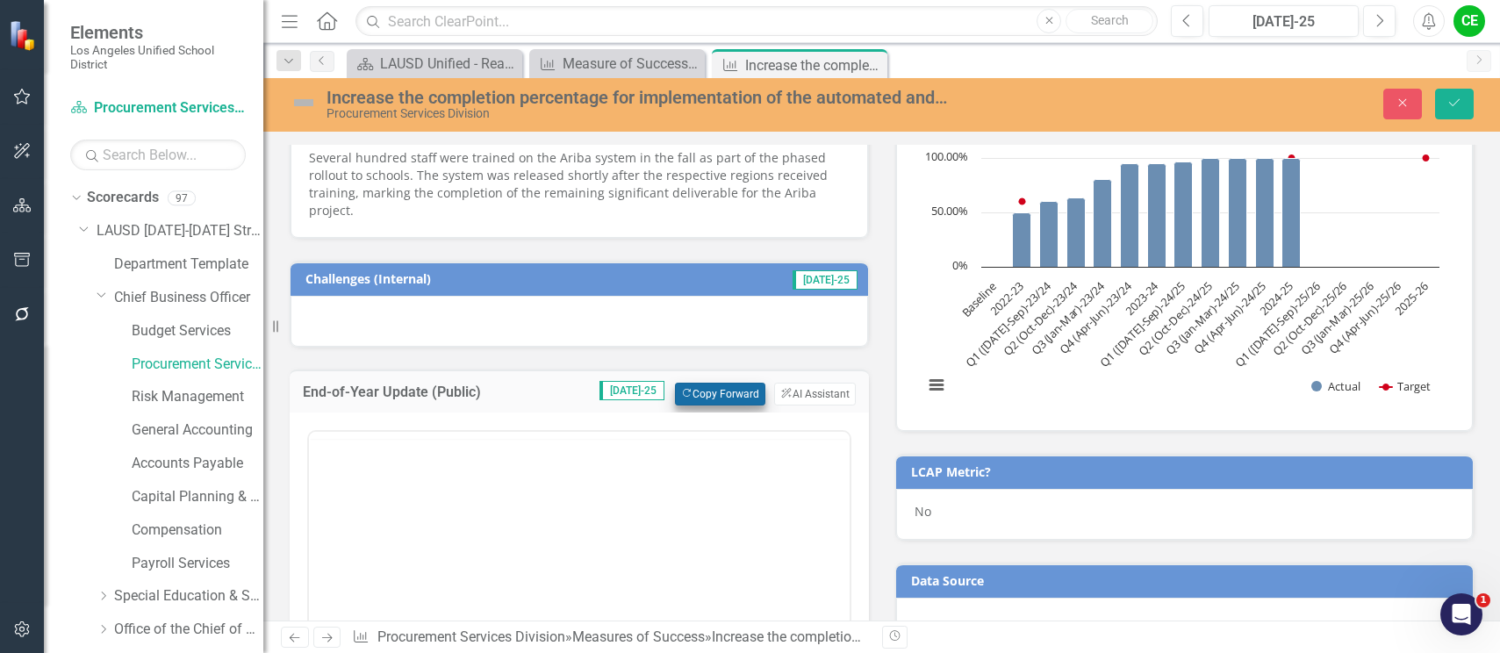
scroll to position [0, 0]
click at [707, 385] on button "Copy Forward Copy Forward" at bounding box center [720, 394] width 90 height 23
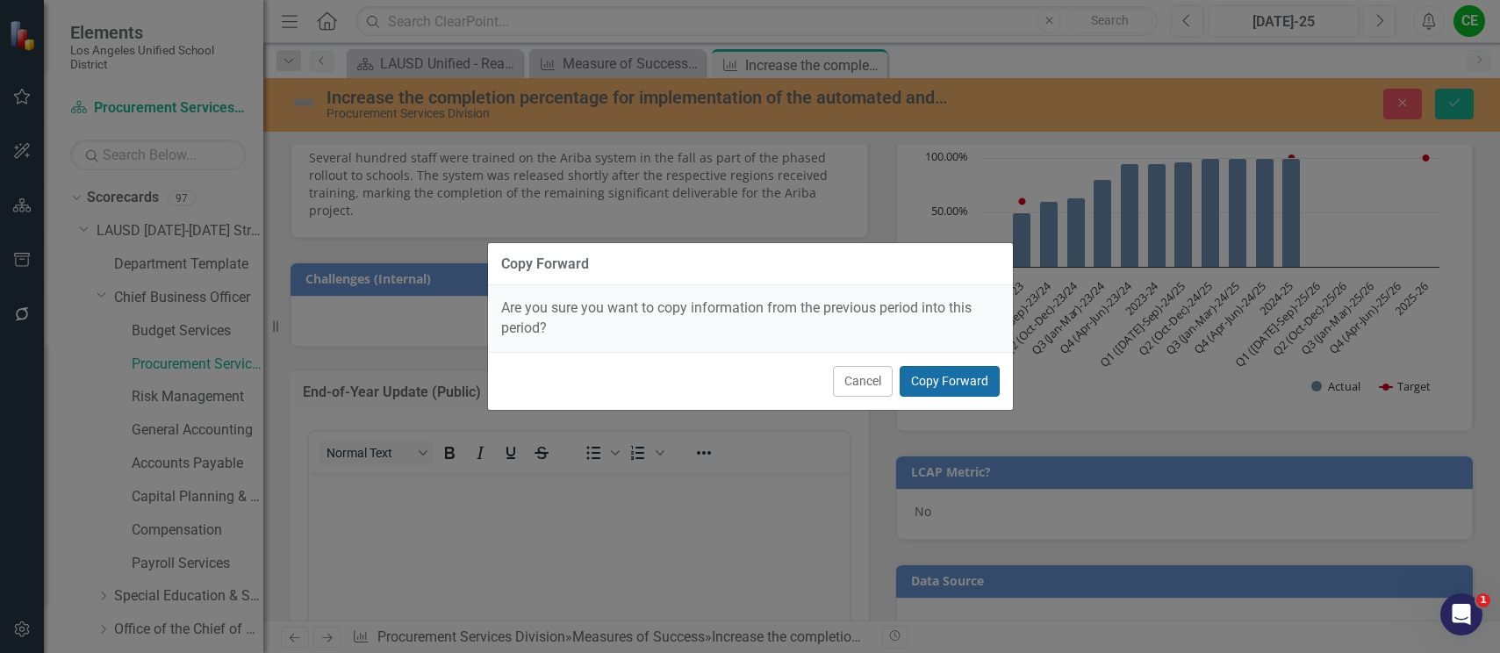
click at [947, 380] on button "Copy Forward" at bounding box center [950, 381] width 100 height 31
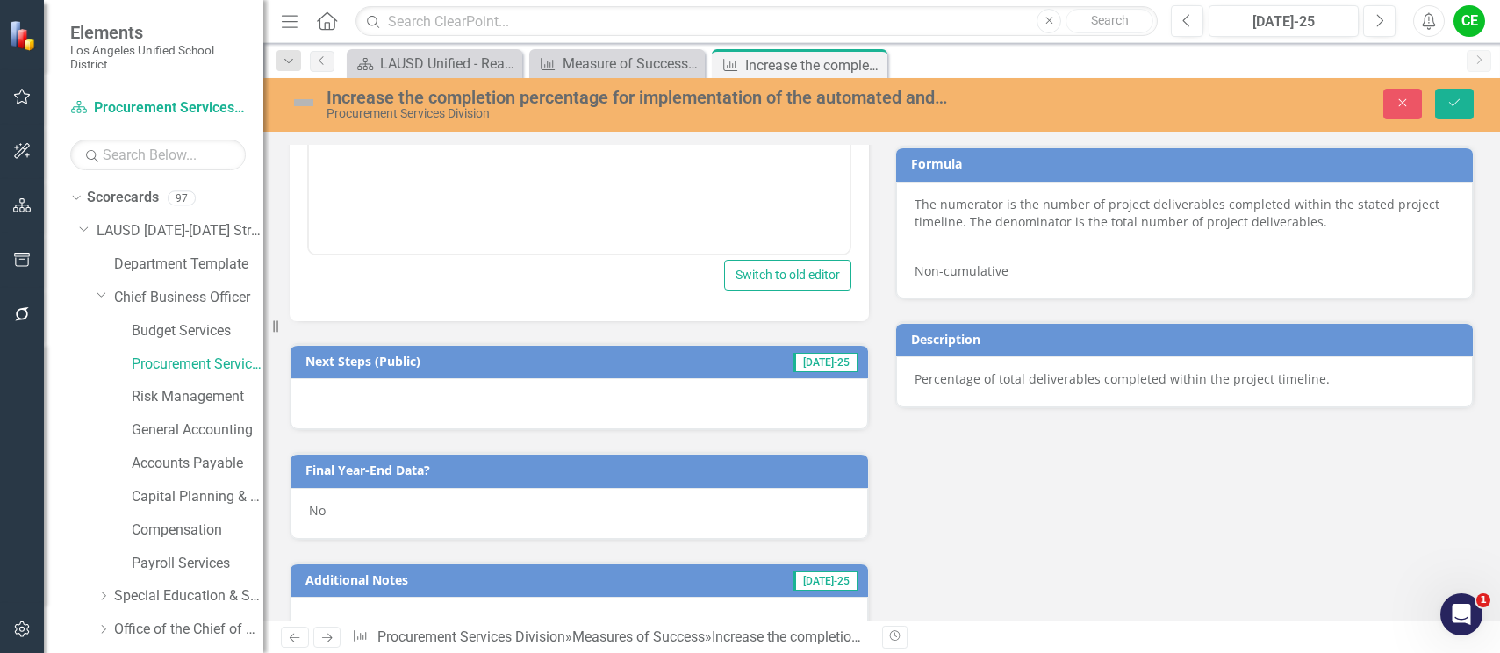
scroll to position [966, 0]
click at [454, 405] on div at bounding box center [580, 403] width 578 height 51
click at [454, 404] on div at bounding box center [580, 403] width 578 height 51
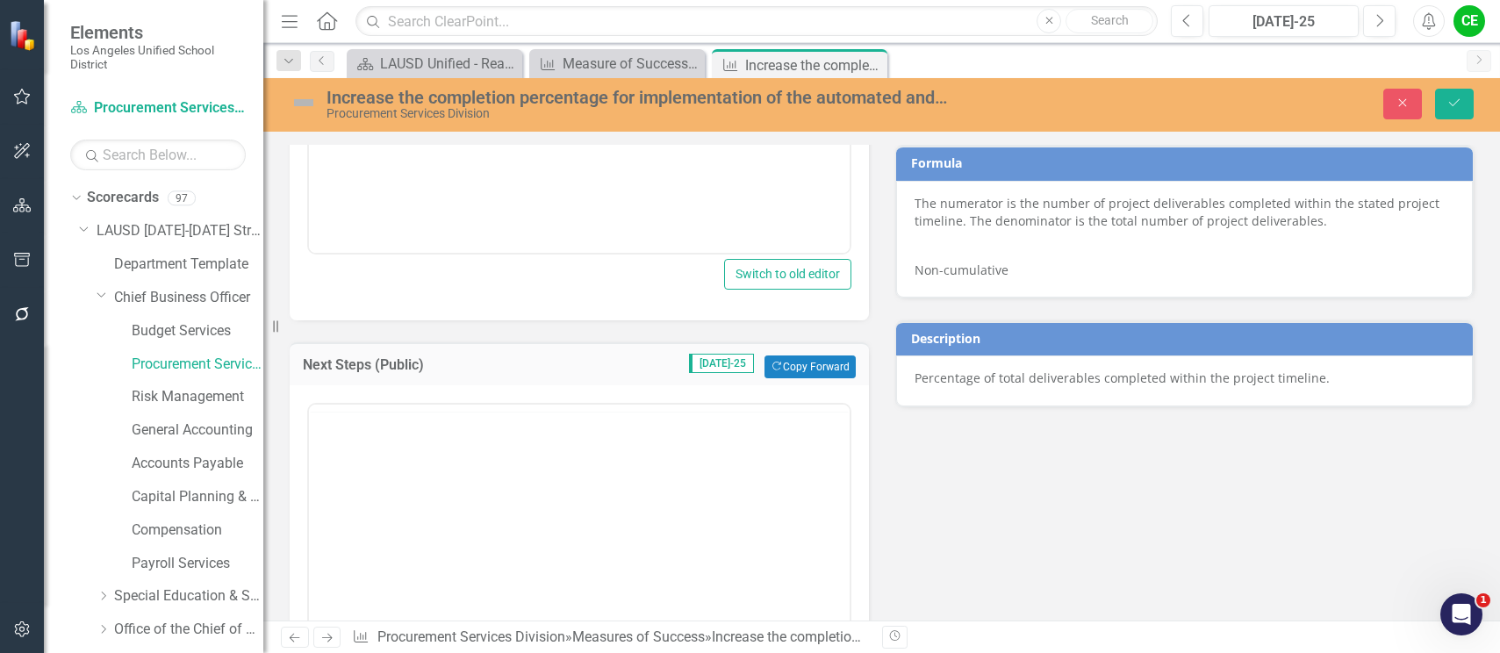
scroll to position [0, 0]
click at [811, 359] on button "Copy Forward Copy Forward" at bounding box center [810, 367] width 90 height 23
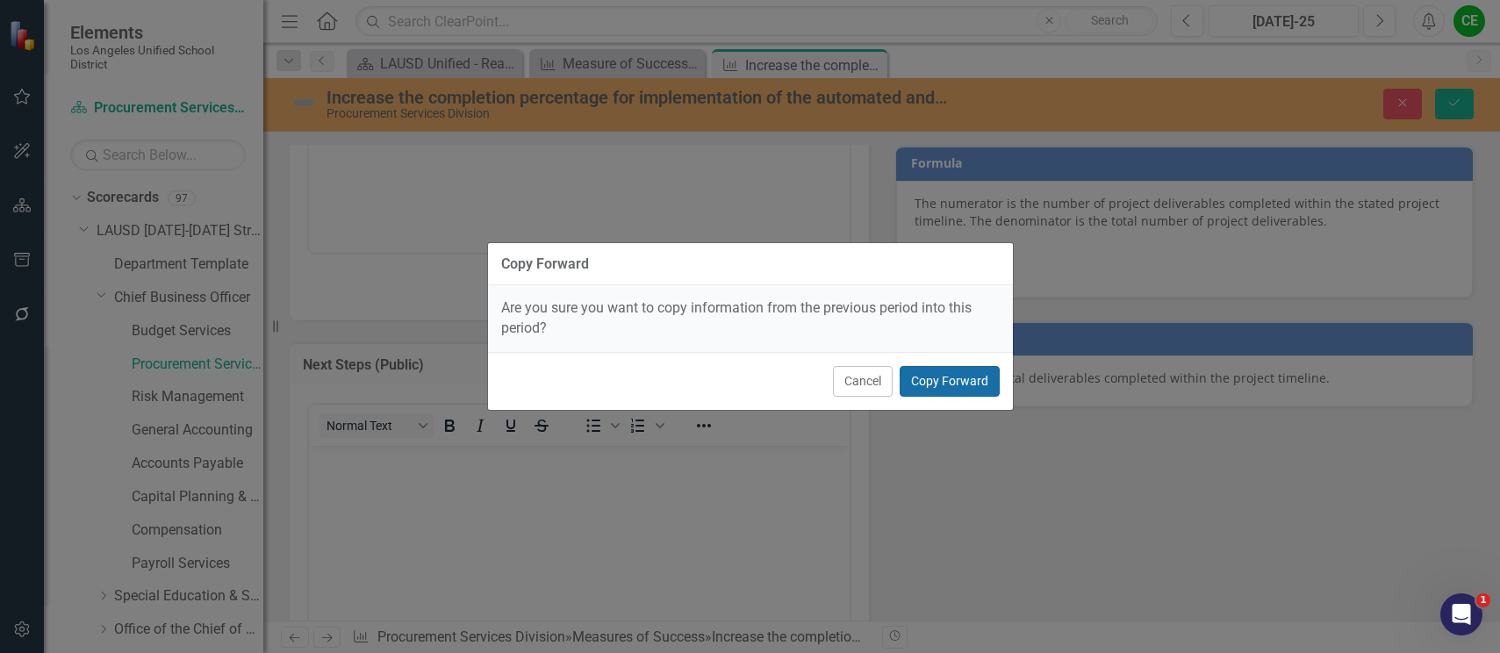
click at [945, 383] on button "Copy Forward" at bounding box center [950, 381] width 100 height 31
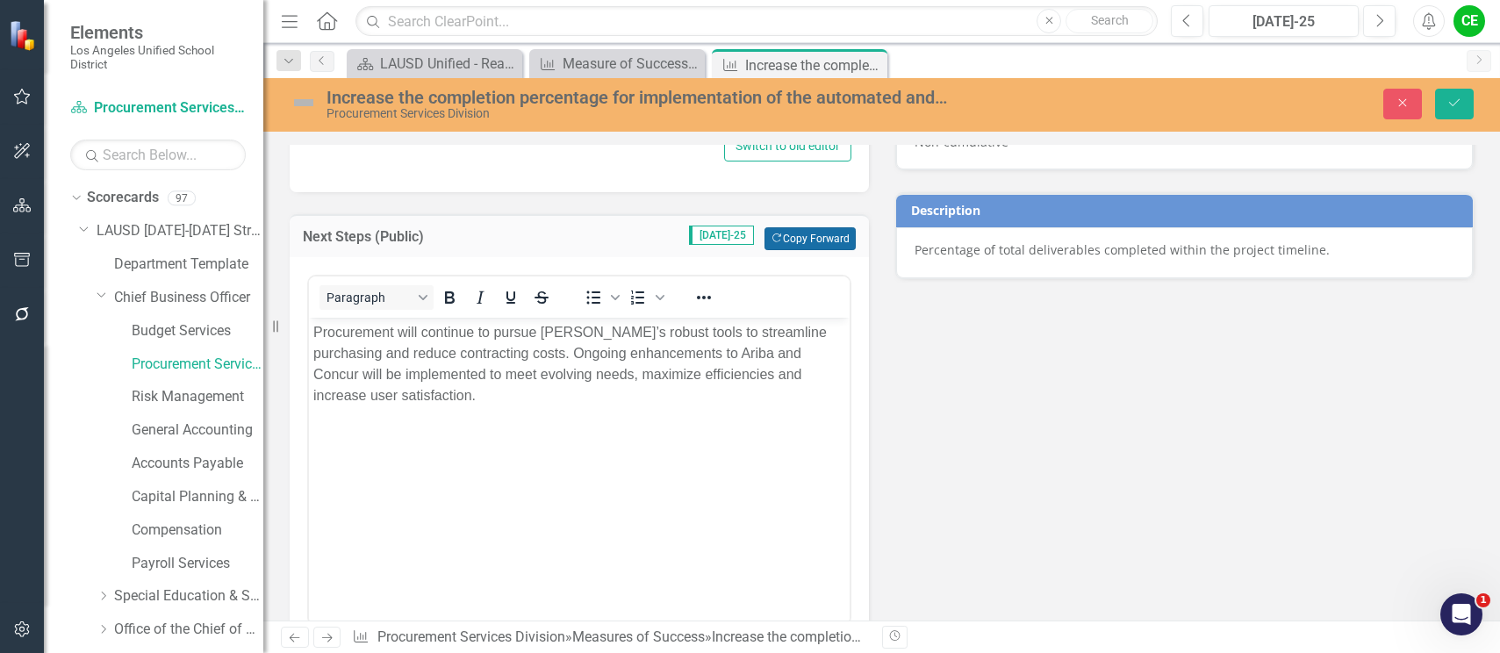
scroll to position [1141, 0]
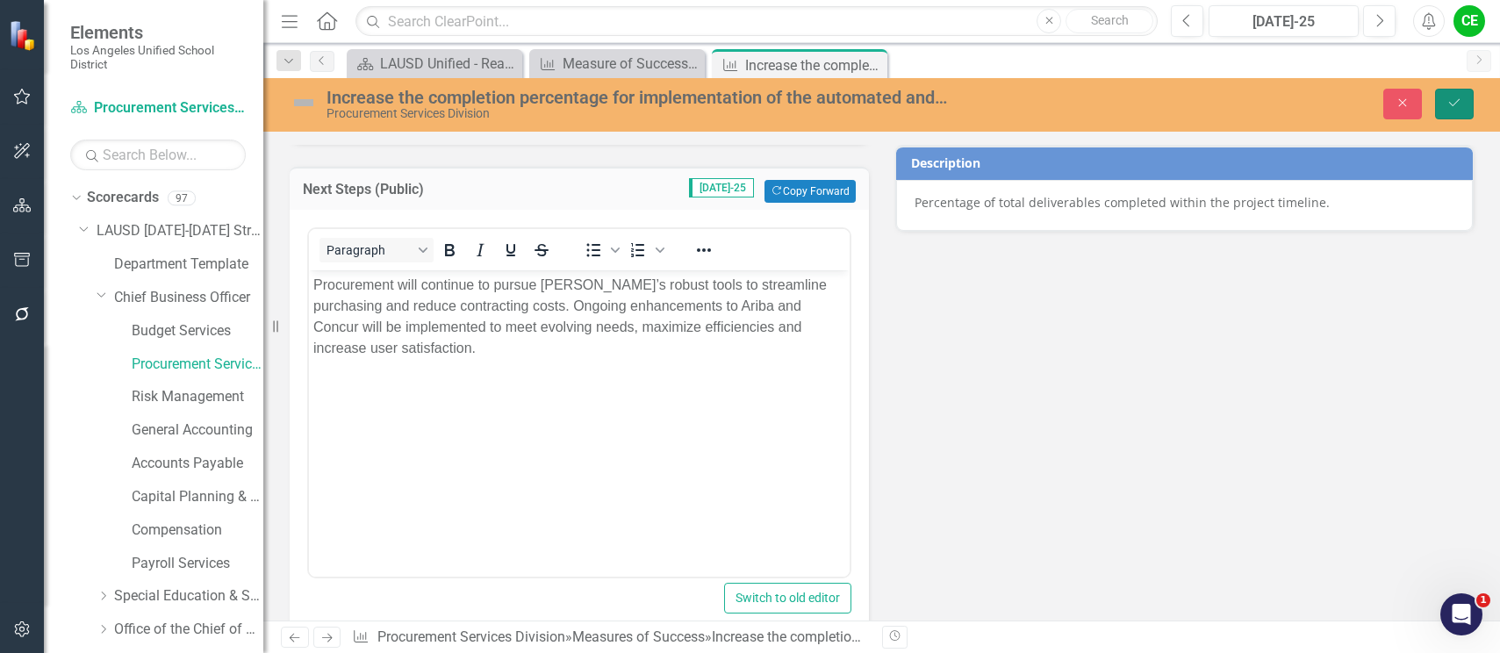
click at [1453, 99] on icon "Save" at bounding box center [1455, 103] width 16 height 12
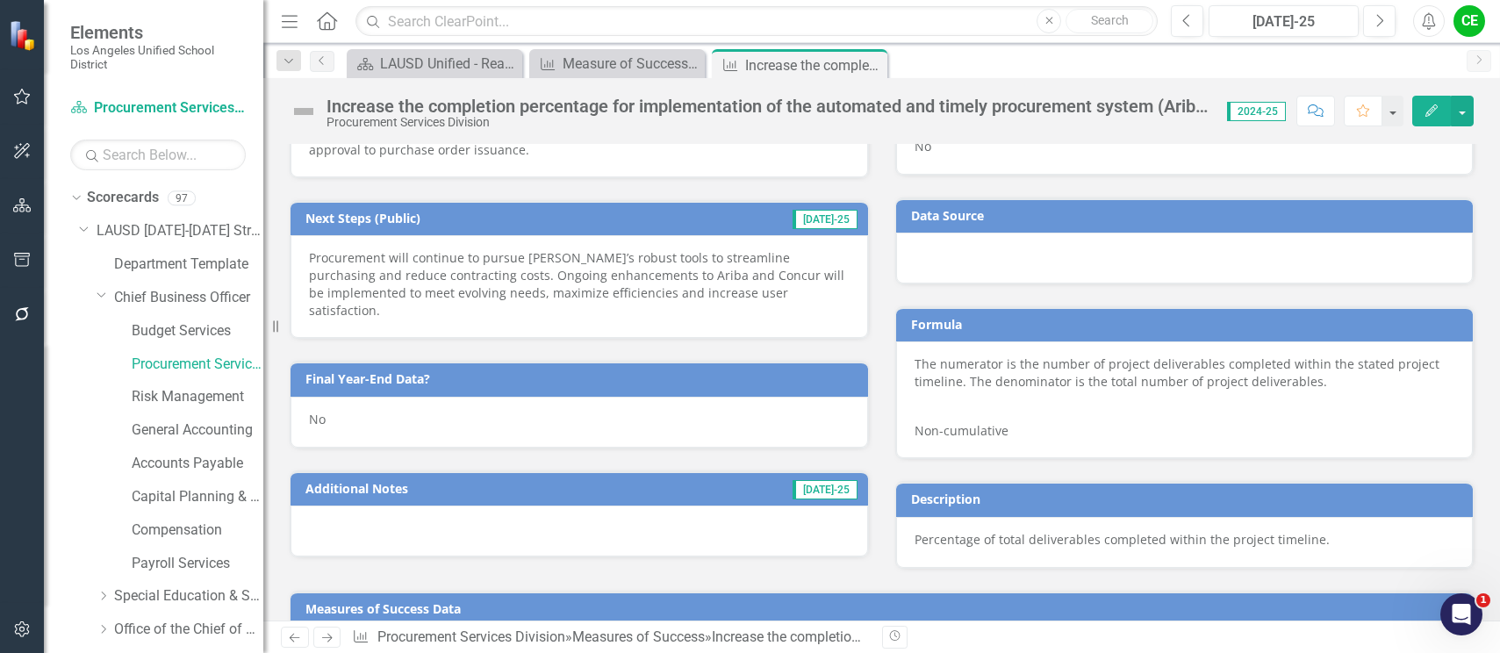
scroll to position [719, 0]
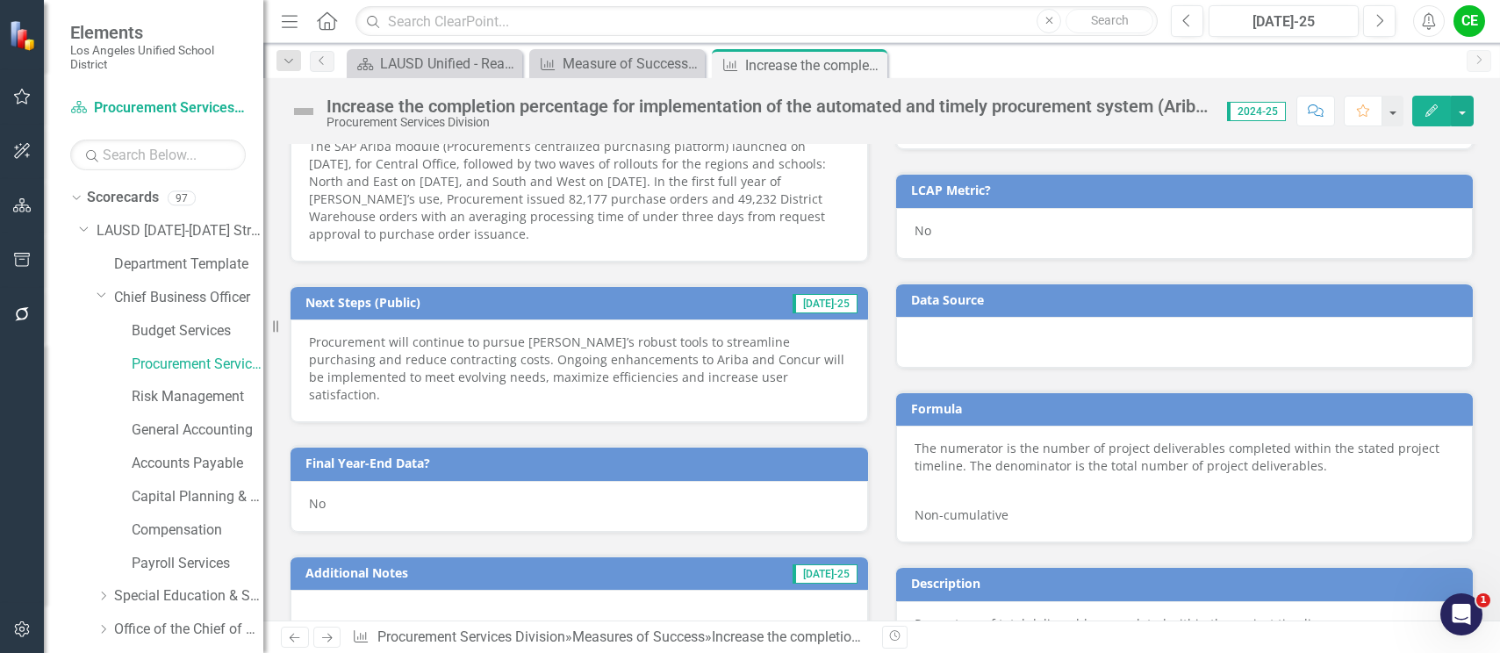
click at [363, 481] on div "No" at bounding box center [580, 506] width 578 height 51
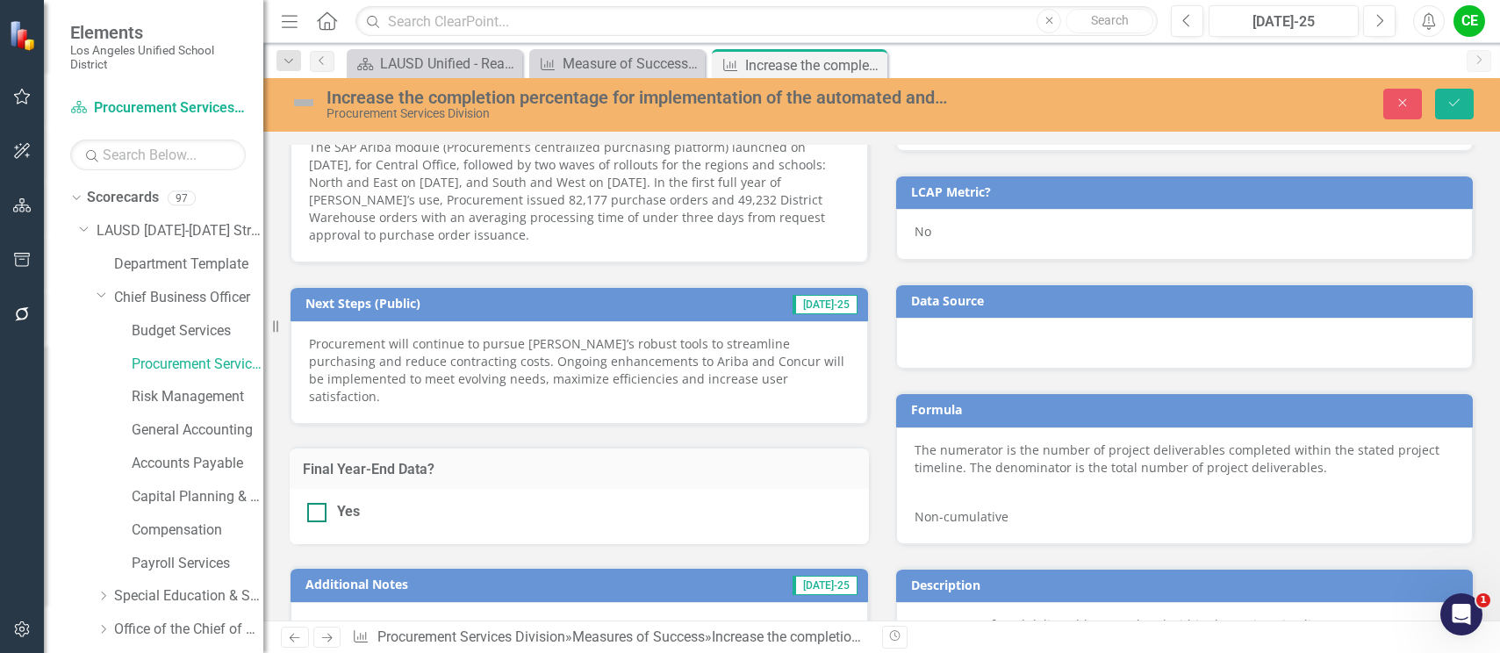
click at [315, 503] on input "Yes" at bounding box center [312, 508] width 11 height 11
checkbox input "true"
click at [1450, 98] on icon "Save" at bounding box center [1455, 103] width 16 height 12
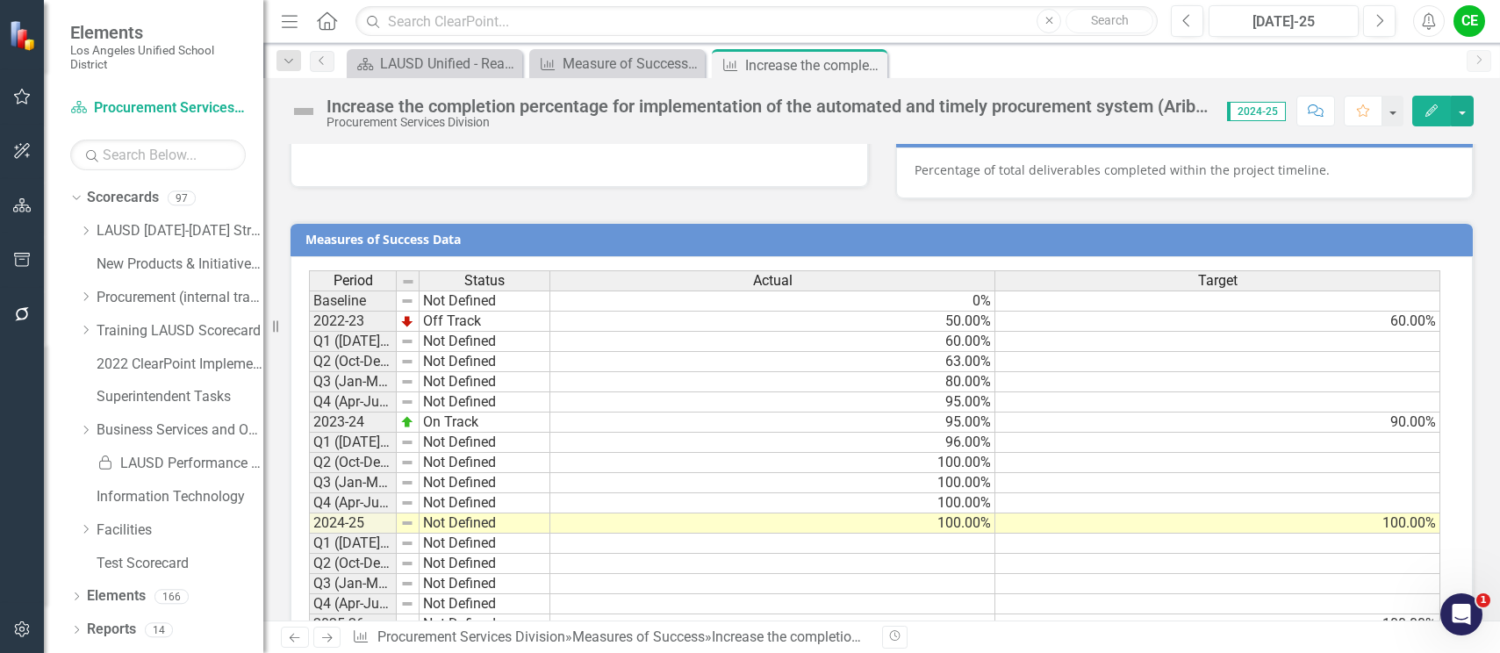
scroll to position [1229, 0]
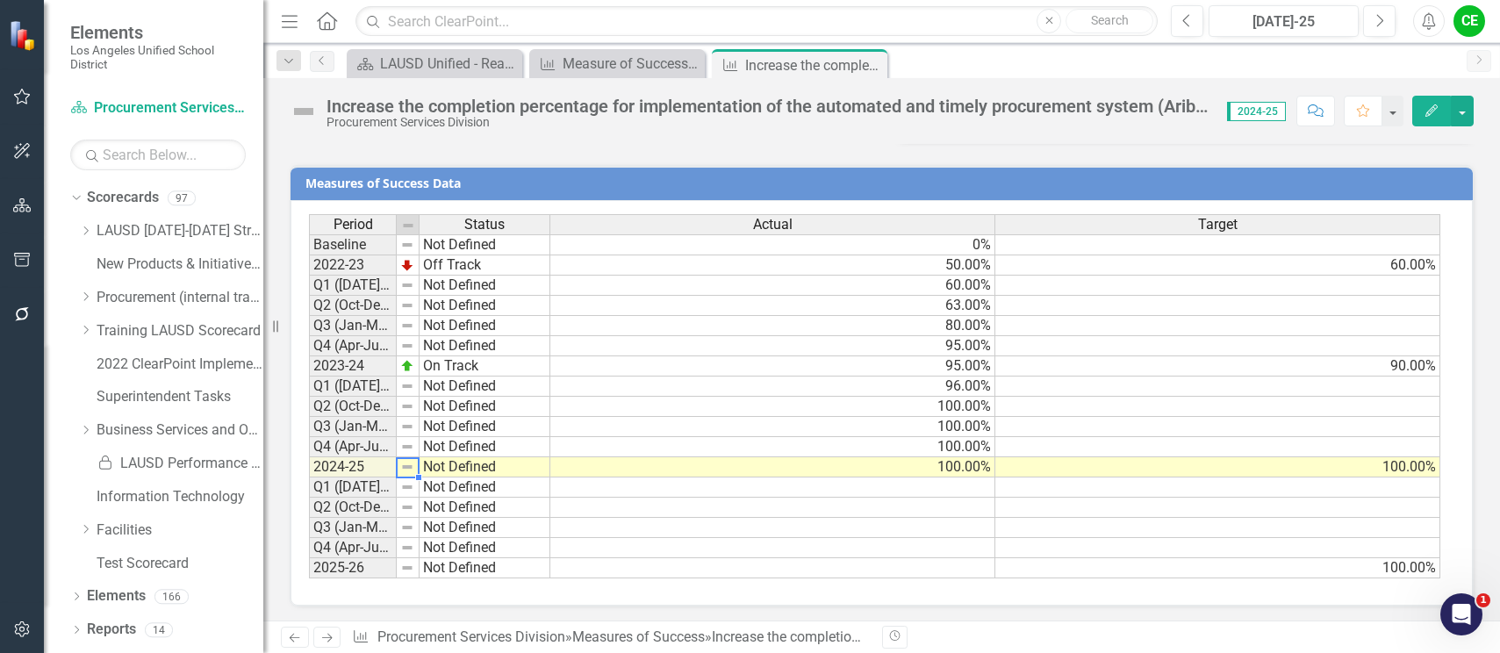
click at [404, 474] on img at bounding box center [407, 467] width 14 height 14
click at [439, 478] on td "Not Defined" at bounding box center [485, 467] width 131 height 20
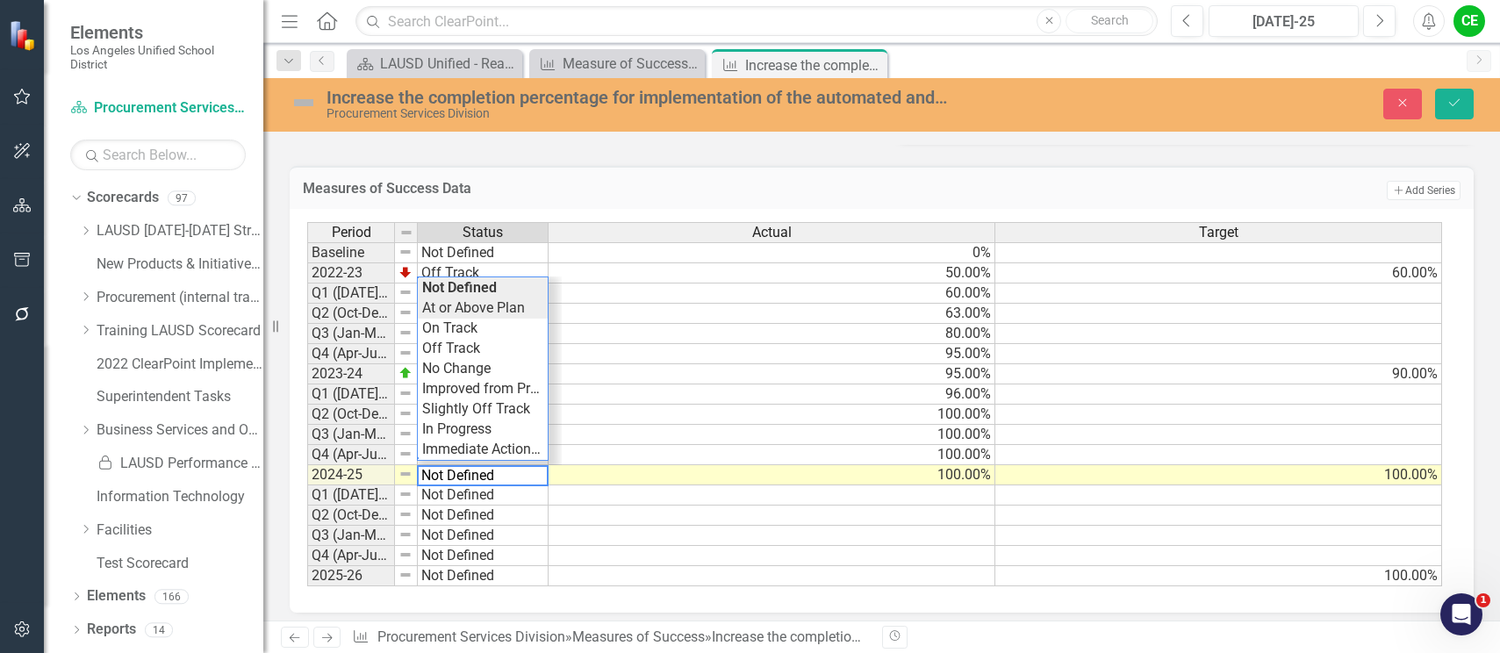
type textarea "At or Above Plan"
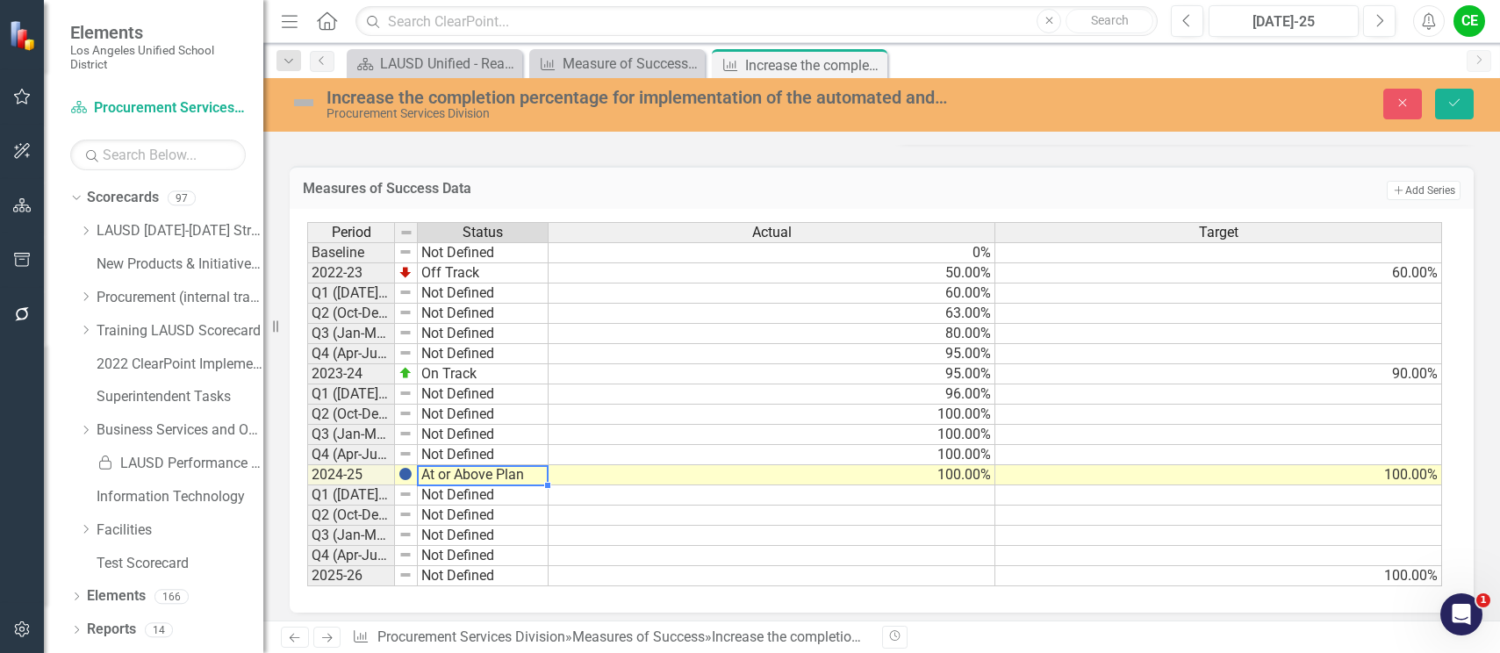
click at [478, 318] on div "Period Status Actual Target Baseline Not Defined 0% 2022-23 Off Track 50.00% 60…" at bounding box center [875, 404] width 1136 height 365
click at [1449, 104] on icon "Save" at bounding box center [1455, 103] width 16 height 12
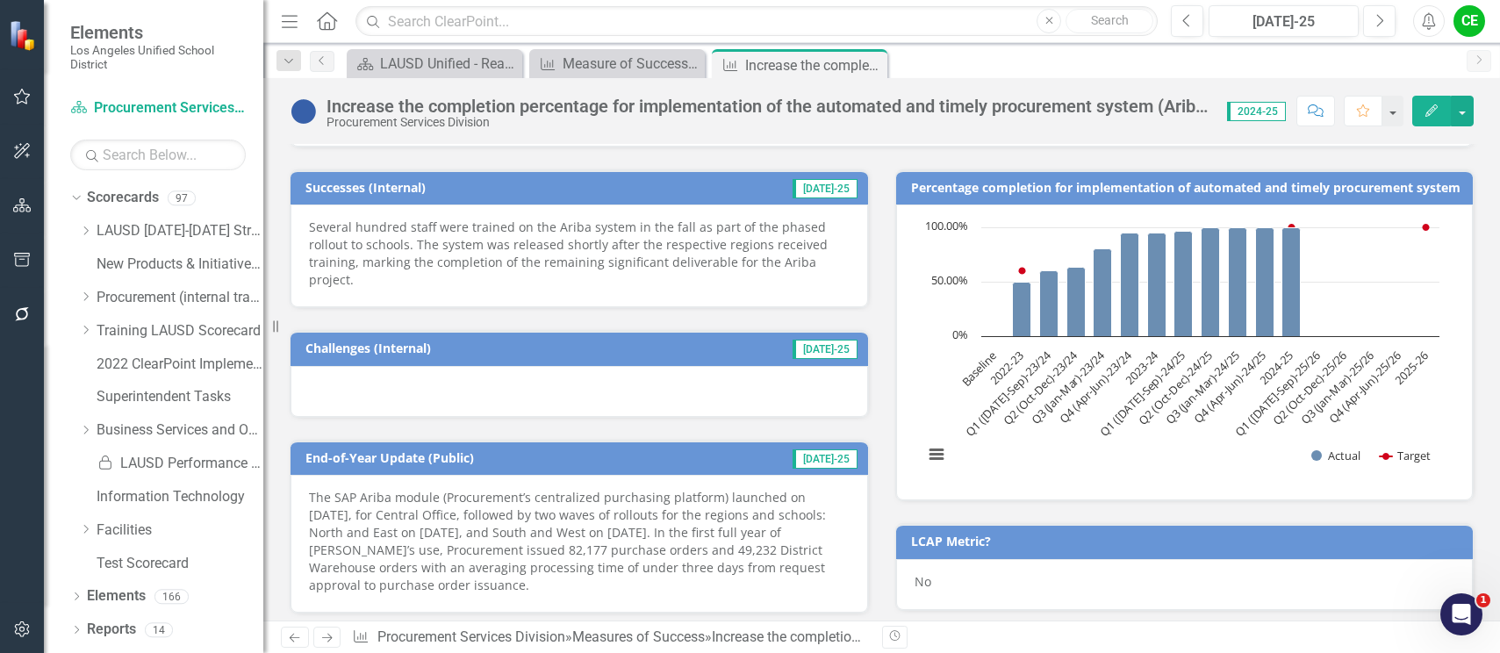
scroll to position [0, 0]
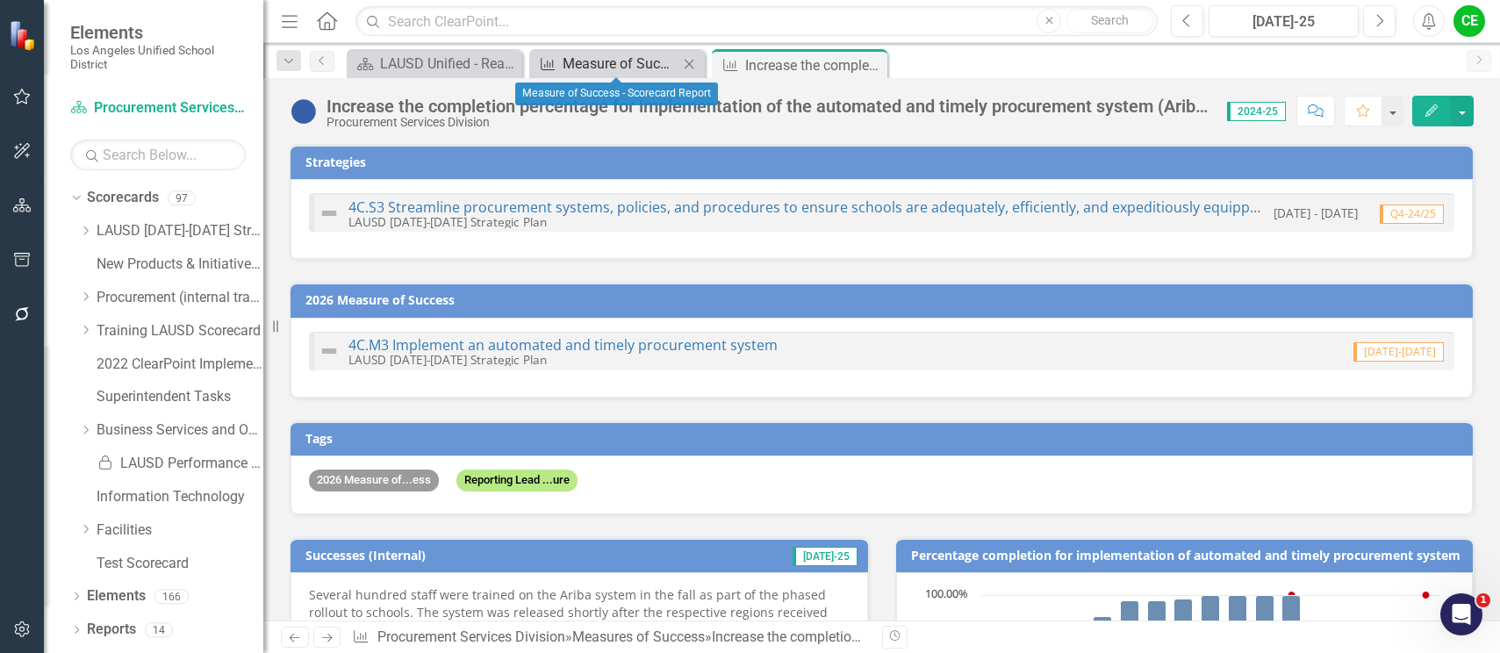
click at [622, 59] on div "Measure of Success - Scorecard Report" at bounding box center [621, 64] width 116 height 22
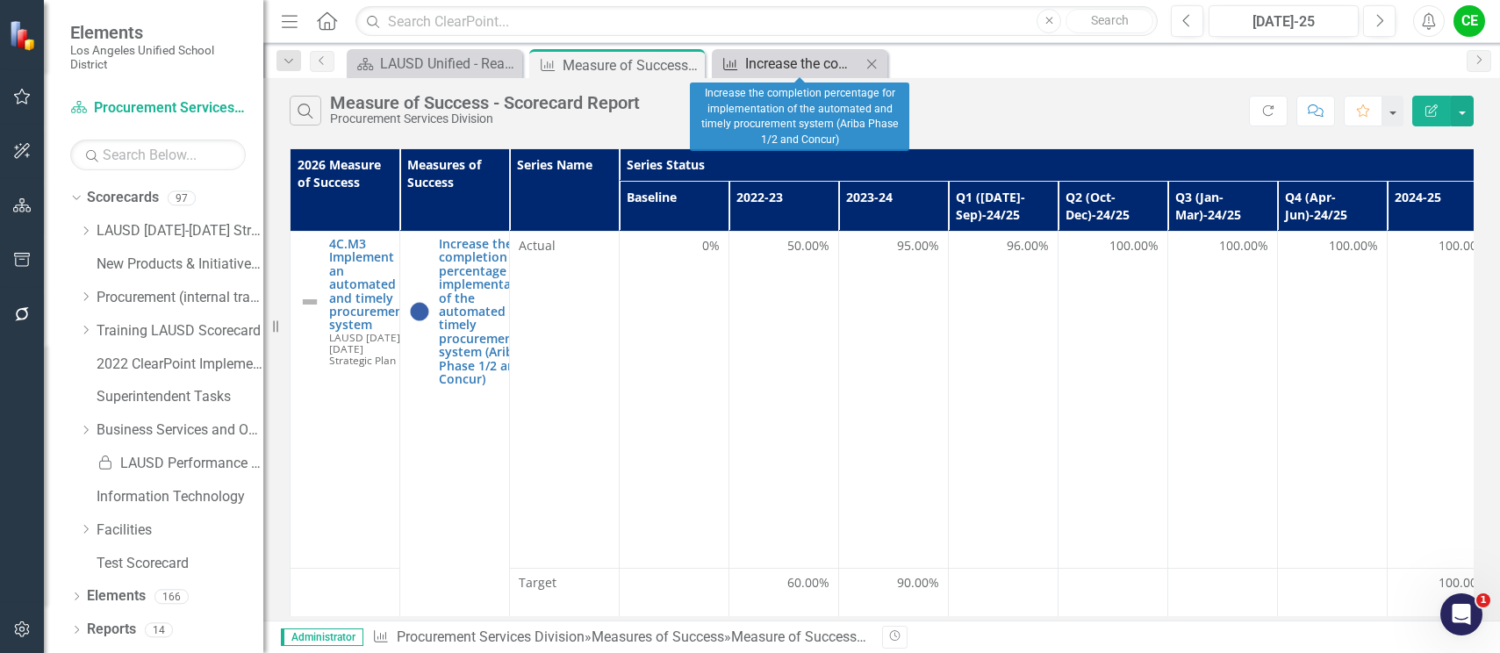
click at [778, 62] on div "Increase the completion percentage for implementation of the automated and time…" at bounding box center [803, 64] width 116 height 22
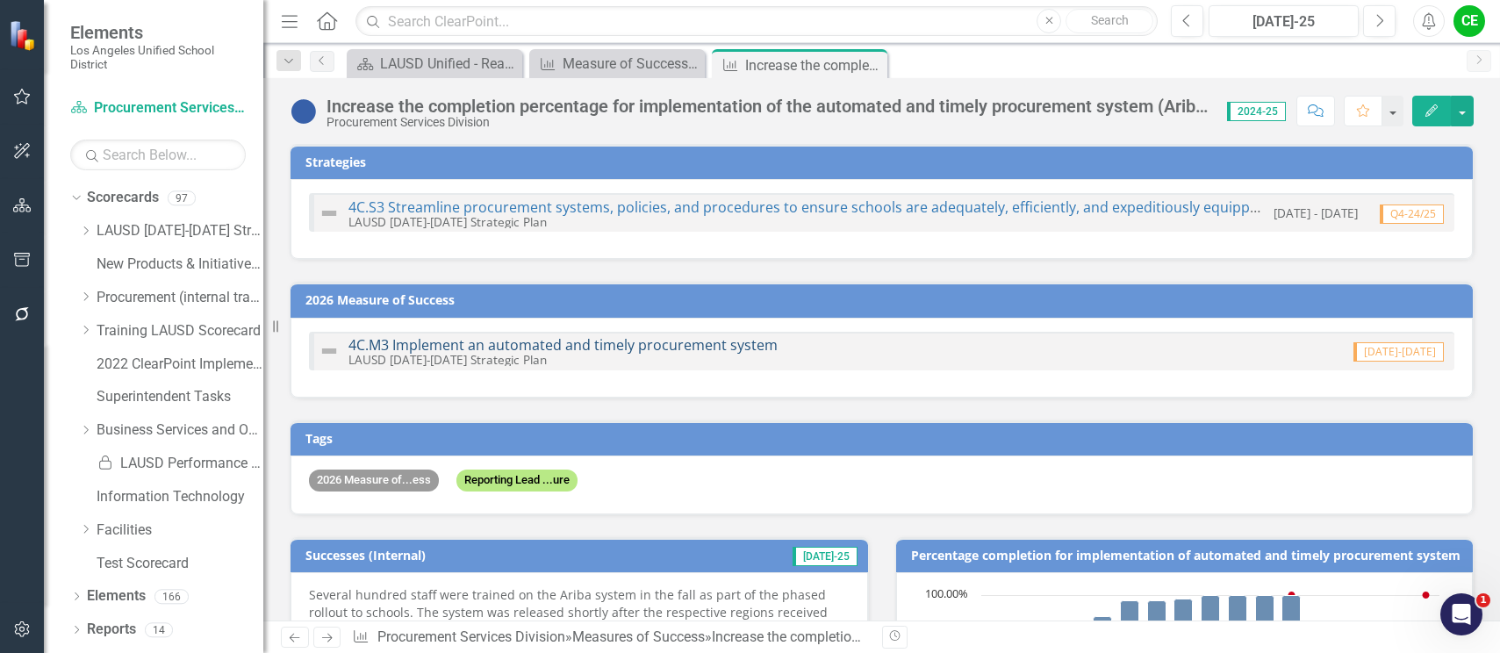
click at [627, 344] on link "4C.M3 Implement an automated and timely procurement system" at bounding box center [563, 344] width 429 height 19
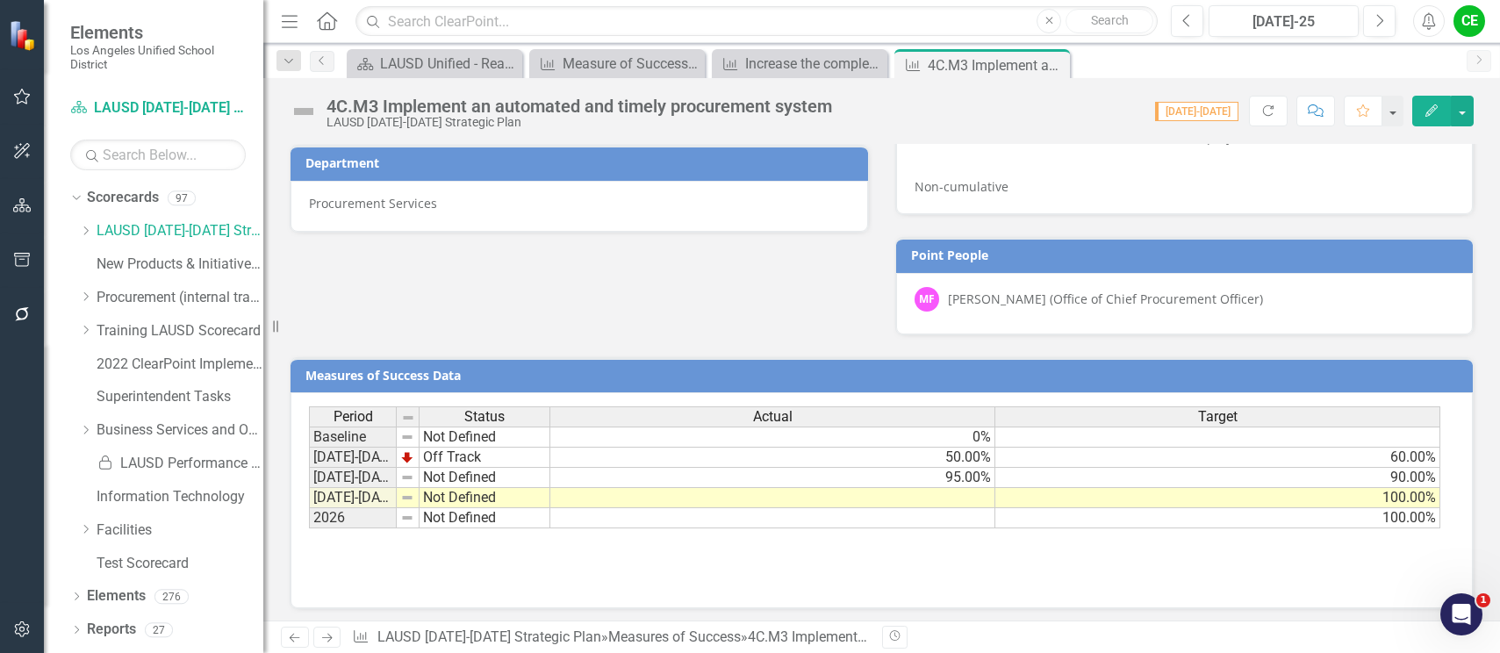
scroll to position [1079, 0]
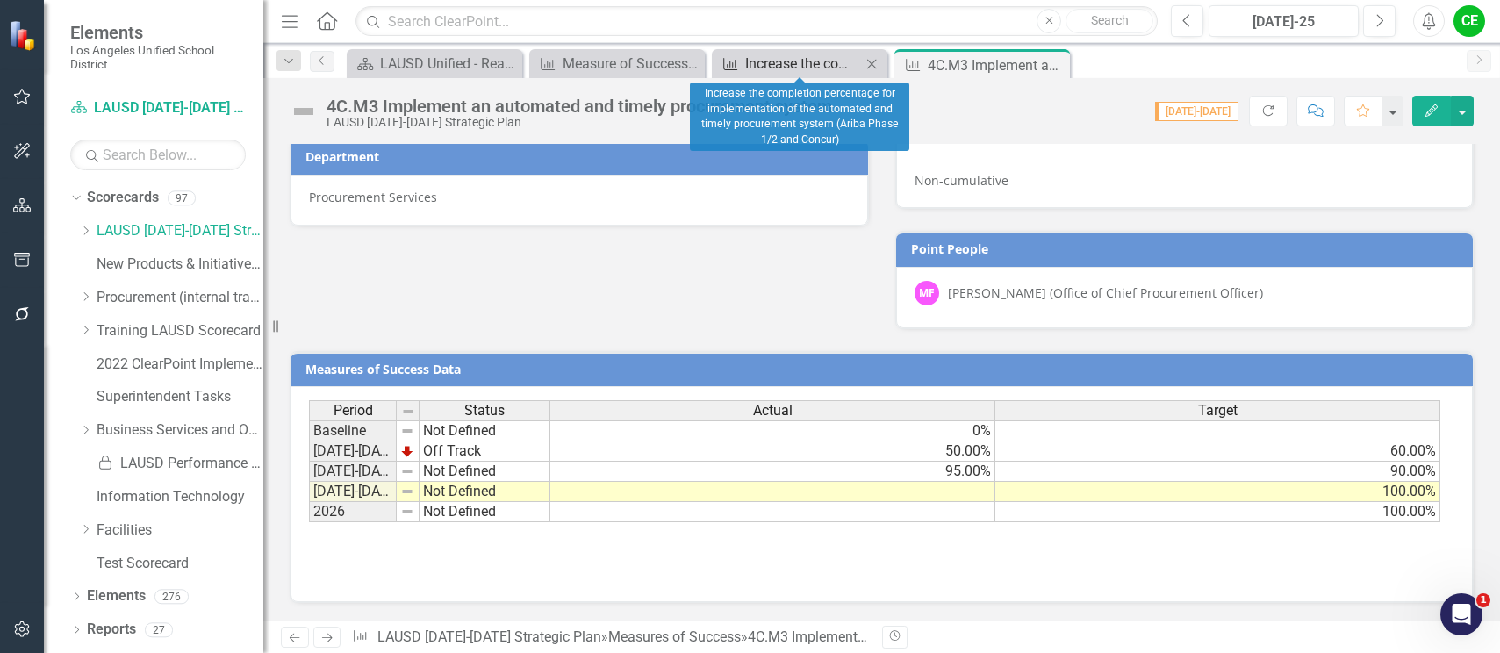
click at [792, 61] on div "Increase the completion percentage for implementation of the automated and time…" at bounding box center [803, 64] width 116 height 22
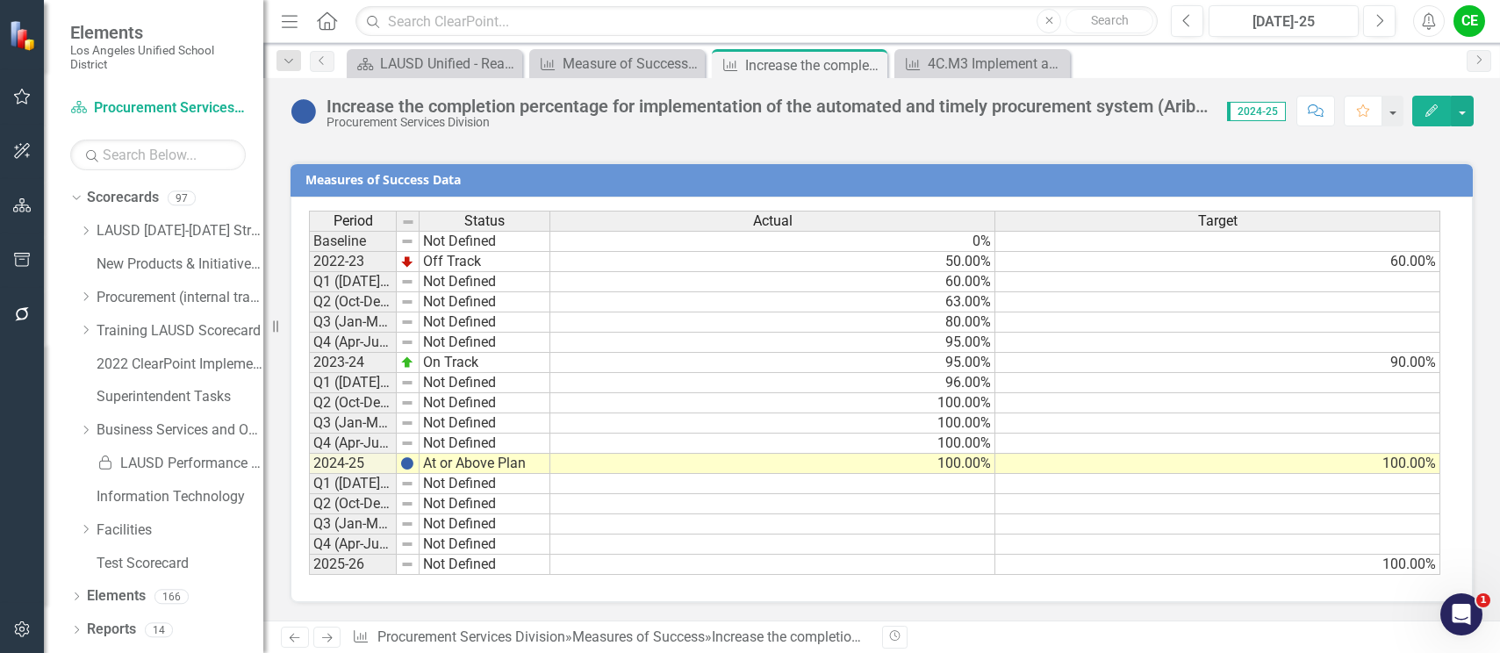
scroll to position [1246, 0]
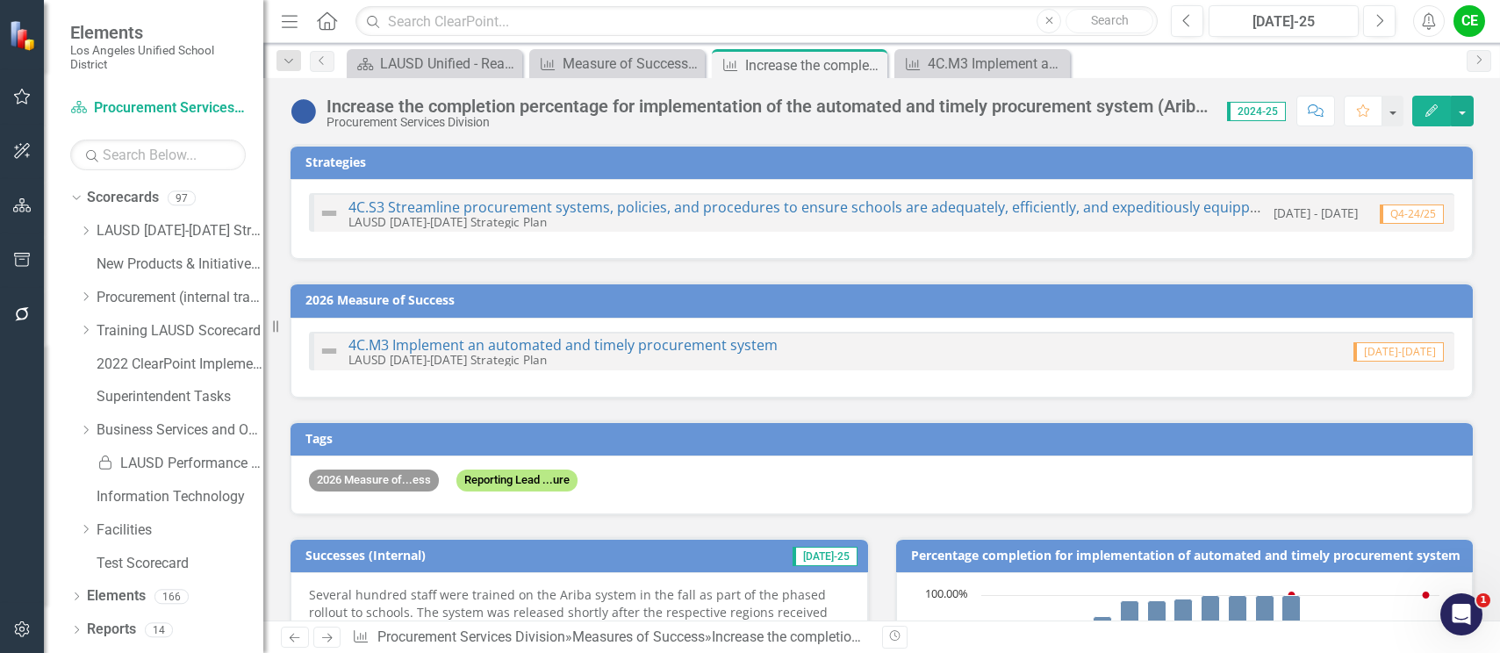
scroll to position [1246, 0]
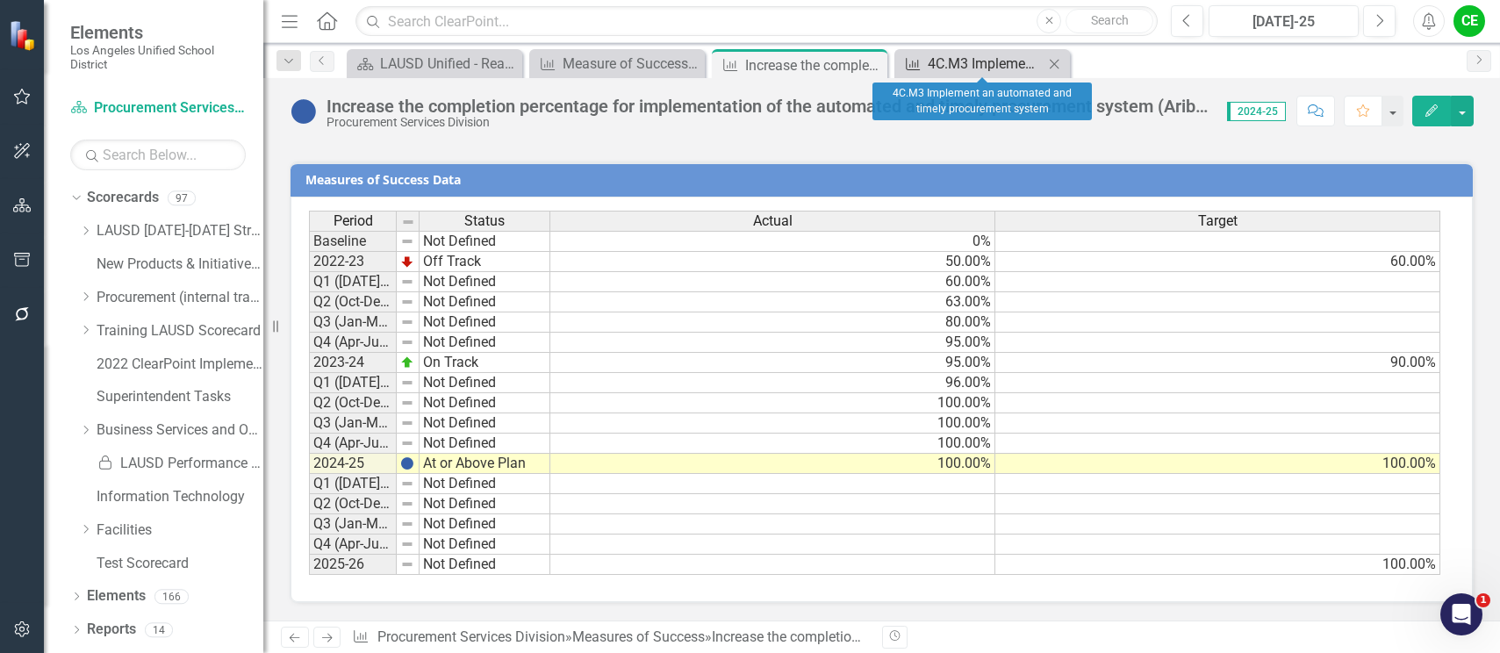
click at [961, 62] on div "4C.M3 Implement an automated and timely procurement system" at bounding box center [986, 64] width 116 height 22
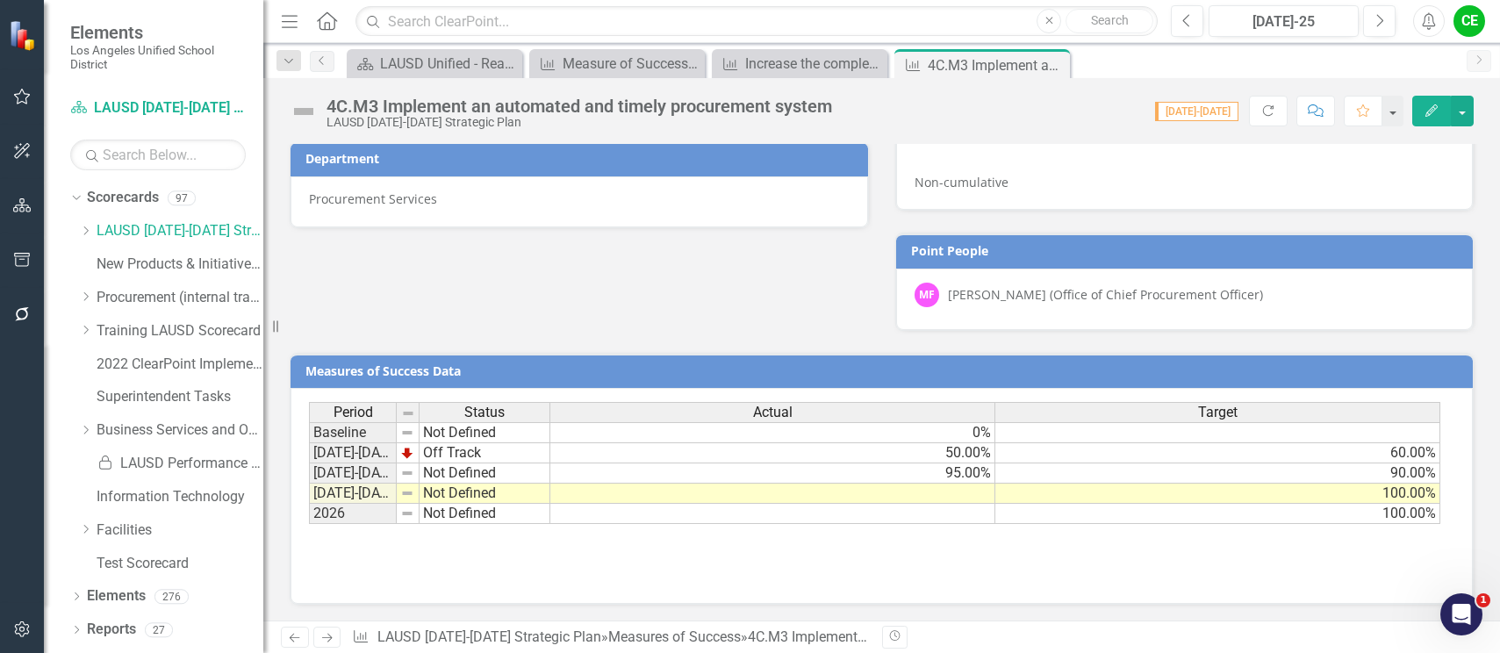
scroll to position [1079, 0]
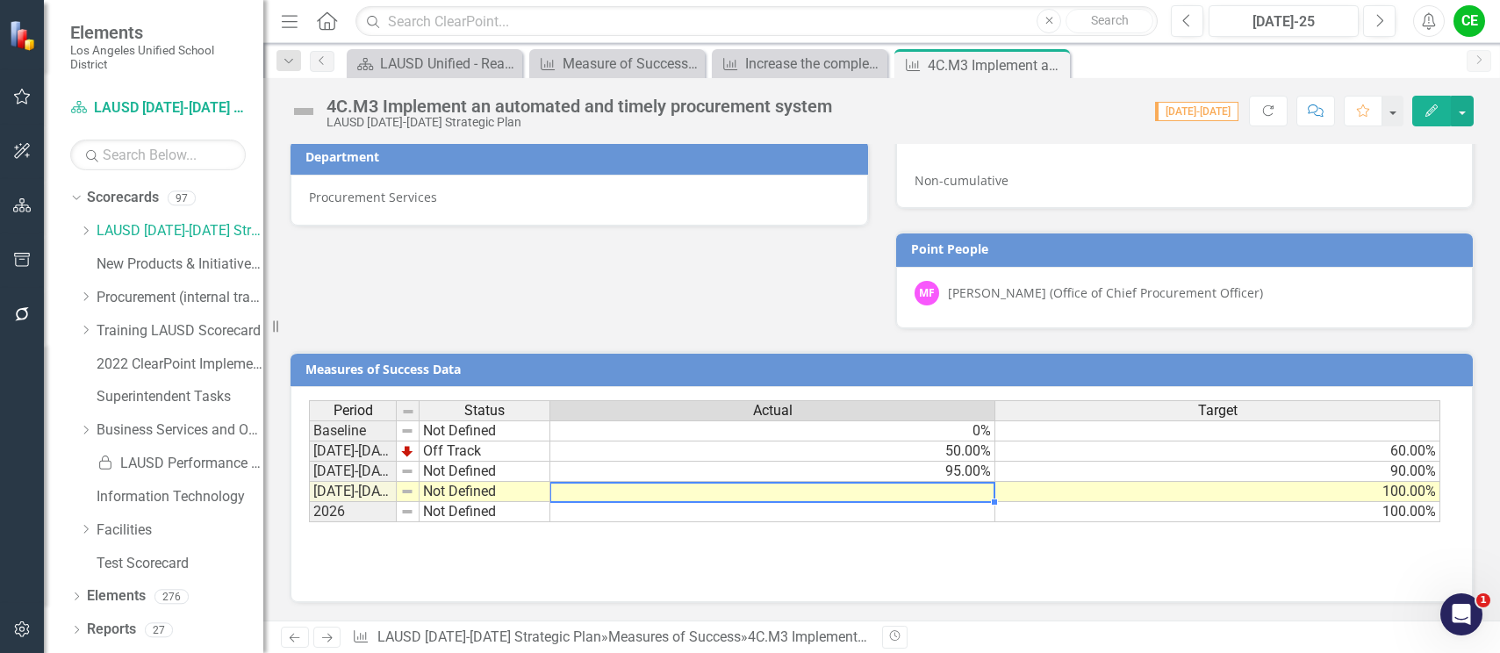
click at [906, 494] on td at bounding box center [772, 492] width 445 height 20
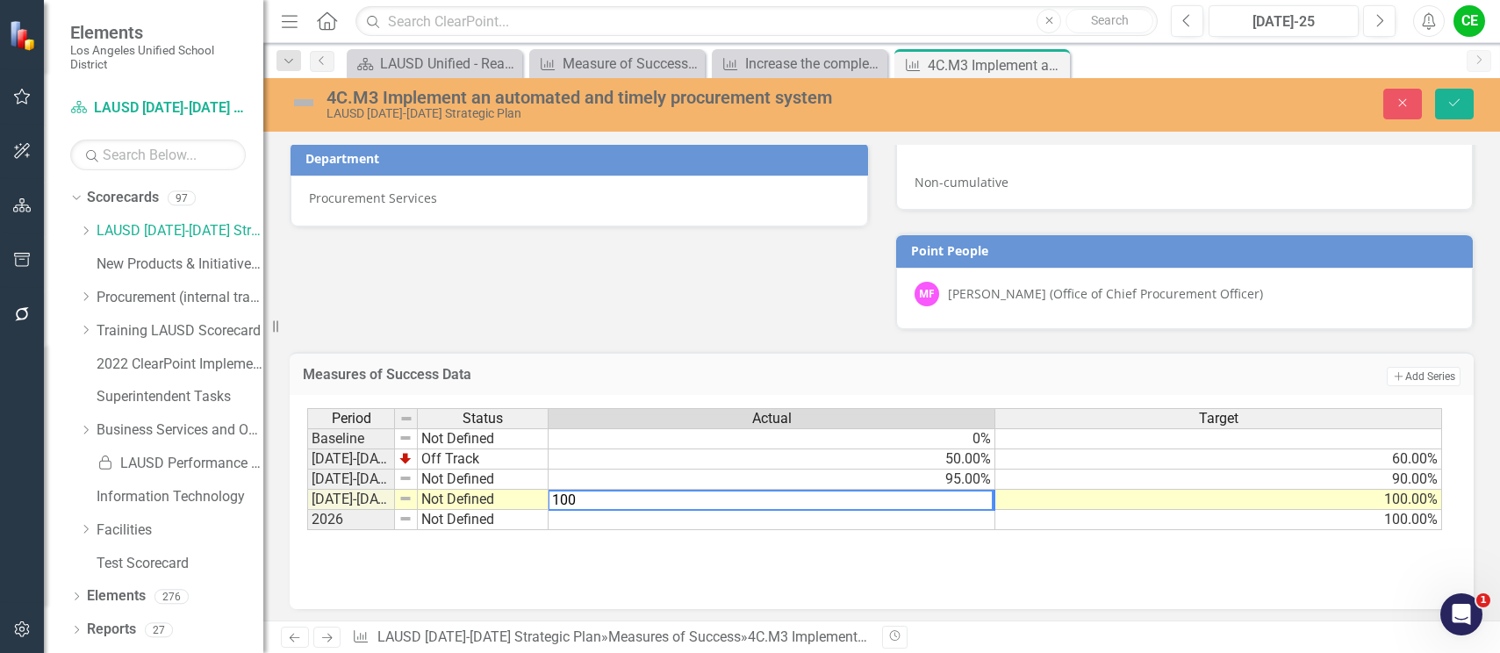
type textarea "100"
click at [910, 523] on td at bounding box center [772, 520] width 447 height 20
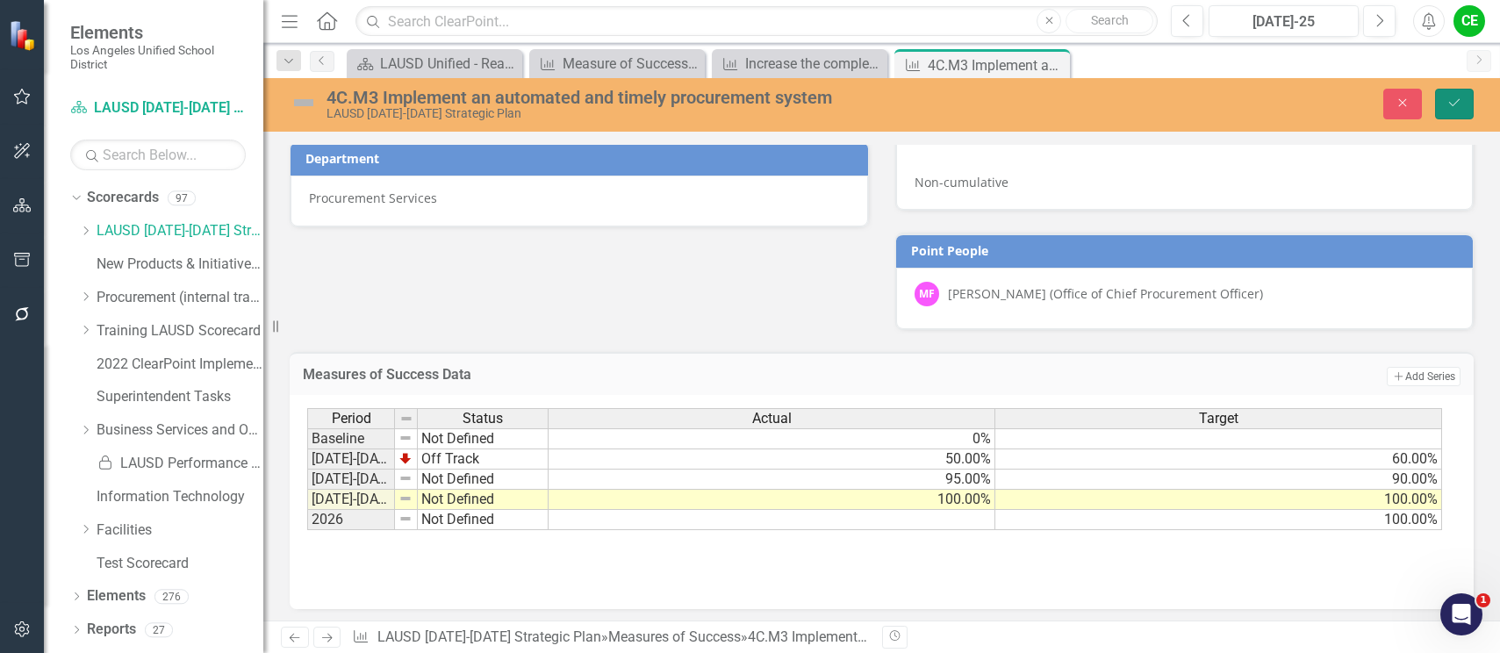
click at [1457, 112] on button "Save" at bounding box center [1454, 104] width 39 height 31
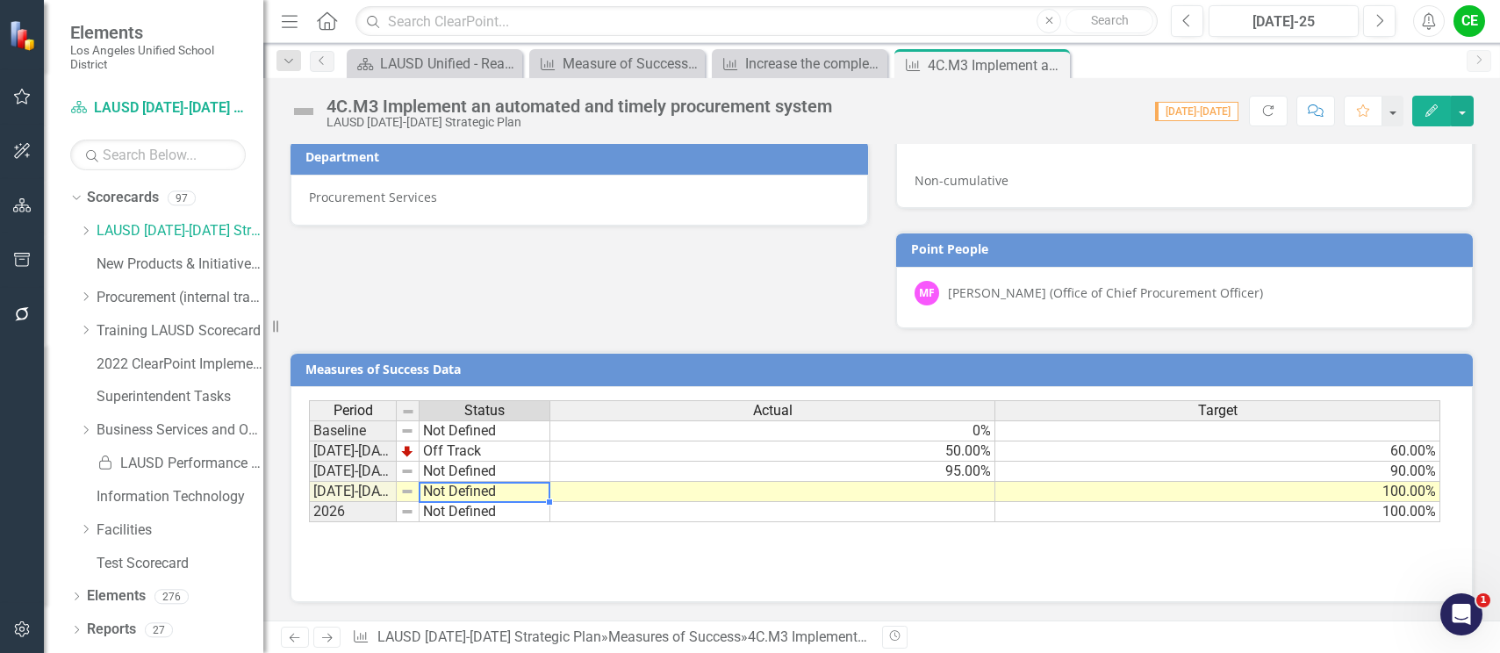
click at [456, 493] on td "Not Defined" at bounding box center [485, 492] width 131 height 20
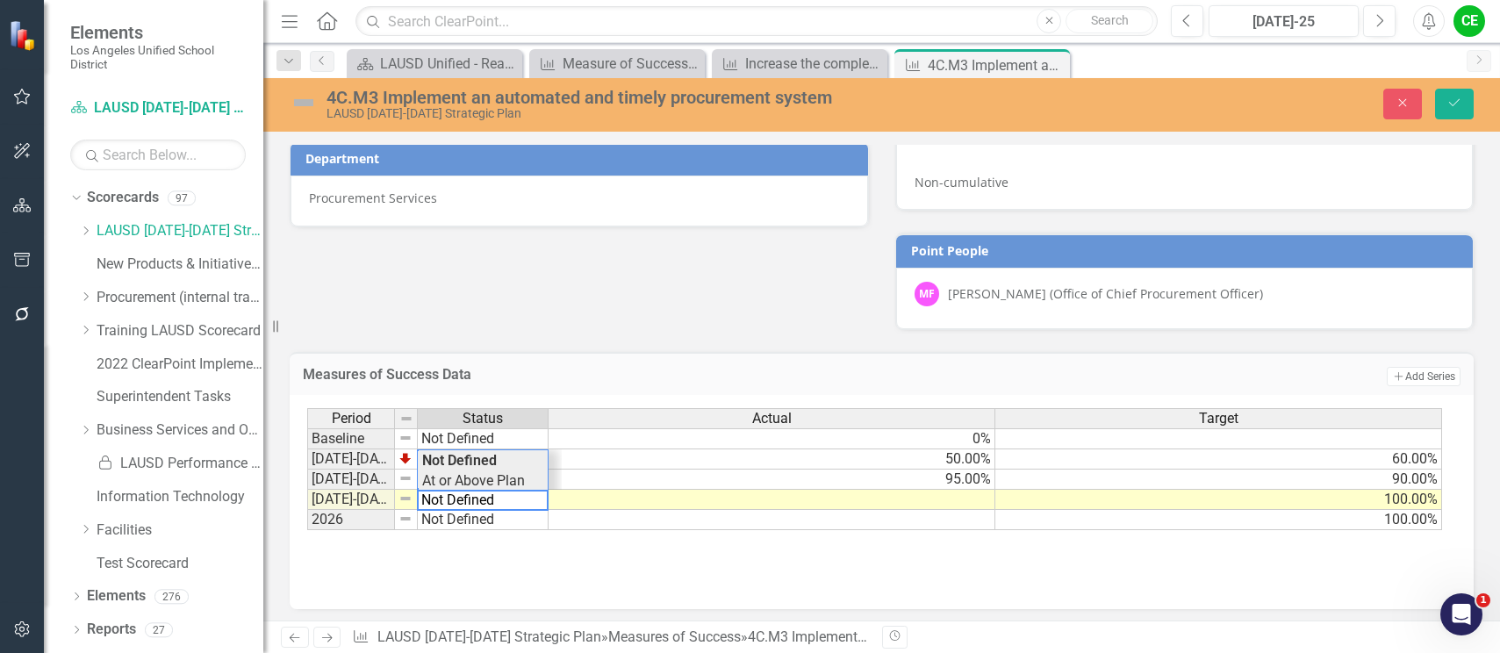
type textarea "At or Above Plan"
click at [466, 482] on div "Period Status Actual Target Baseline Not Defined 0% 2022-2023 Off Track 50.00% …" at bounding box center [875, 469] width 1136 height 123
click at [1451, 104] on icon "Save" at bounding box center [1455, 103] width 16 height 12
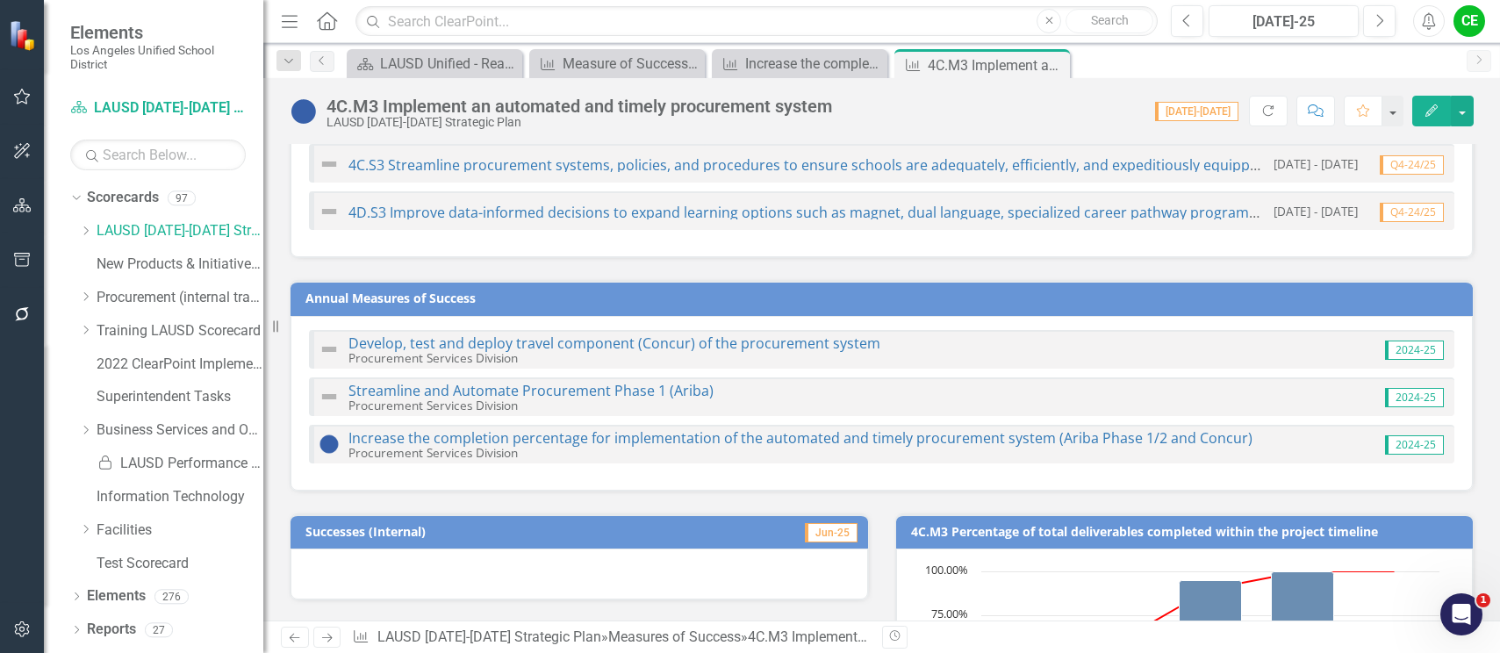
scroll to position [0, 0]
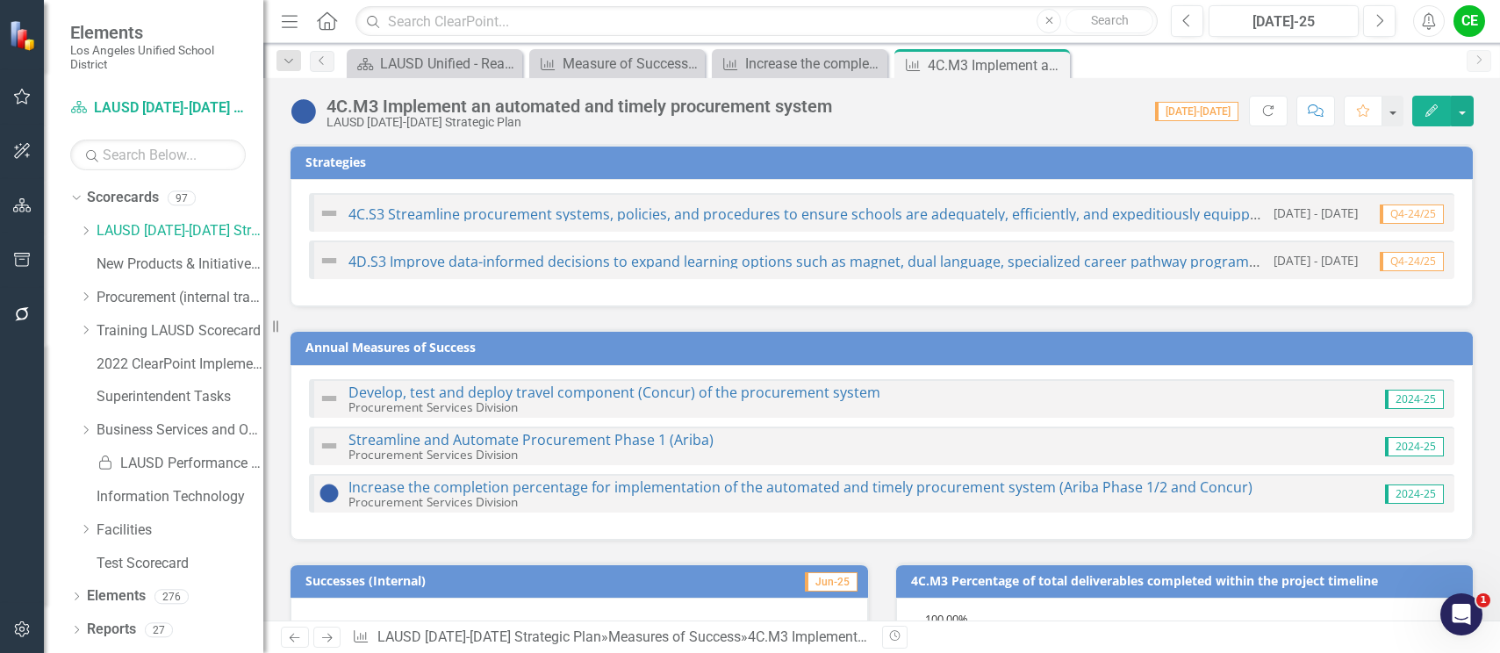
drag, startPoint x: 1053, startPoint y: 62, endPoint x: 836, endPoint y: 83, distance: 217.8
click at [0, 0] on icon "Close" at bounding box center [0, 0] width 0 height 0
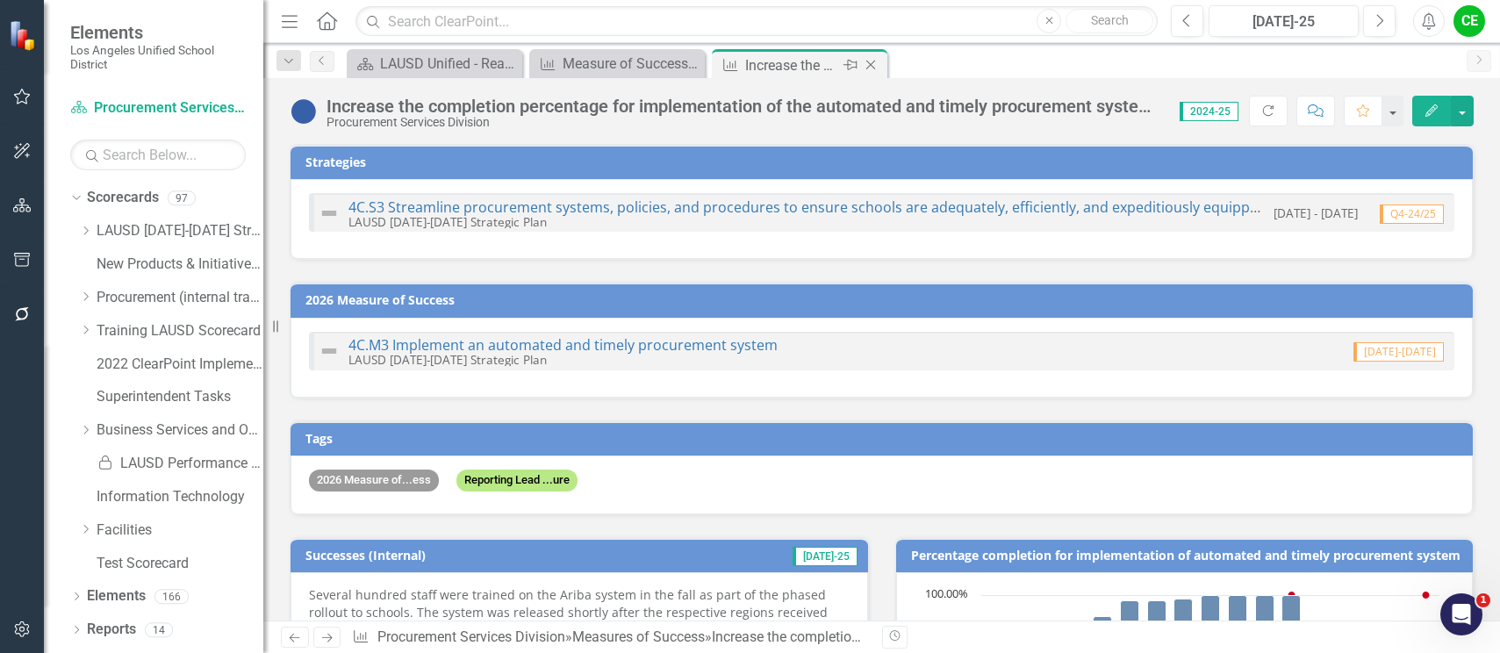
click at [867, 63] on icon "Close" at bounding box center [871, 65] width 18 height 14
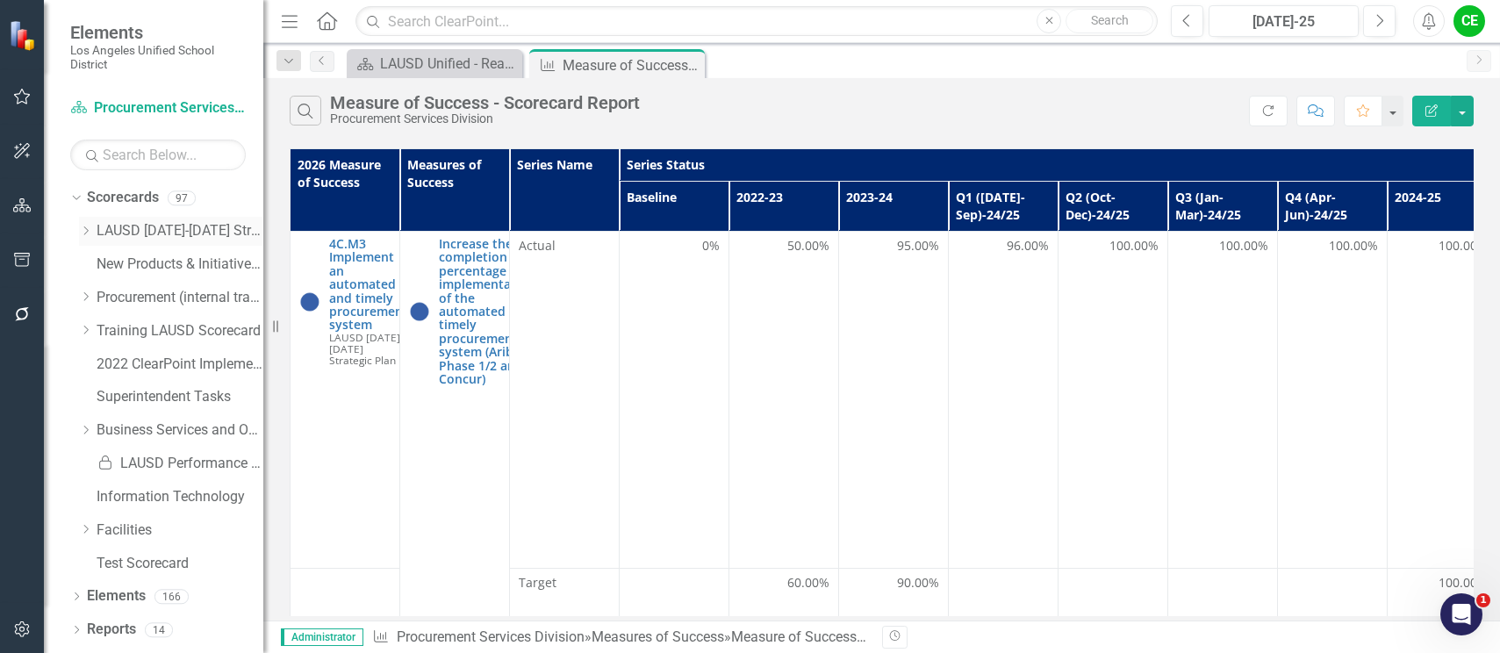
click at [84, 228] on icon "Dropdown" at bounding box center [85, 231] width 13 height 11
click at [97, 295] on icon "Dropdown" at bounding box center [103, 296] width 13 height 11
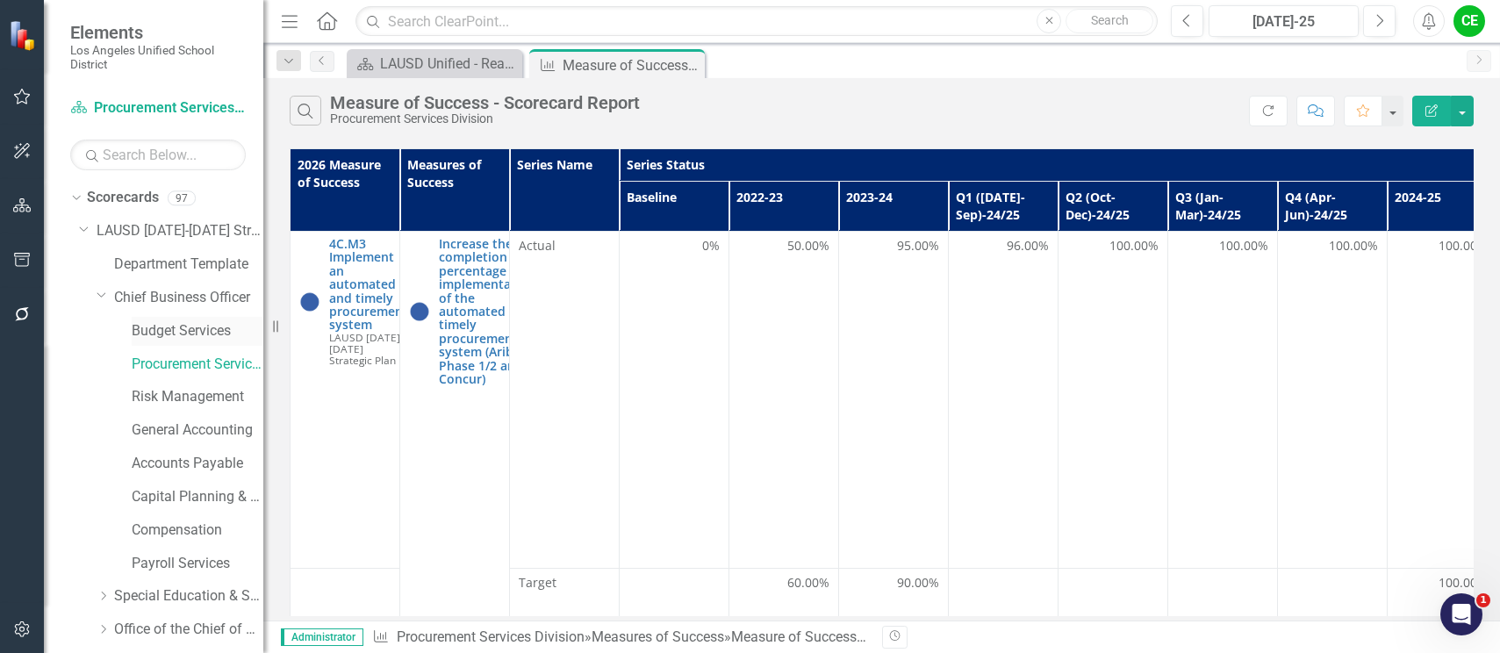
click at [169, 326] on link "Budget Services" at bounding box center [198, 331] width 132 height 20
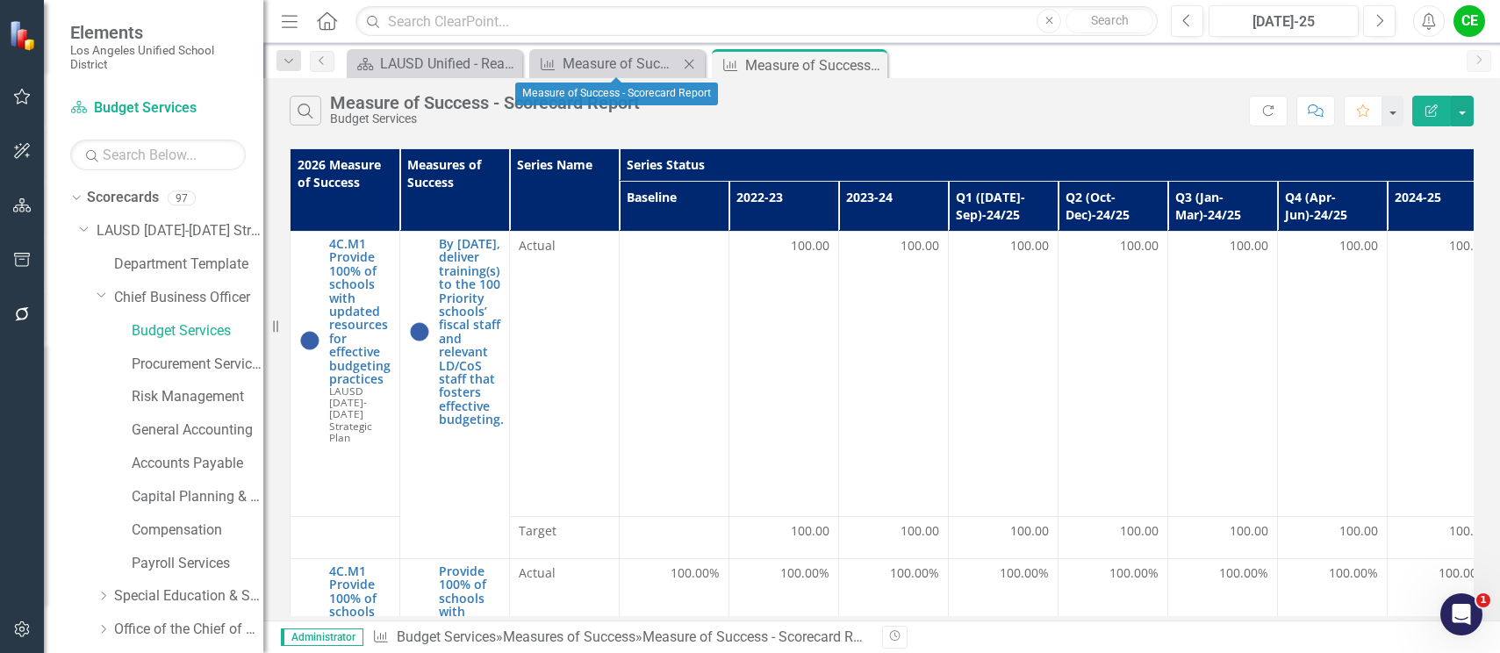
click at [688, 62] on icon at bounding box center [690, 64] width 10 height 10
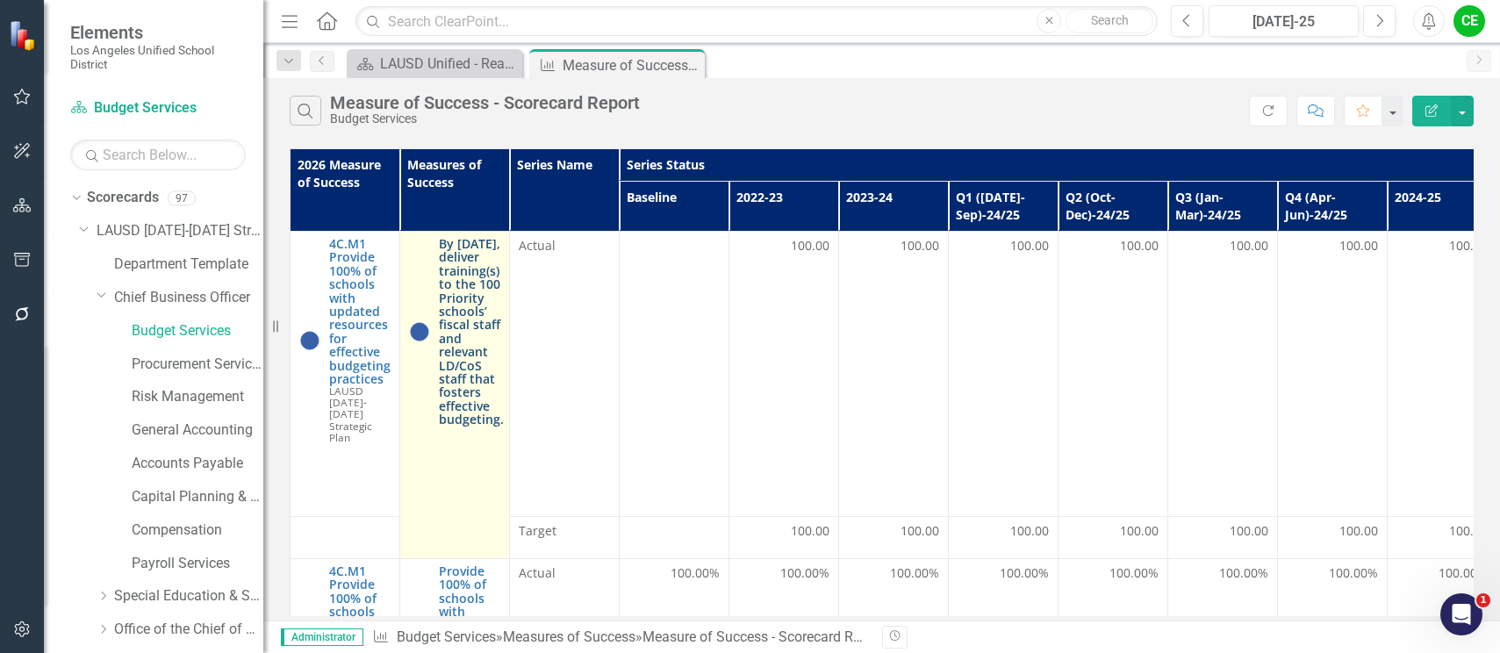
click at [468, 326] on link "By [DATE], deliver training(s) to the 100 Priority schools’ fiscal staff and re…" at bounding box center [471, 331] width 65 height 189
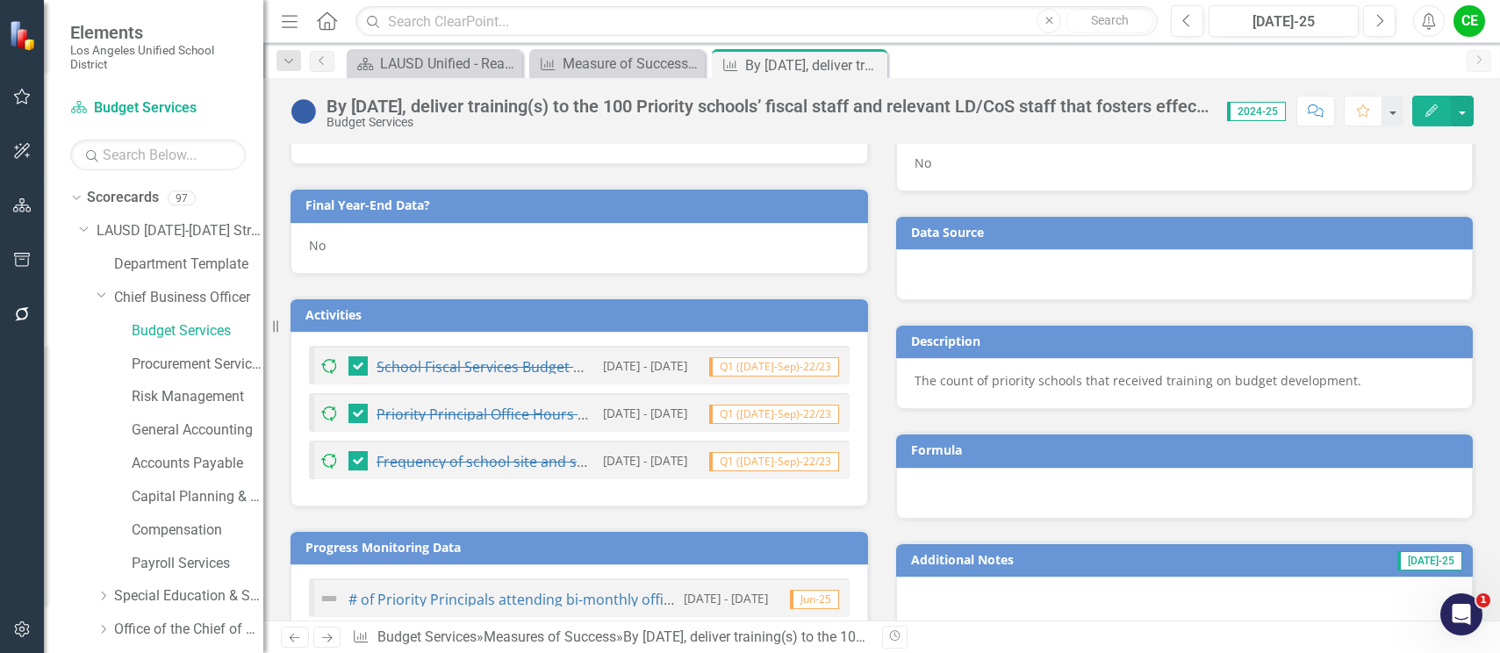
scroll to position [790, 0]
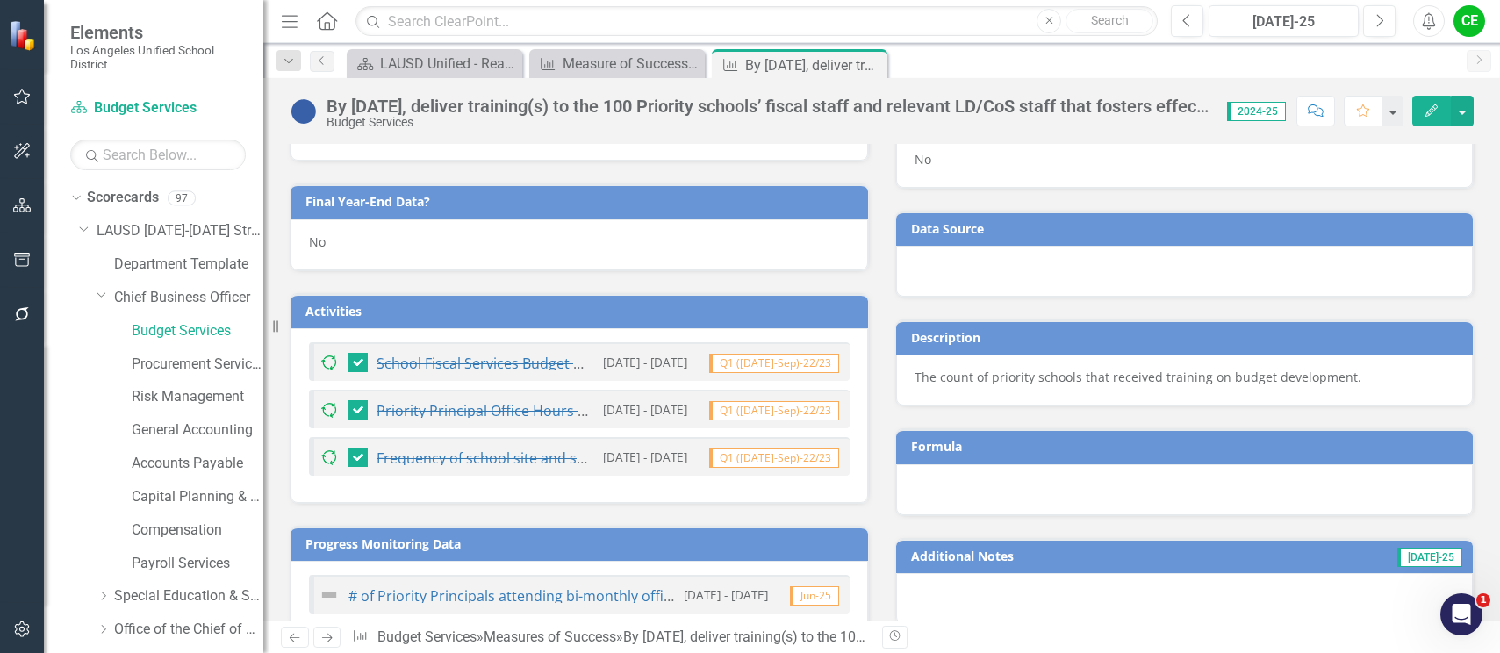
click at [335, 251] on div "No" at bounding box center [580, 244] width 578 height 51
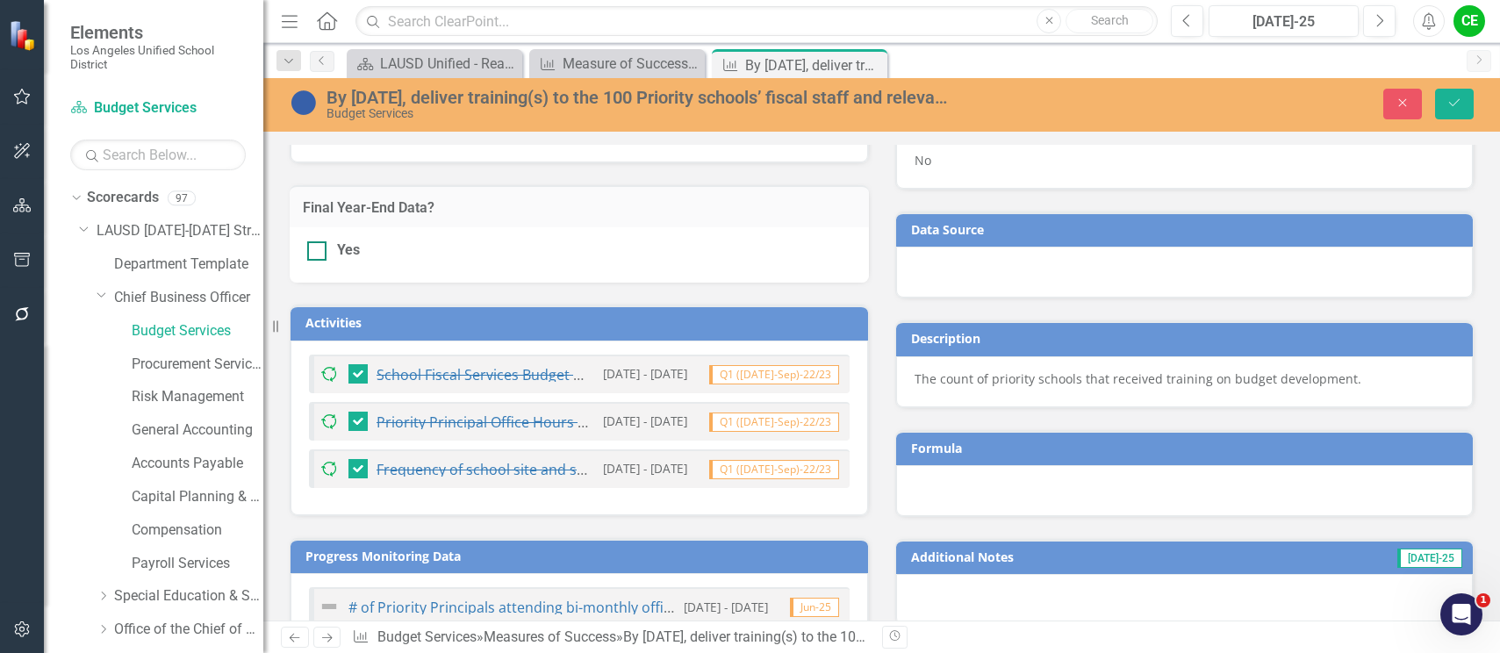
click at [314, 249] on input "Yes" at bounding box center [312, 246] width 11 height 11
checkbox input "true"
click at [1454, 103] on icon "Save" at bounding box center [1455, 103] width 16 height 12
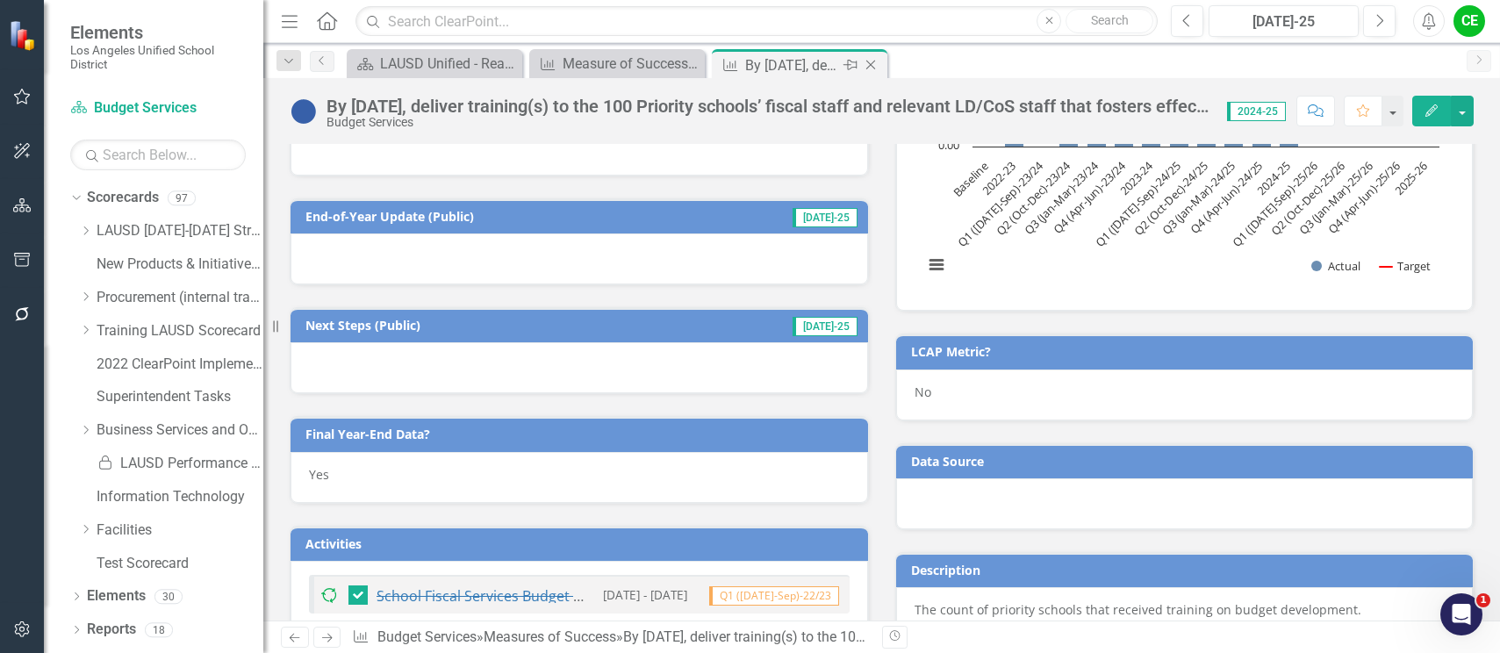
scroll to position [527, 0]
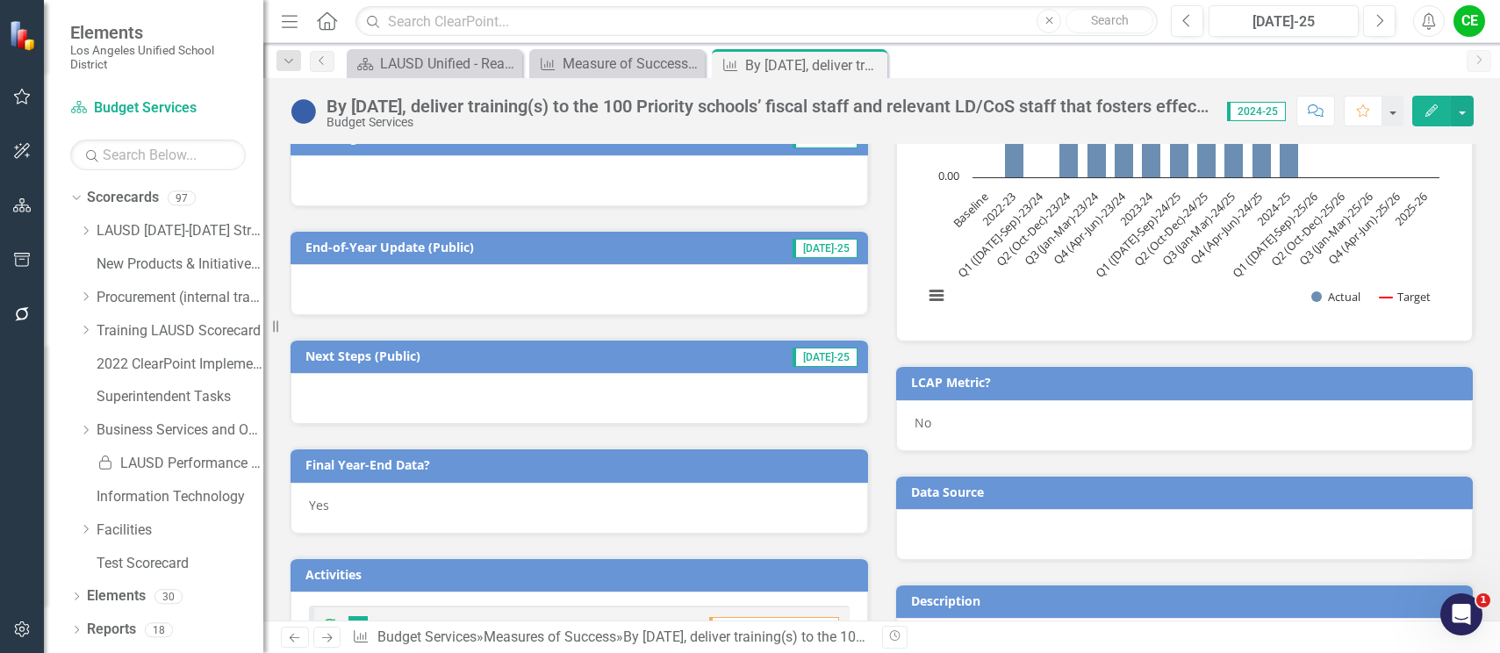
click at [0, 0] on icon "Close" at bounding box center [0, 0] width 0 height 0
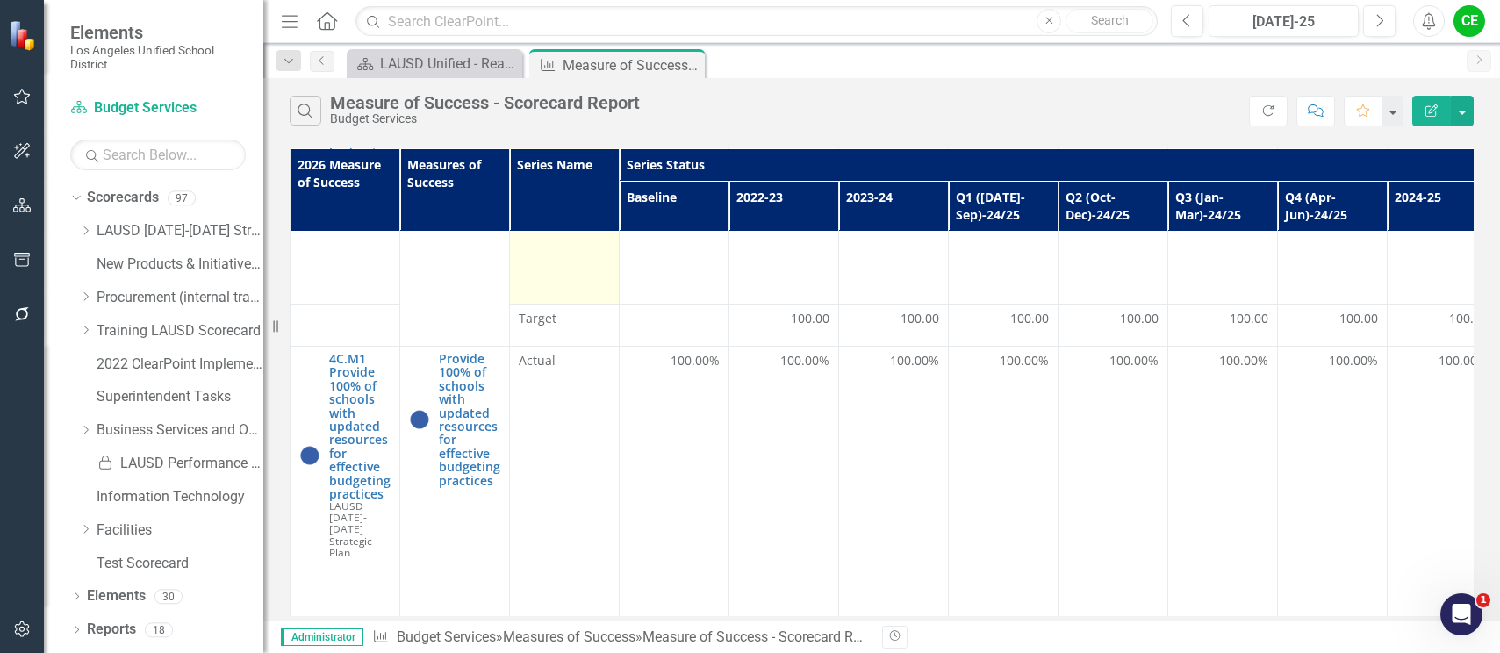
scroll to position [263, 0]
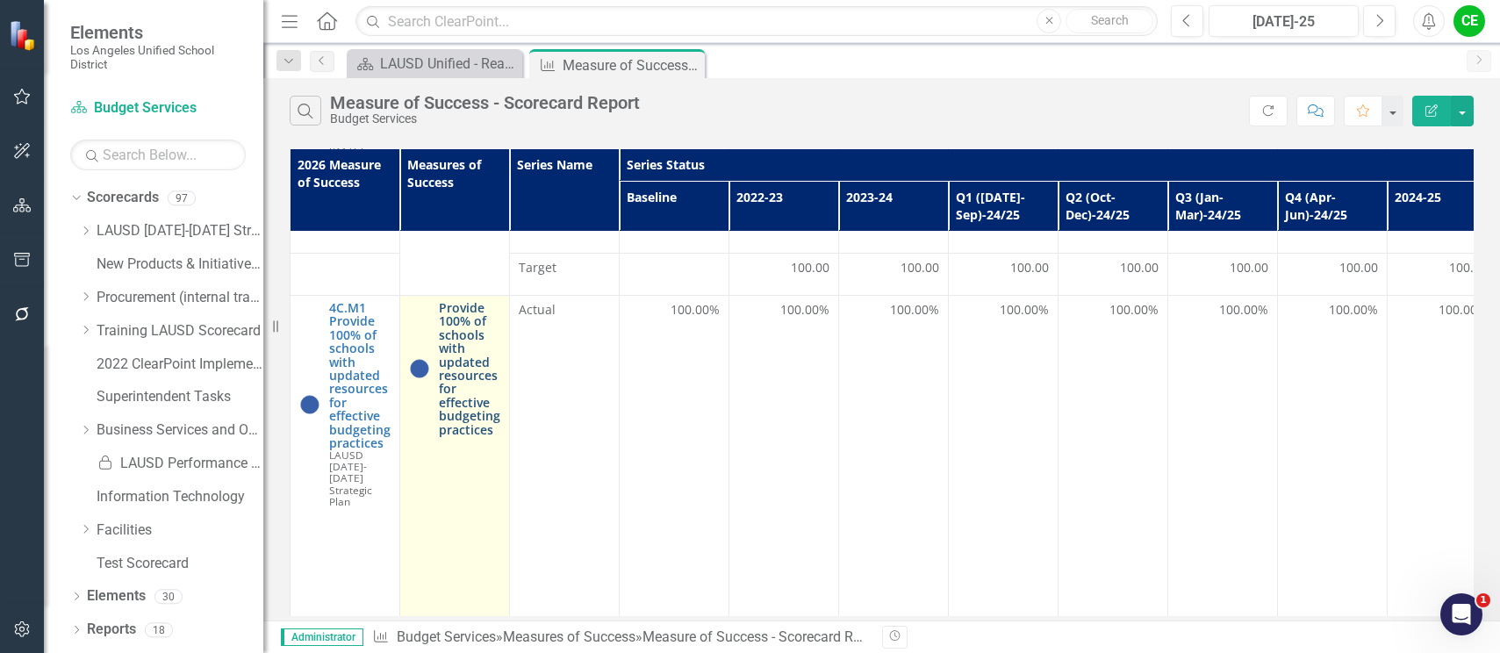
click at [466, 385] on link "Provide 100% of schools with updated resources for effective budgeting practices" at bounding box center [469, 368] width 61 height 135
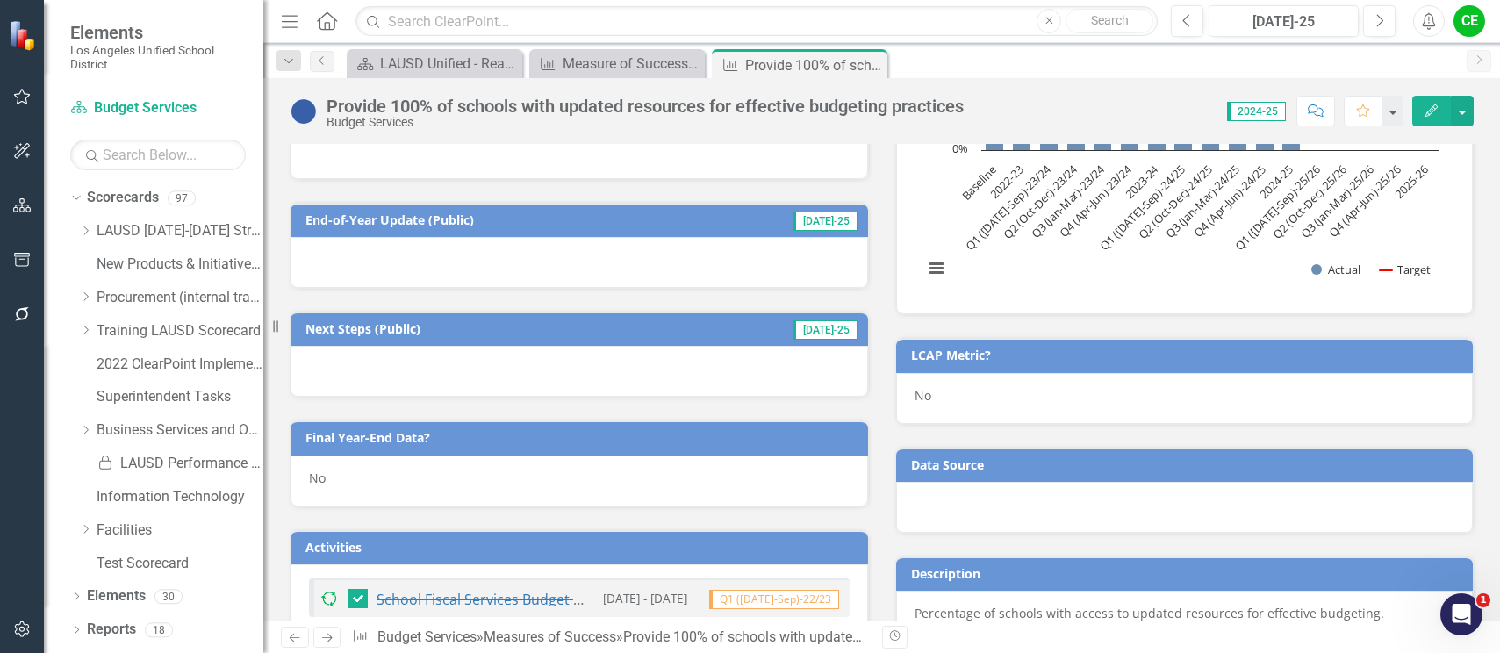
scroll to position [790, 0]
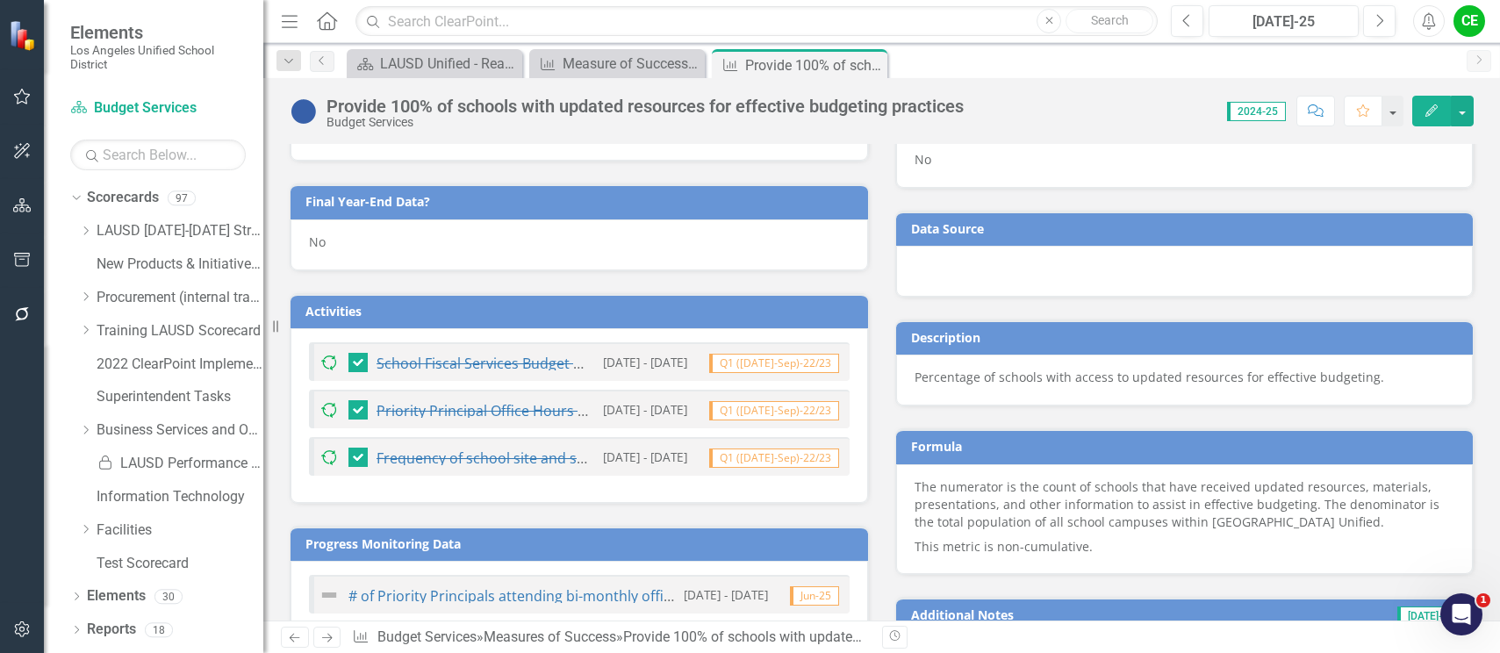
click at [357, 234] on div "No" at bounding box center [580, 244] width 578 height 51
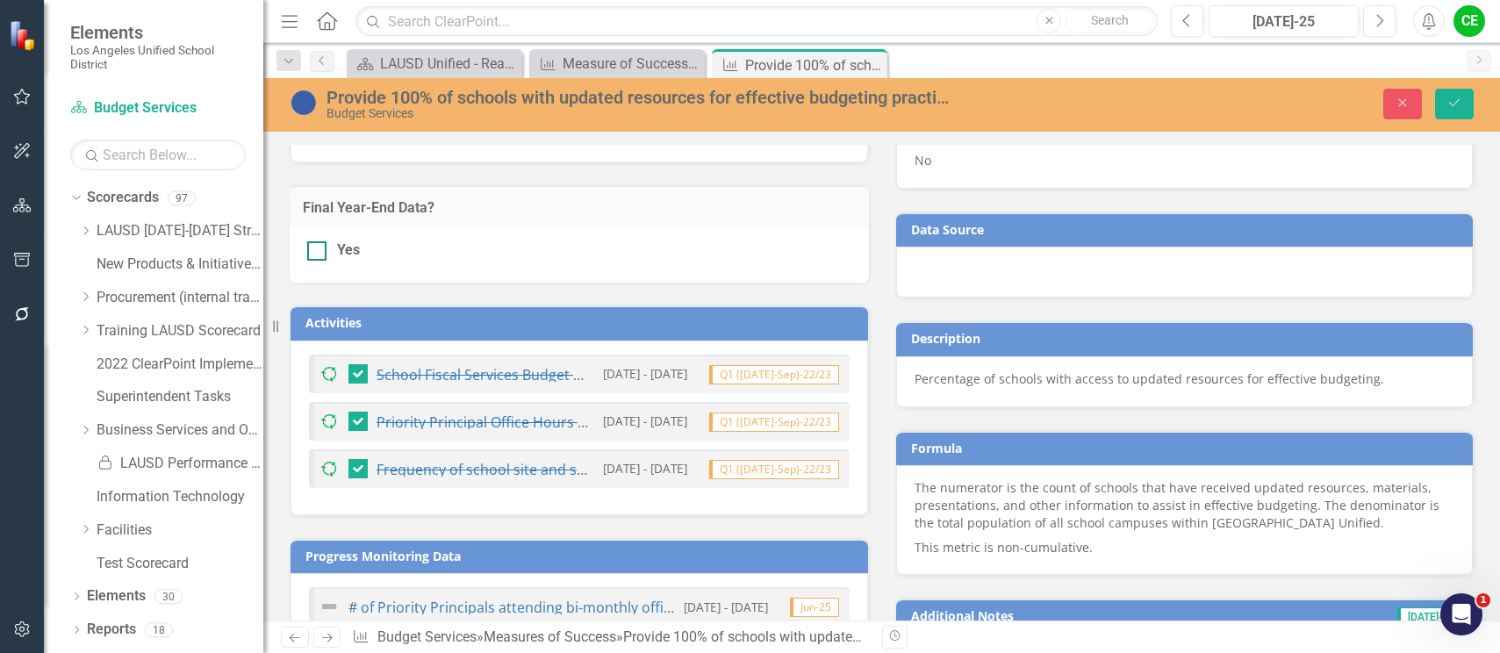
click at [321, 251] on div at bounding box center [316, 250] width 19 height 19
click at [319, 251] on input "Yes" at bounding box center [312, 246] width 11 height 11
checkbox input "true"
click at [1453, 102] on icon "Save" at bounding box center [1455, 103] width 16 height 12
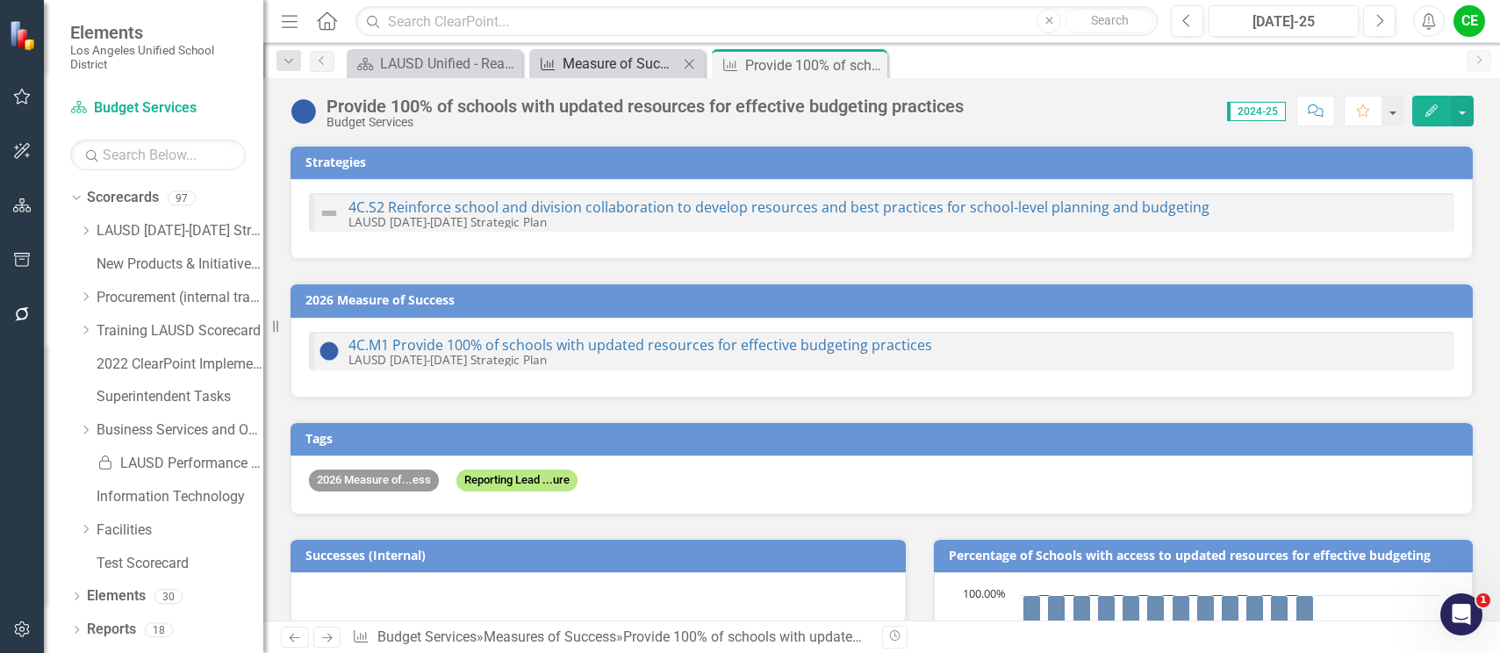
checkbox input "false"
checkbox input "true"
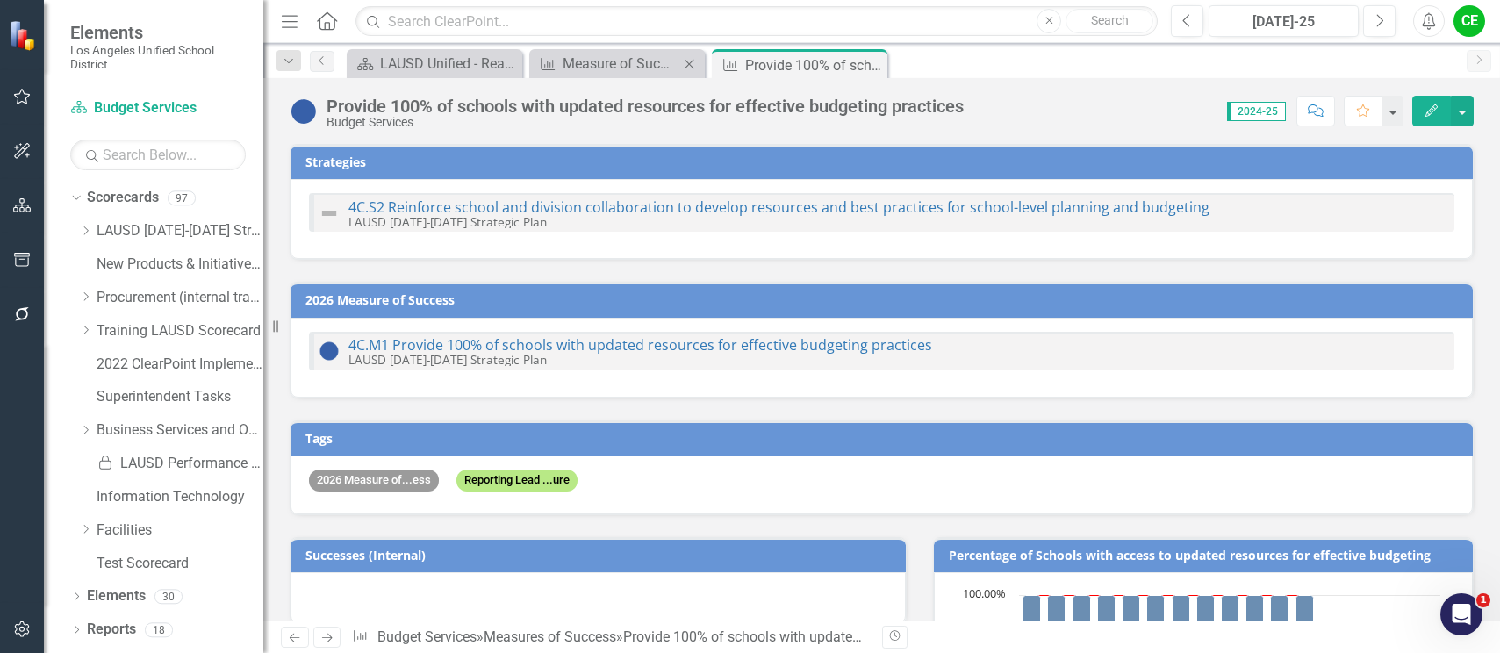
checkbox input "true"
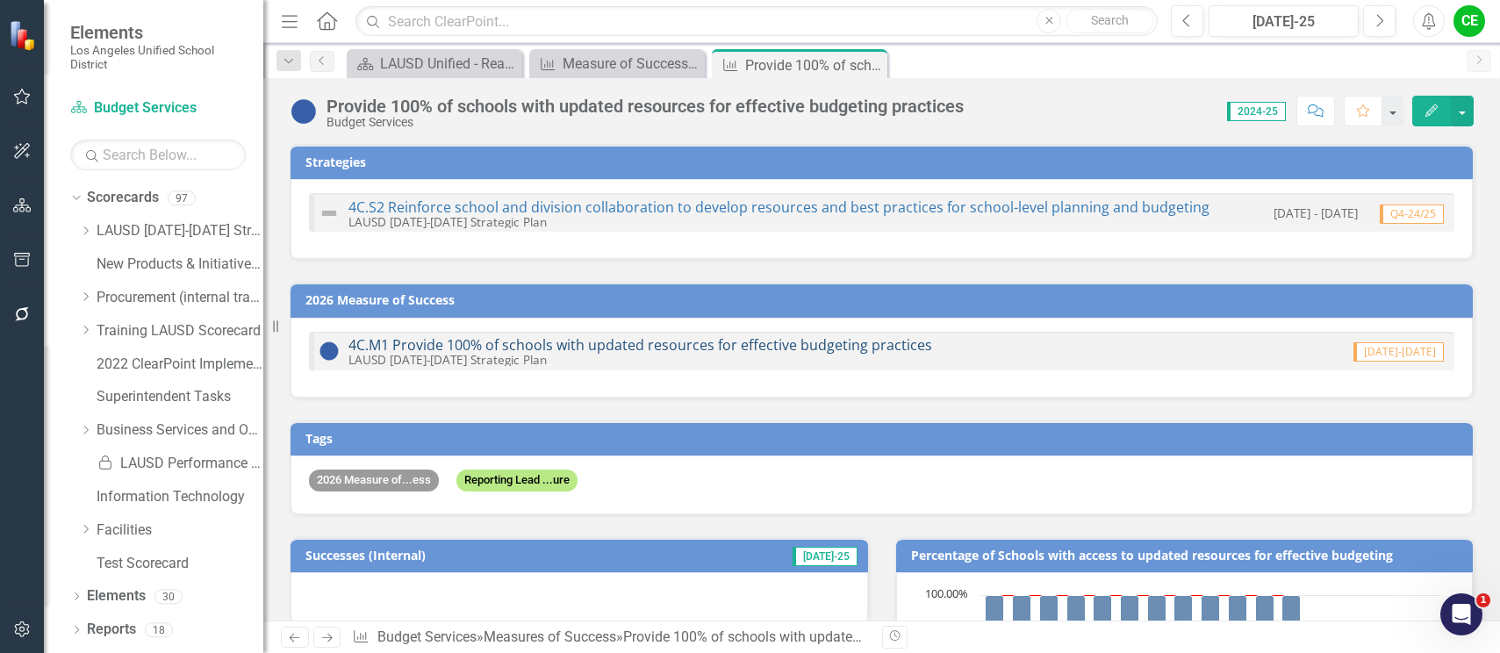
click at [518, 343] on link "4C.M1 Provide 100% of schools with updated resources for effective budgeting pr…" at bounding box center [641, 344] width 584 height 19
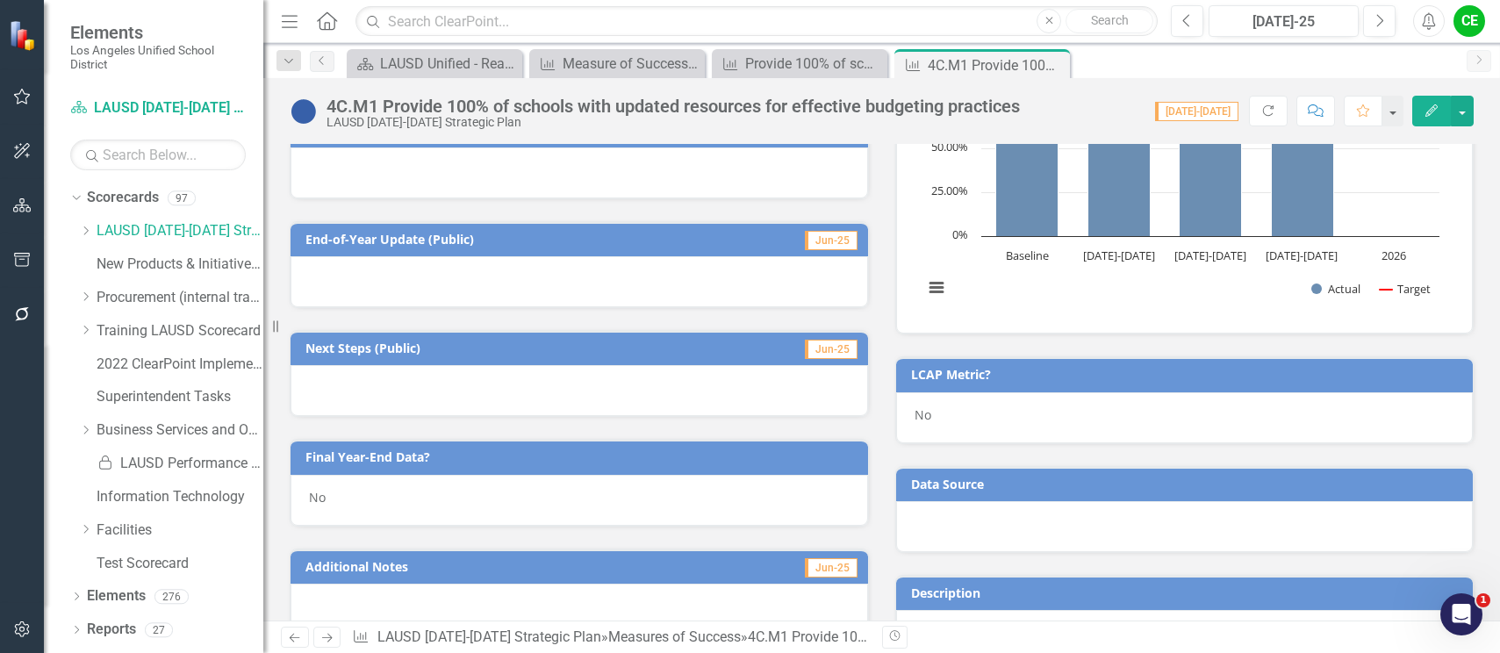
scroll to position [878, 0]
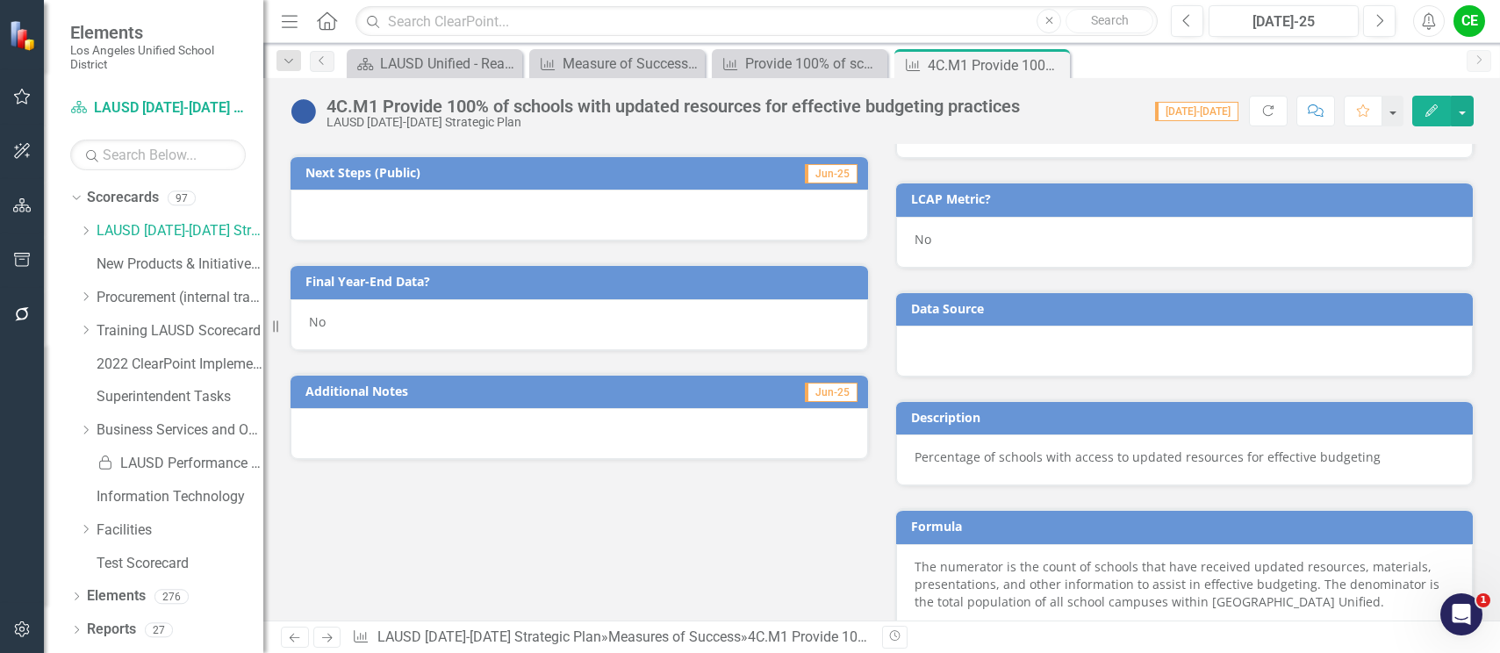
click at [419, 335] on div "No" at bounding box center [580, 324] width 578 height 51
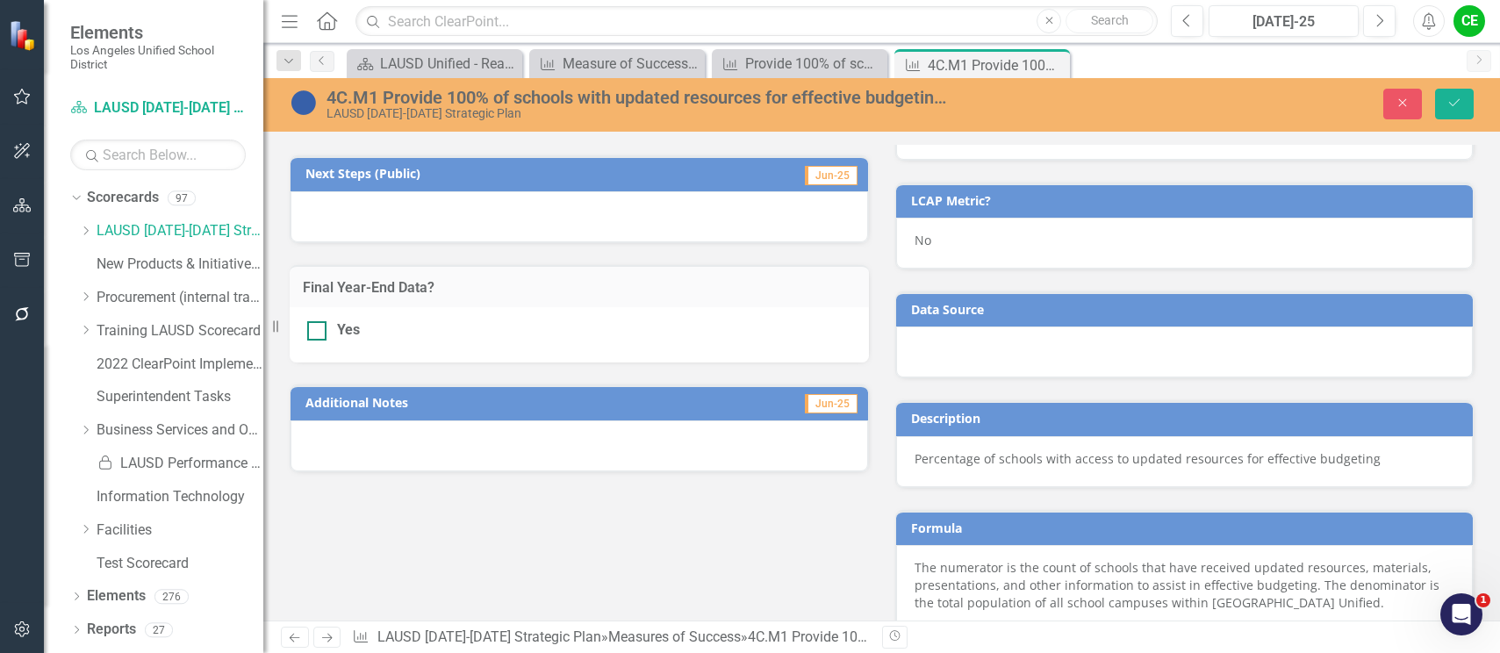
click at [321, 334] on div at bounding box center [316, 330] width 19 height 19
click at [319, 333] on input "Yes" at bounding box center [312, 326] width 11 height 11
checkbox input "true"
click at [1461, 100] on icon "Save" at bounding box center [1455, 103] width 16 height 12
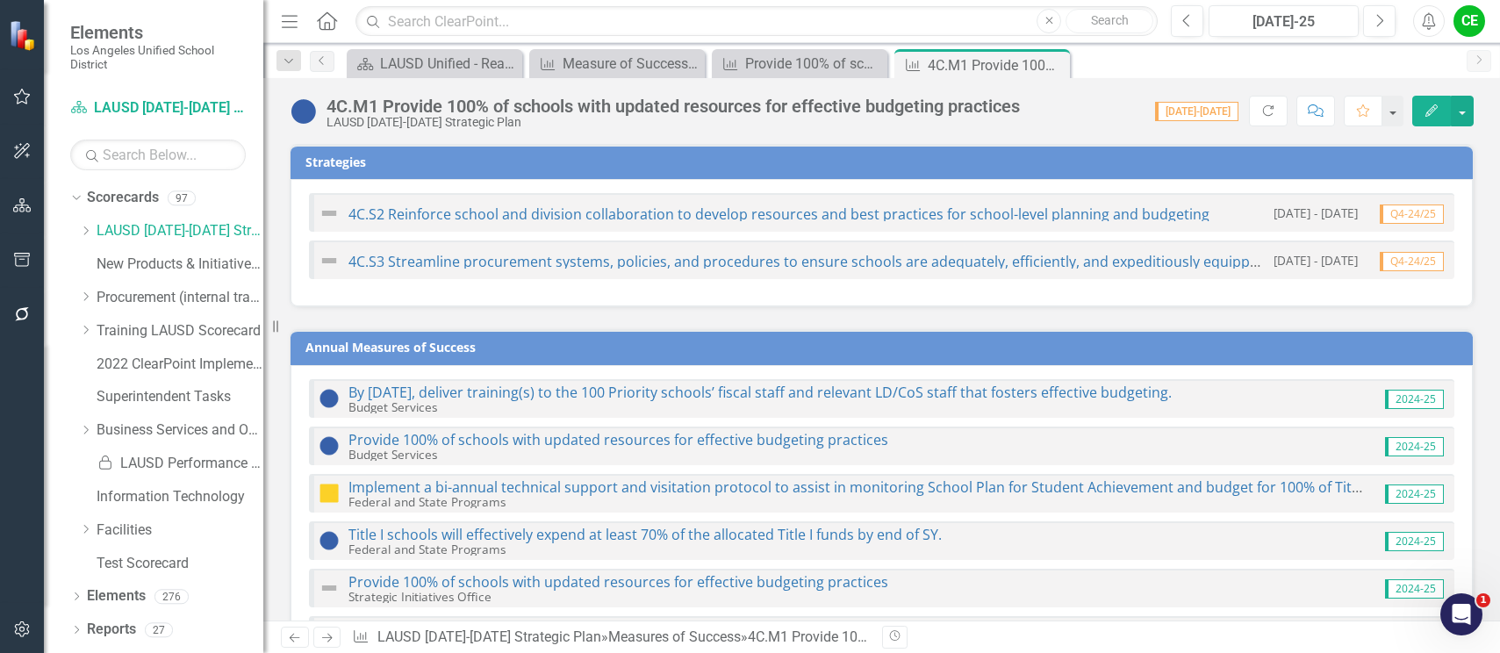
drag, startPoint x: 1053, startPoint y: 62, endPoint x: 1024, endPoint y: 68, distance: 29.6
click at [0, 0] on icon "Close" at bounding box center [0, 0] width 0 height 0
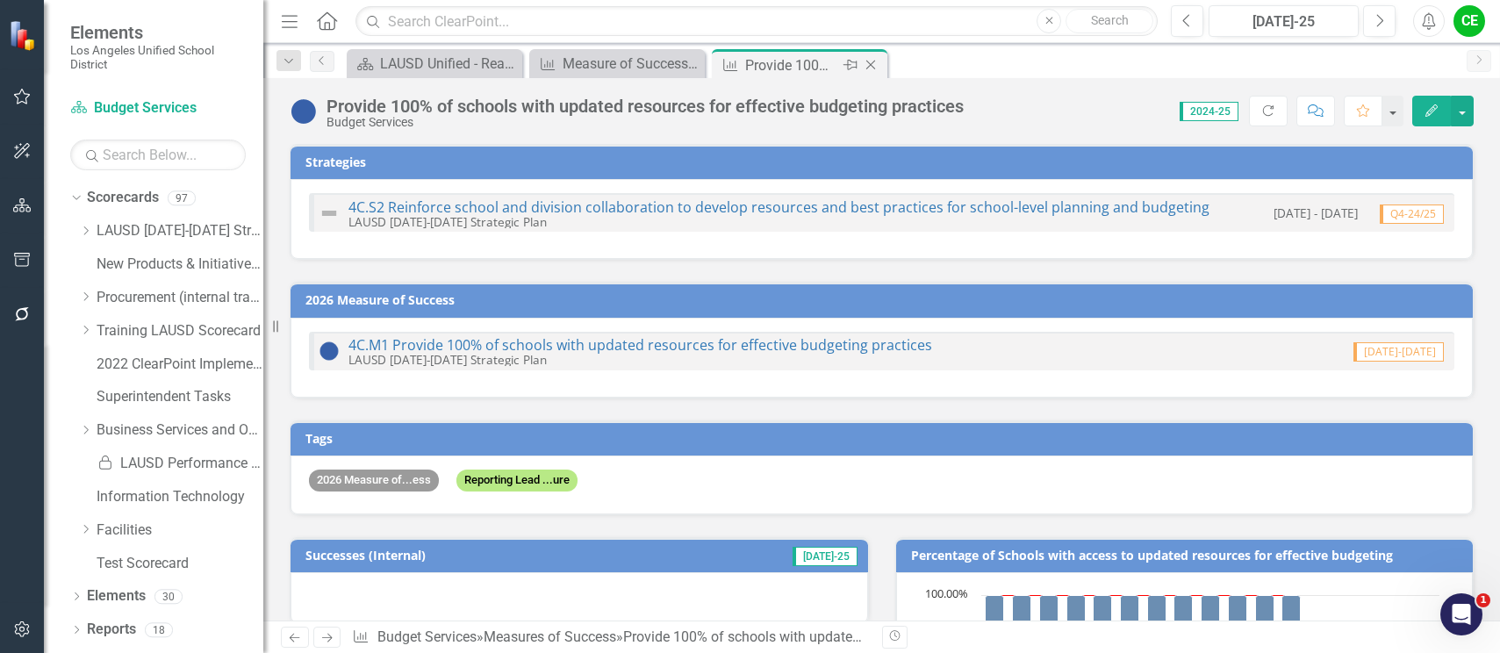
click at [867, 59] on icon "Close" at bounding box center [871, 65] width 18 height 14
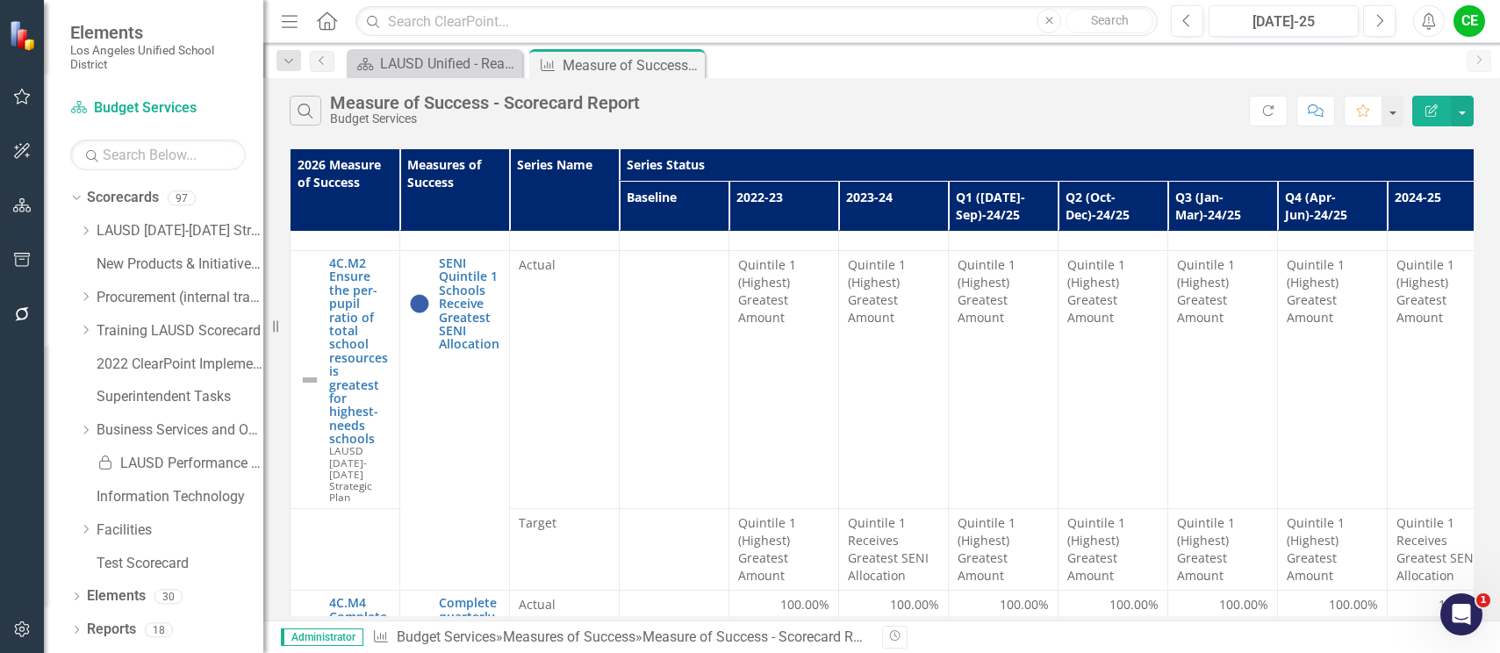
scroll to position [615, 0]
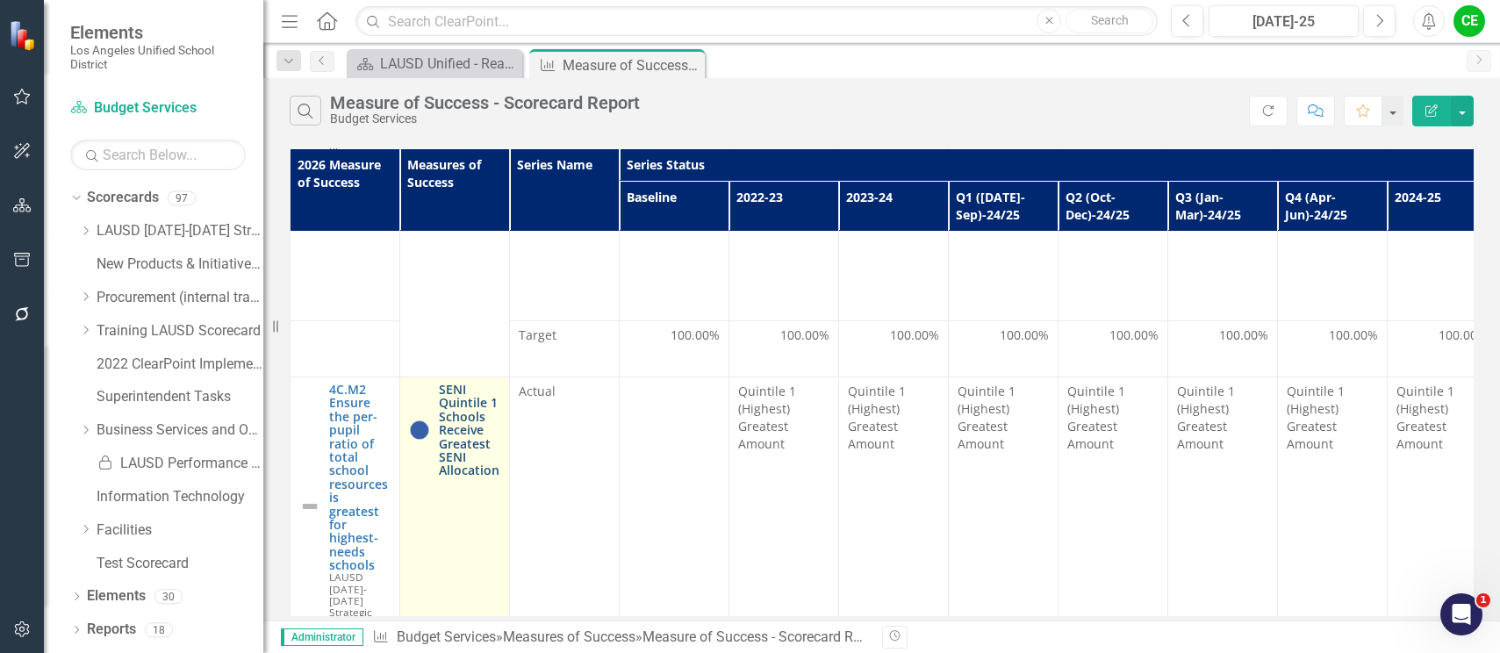
click at [478, 427] on link "SENI Quintile 1 Schools Receive Greatest SENI Allocation" at bounding box center [469, 430] width 61 height 95
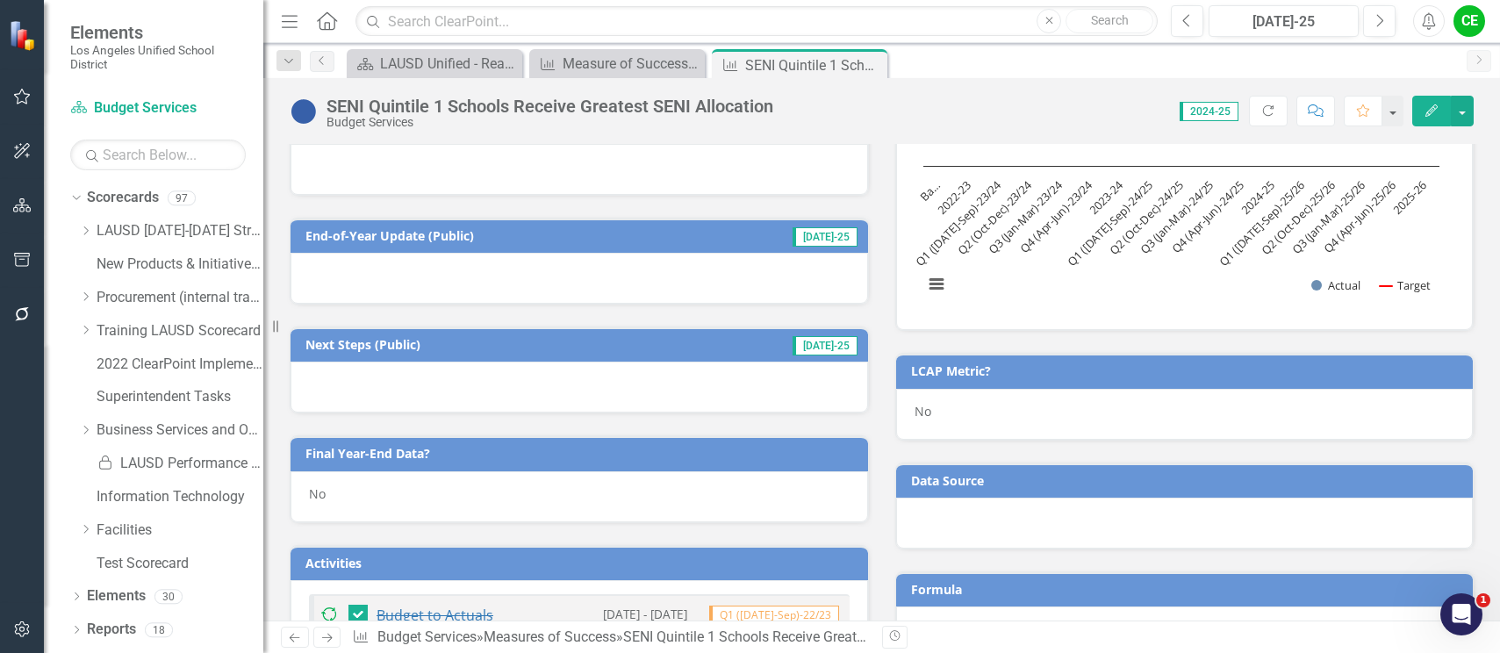
scroll to position [615, 0]
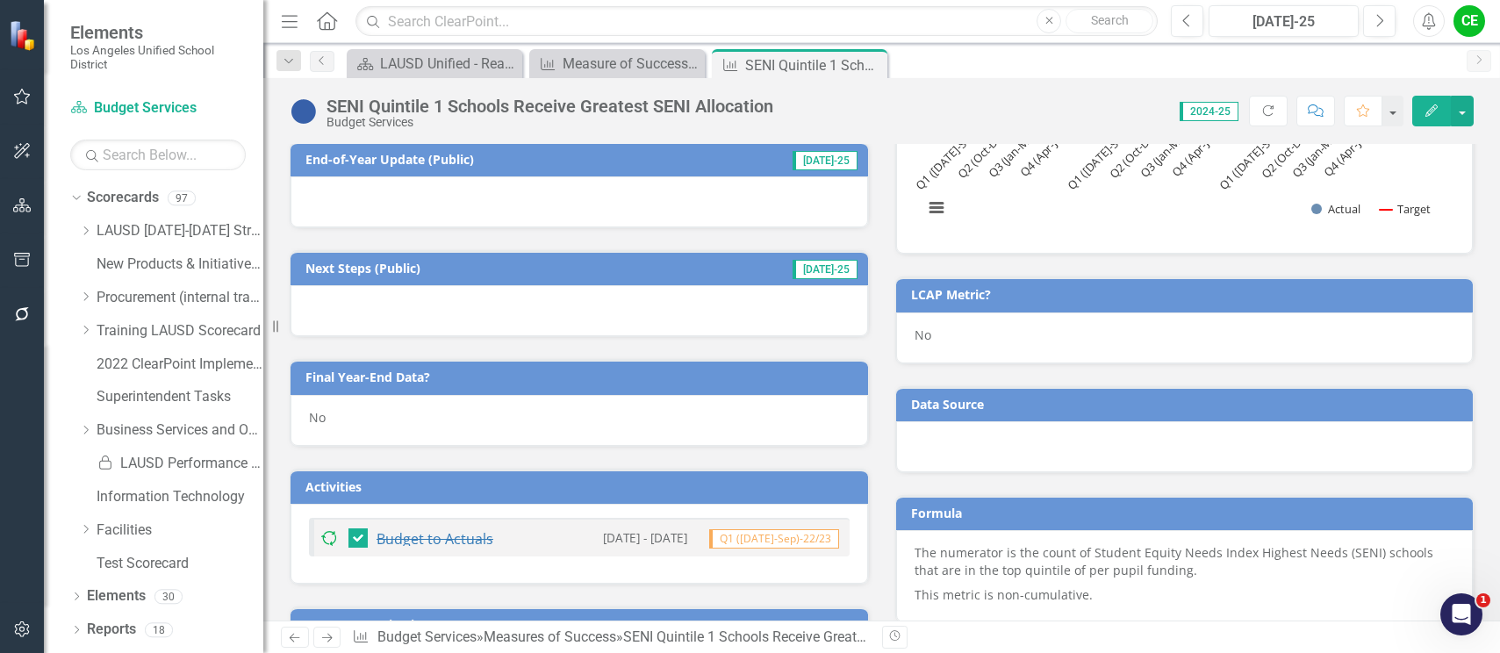
click at [377, 423] on div "No" at bounding box center [580, 420] width 578 height 51
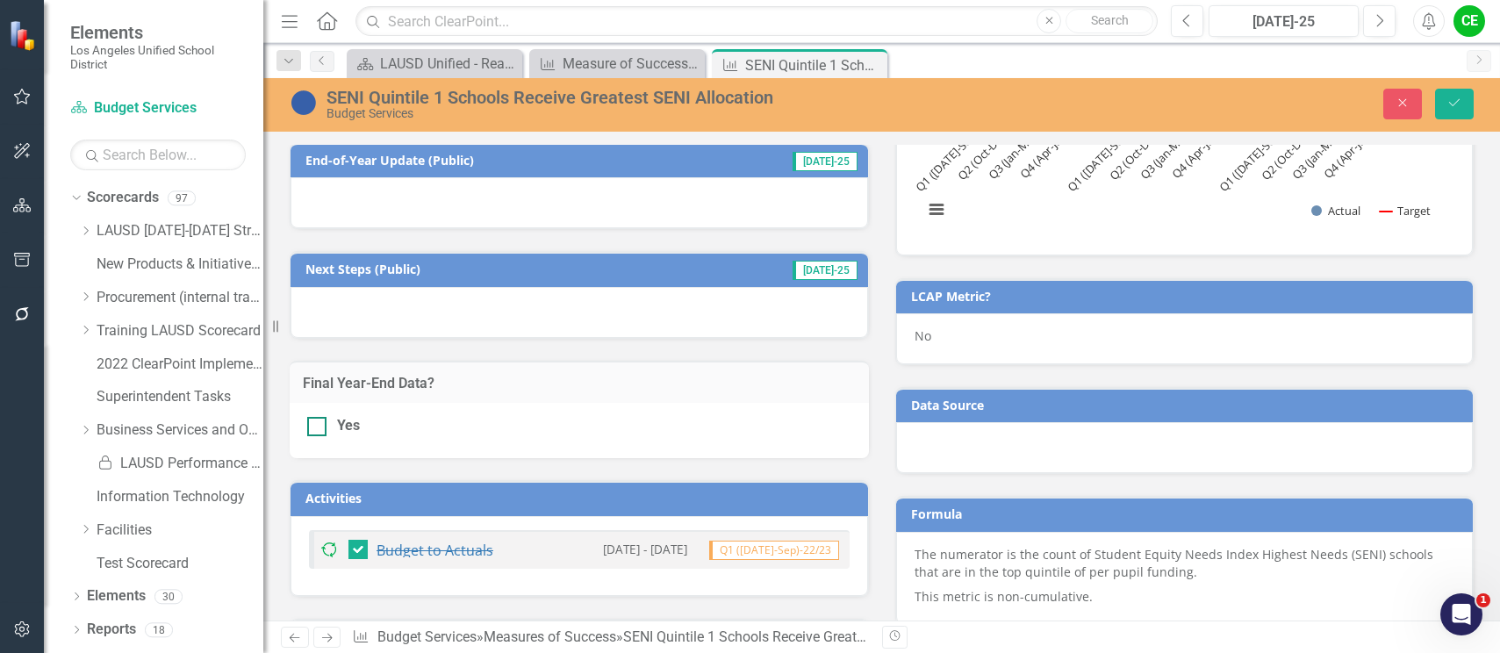
click at [320, 427] on div at bounding box center [316, 426] width 19 height 19
click at [319, 427] on input "Yes" at bounding box center [312, 422] width 11 height 11
checkbox input "true"
click at [1459, 94] on button "Save" at bounding box center [1454, 104] width 39 height 31
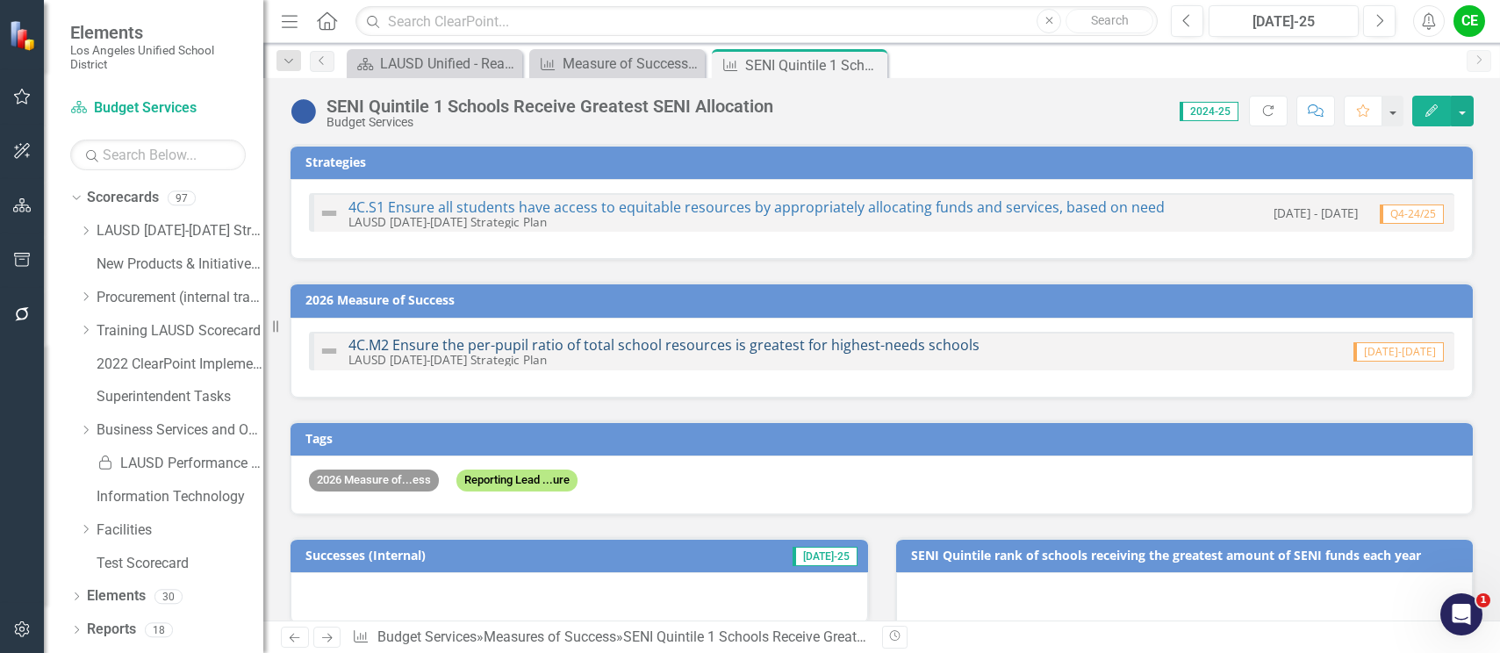
click at [743, 341] on div "4C.M2 Ensure the per-pupil ratio of total school resources is greatest for high…" at bounding box center [649, 351] width 661 height 30
click at [743, 342] on link "4C.M2 Ensure the per-pupil ratio of total school resources is greatest for high…" at bounding box center [664, 344] width 631 height 19
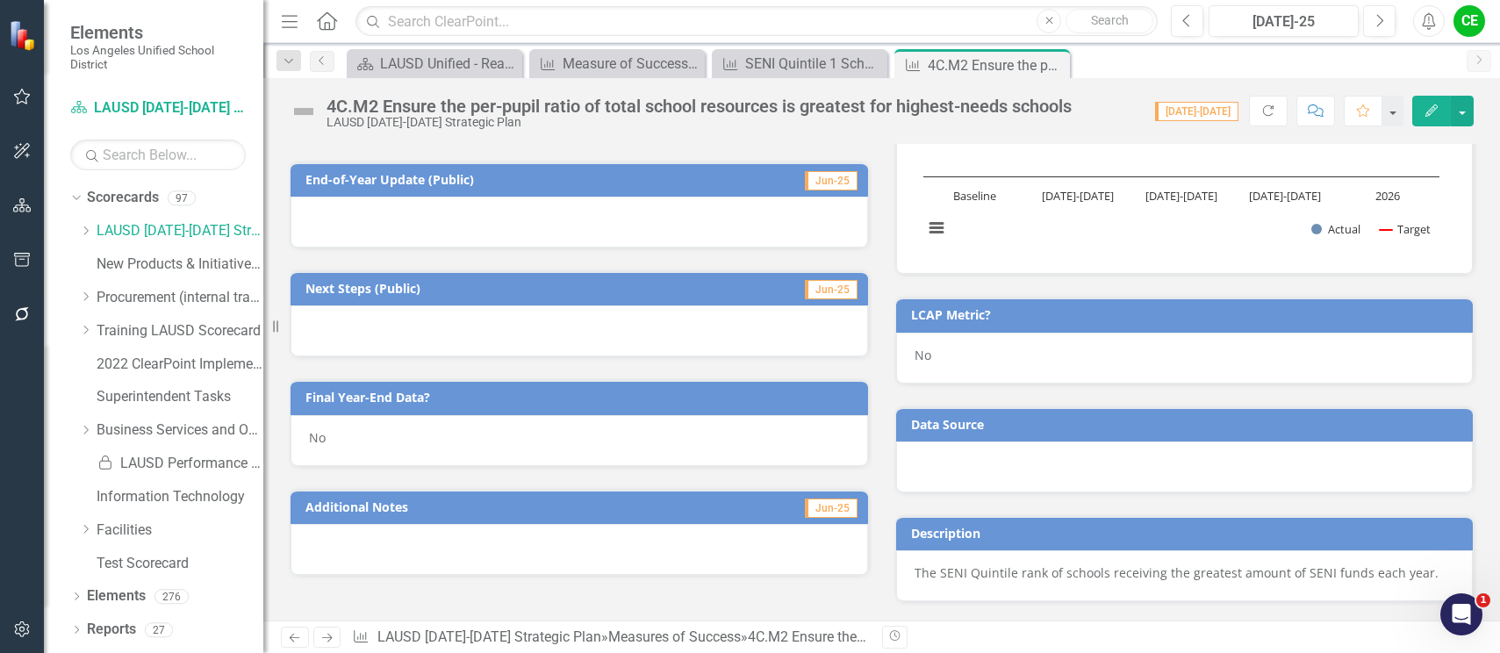
scroll to position [527, 0]
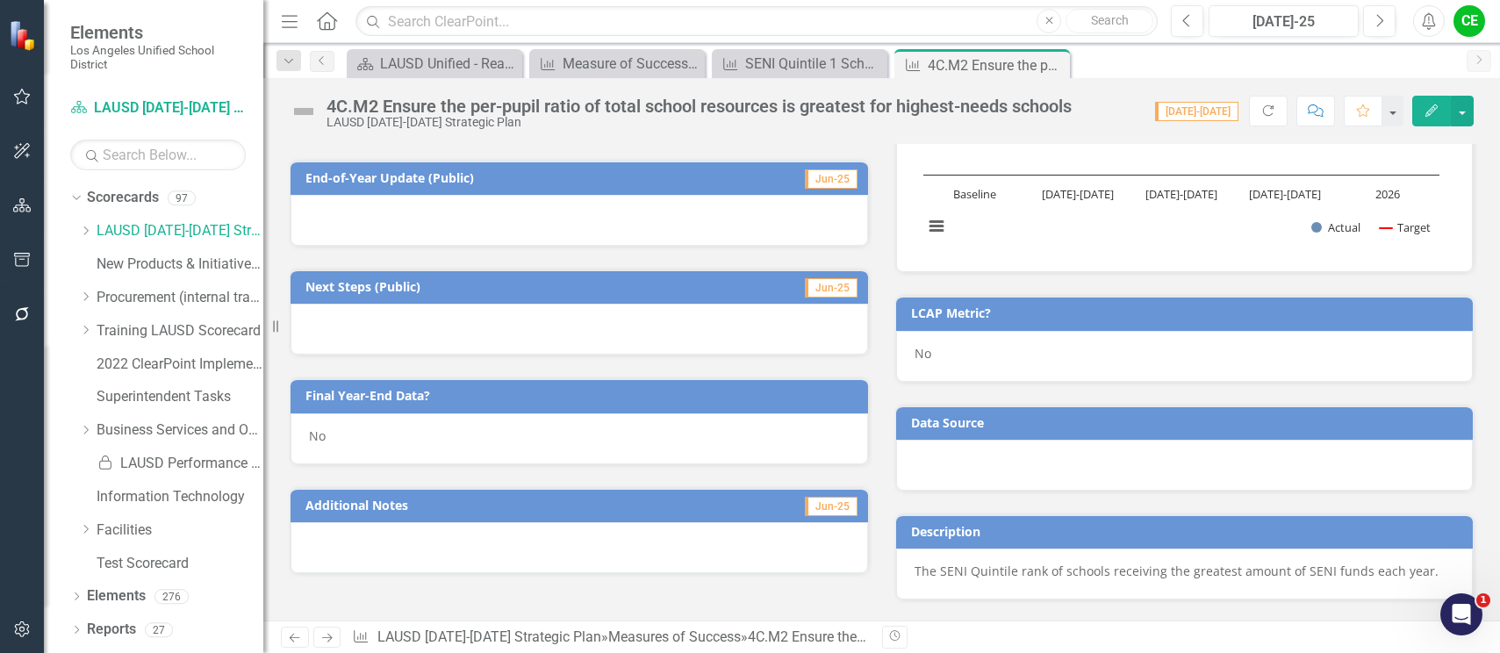
click at [373, 440] on div "No" at bounding box center [580, 439] width 578 height 51
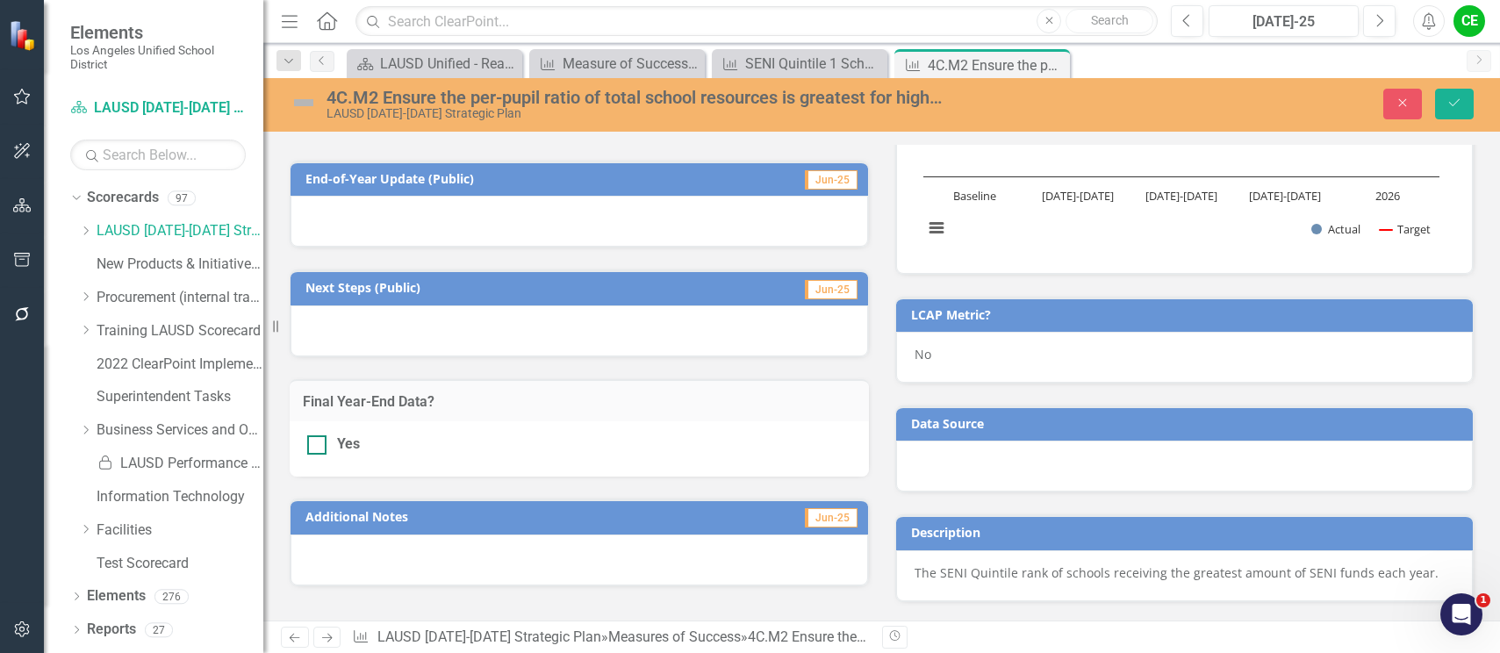
click at [313, 448] on div at bounding box center [316, 444] width 19 height 19
click at [313, 447] on input "Yes" at bounding box center [312, 440] width 11 height 11
checkbox input "true"
click at [1457, 96] on button "Save" at bounding box center [1454, 104] width 39 height 31
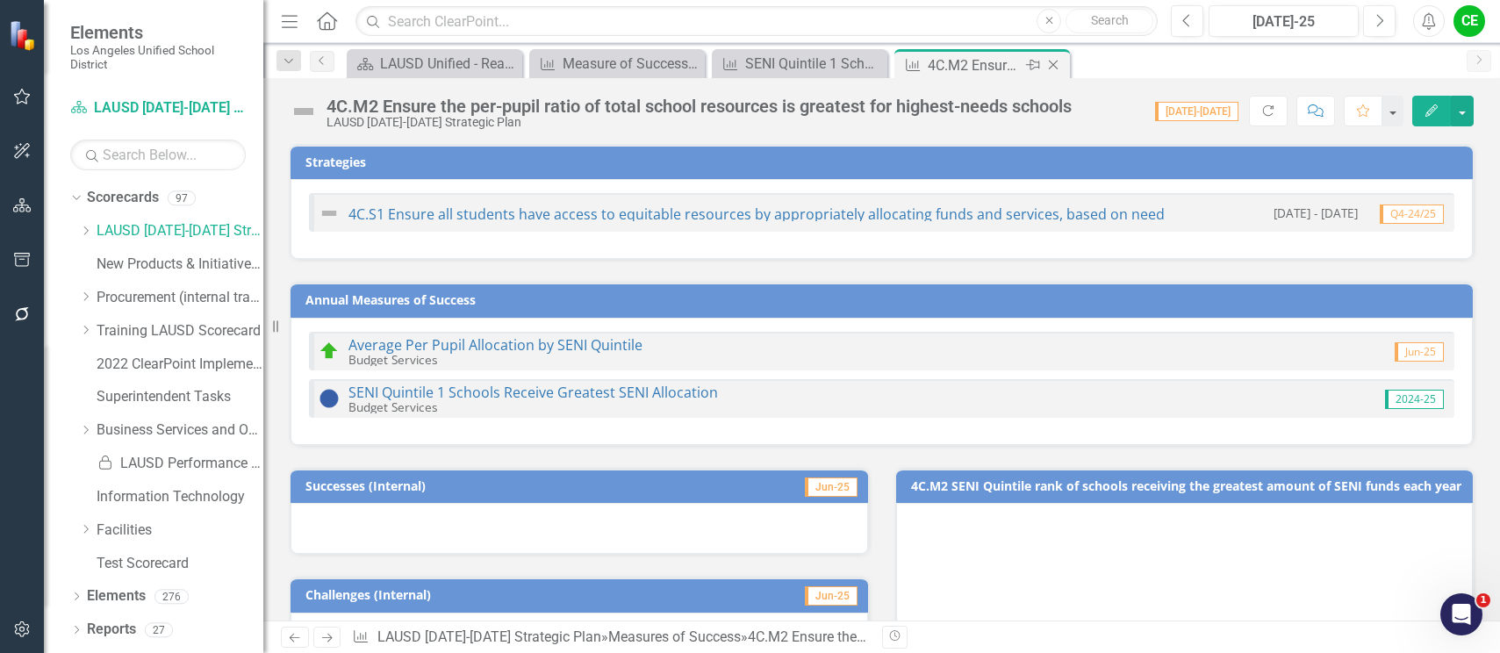
click at [1049, 65] on icon "Close" at bounding box center [1054, 65] width 18 height 14
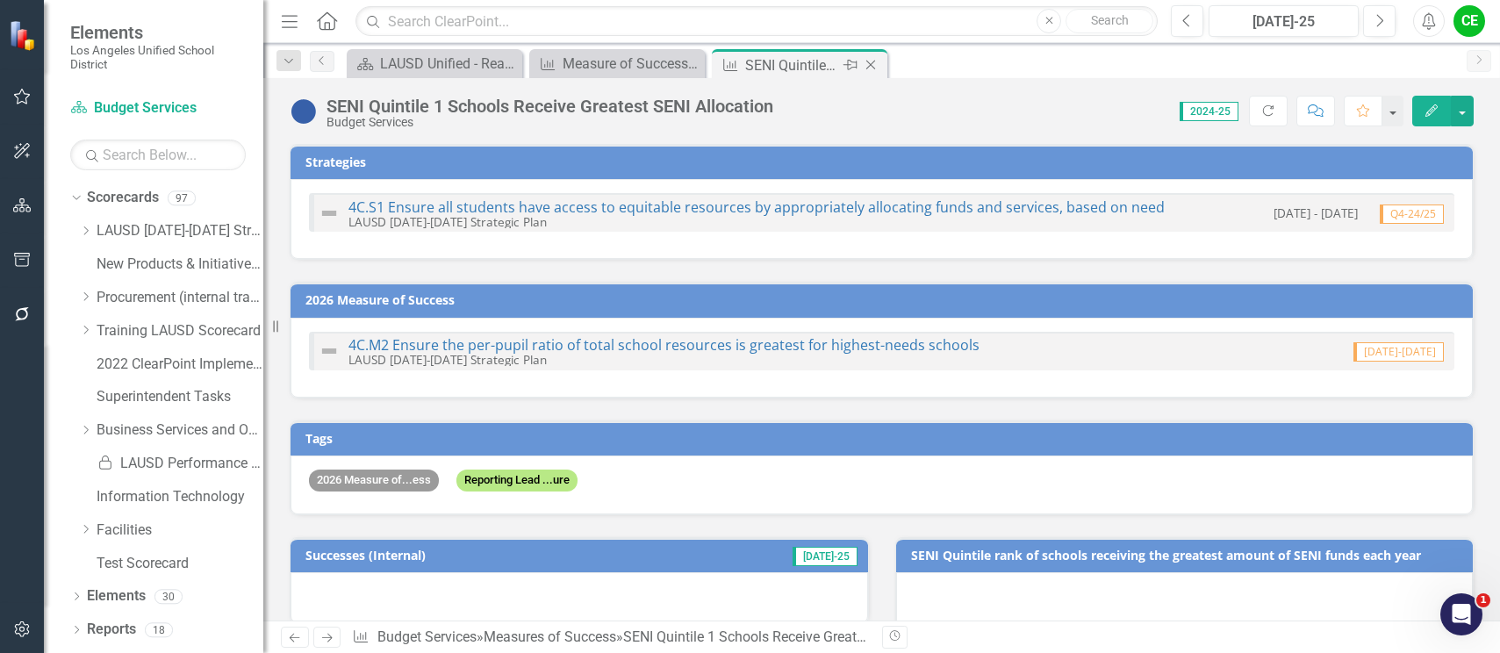
click at [874, 64] on icon "Close" at bounding box center [871, 65] width 18 height 14
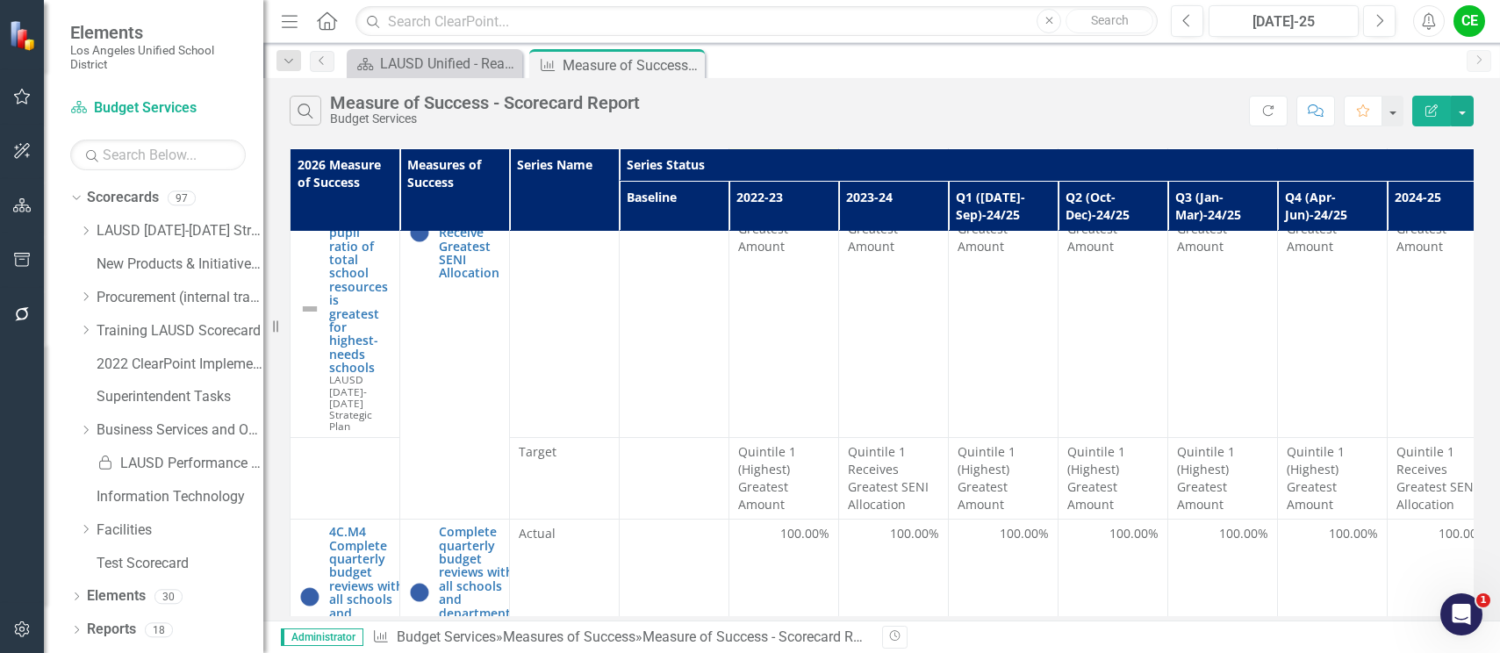
scroll to position [966, 0]
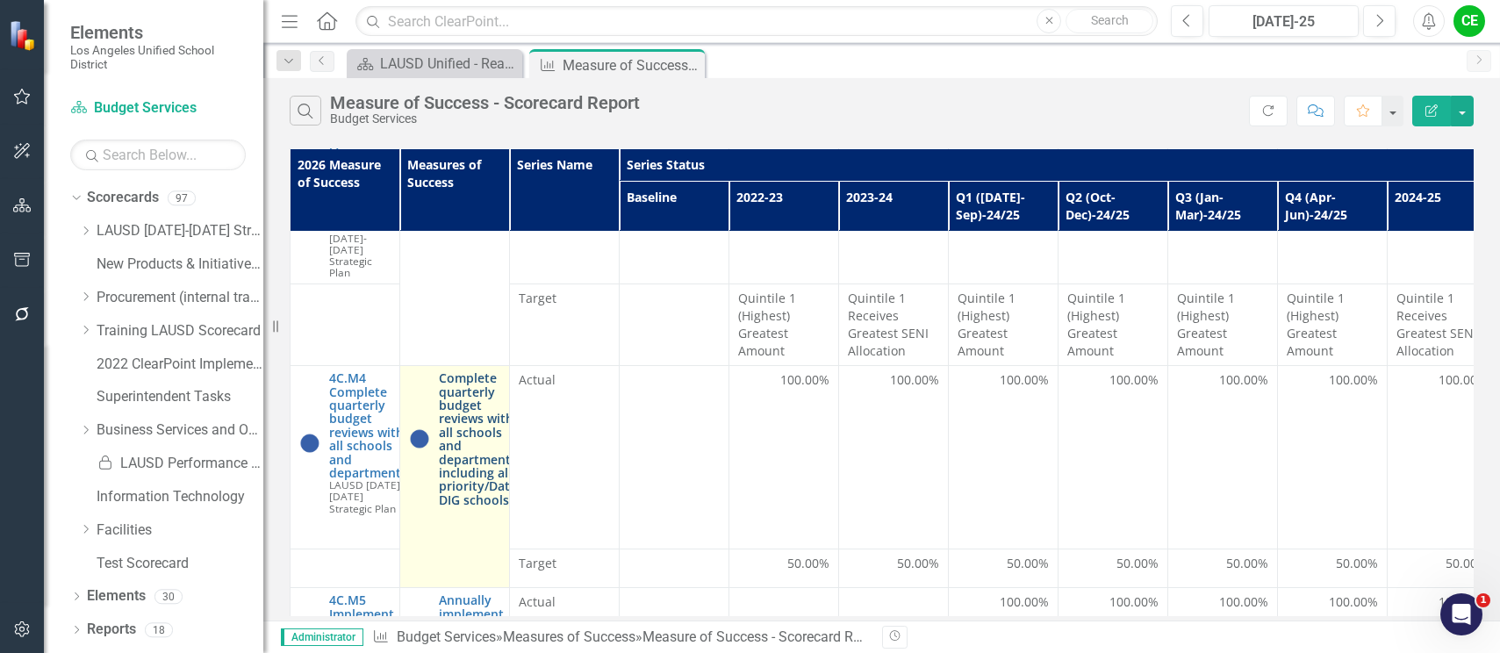
click at [480, 389] on link "Complete quarterly budget reviews with all schools and departments, including a…" at bounding box center [480, 438] width 82 height 135
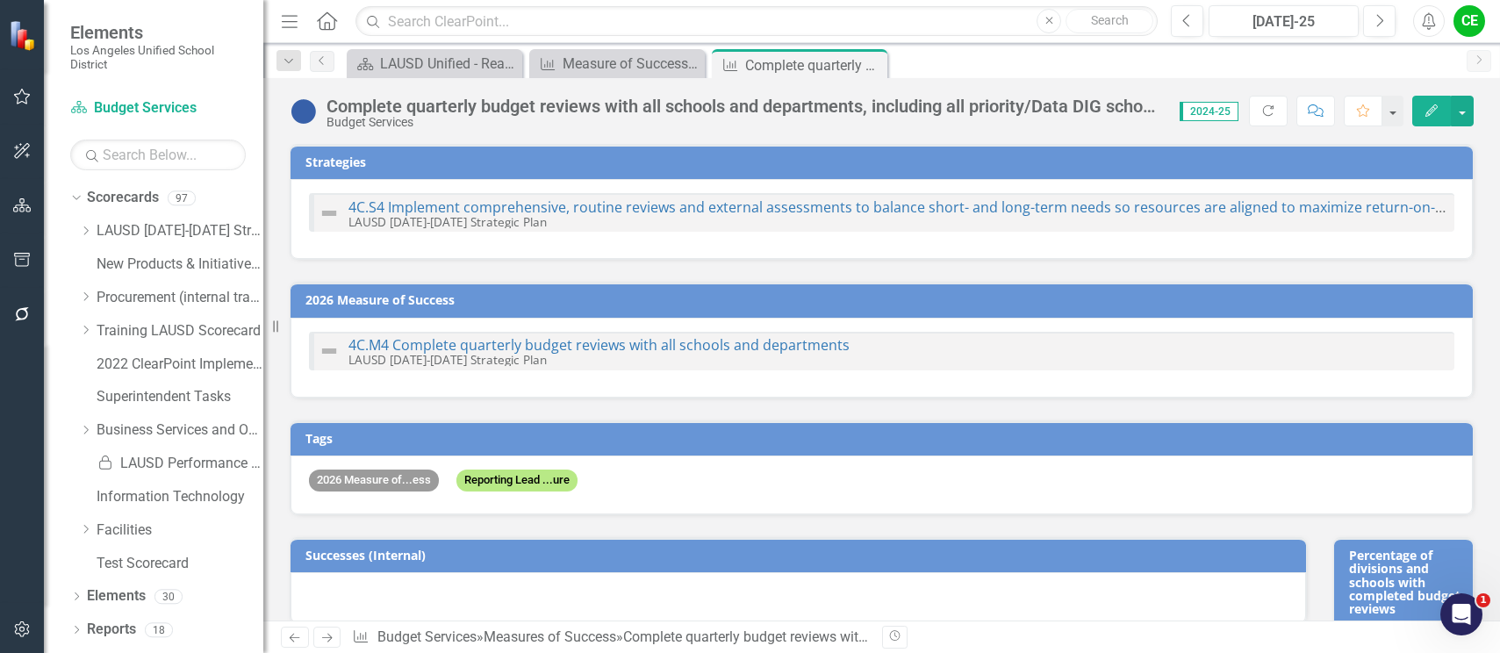
checkbox input "false"
checkbox input "true"
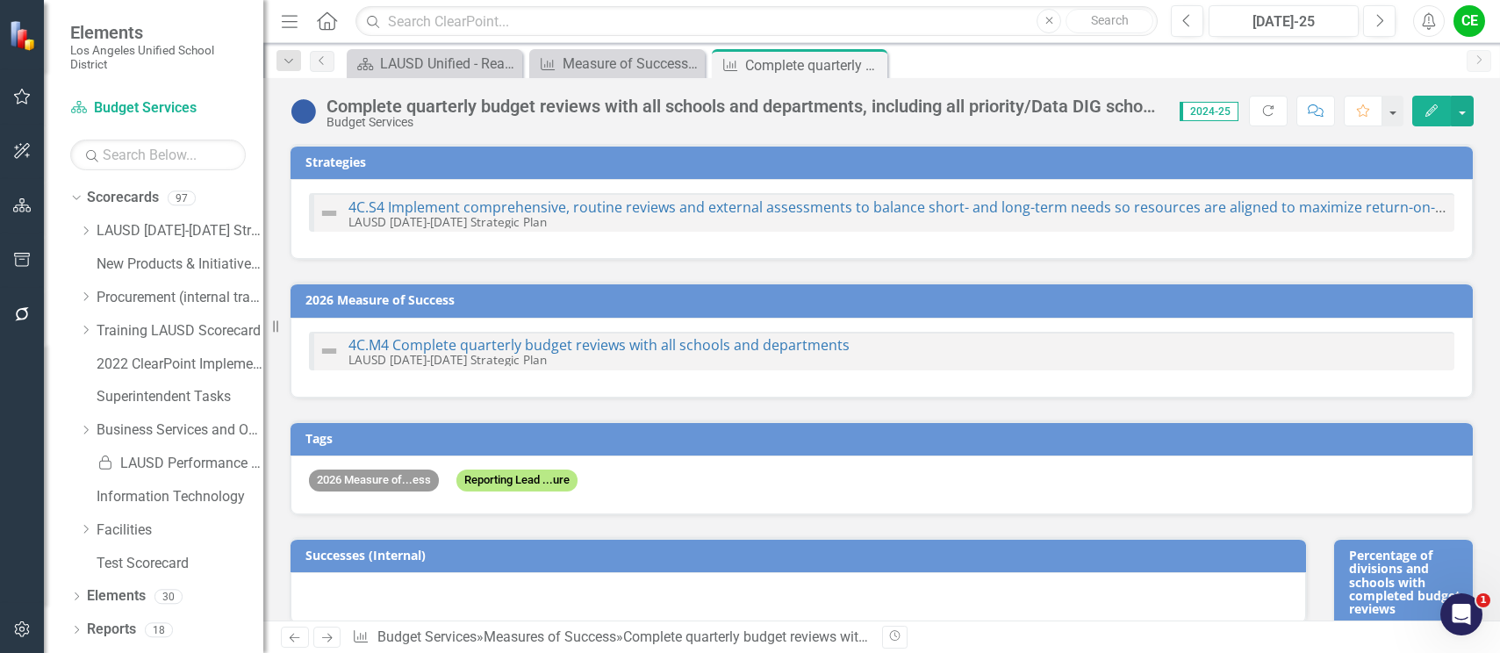
checkbox input "true"
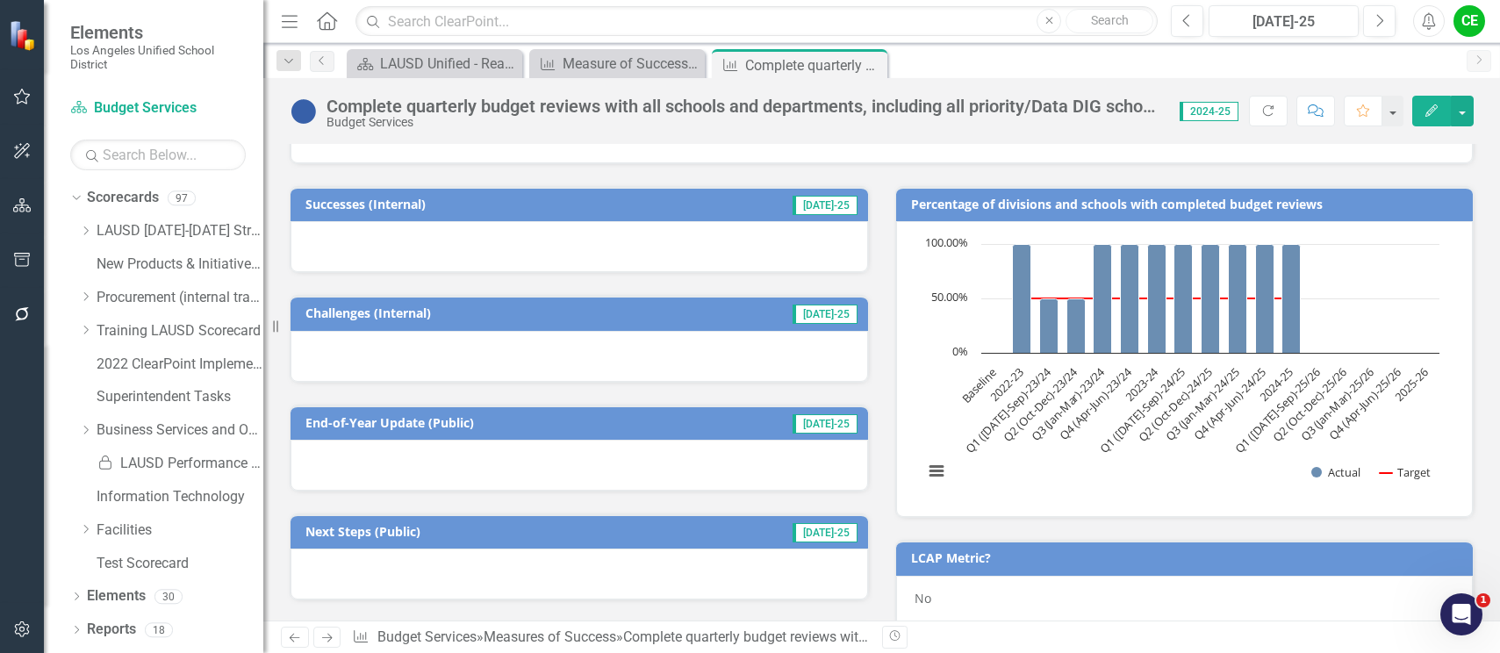
scroll to position [615, 0]
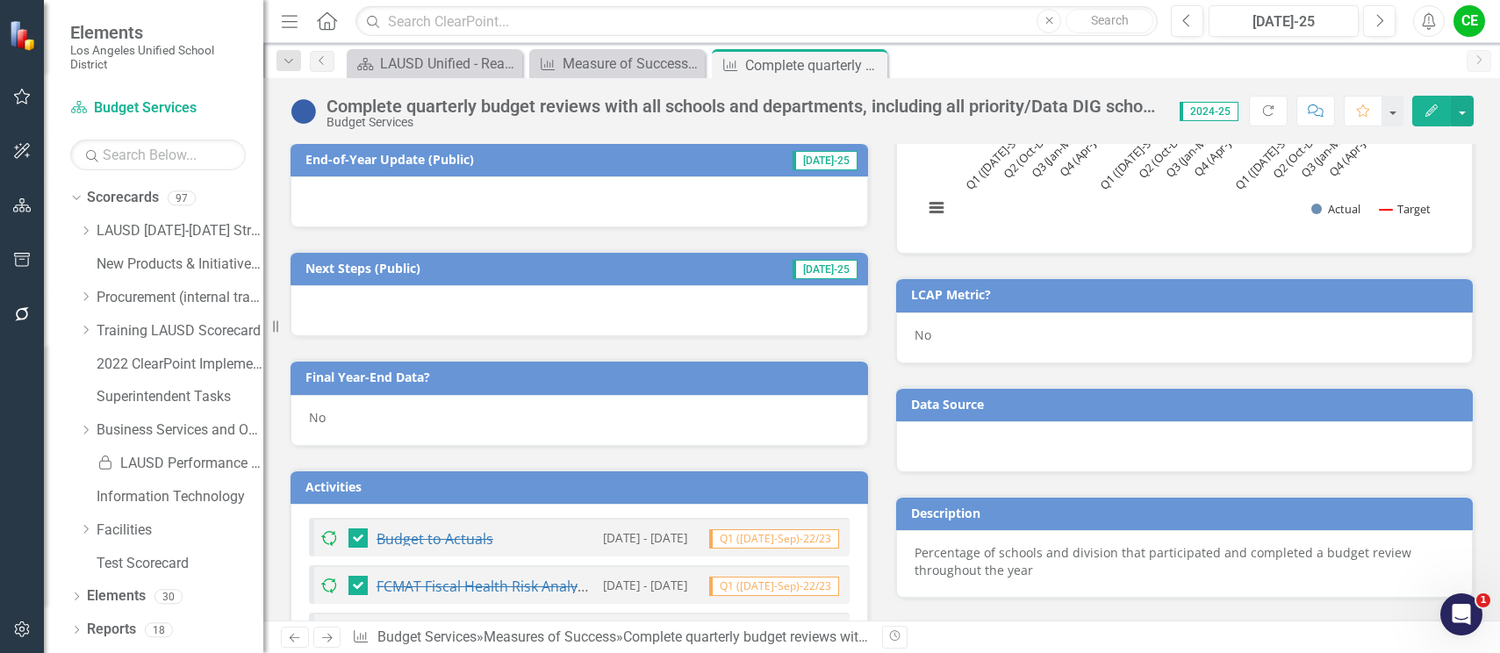
click at [342, 429] on div "No" at bounding box center [580, 420] width 578 height 51
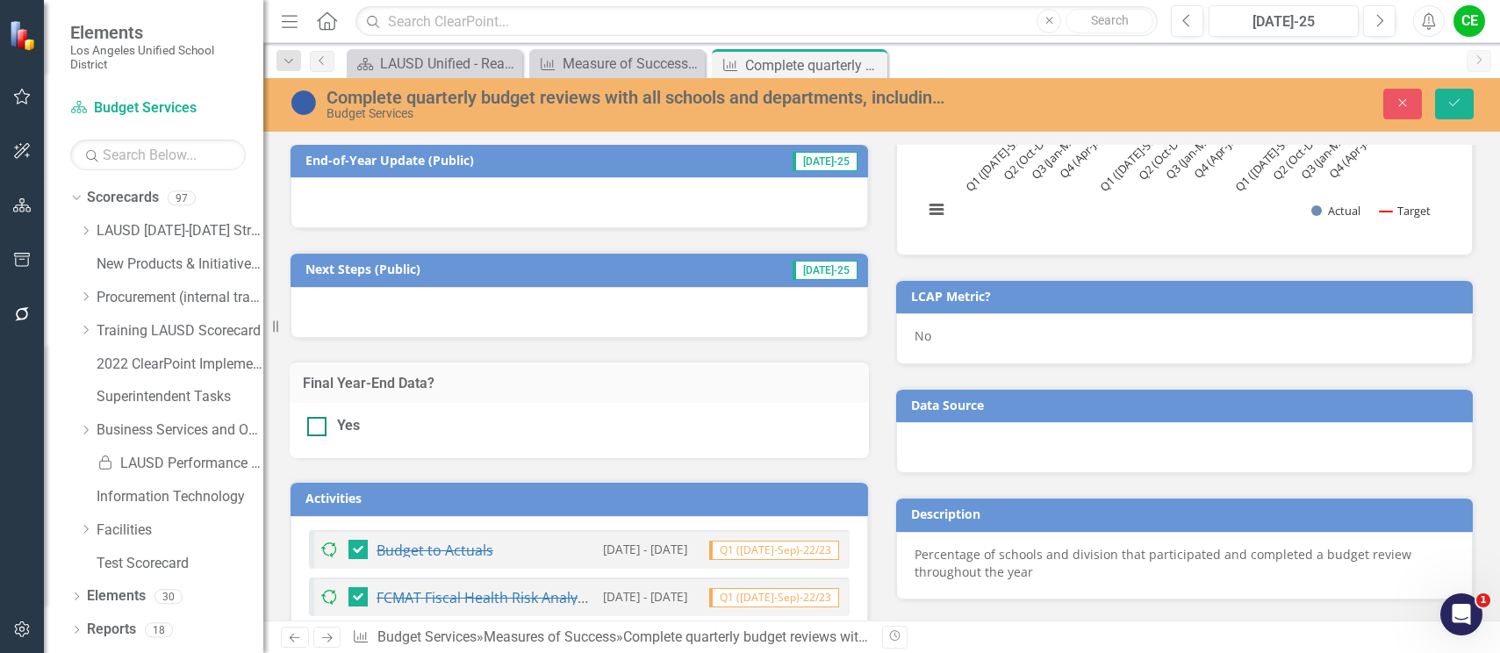
click at [327, 428] on div "Yes" at bounding box center [579, 426] width 544 height 20
click at [319, 428] on input "Yes" at bounding box center [312, 422] width 11 height 11
checkbox input "true"
click at [1443, 104] on button "Save" at bounding box center [1454, 104] width 39 height 31
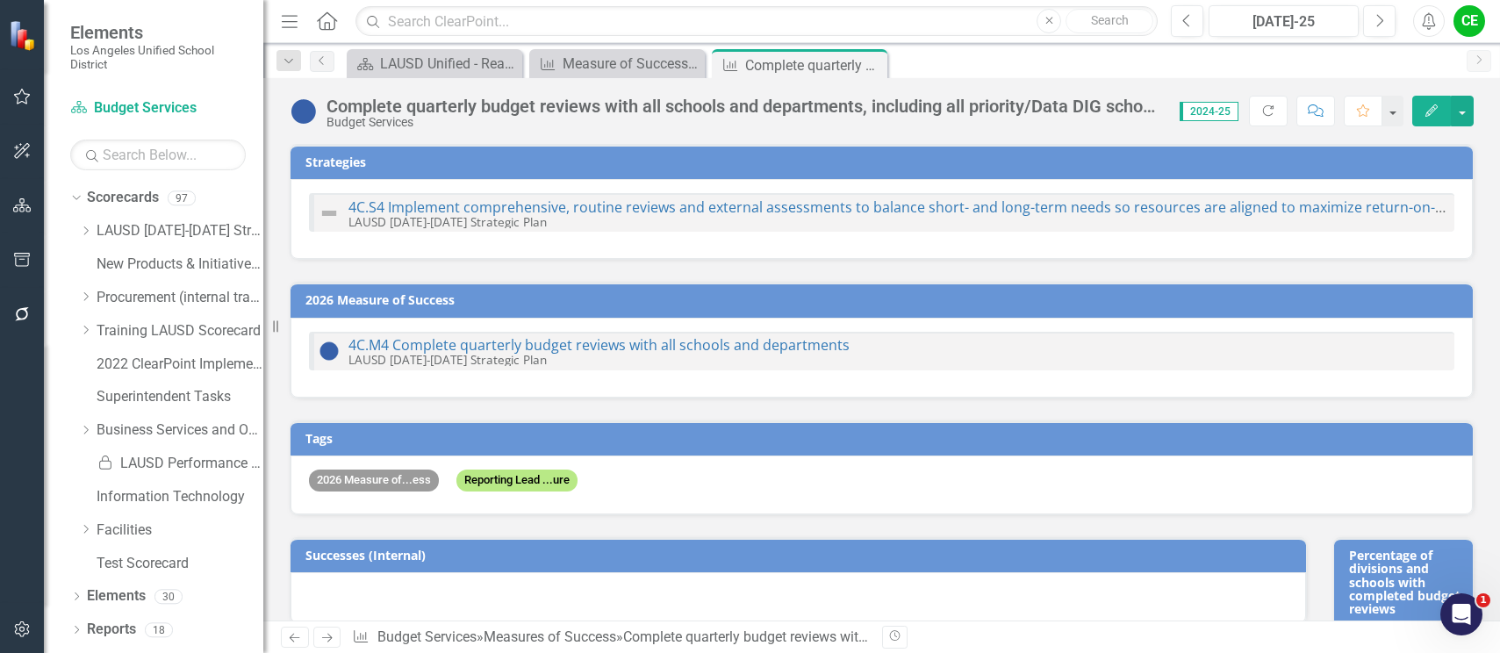
checkbox input "false"
checkbox input "true"
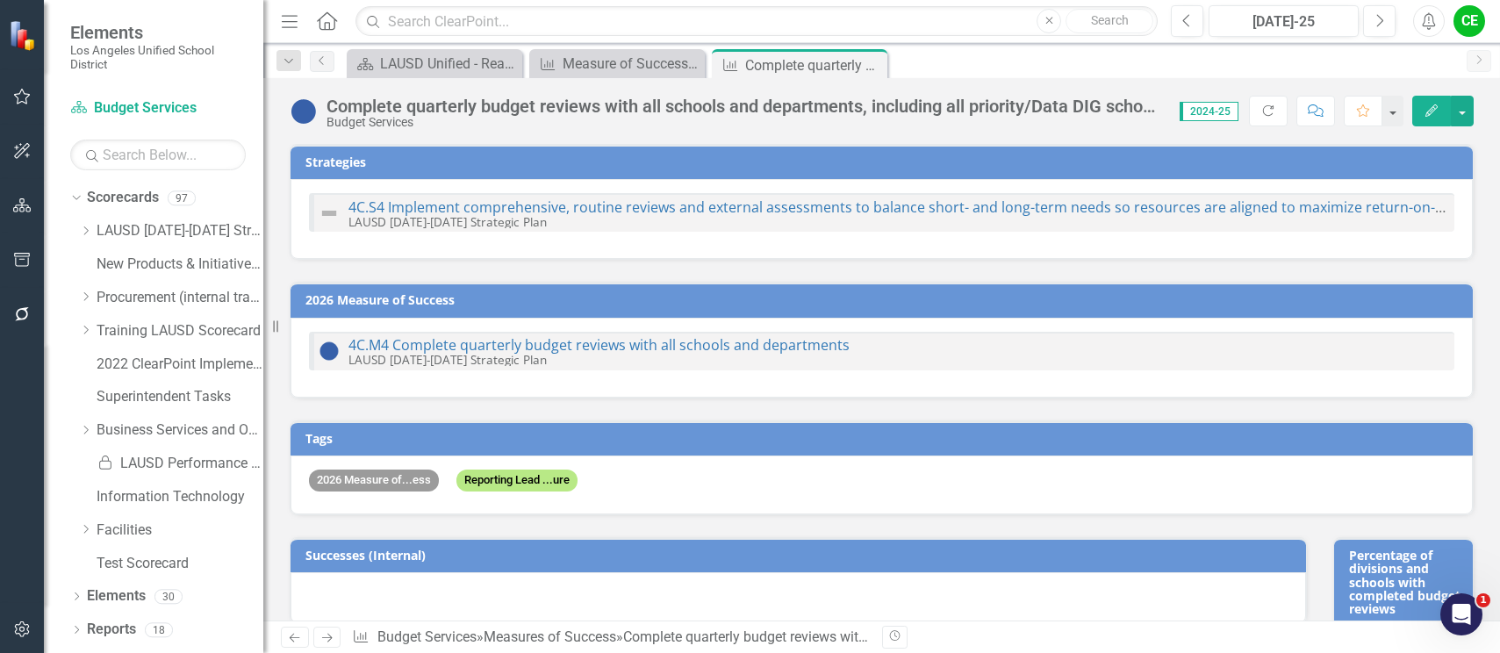
checkbox input "true"
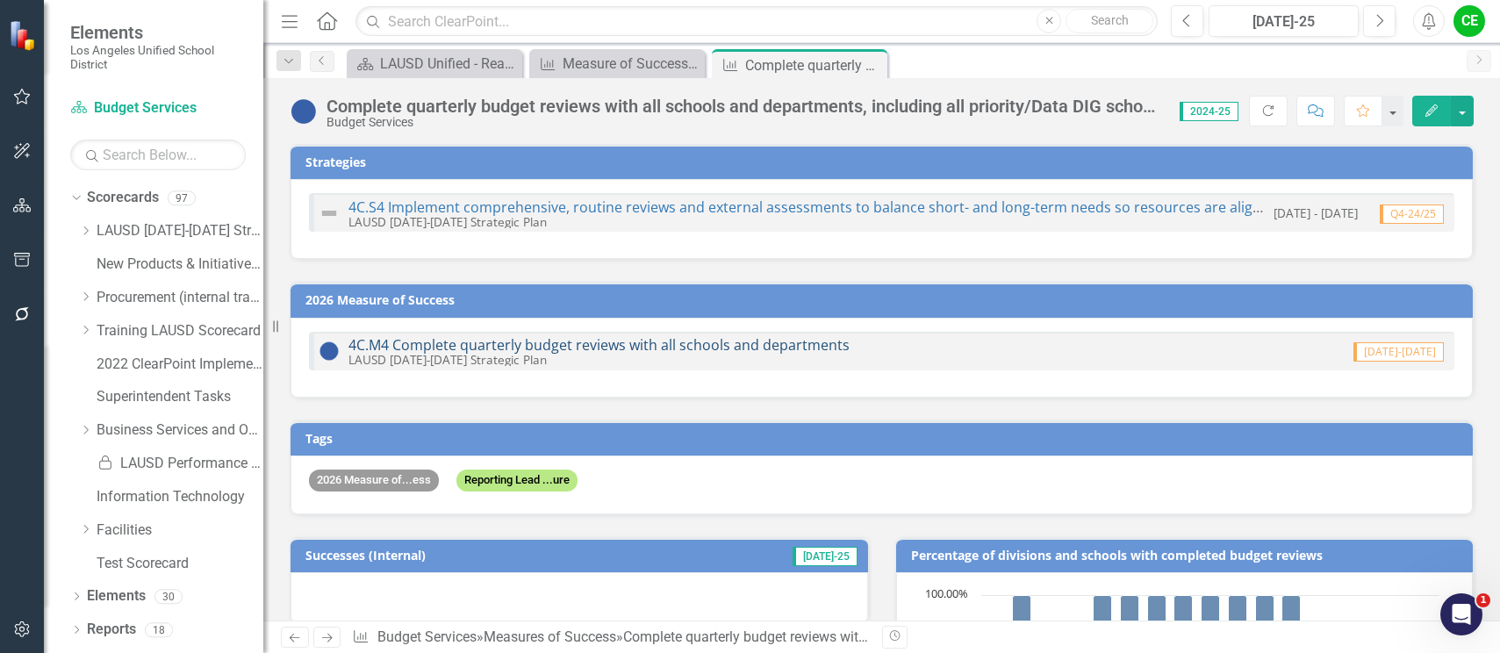
click at [685, 342] on link "4C.M4 Complete quarterly budget reviews with all schools and departments" at bounding box center [599, 344] width 501 height 19
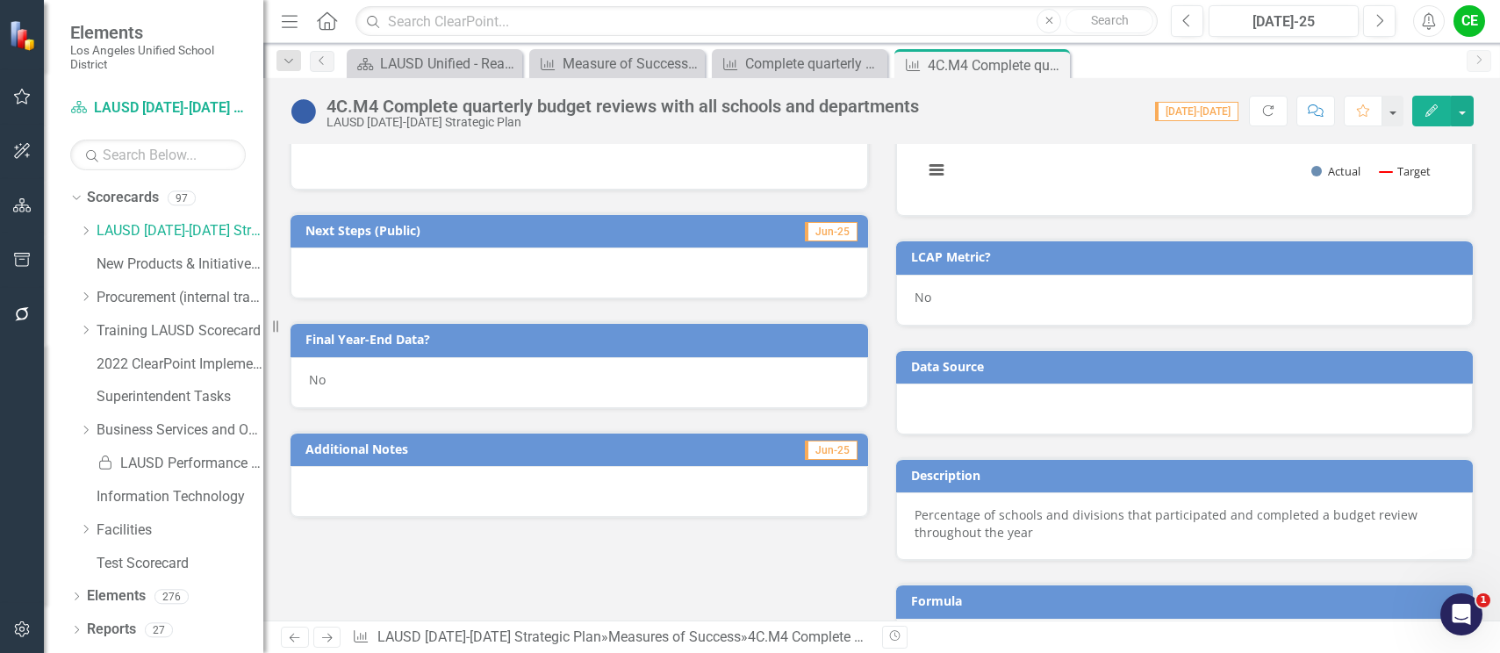
scroll to position [702, 0]
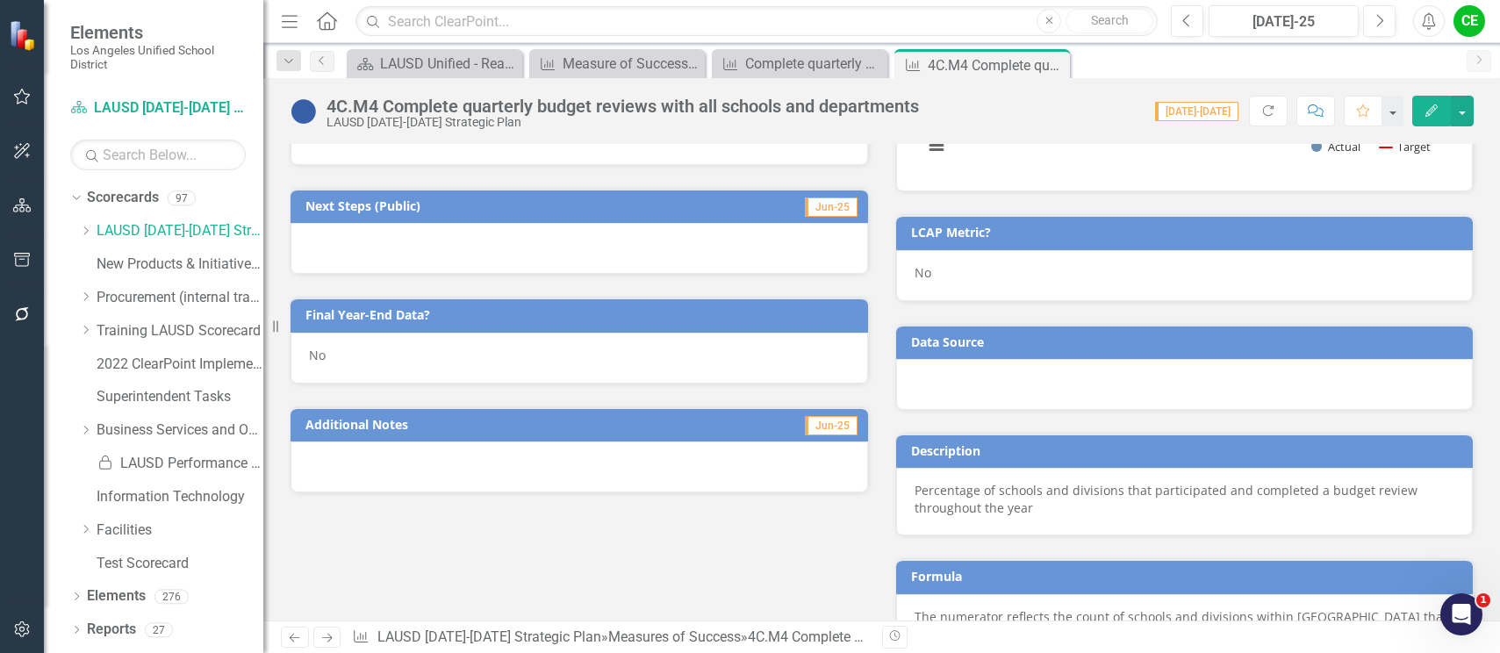
click at [339, 361] on div "No" at bounding box center [580, 358] width 578 height 51
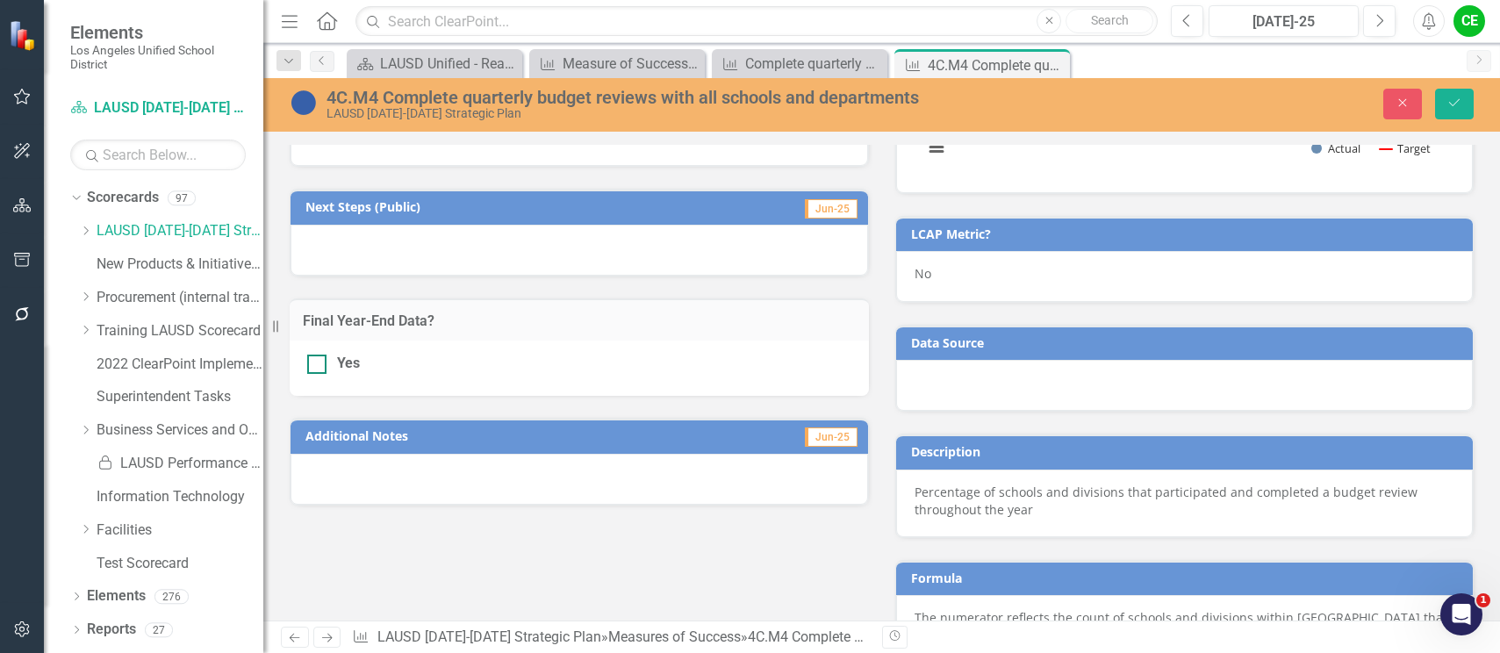
click at [318, 366] on div at bounding box center [316, 364] width 19 height 19
click at [318, 366] on input "Yes" at bounding box center [312, 360] width 11 height 11
checkbox input "true"
click at [1458, 96] on button "Save" at bounding box center [1454, 104] width 39 height 31
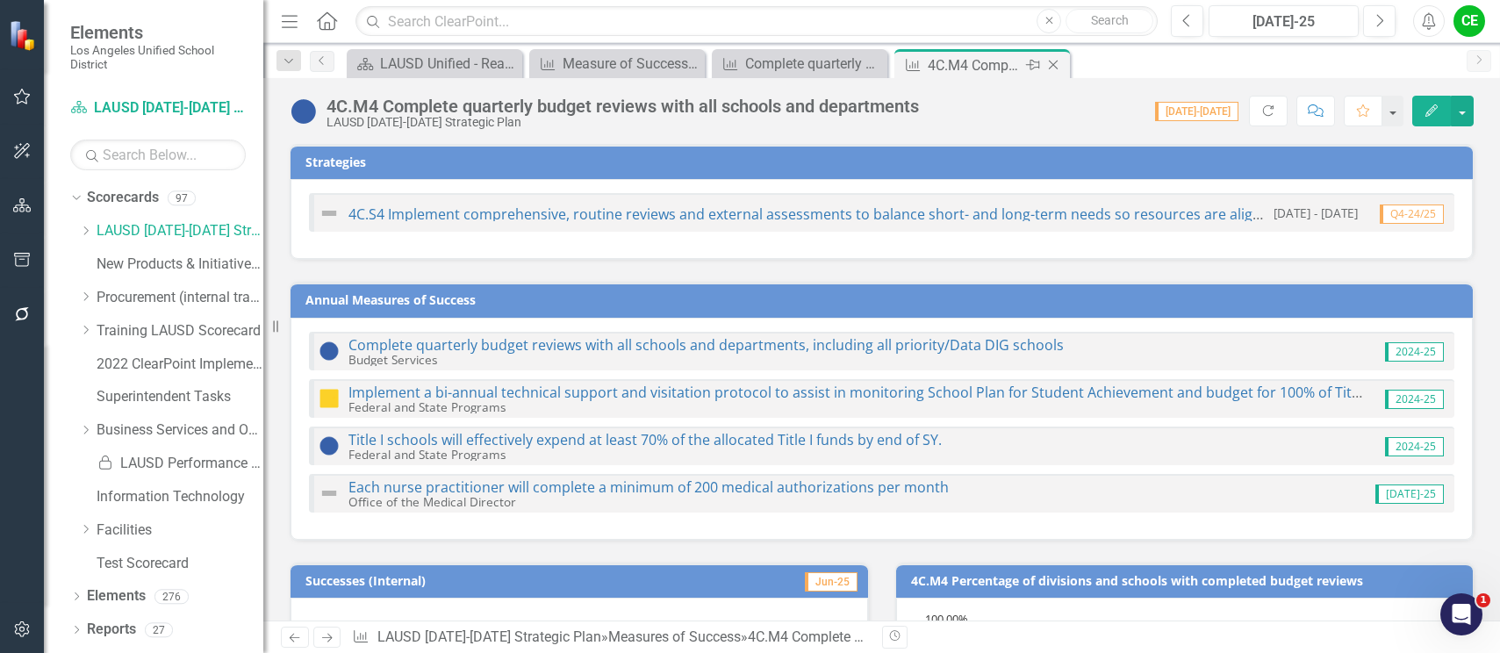
click at [1052, 63] on icon at bounding box center [1054, 66] width 10 height 10
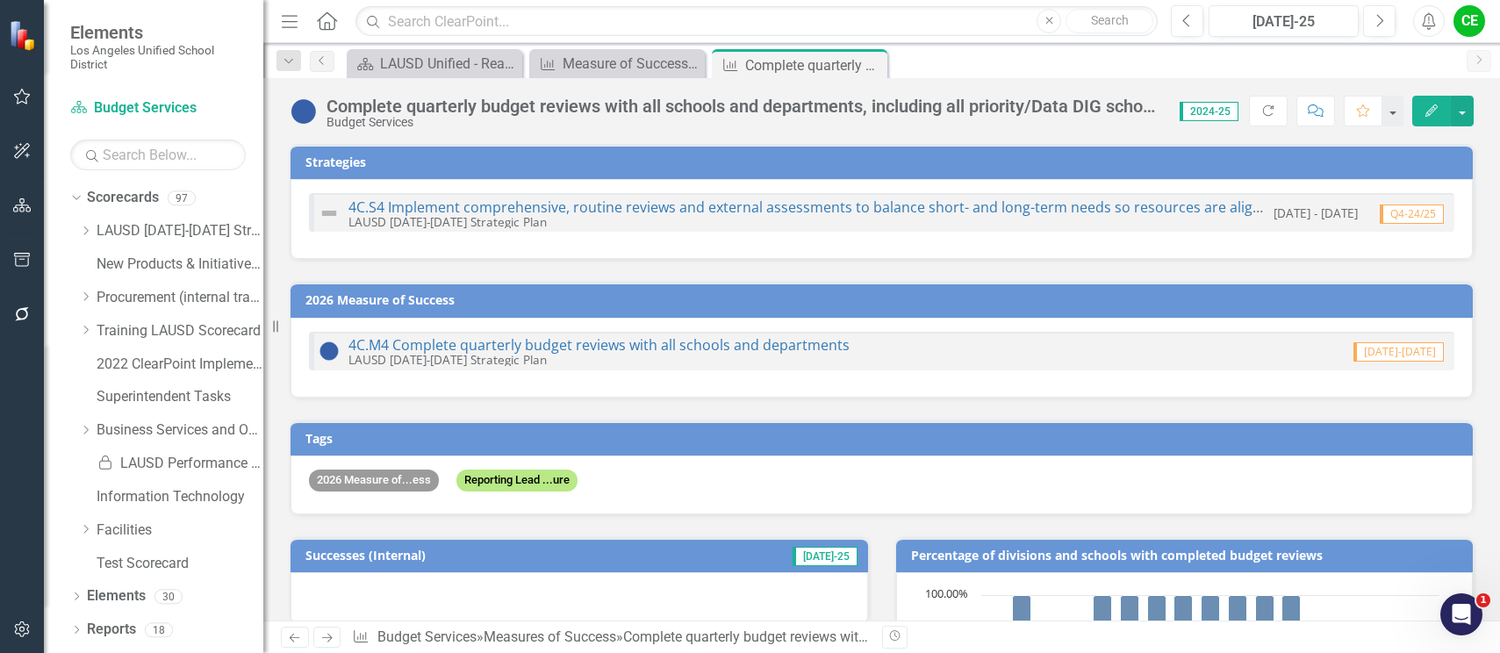
drag, startPoint x: 873, startPoint y: 64, endPoint x: 612, endPoint y: 47, distance: 261.4
click at [0, 0] on icon "Close" at bounding box center [0, 0] width 0 height 0
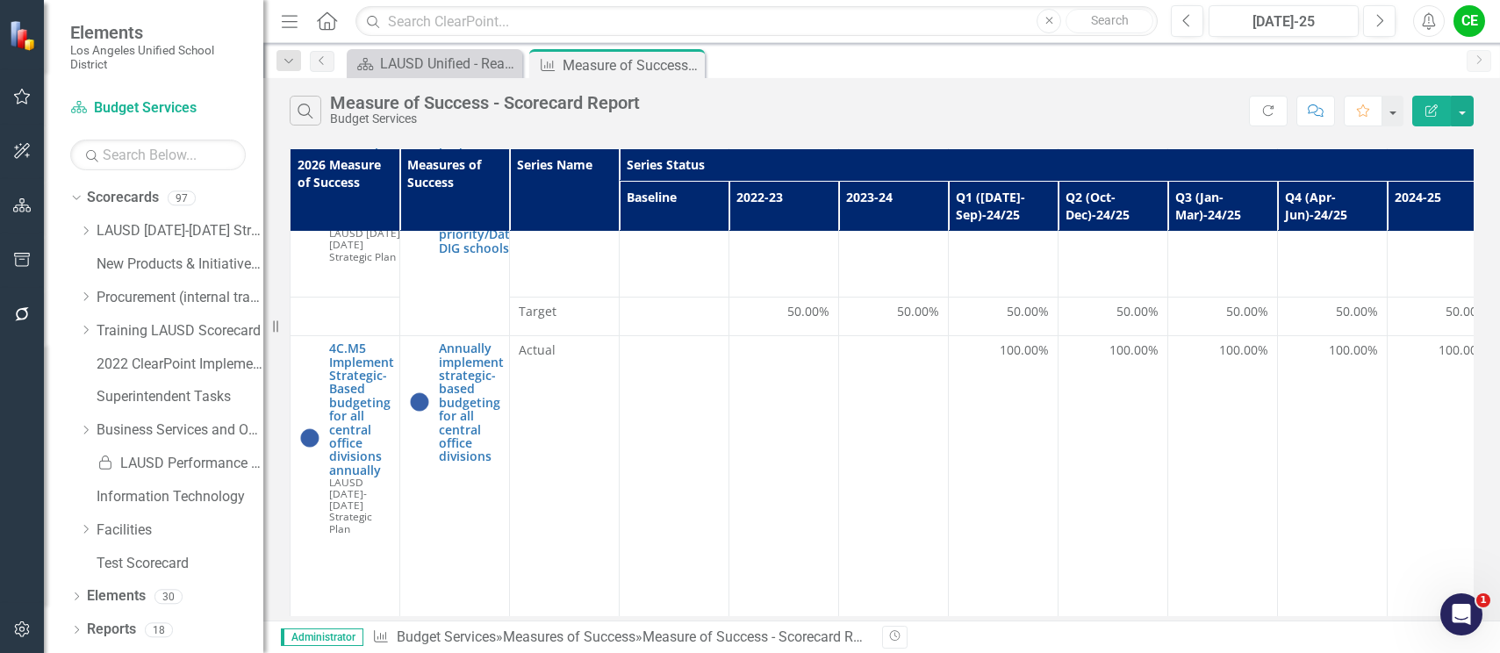
scroll to position [1229, 0]
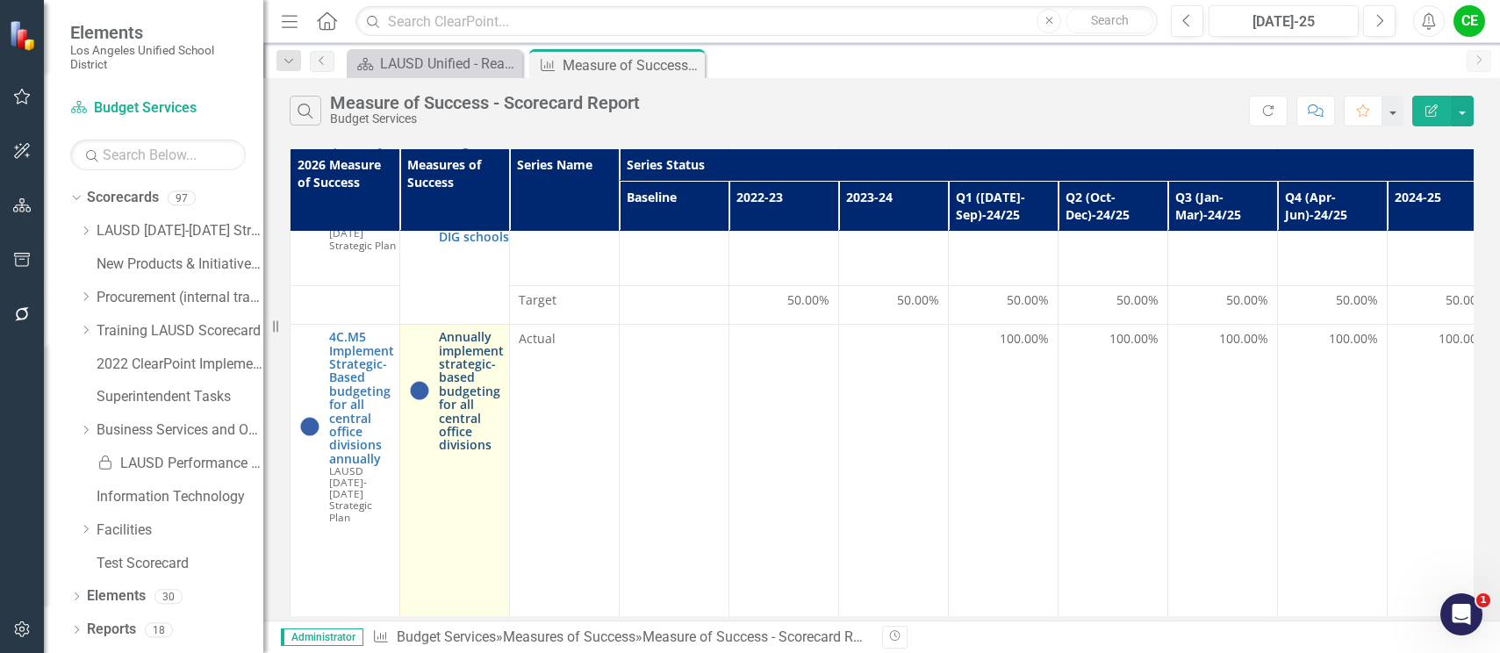
click at [465, 330] on link "Annually implement strategic-based budgeting for all central office divisions" at bounding box center [471, 391] width 65 height 122
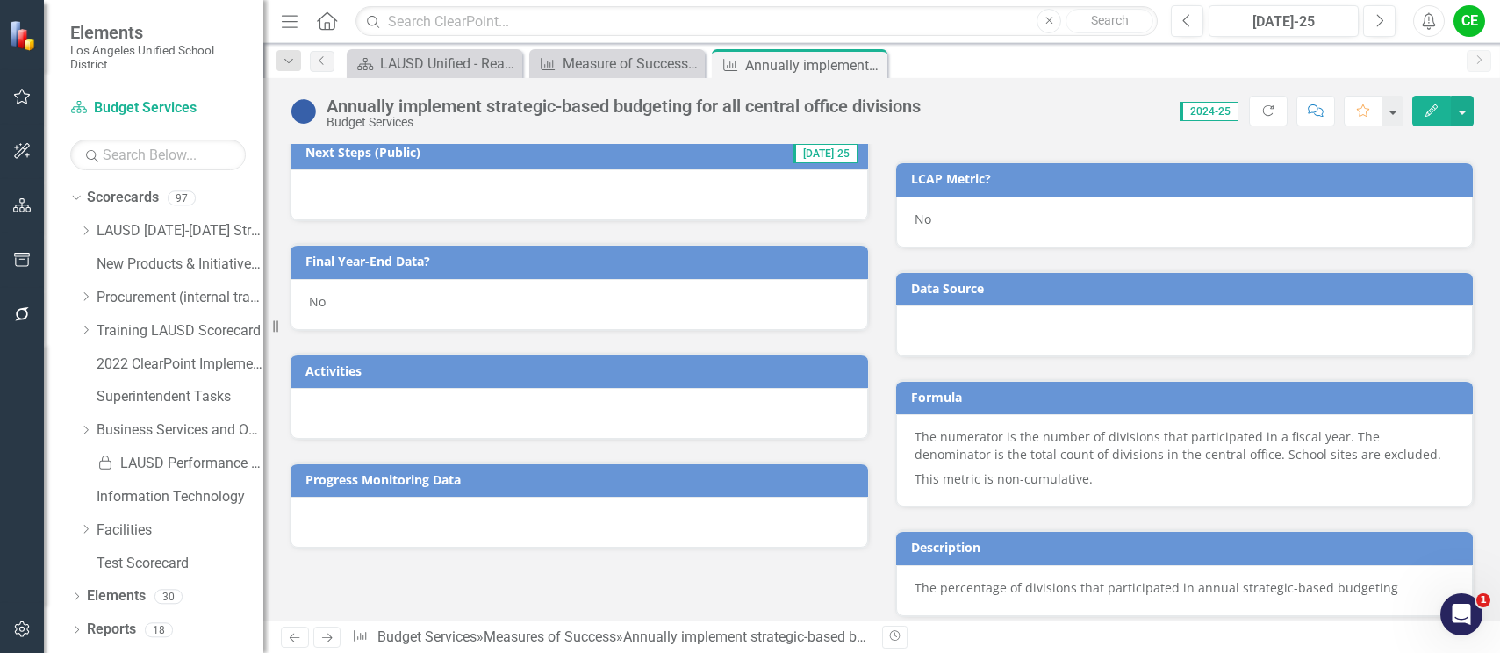
scroll to position [790, 0]
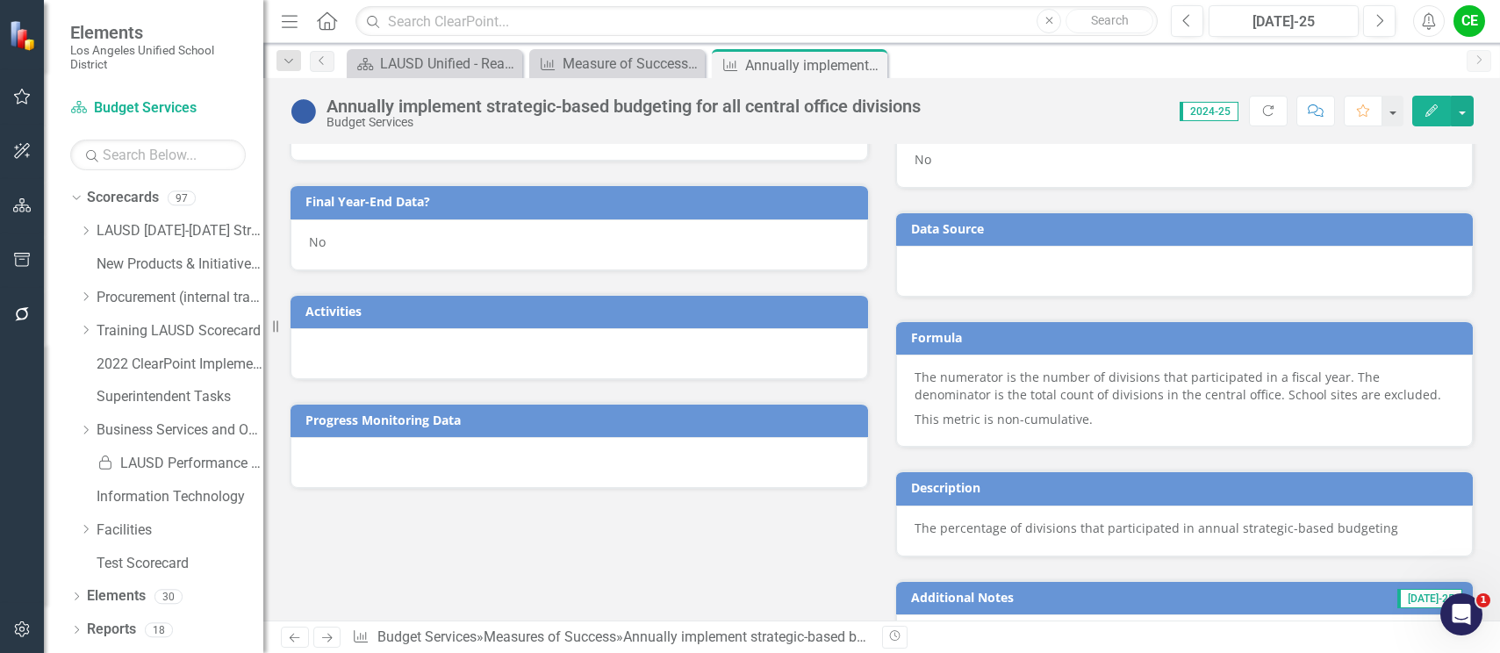
click at [366, 248] on div "No" at bounding box center [580, 244] width 578 height 51
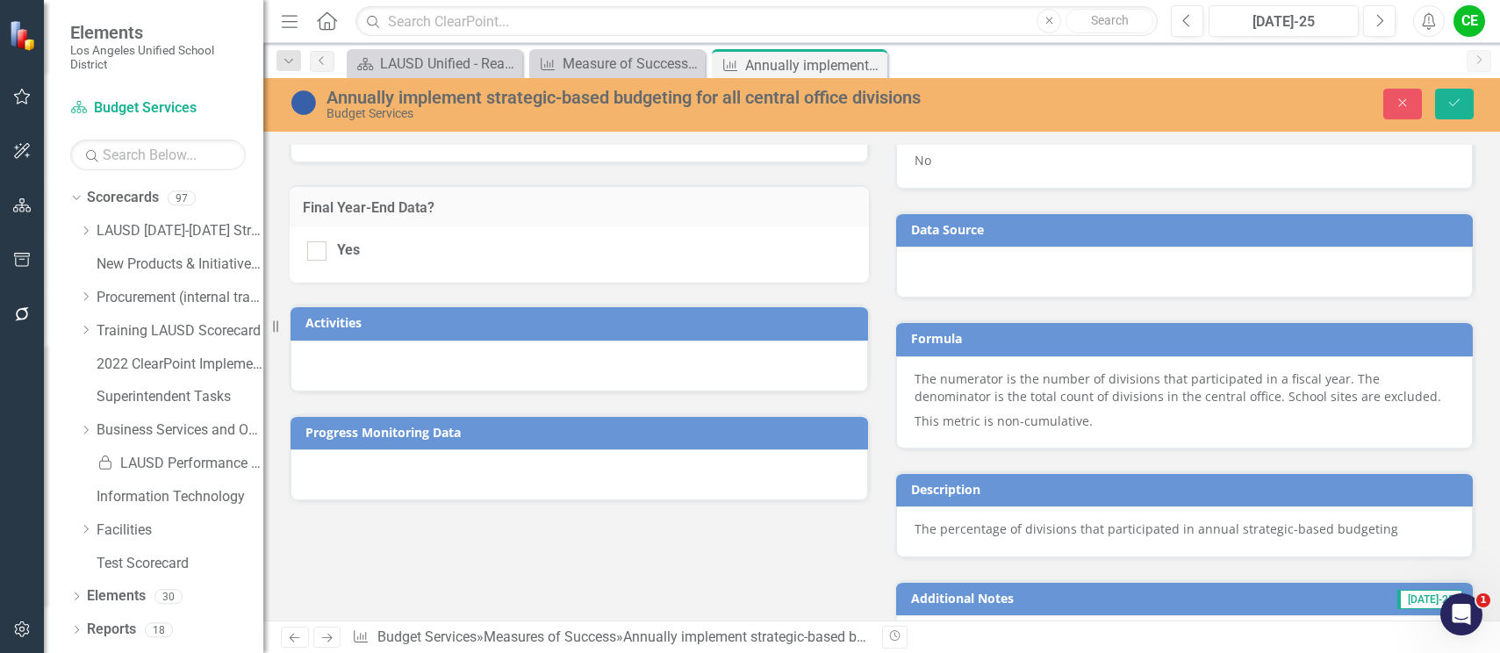
drag, startPoint x: 322, startPoint y: 252, endPoint x: 403, endPoint y: 237, distance: 82.1
click at [322, 251] on div at bounding box center [316, 250] width 19 height 19
click at [319, 251] on input "Yes" at bounding box center [312, 246] width 11 height 11
checkbox input "true"
click at [1453, 96] on button "Save" at bounding box center [1454, 104] width 39 height 31
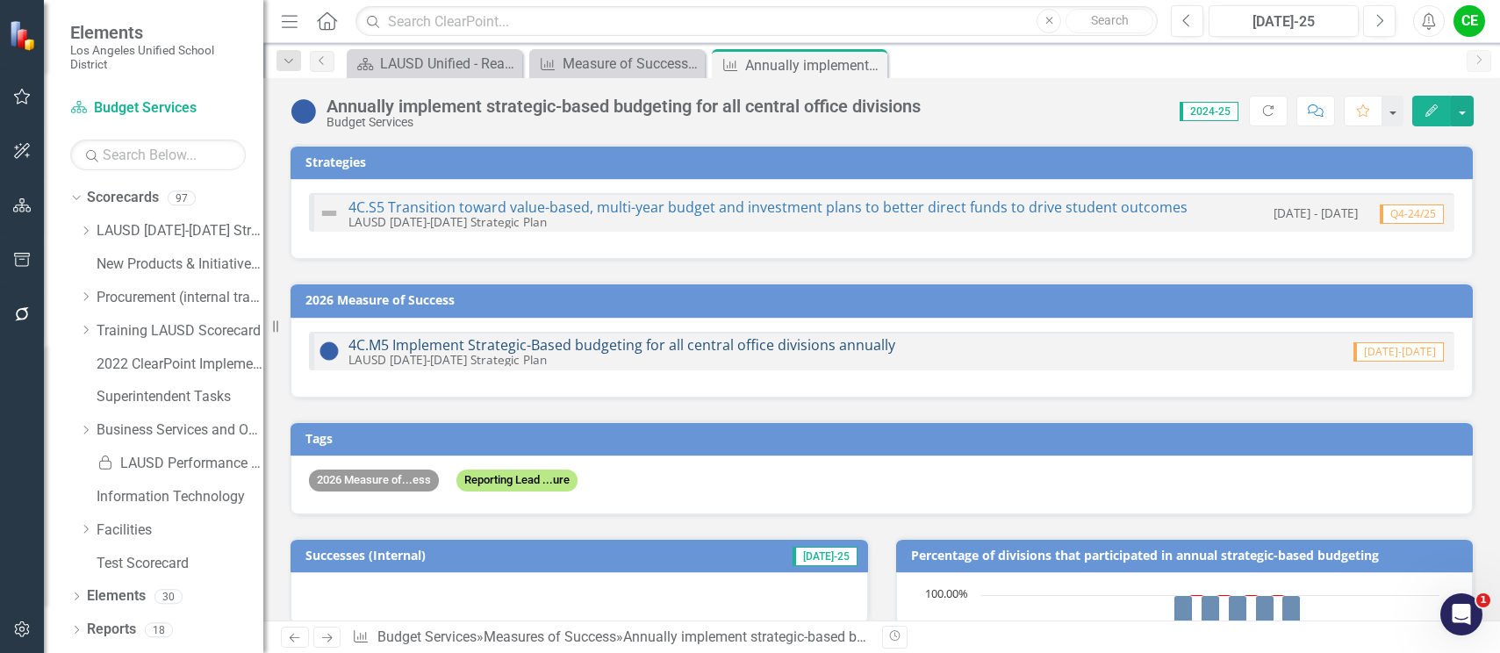
click at [644, 344] on link "4C.M5 Implement Strategic-Based budgeting for all central office divisions annu…" at bounding box center [622, 344] width 547 height 19
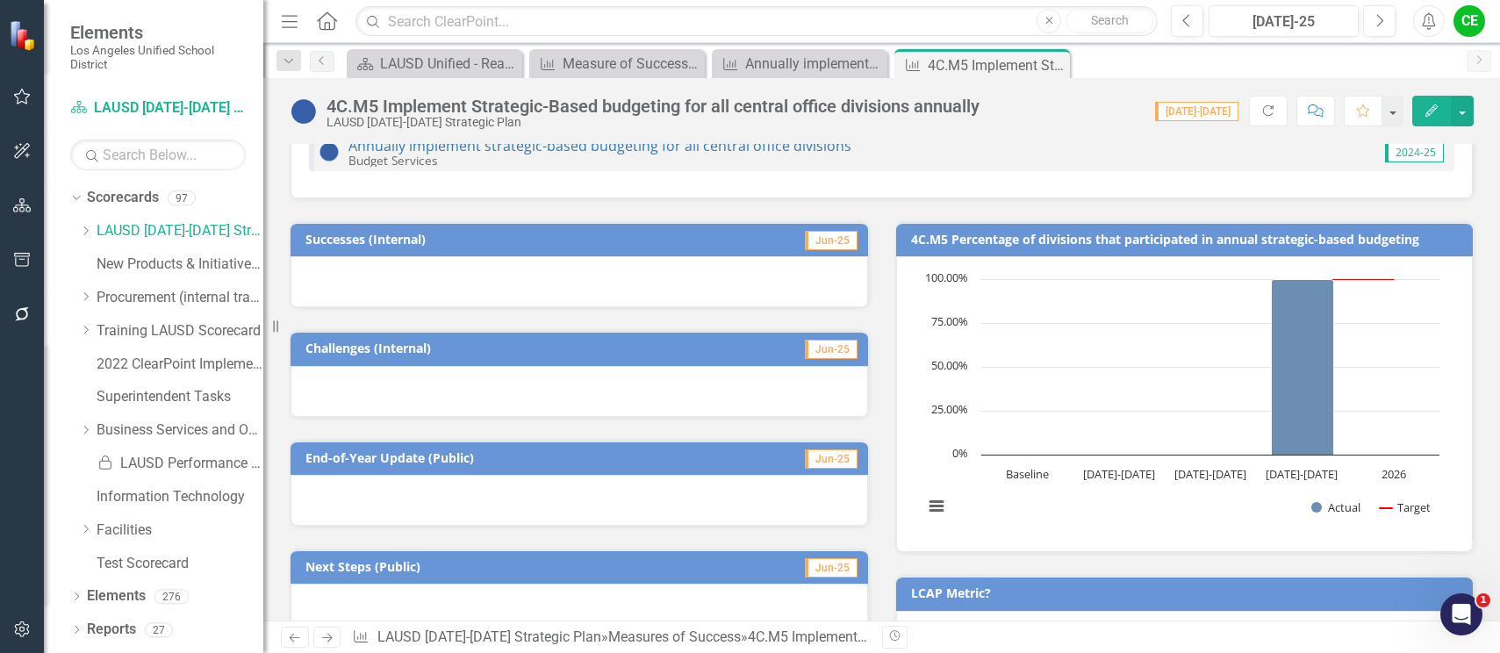
scroll to position [439, 0]
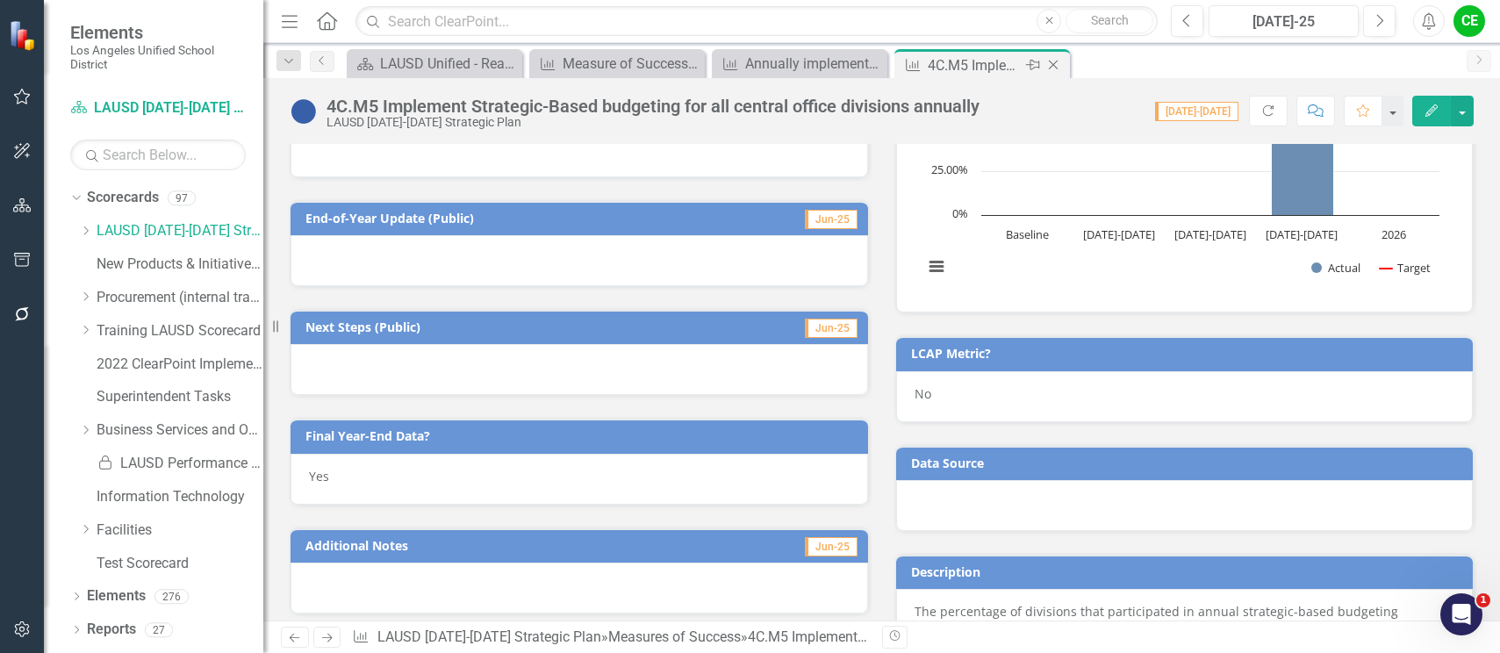
click at [1055, 63] on icon at bounding box center [1054, 66] width 10 height 10
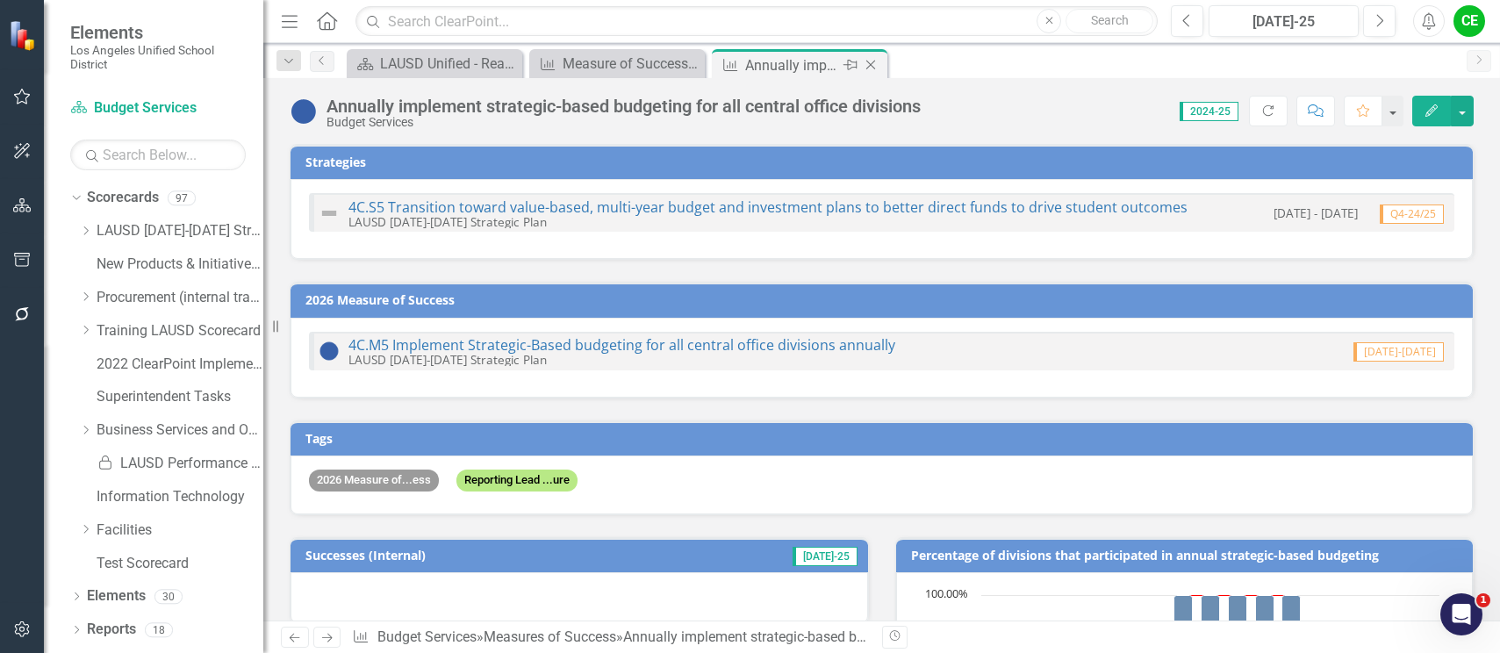
click at [872, 64] on icon at bounding box center [872, 66] width 10 height 10
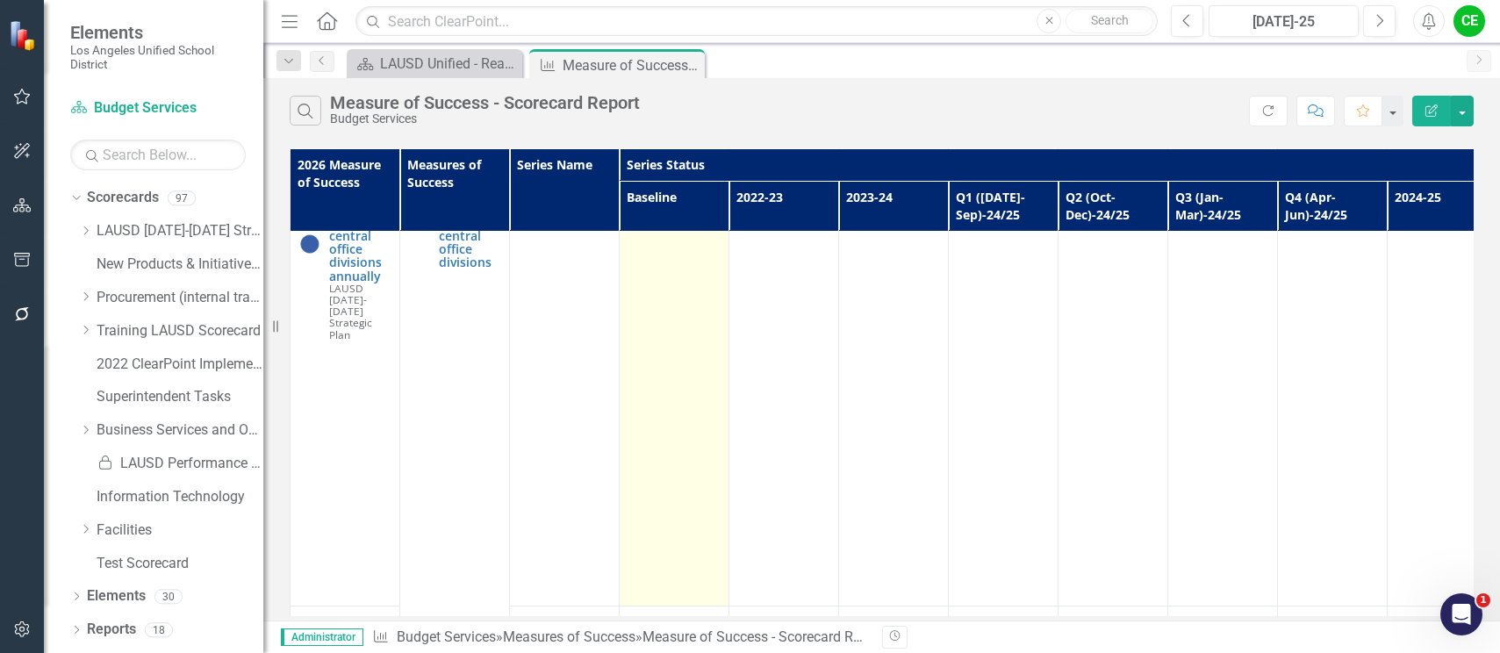
scroll to position [1061, 0]
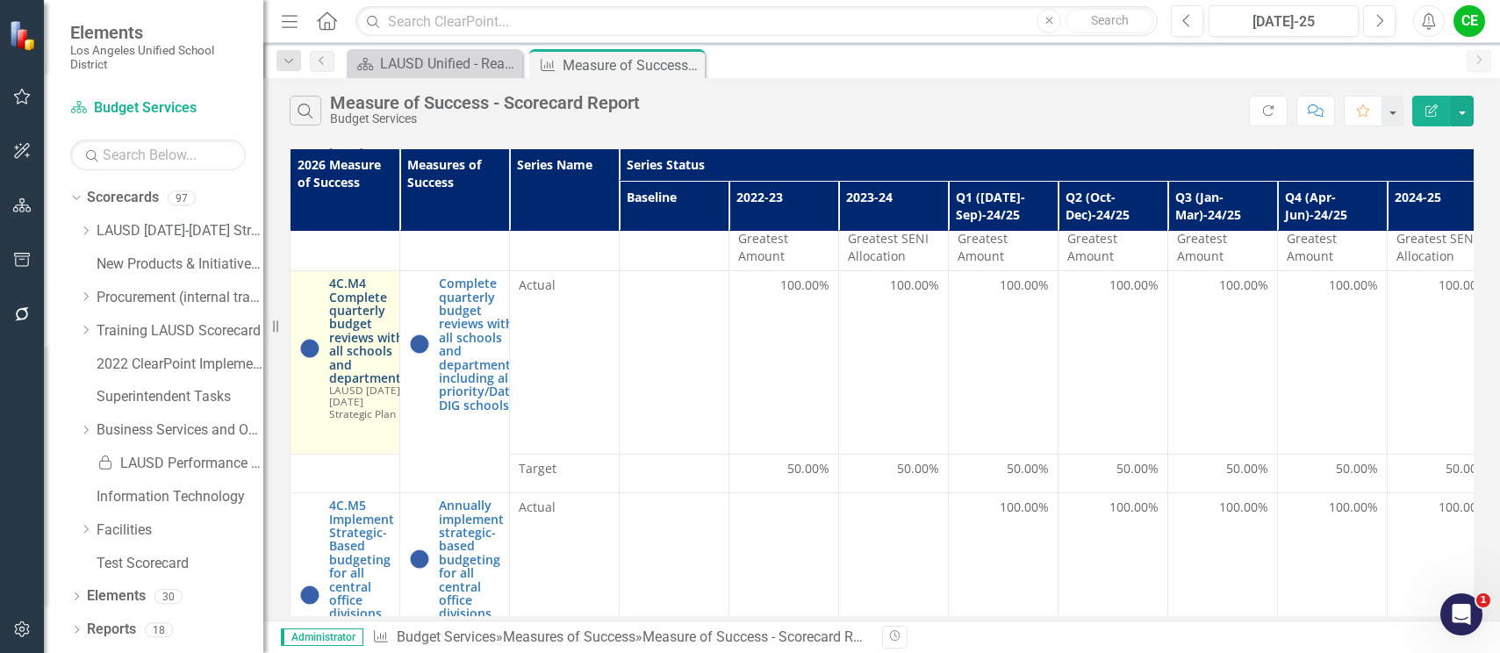
click at [355, 283] on link "4C.M4 Complete quarterly budget reviews with all schools and departments" at bounding box center [368, 331] width 78 height 108
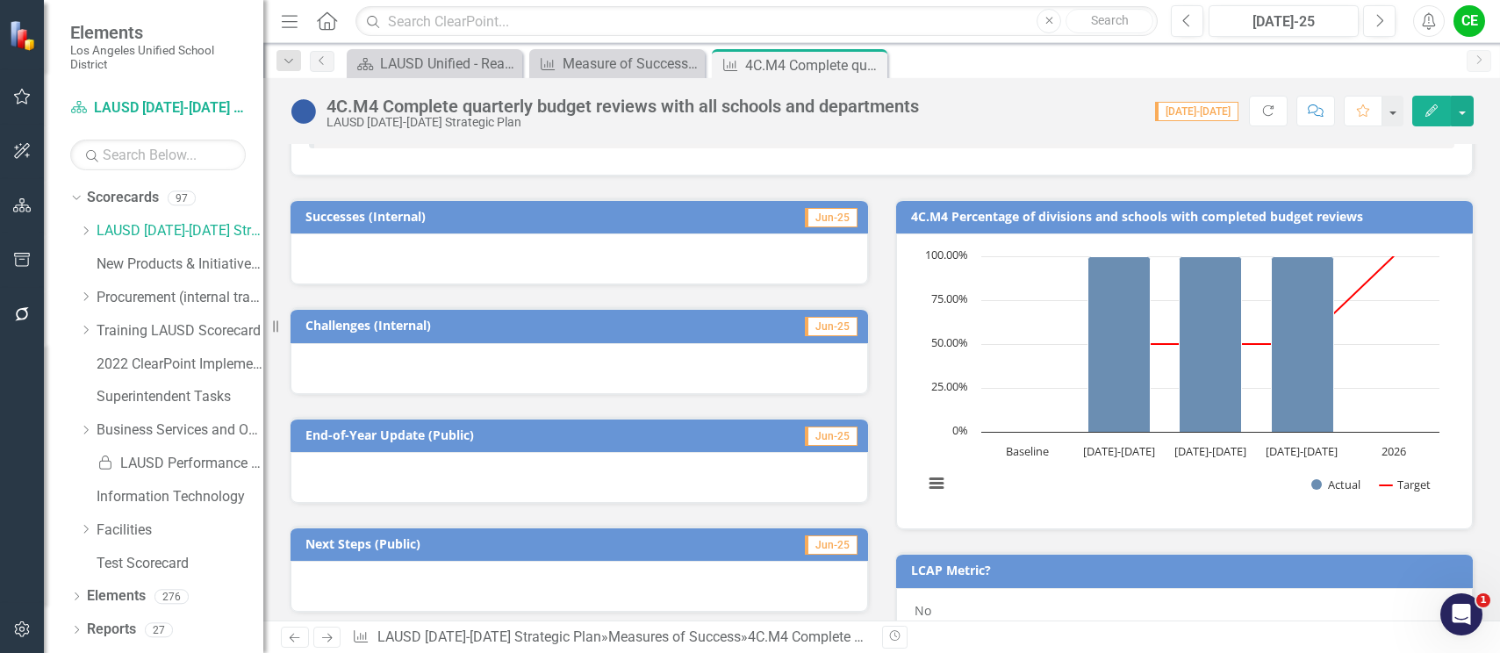
scroll to position [351, 0]
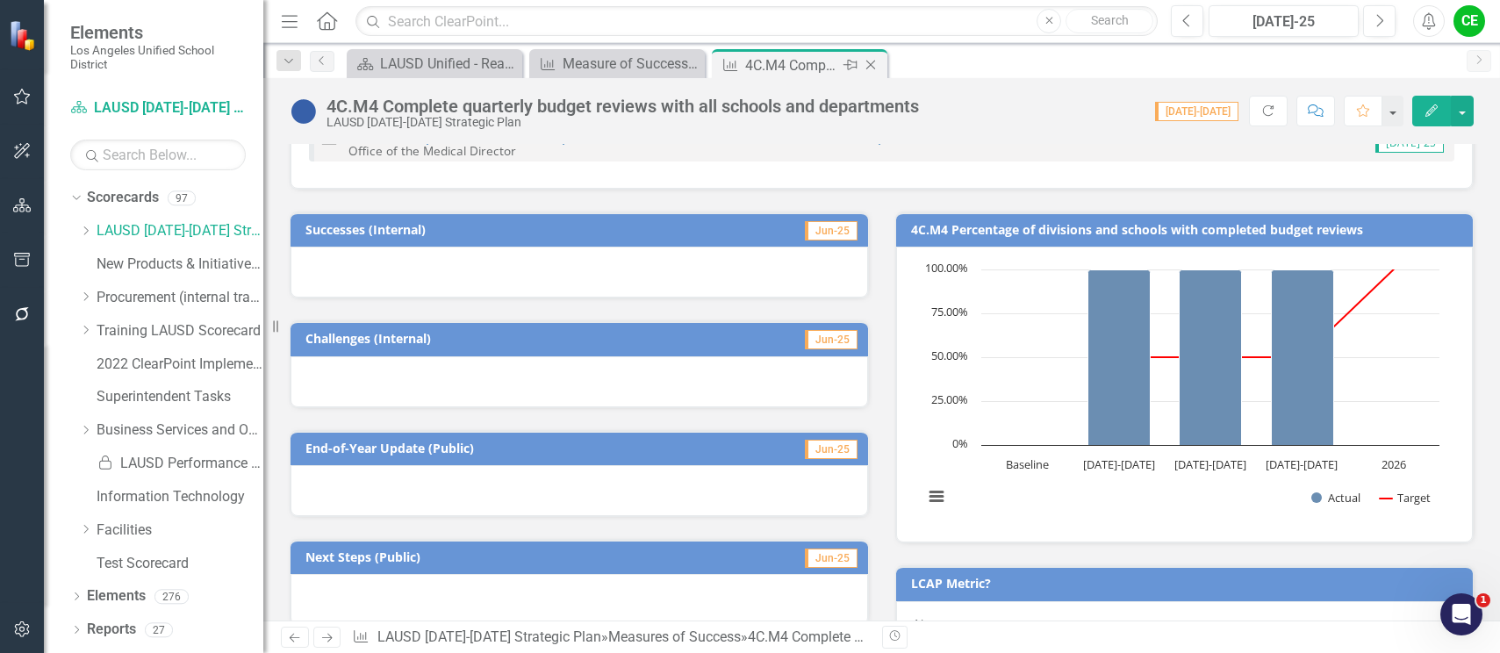
click at [873, 64] on icon "Close" at bounding box center [871, 65] width 18 height 14
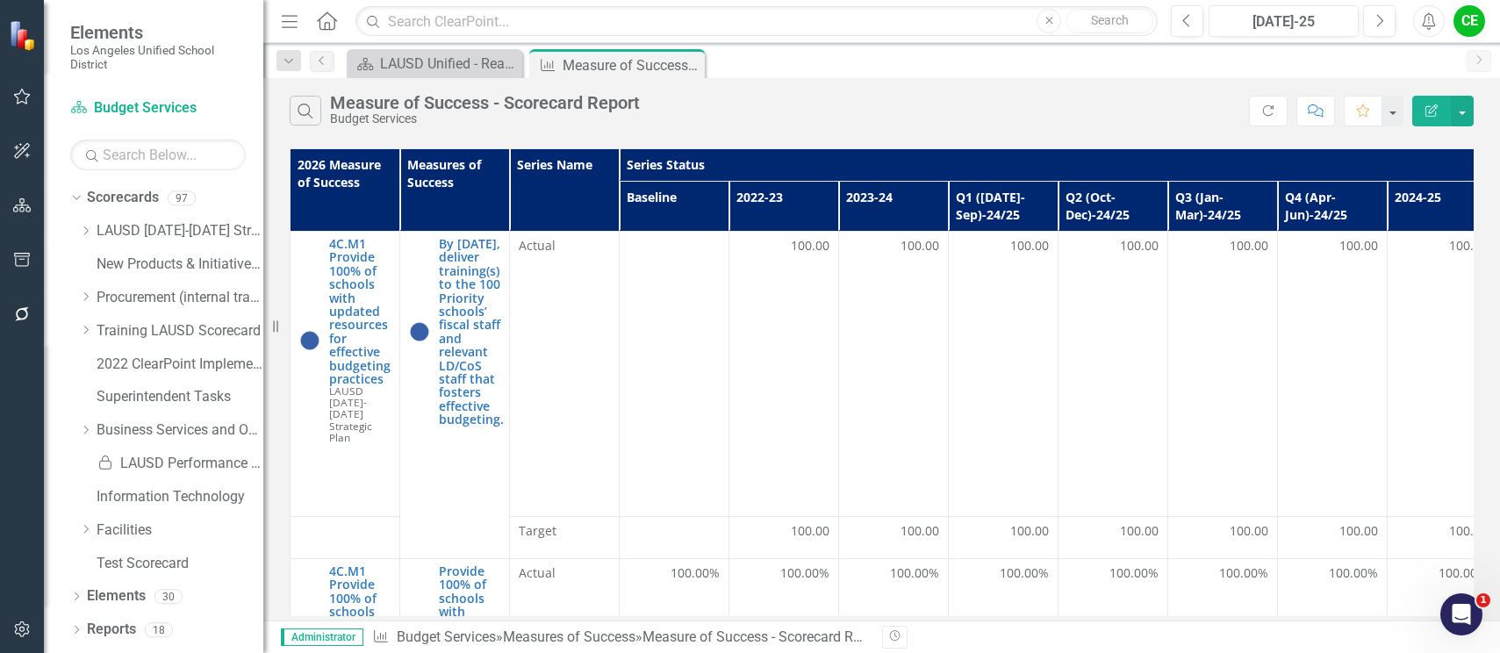
click at [1060, 62] on div "Scorecard LAUSD Unified - Ready for the World Close Measures of Success Measure…" at bounding box center [900, 63] width 1115 height 28
